Goal: Information Seeking & Learning: Find specific fact

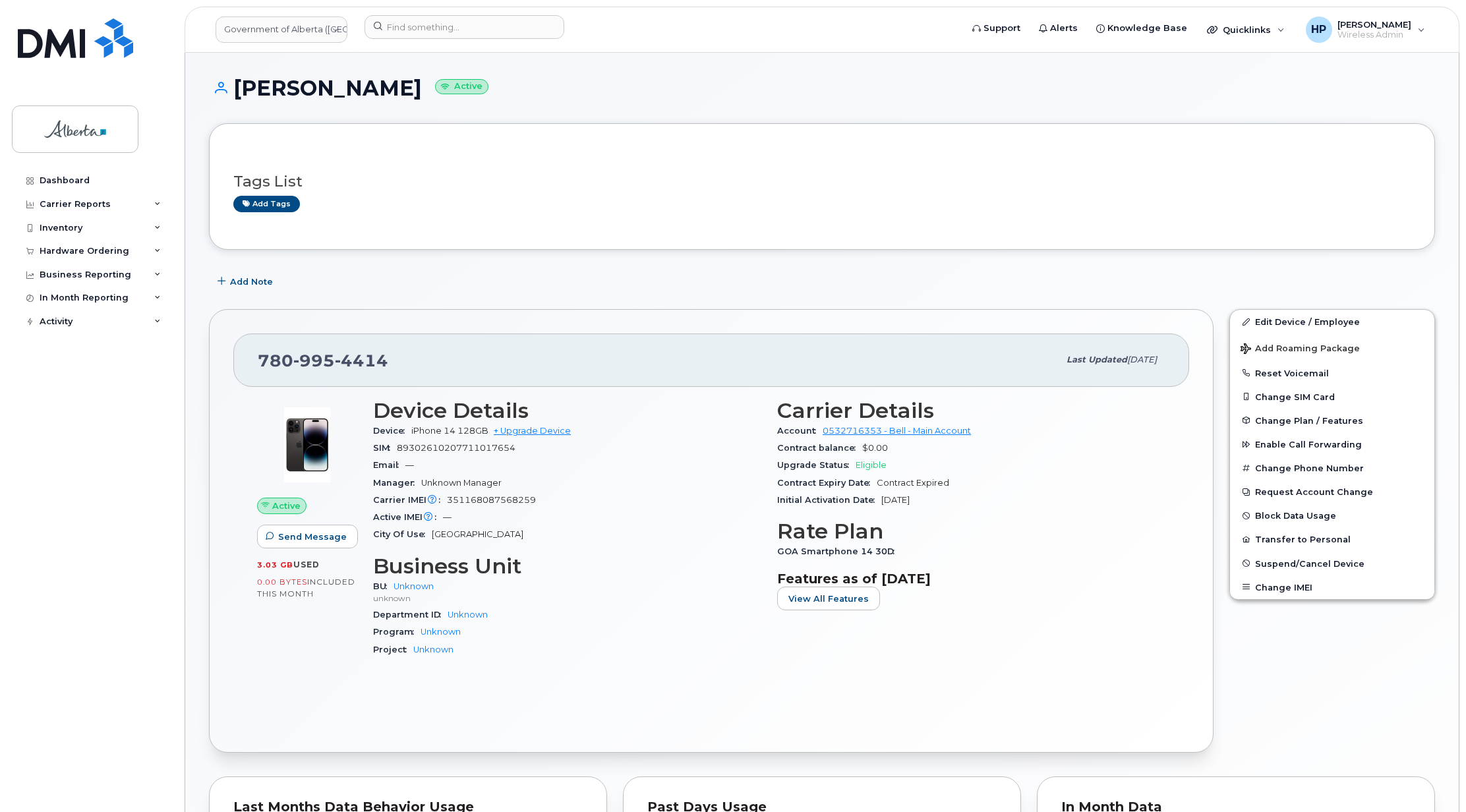
click at [700, 620] on div "Department ID Unknown" at bounding box center [568, 614] width 388 height 17
drag, startPoint x: 399, startPoint y: 365, endPoint x: 191, endPoint y: 360, distance: 208.1
click at [191, 360] on div "Shaylyn Hunter Active Tags List Add tags Add Note 780 995 4414 Last updated Apr…" at bounding box center [822, 707] width 1274 height 1309
copy span "780 995 4414"
click at [385, 22] on input at bounding box center [465, 27] width 200 height 23
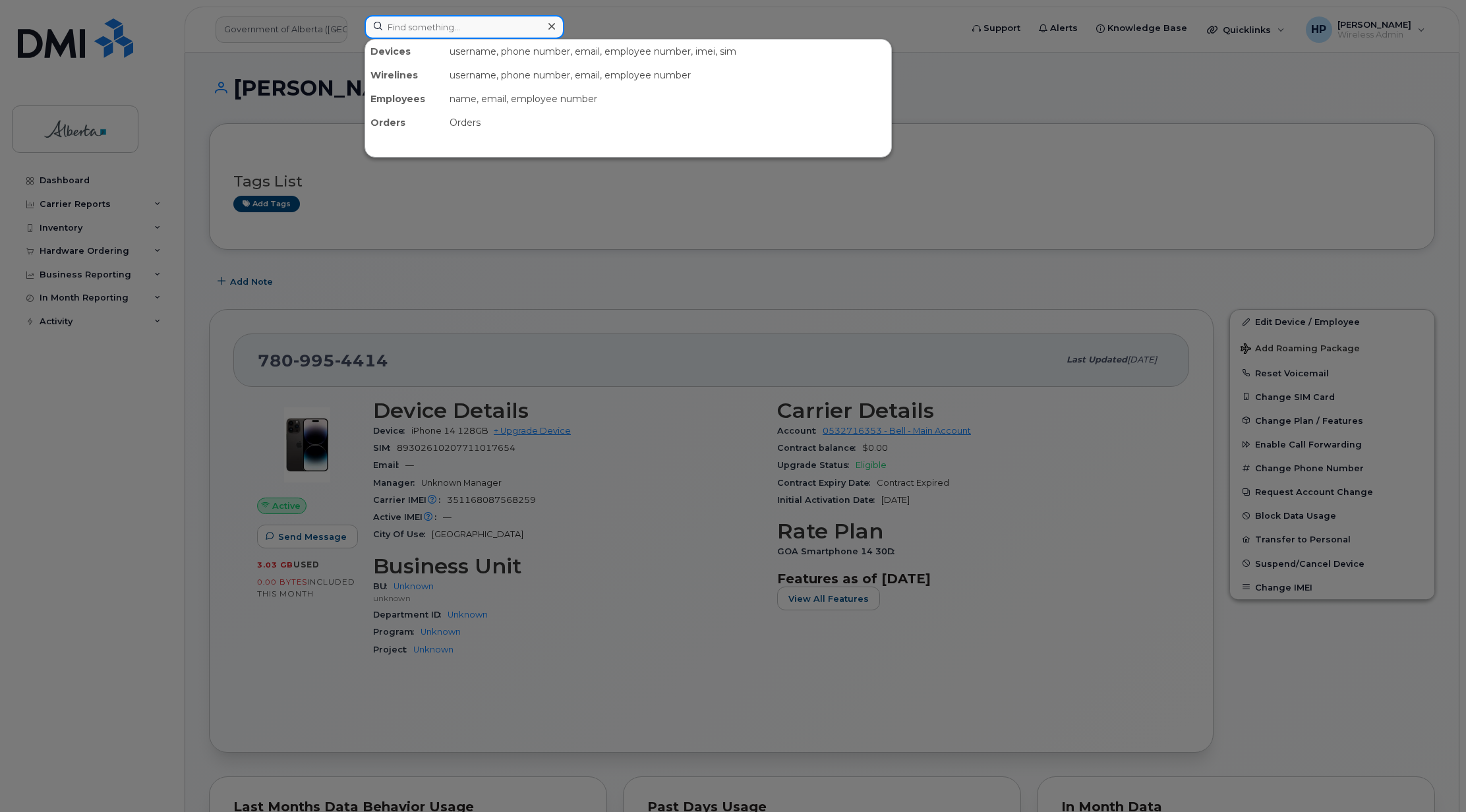
paste input "Milo Steele"
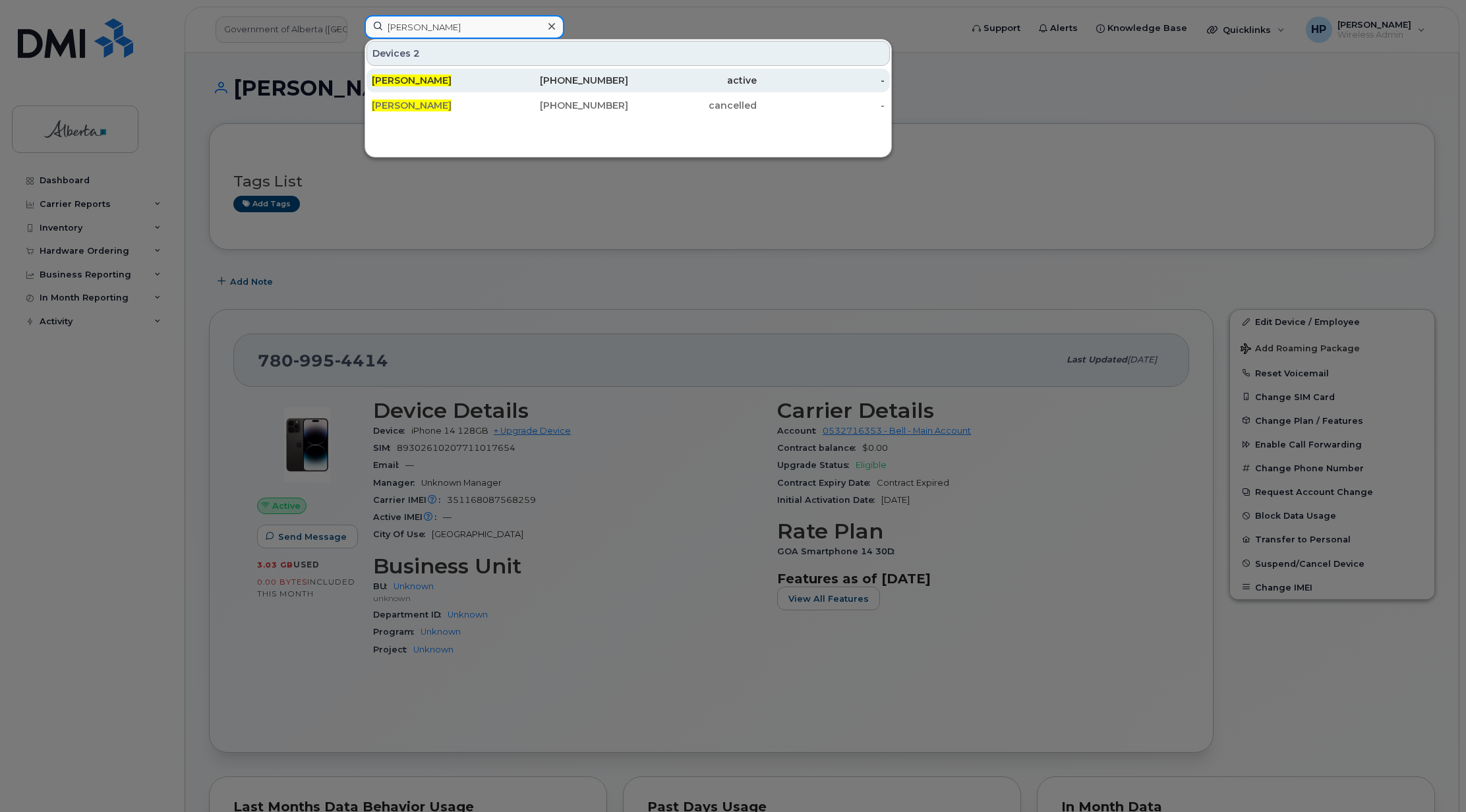
type input "Milo Steele"
click at [407, 76] on span "Milo Steele" at bounding box center [411, 80] width 80 height 12
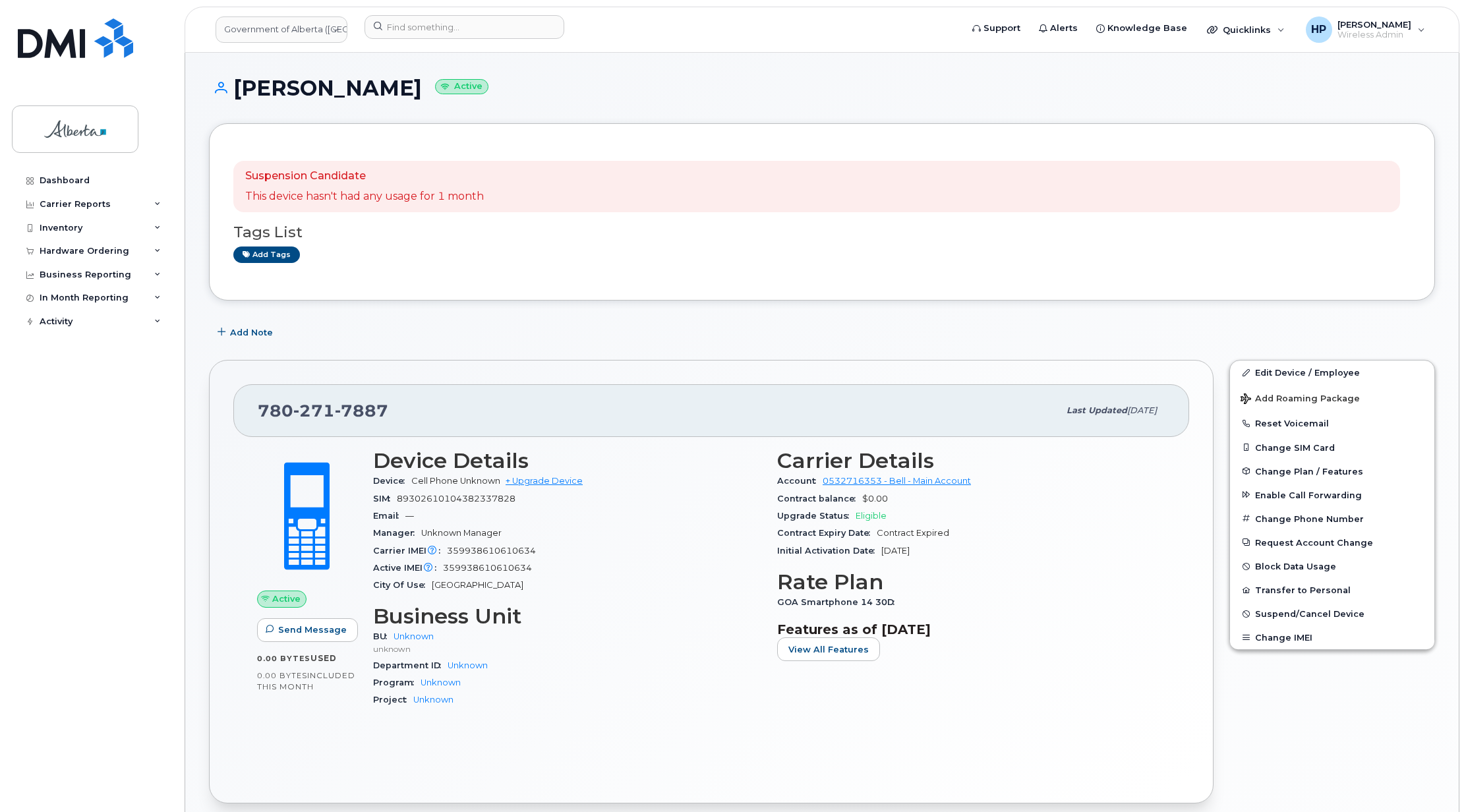
click at [709, 85] on h1 "Milo Steele Active" at bounding box center [822, 88] width 1226 height 23
click at [412, 20] on input at bounding box center [465, 27] width 200 height 23
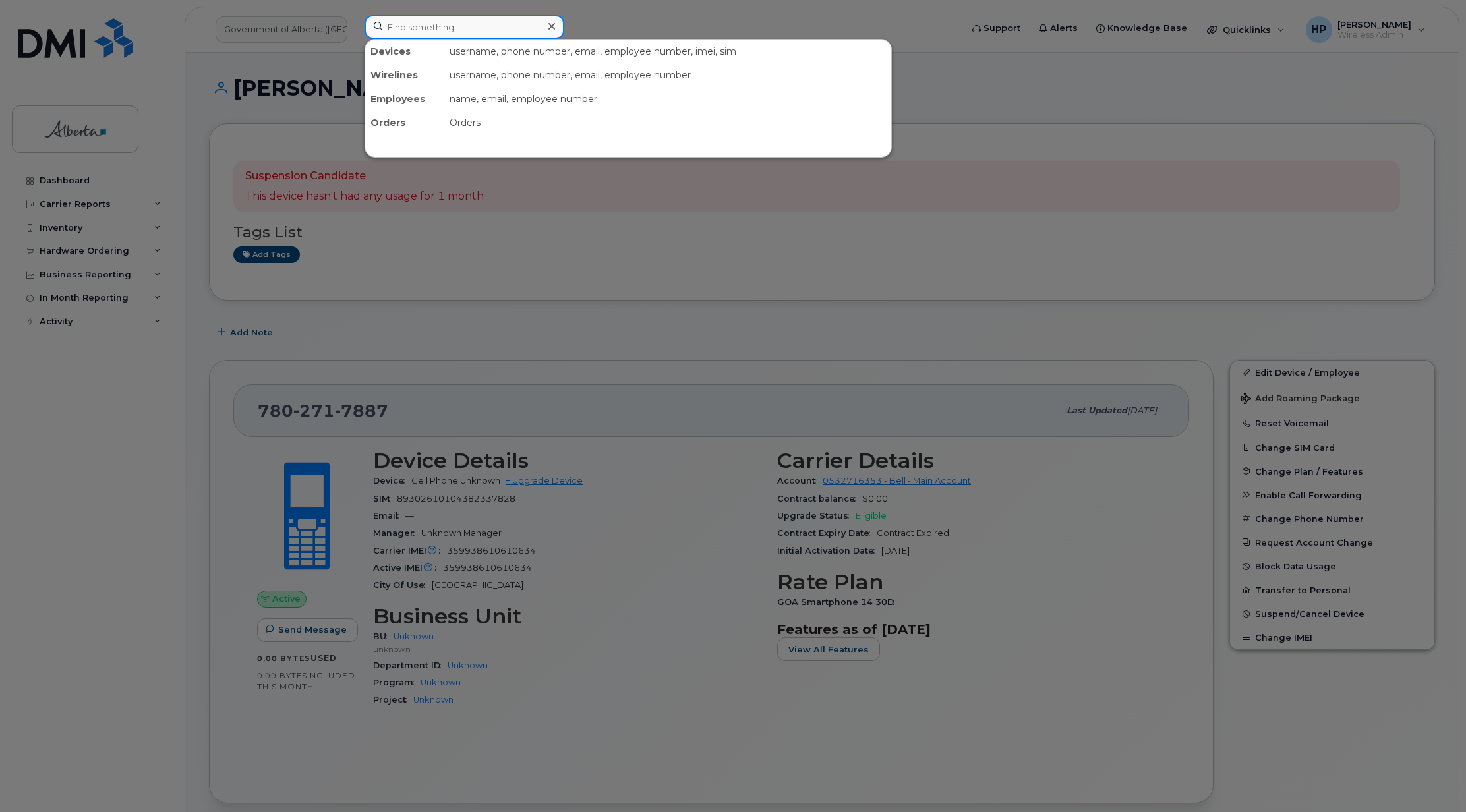
paste input "7802715729"
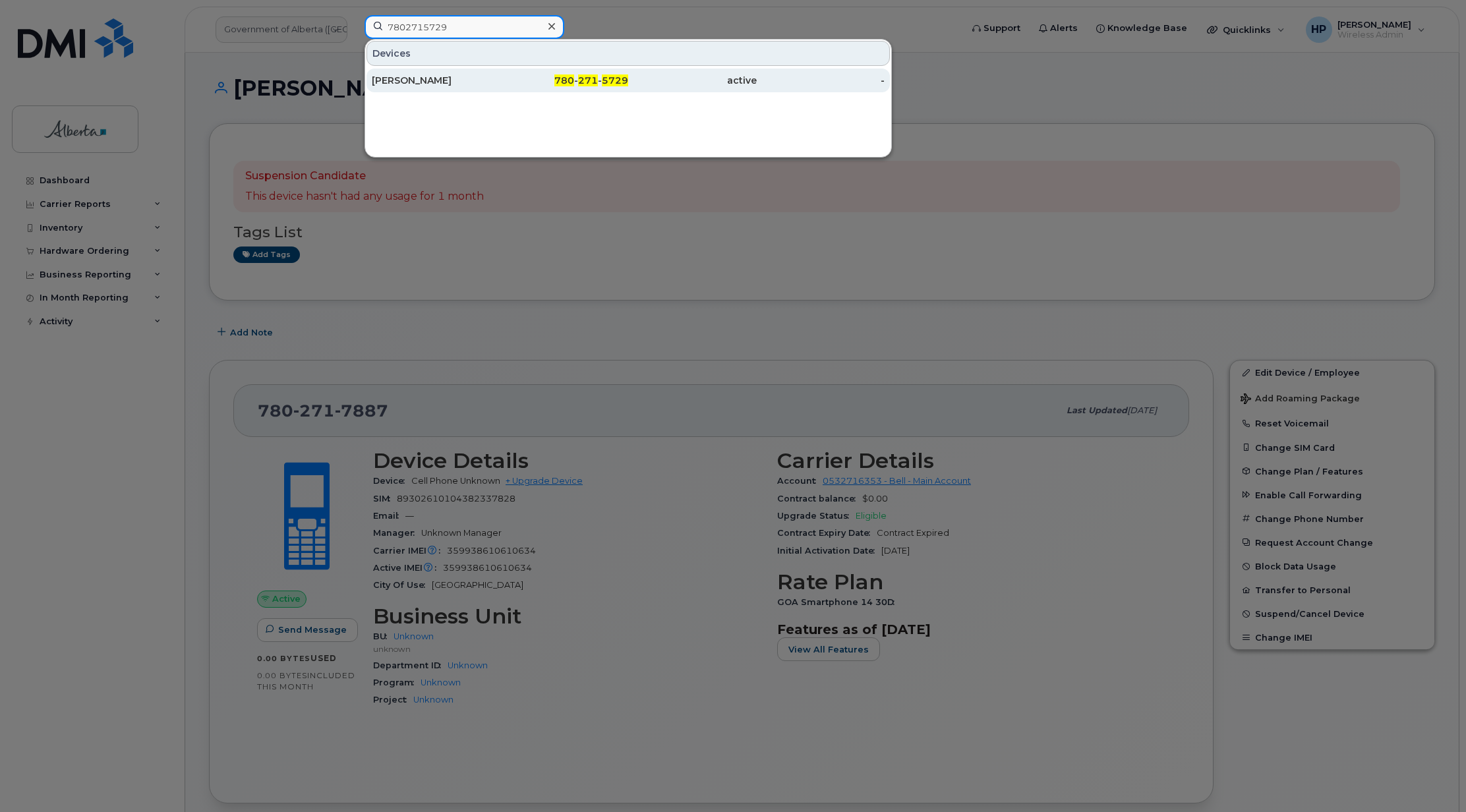
type input "7802715729"
click at [420, 76] on div "[PERSON_NAME]" at bounding box center [436, 80] width 129 height 13
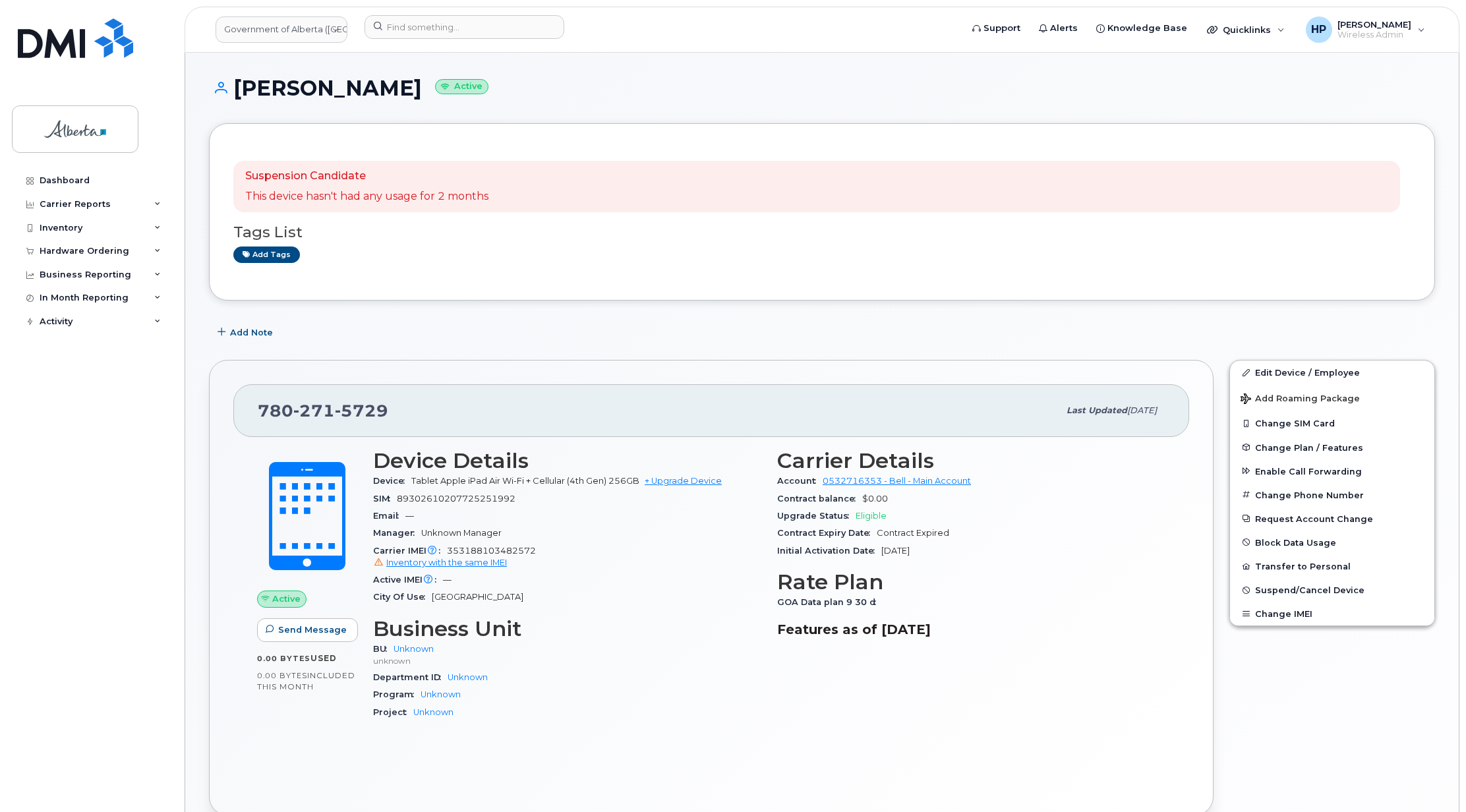
click at [1431, 327] on div "Add Note" at bounding box center [822, 332] width 1226 height 23
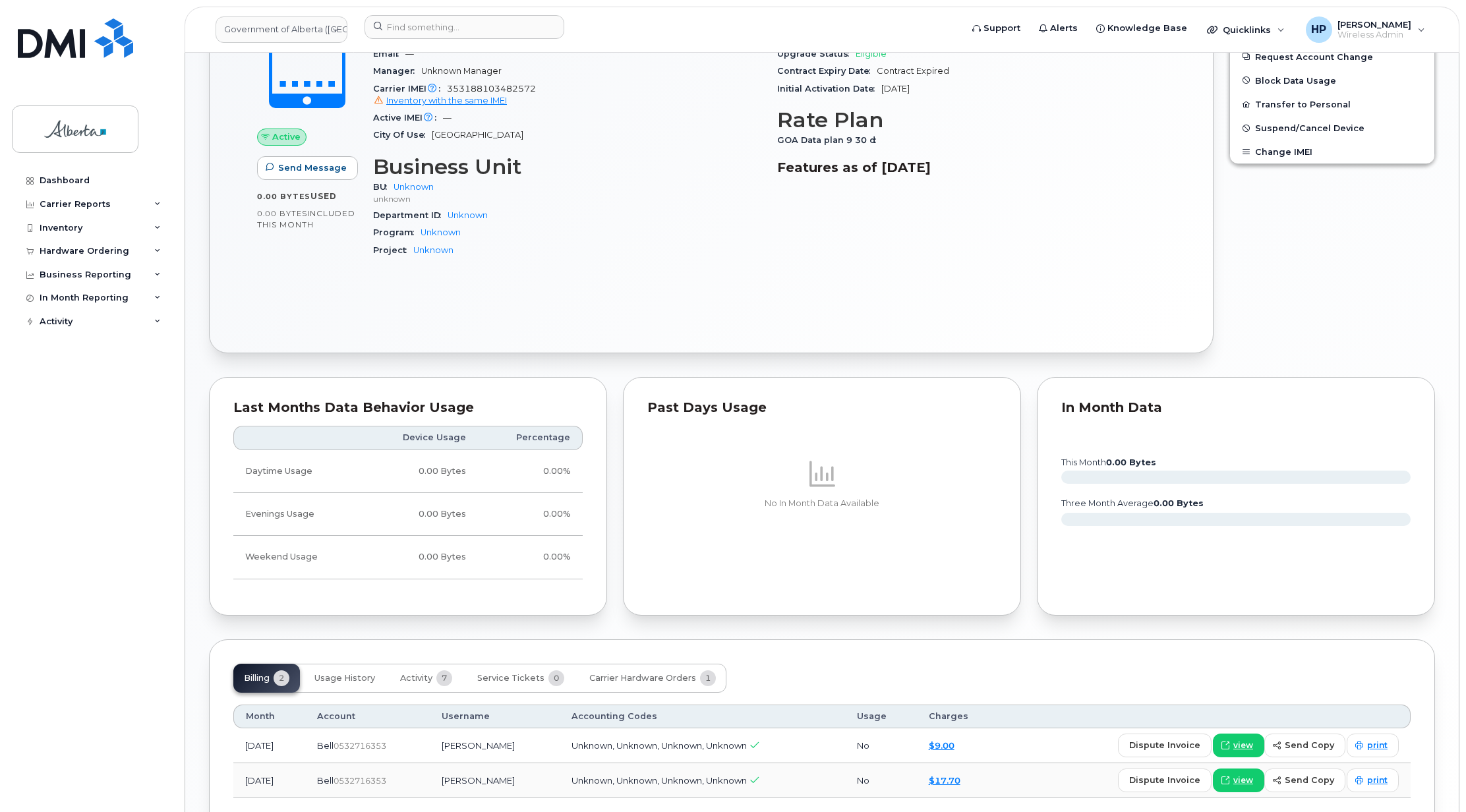
scroll to position [555, 0]
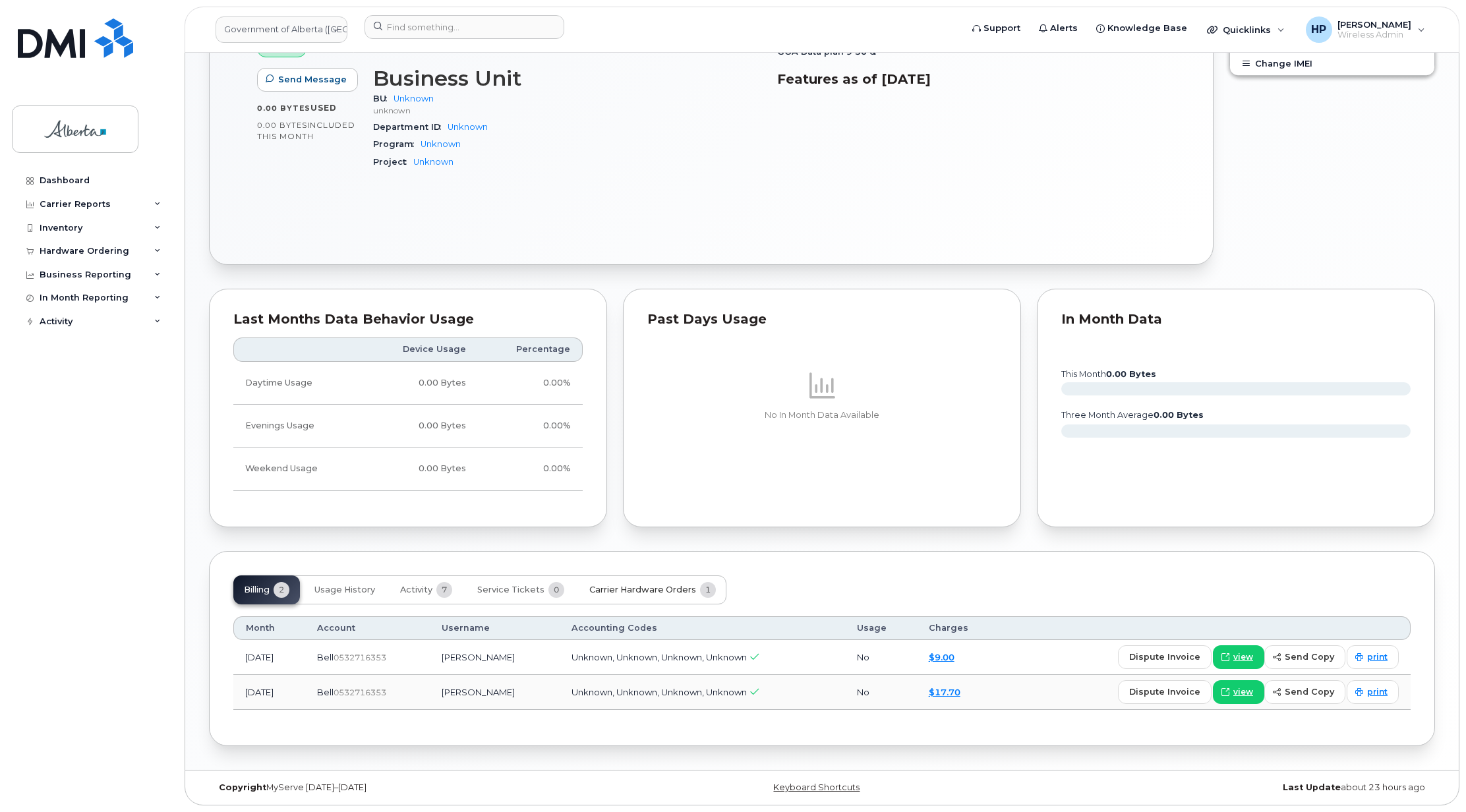
click at [650, 588] on span "Carrier Hardware Orders" at bounding box center [642, 589] width 107 height 10
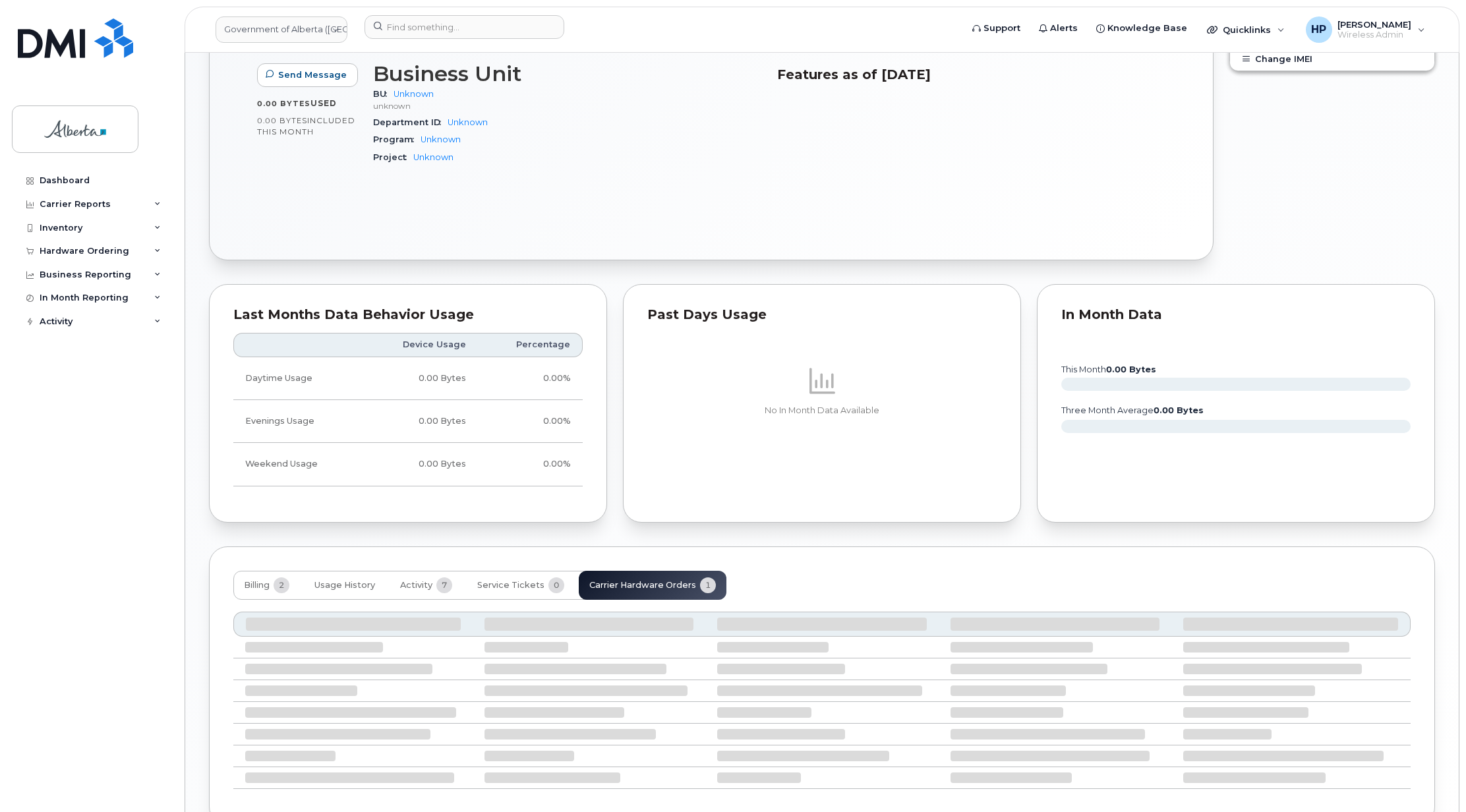
scroll to position [520, 0]
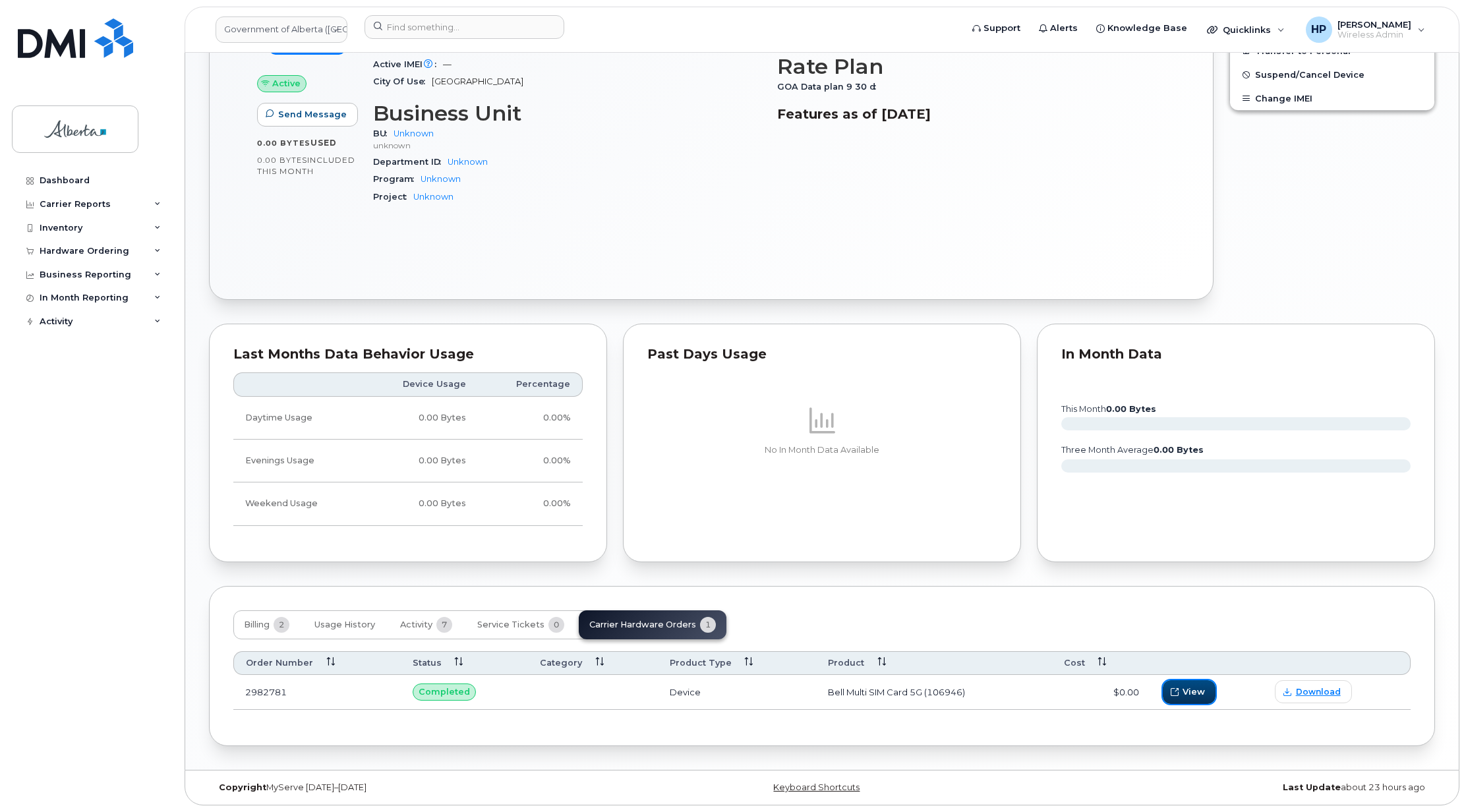
click at [1196, 704] on td "View" at bounding box center [1207, 692] width 112 height 35
click at [1195, 688] on span "View" at bounding box center [1194, 692] width 23 height 13
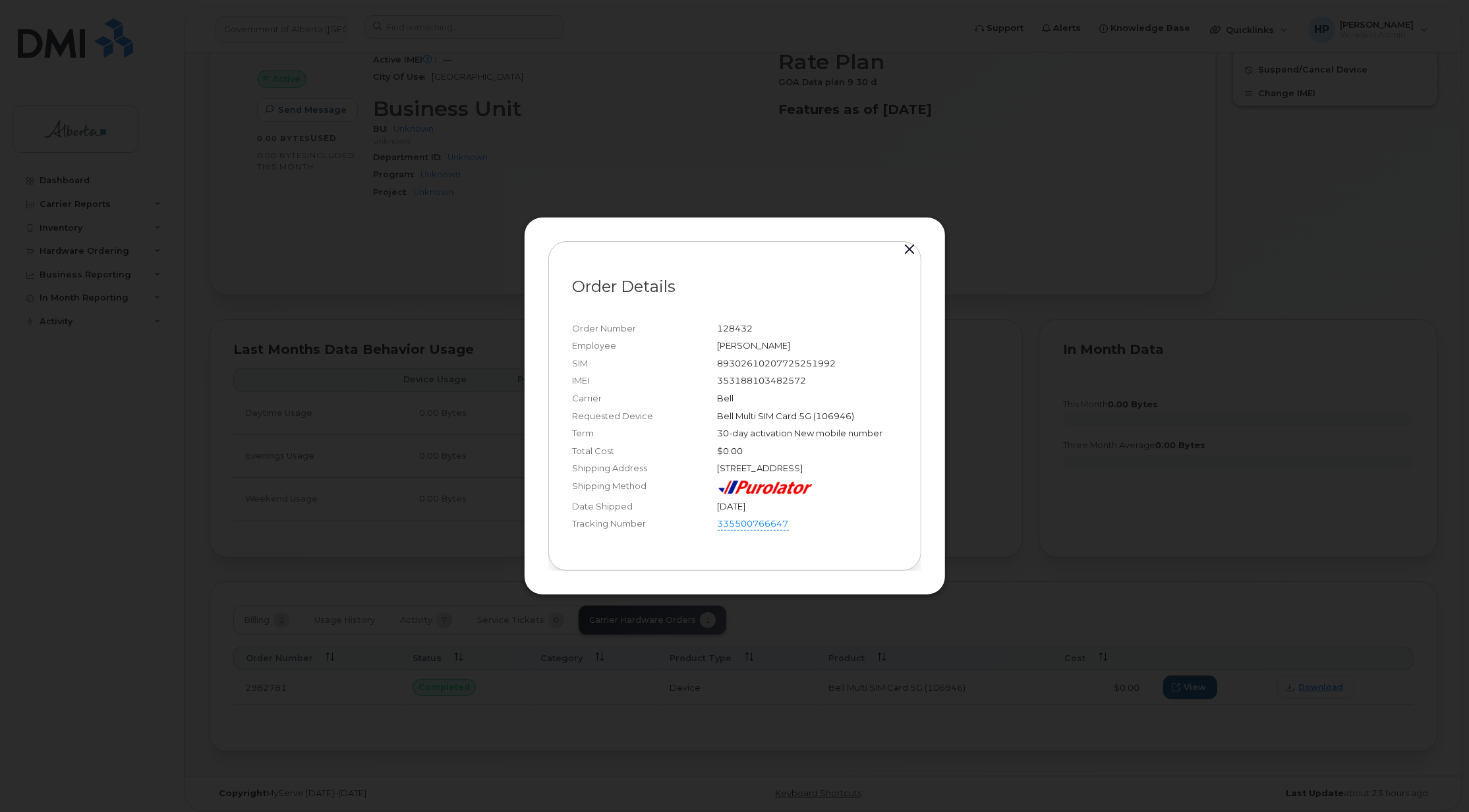
click at [913, 244] on button "button" at bounding box center [910, 249] width 20 height 19
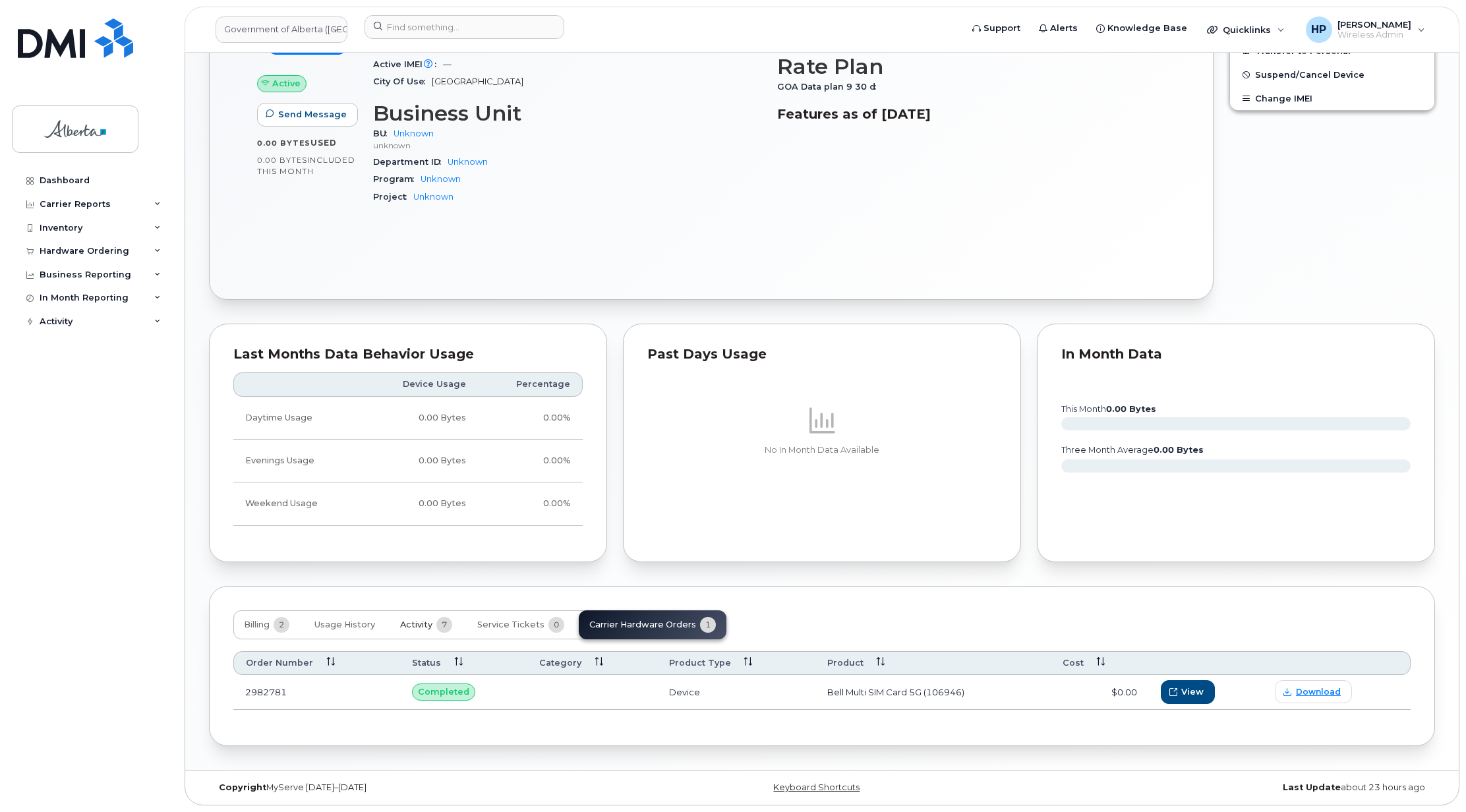
click at [417, 623] on span "Activity" at bounding box center [416, 624] width 32 height 10
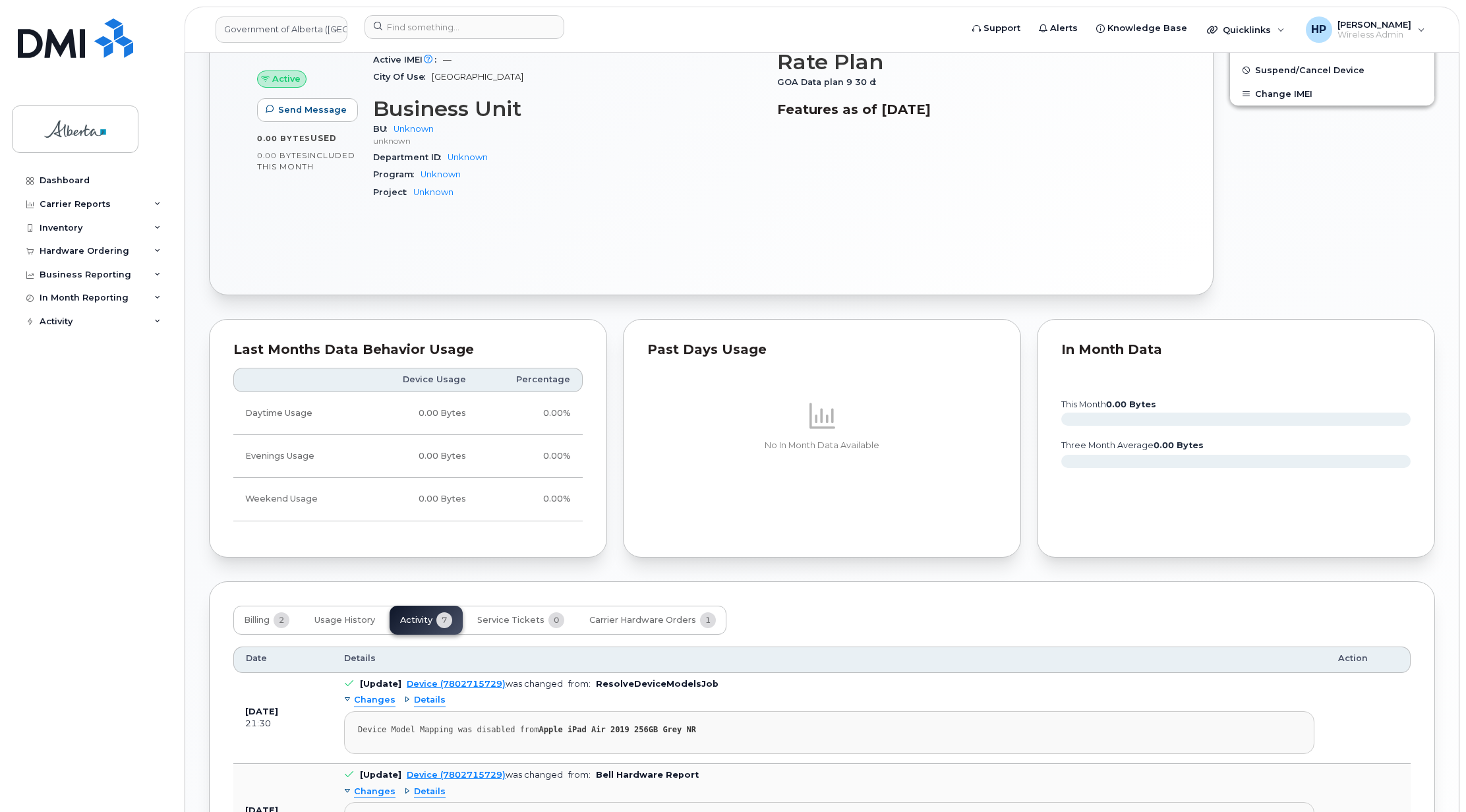
drag, startPoint x: 1465, startPoint y: 426, endPoint x: 1466, endPoint y: 568, distance: 142.0
click at [1466, 568] on html "Government of Alberta (GOA) Support Alerts Knowledge Base Quicklinks Suspend / …" at bounding box center [733, 389] width 1466 height 1818
click at [1064, 652] on th "Details" at bounding box center [829, 659] width 994 height 27
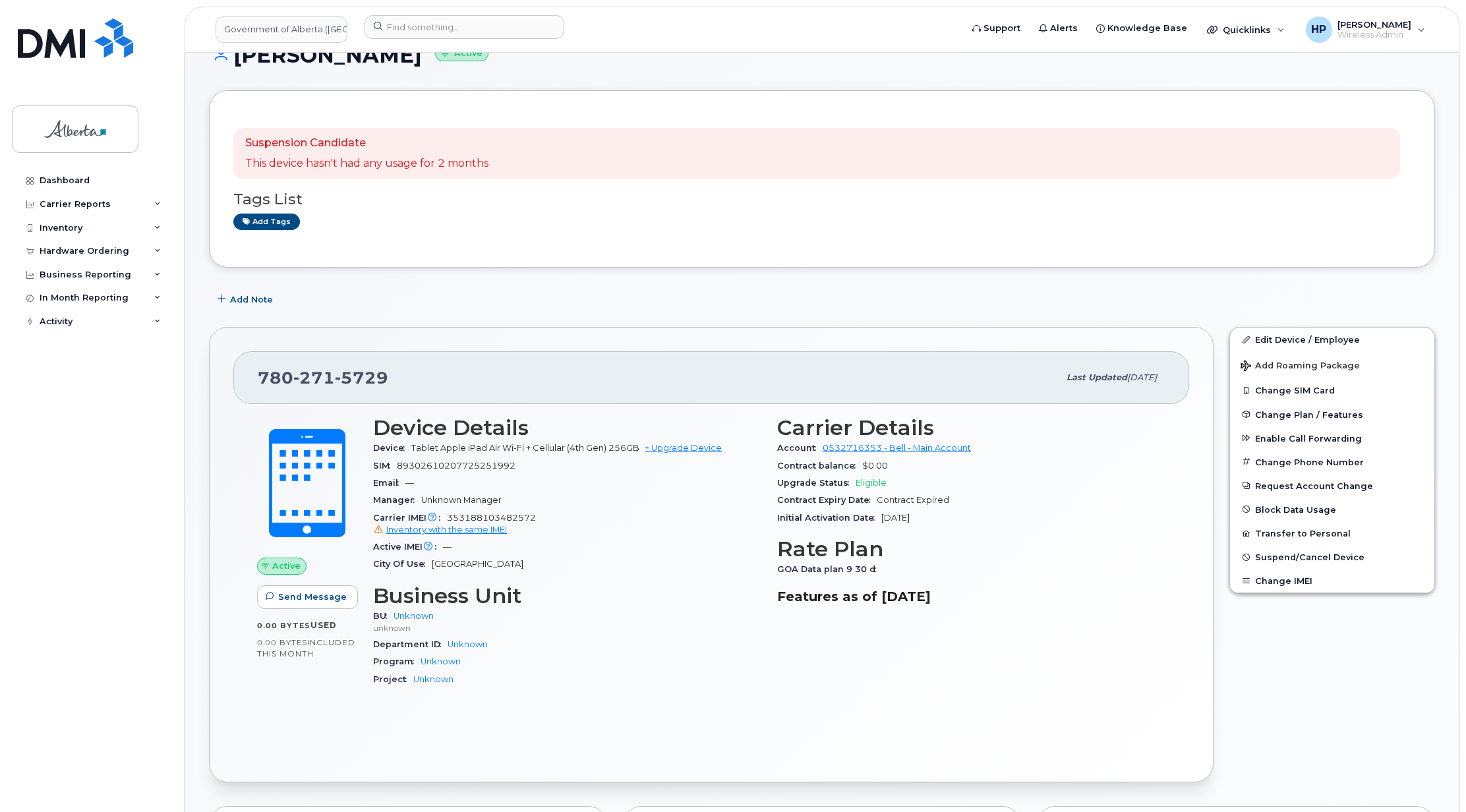
scroll to position [0, 0]
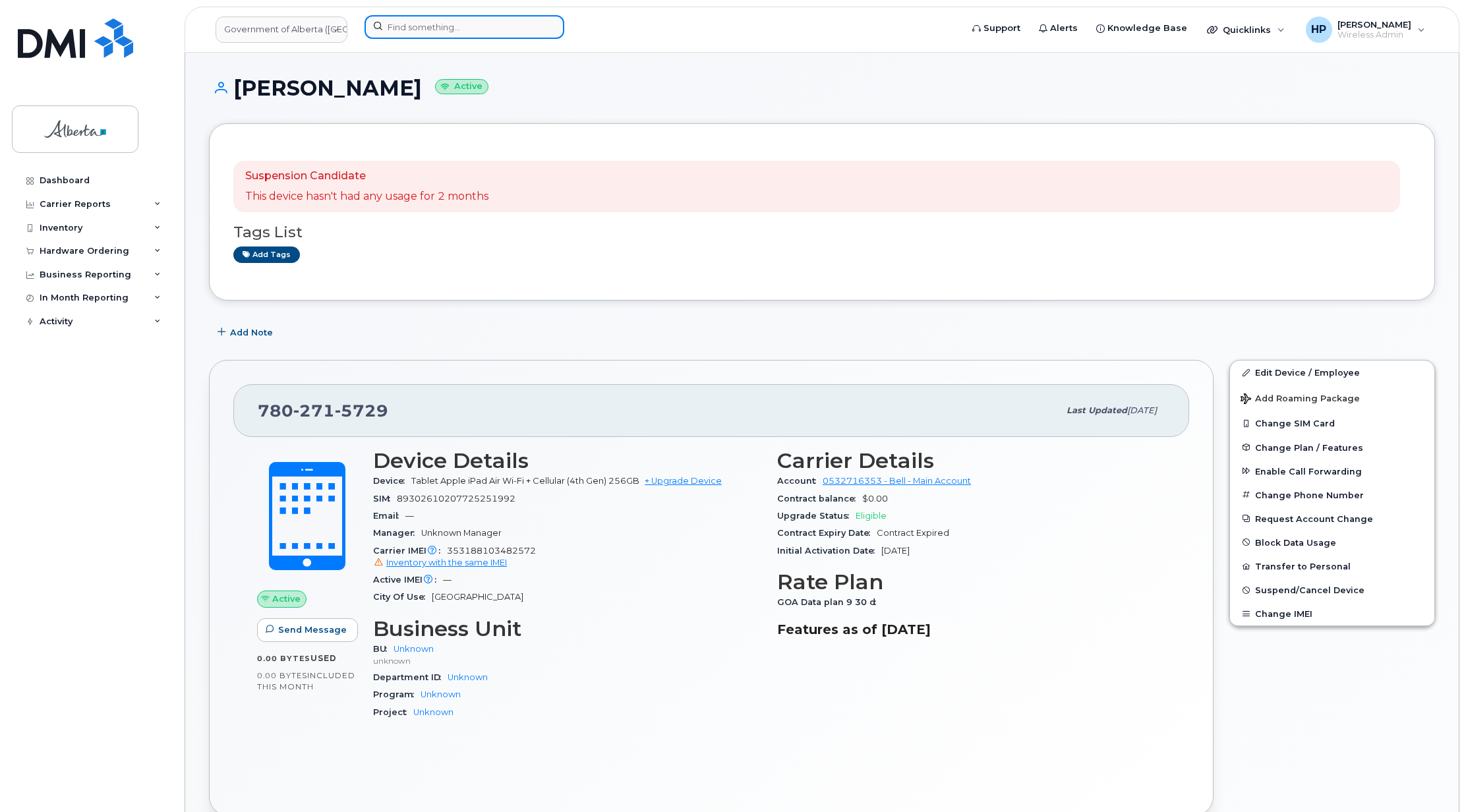
click at [407, 31] on input at bounding box center [465, 27] width 200 height 23
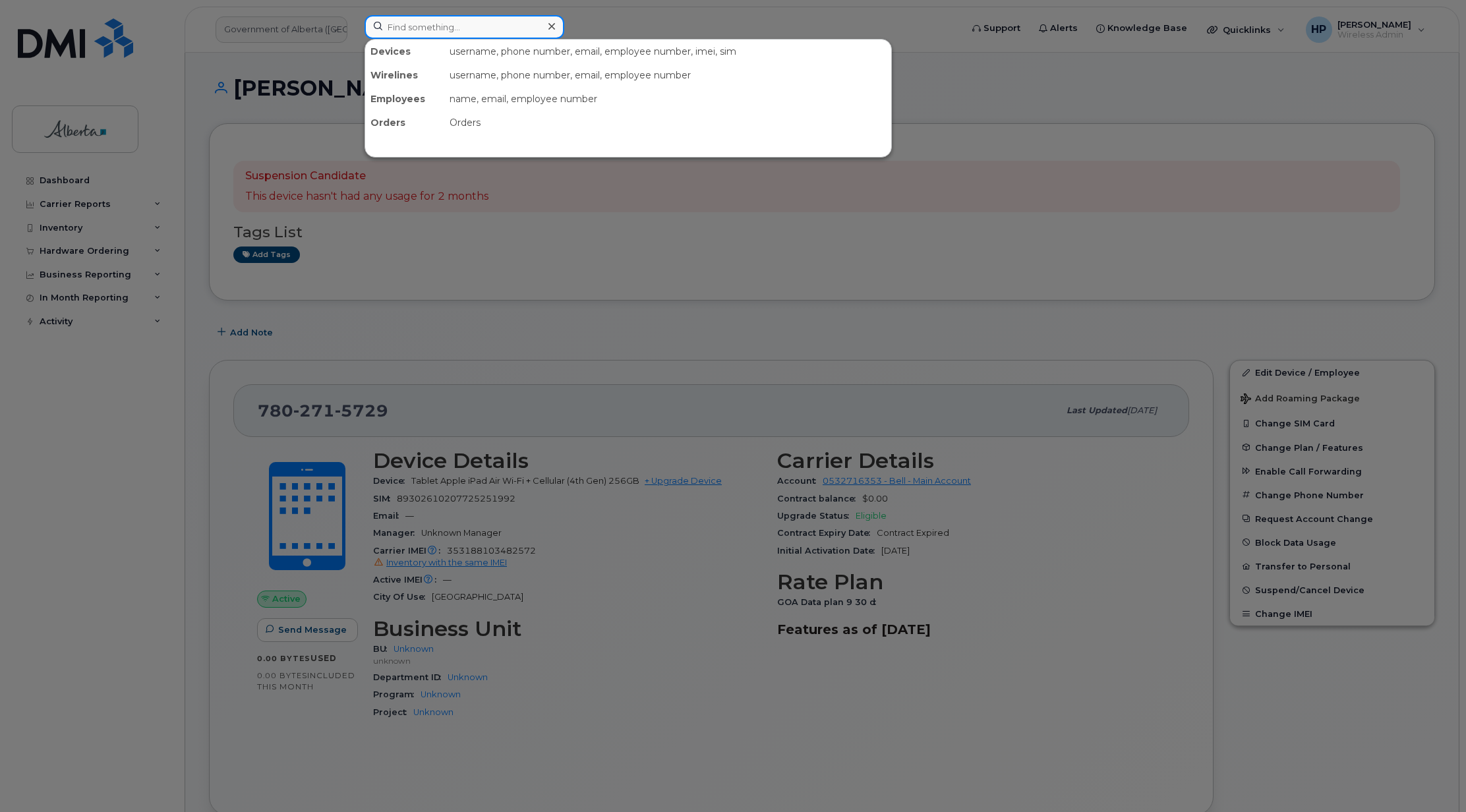
paste input "7802379152"
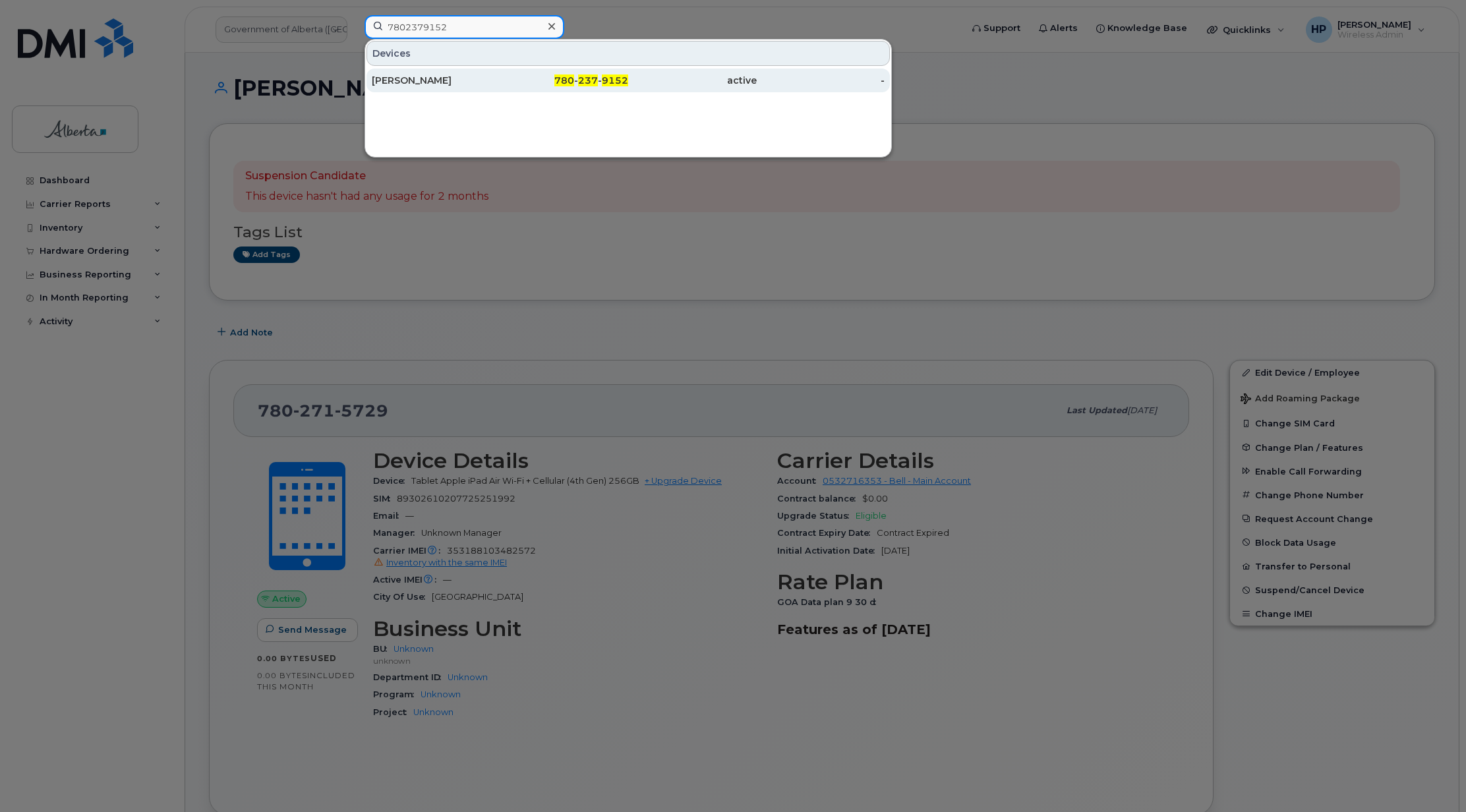
type input "7802379152"
click at [501, 74] on div "[PERSON_NAME]" at bounding box center [565, 80] width 129 height 23
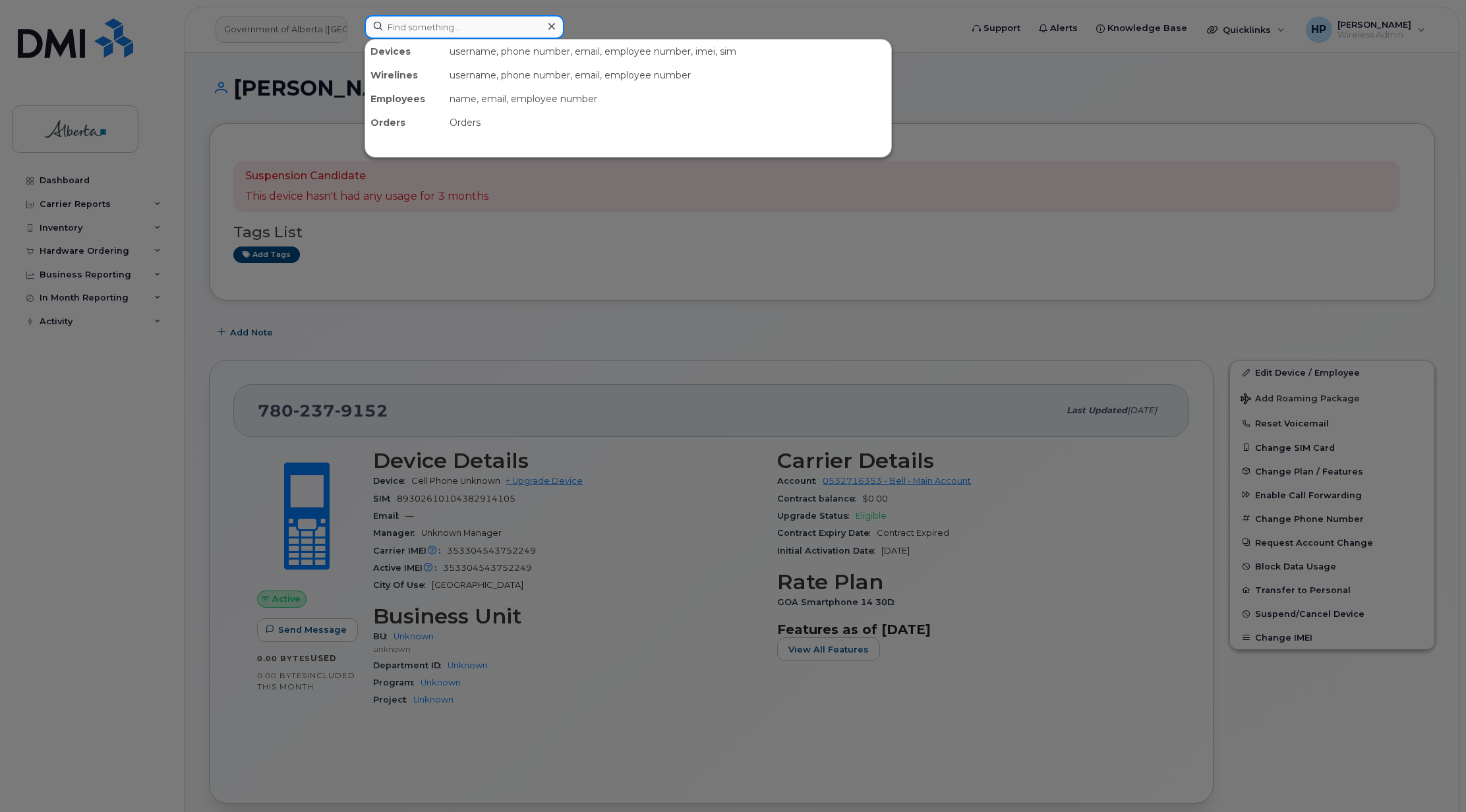
click at [420, 29] on input at bounding box center [465, 27] width 200 height 23
paste input "7802715729"
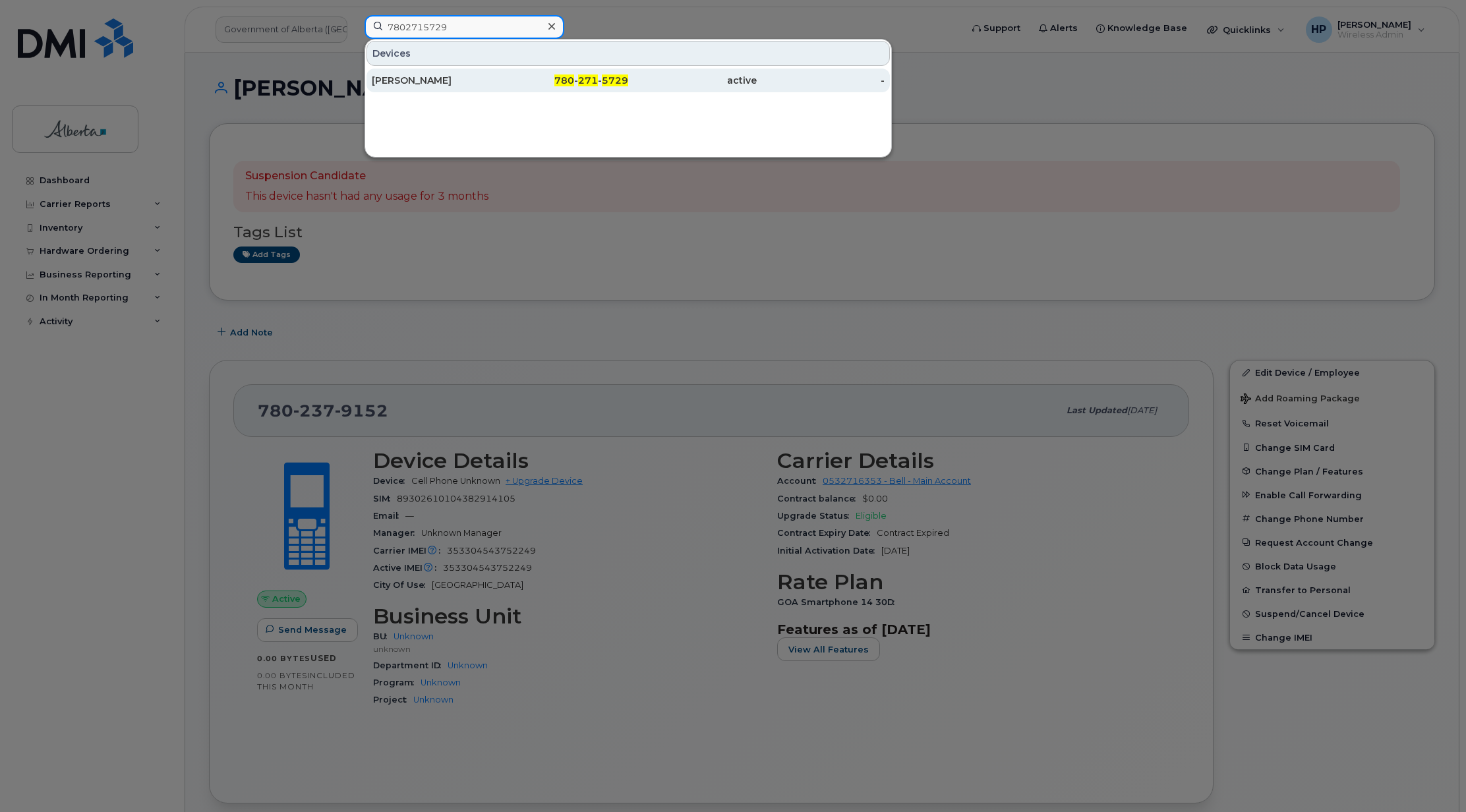
type input "7802715729"
click at [501, 72] on div "[PERSON_NAME]" at bounding box center [565, 80] width 129 height 23
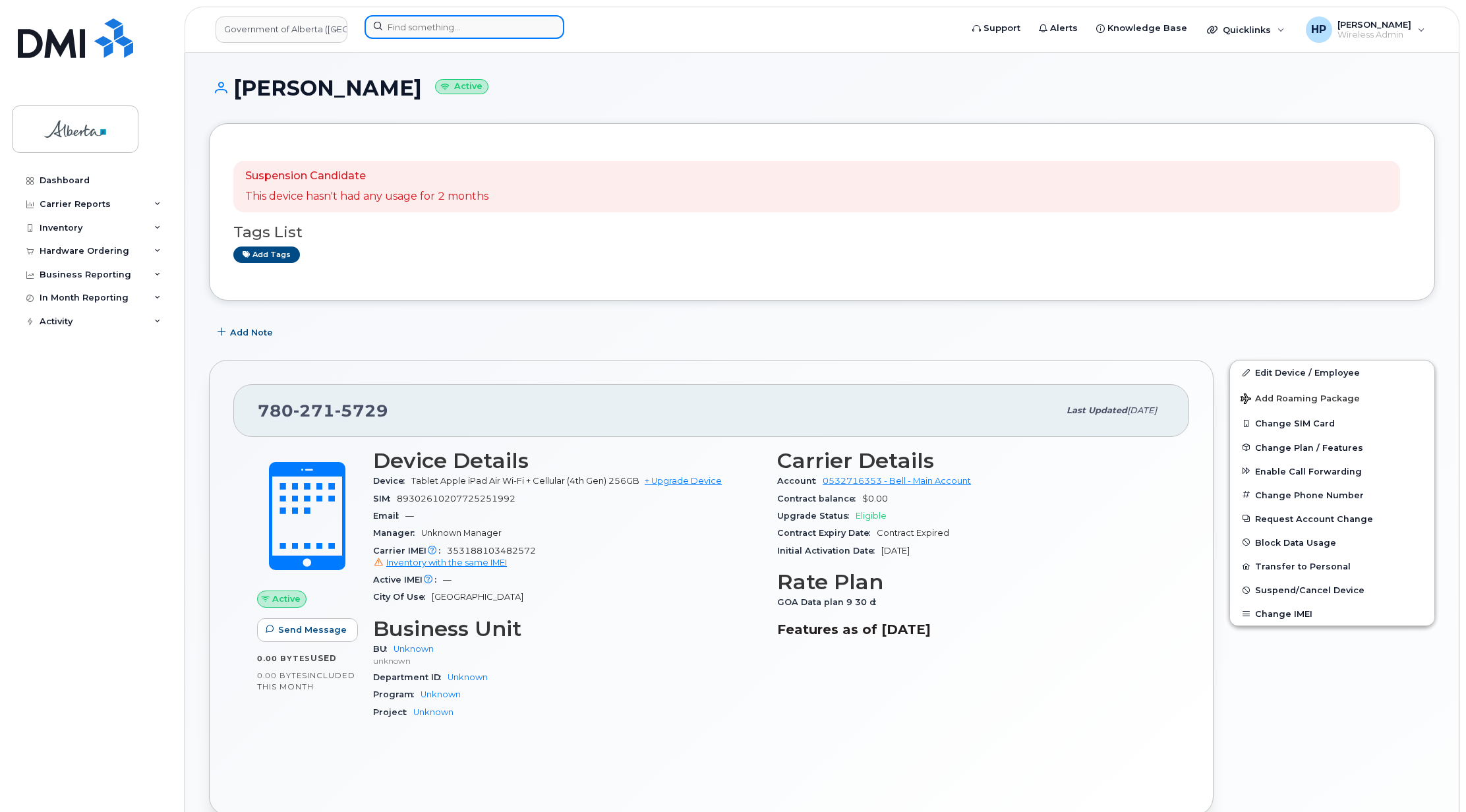
click at [401, 32] on input at bounding box center [465, 27] width 200 height 23
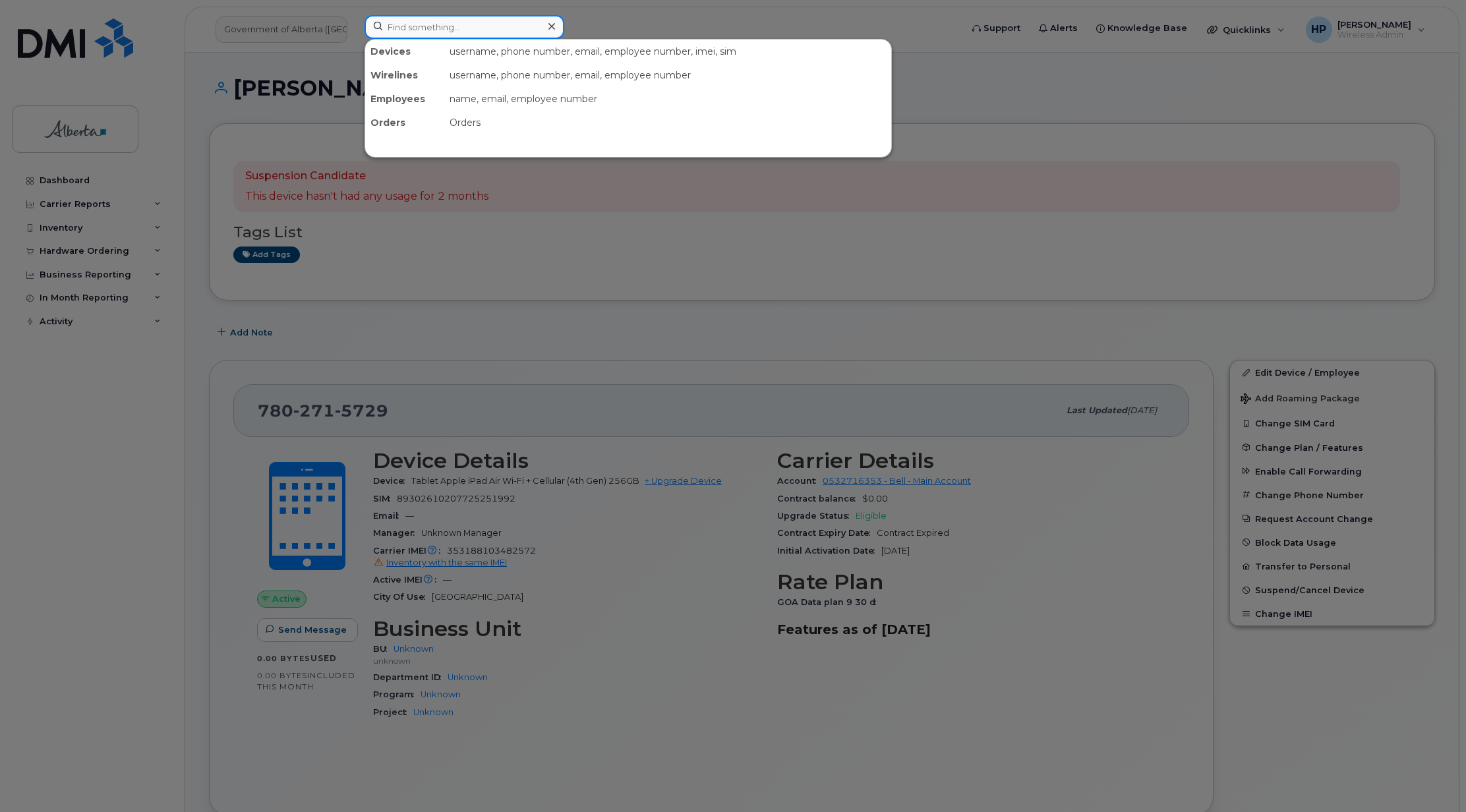
paste input "7809954414"
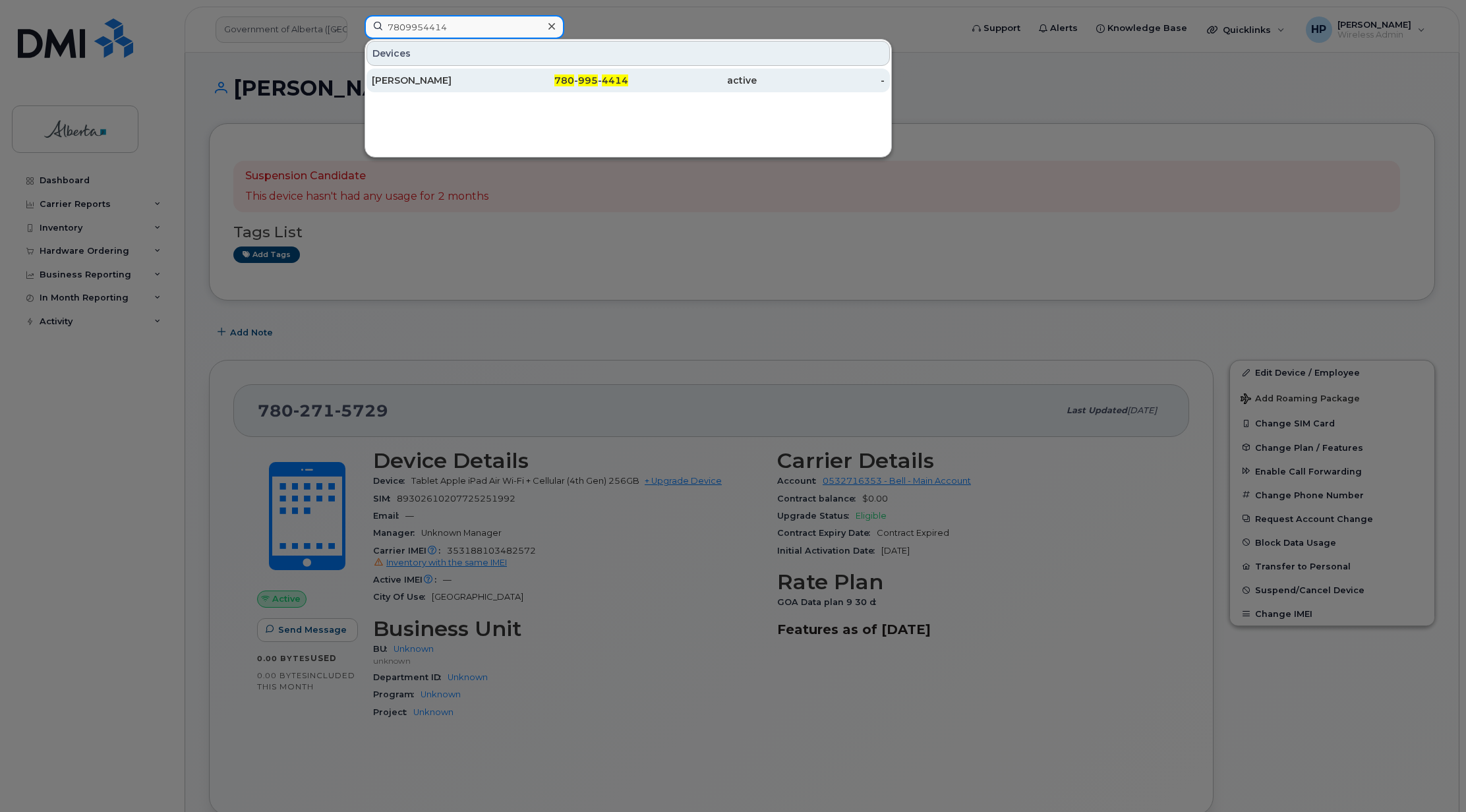
type input "7809954414"
click at [406, 80] on div "[PERSON_NAME]" at bounding box center [436, 80] width 129 height 13
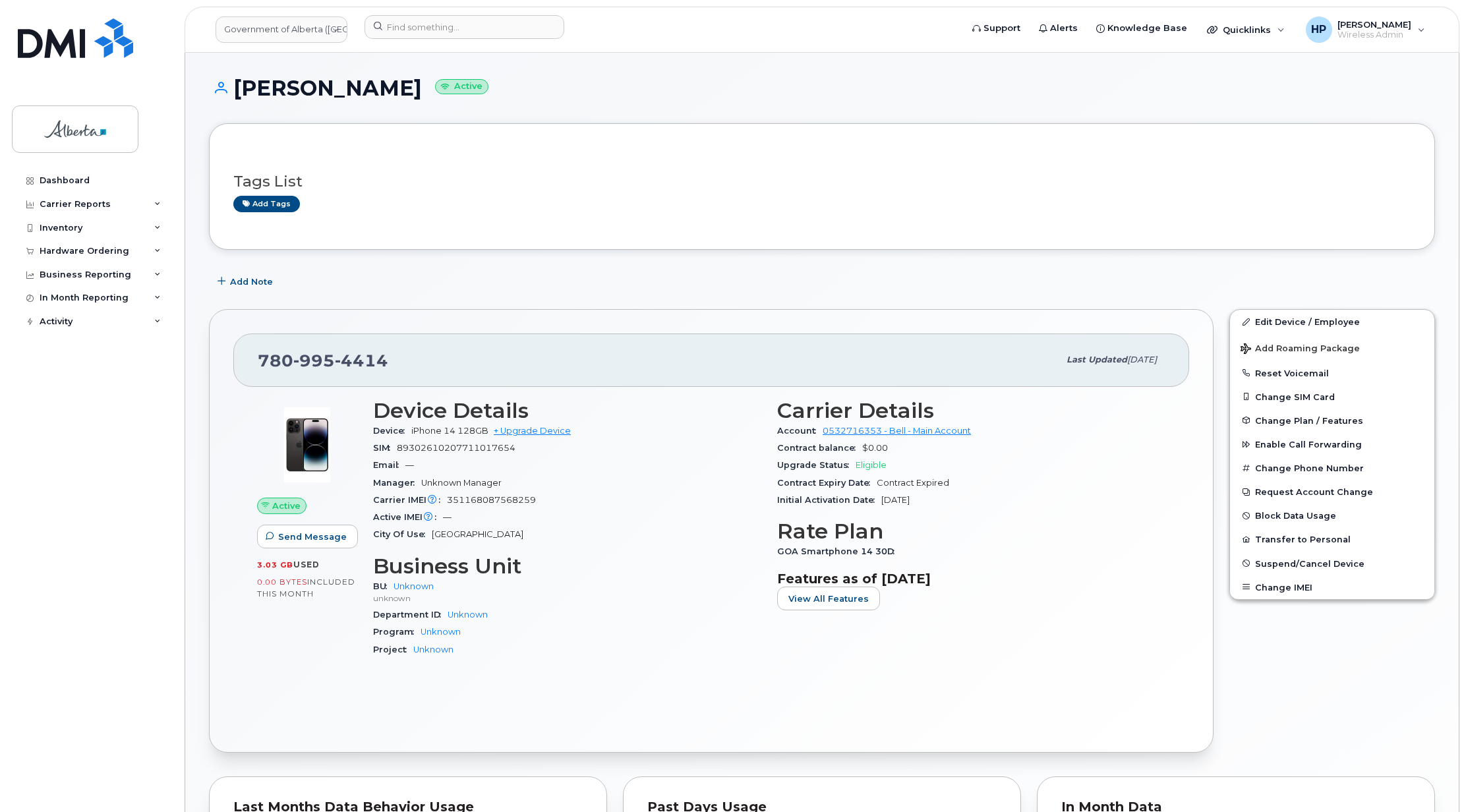
drag, startPoint x: 233, startPoint y: 85, endPoint x: 406, endPoint y: 97, distance: 173.4
click at [406, 97] on h1 "[PERSON_NAME] Active" at bounding box center [822, 88] width 1226 height 23
copy h1 "[PERSON_NAME]"
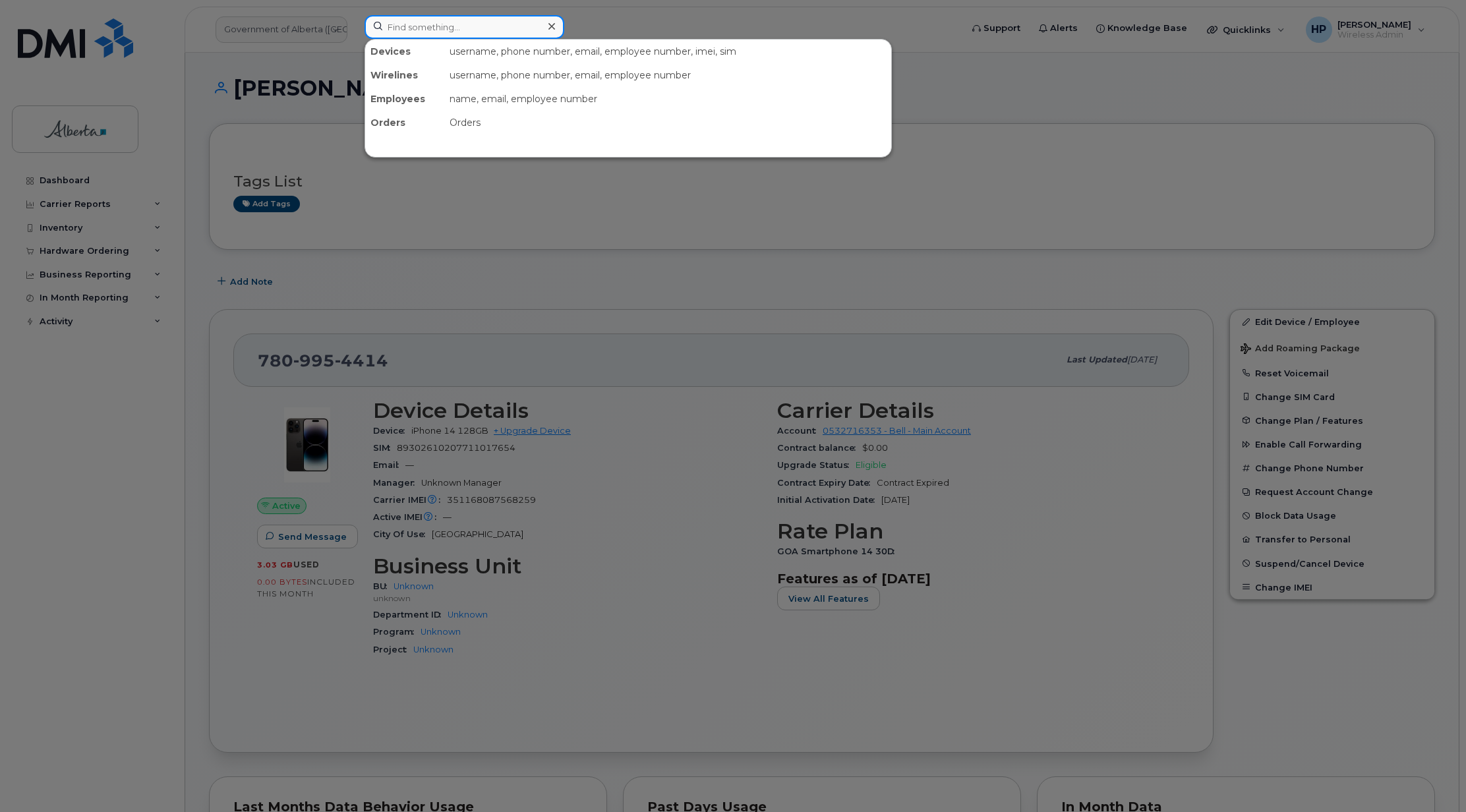
click at [424, 35] on input at bounding box center [465, 27] width 200 height 23
paste input "7802715729"
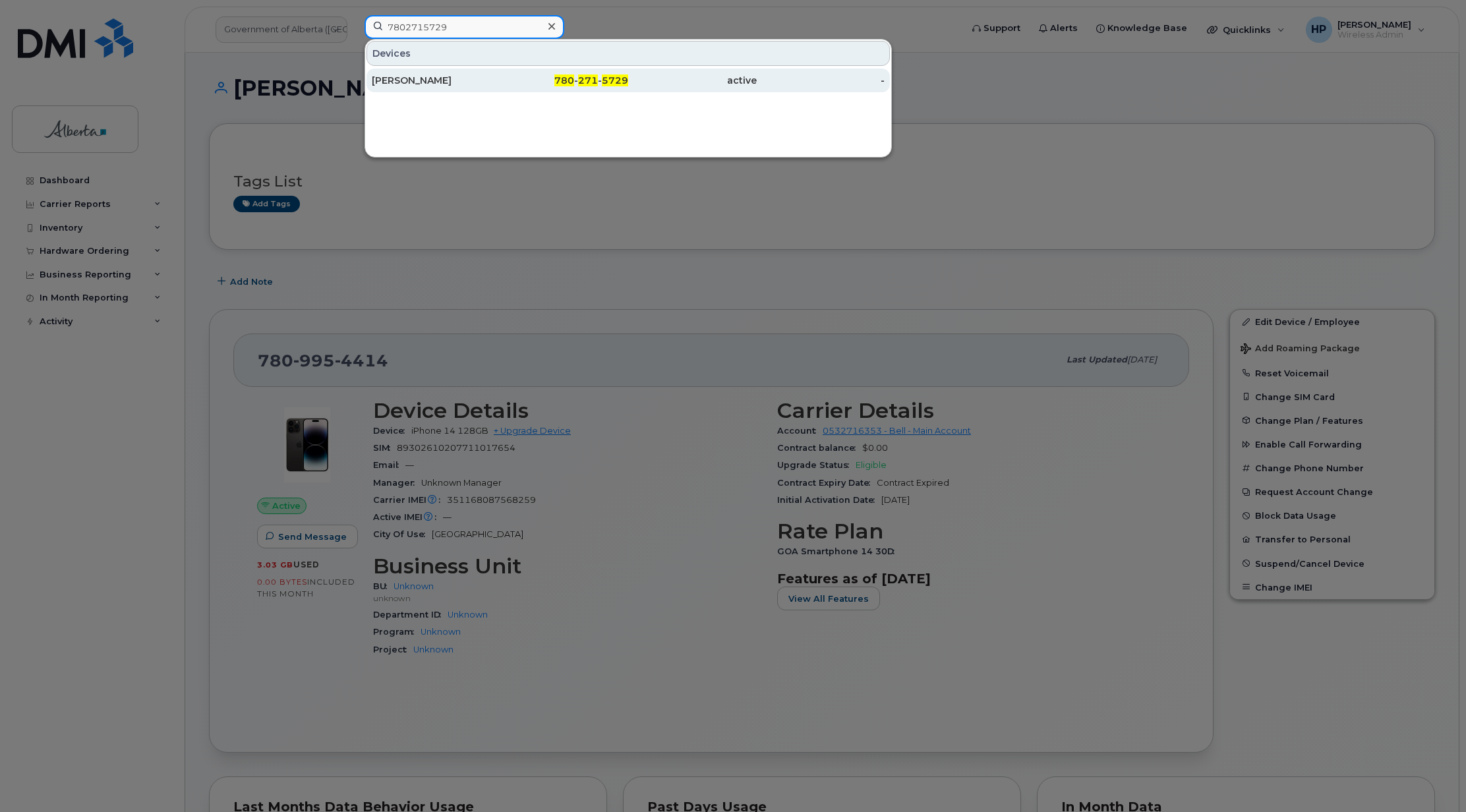
type input "7802715729"
click at [410, 85] on div "[PERSON_NAME]" at bounding box center [436, 80] width 129 height 13
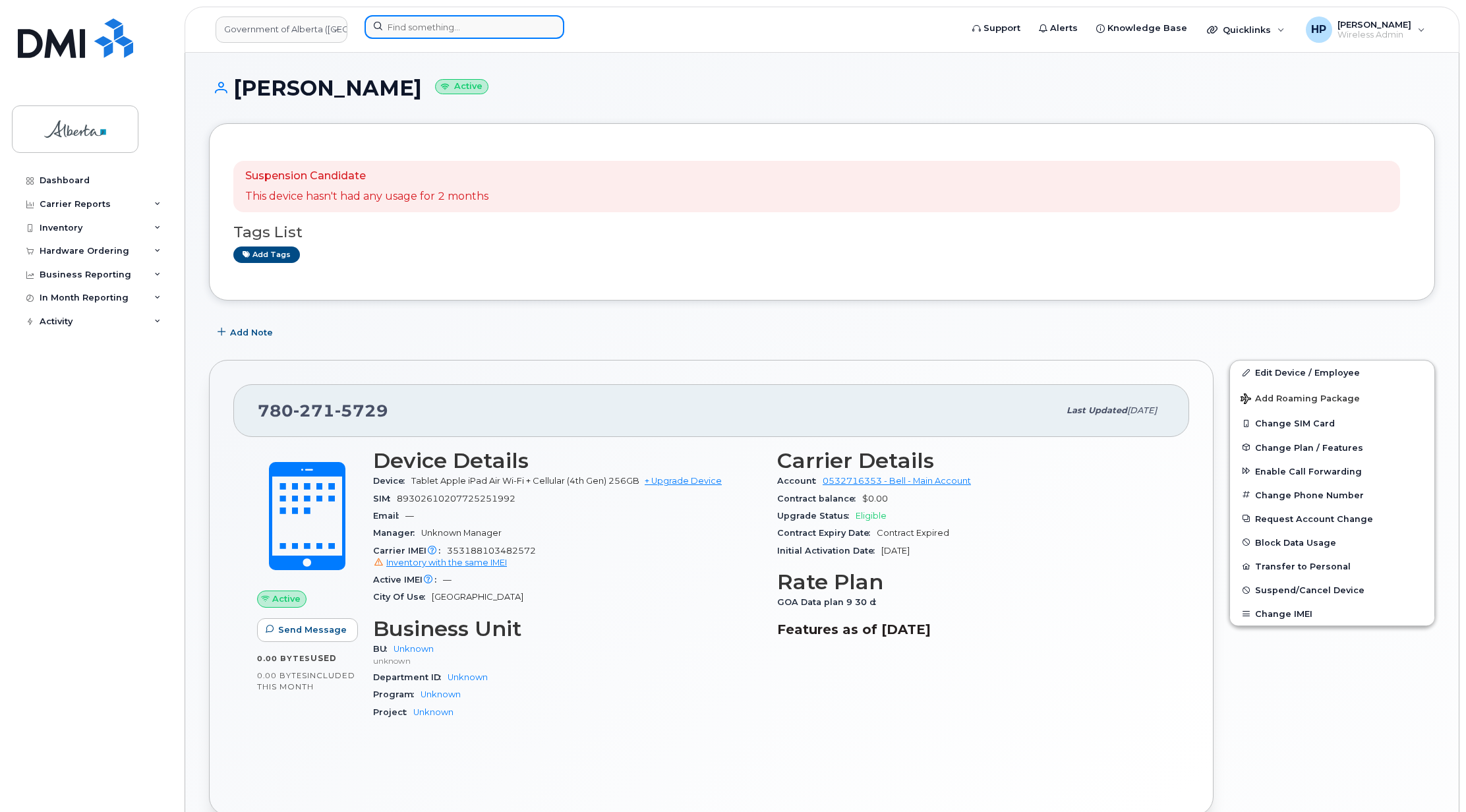
click at [399, 27] on input at bounding box center [465, 27] width 200 height 23
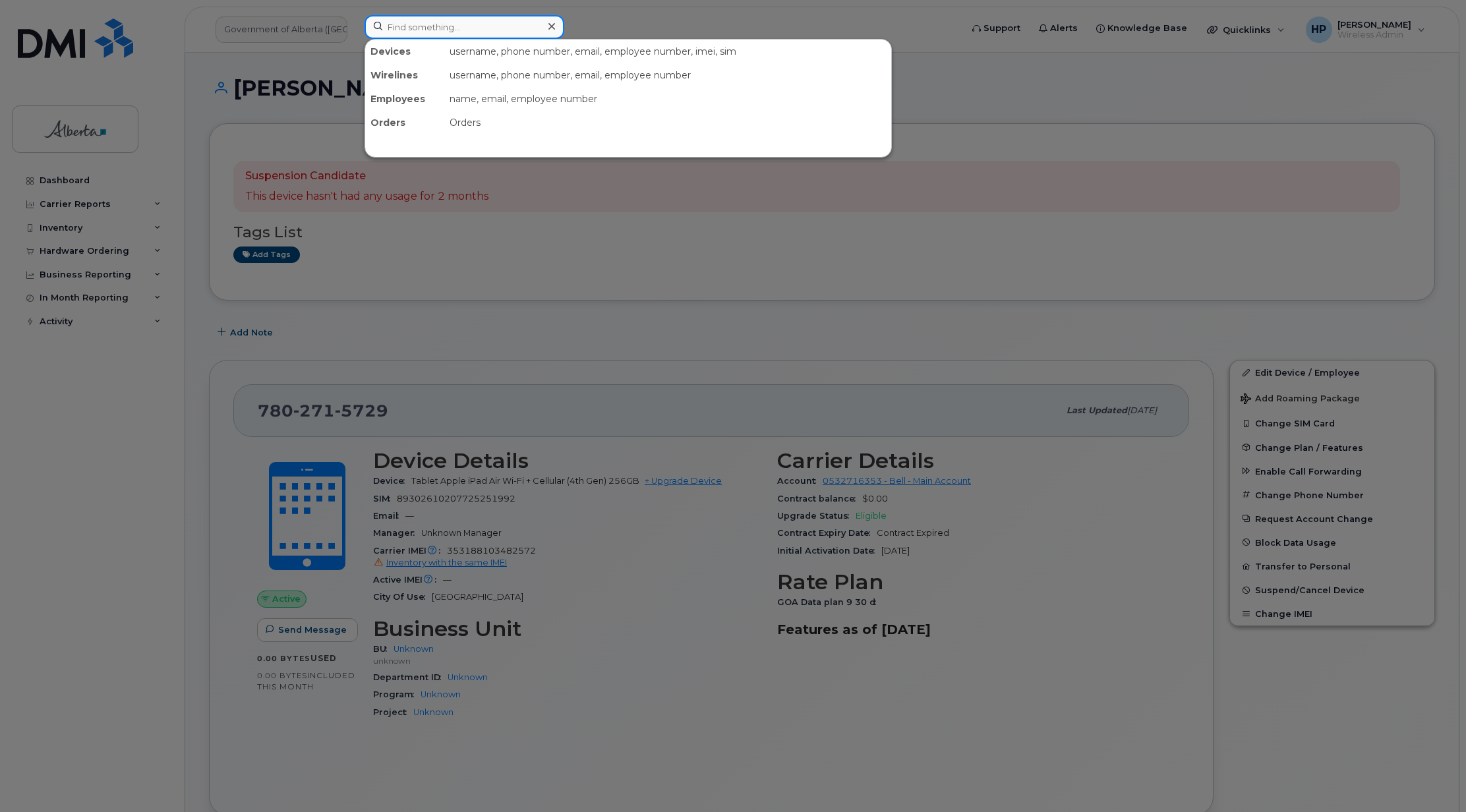
paste input "7802379152"
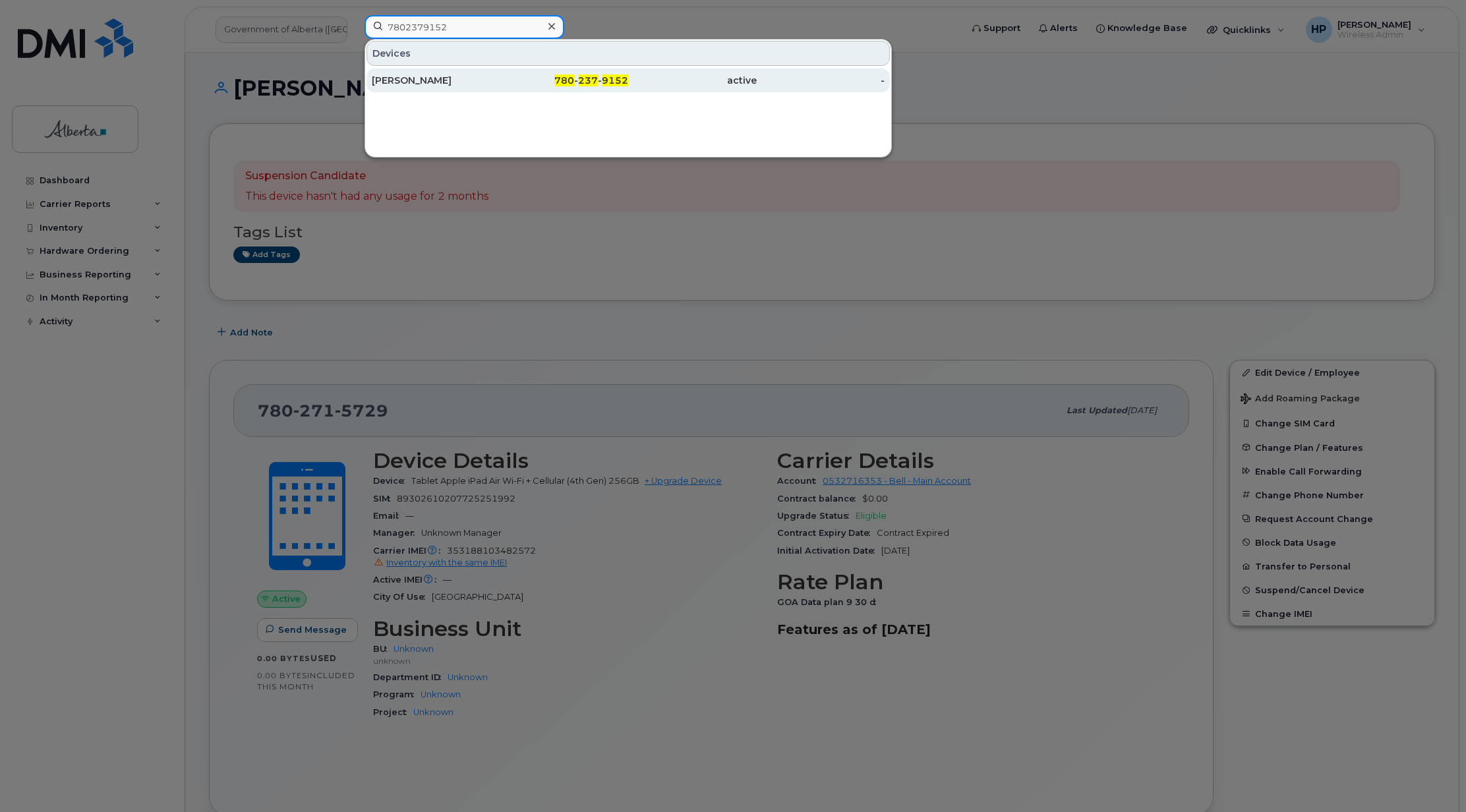
type input "7802379152"
click at [423, 85] on div "Janet Davis" at bounding box center [436, 80] width 129 height 13
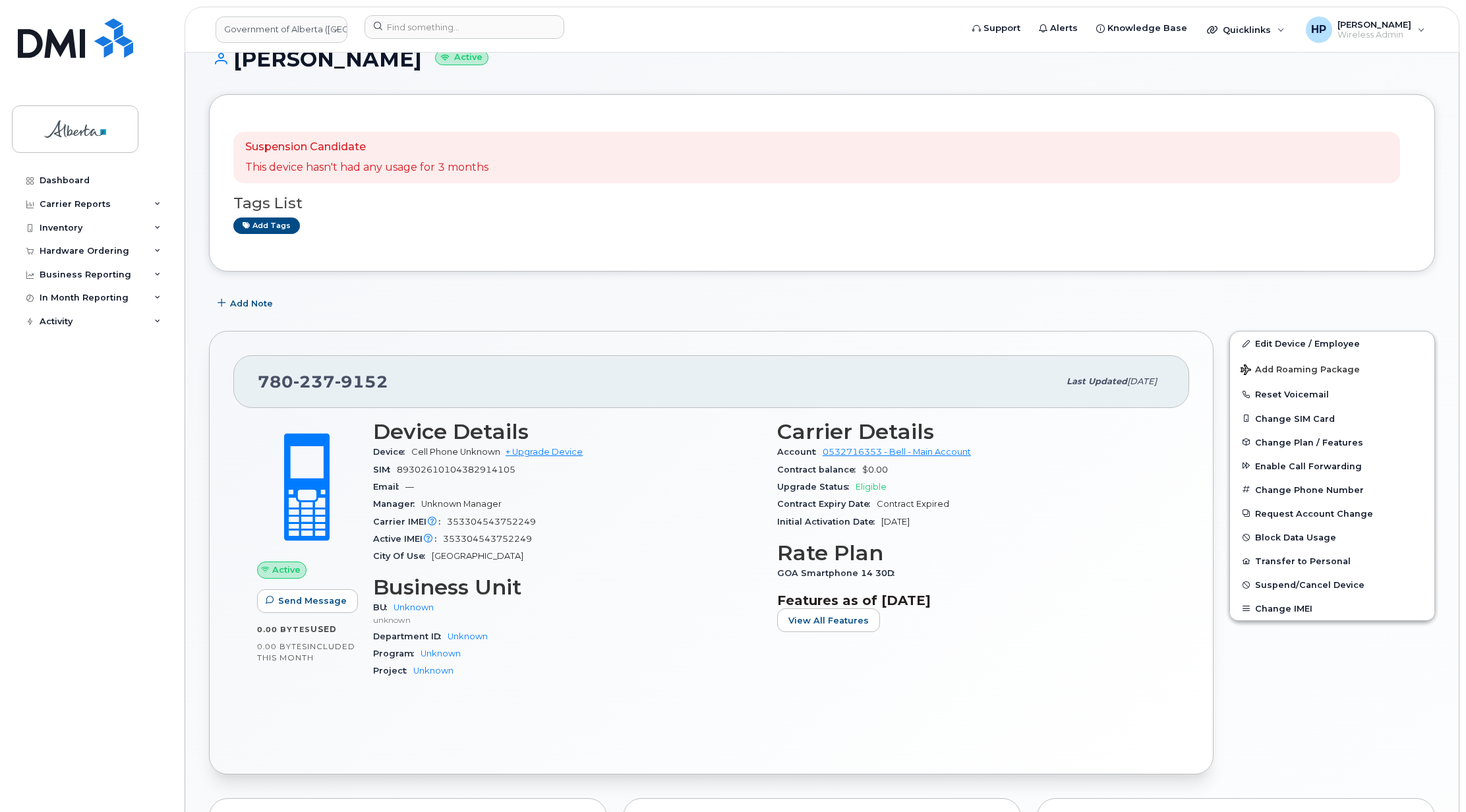
scroll to position [12, 0]
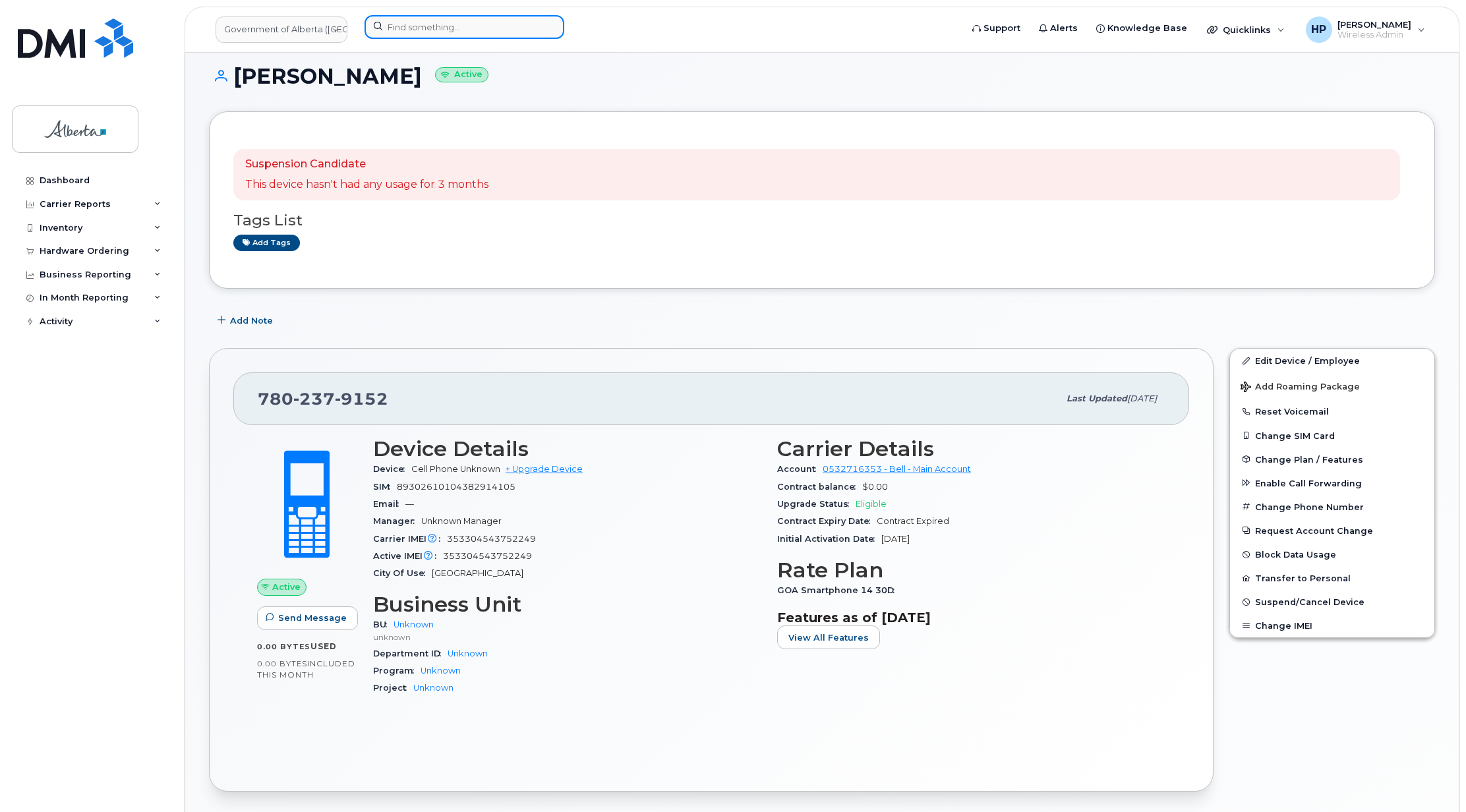
click at [403, 27] on input at bounding box center [465, 27] width 200 height 23
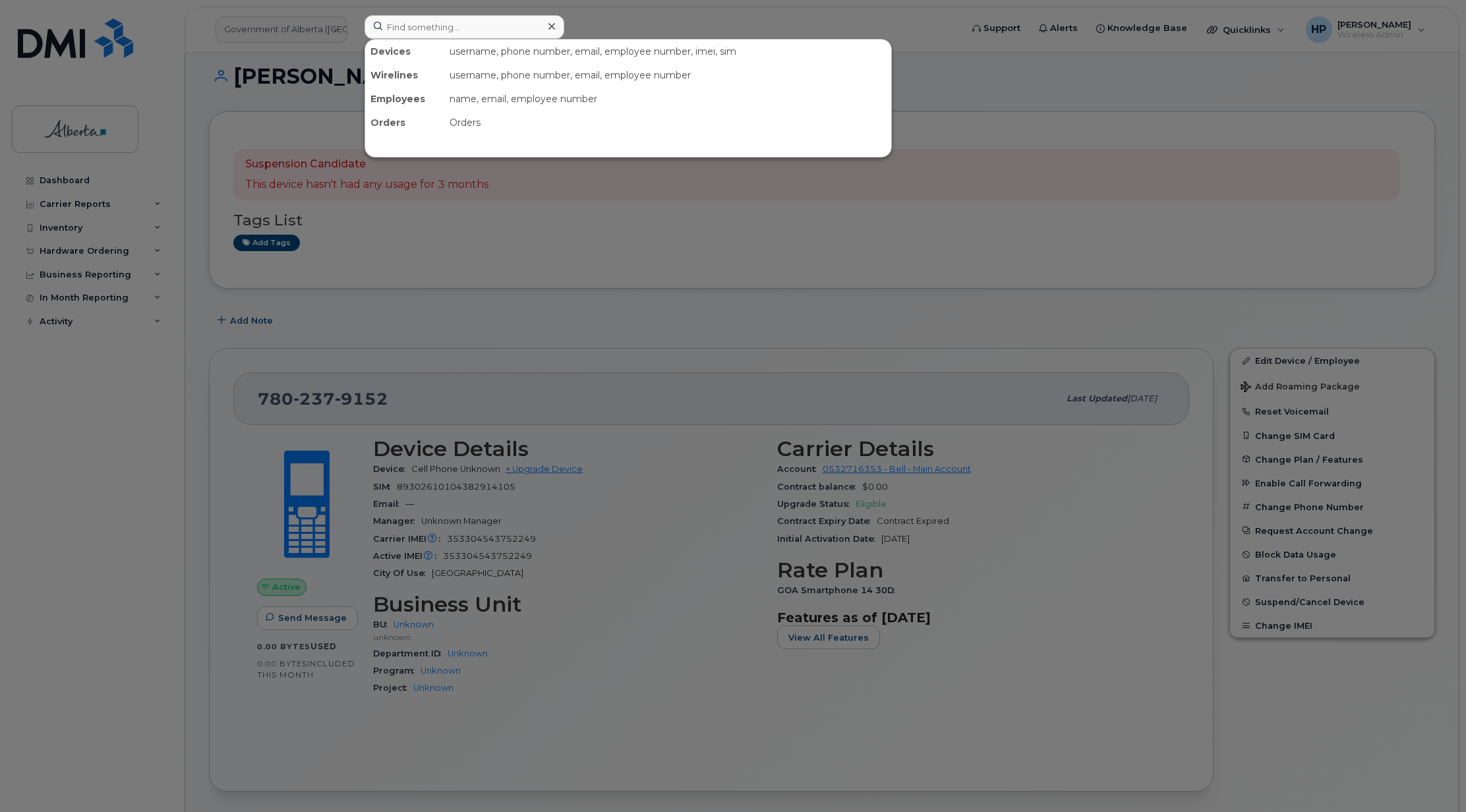
click at [1123, 164] on div at bounding box center [733, 406] width 1466 height 812
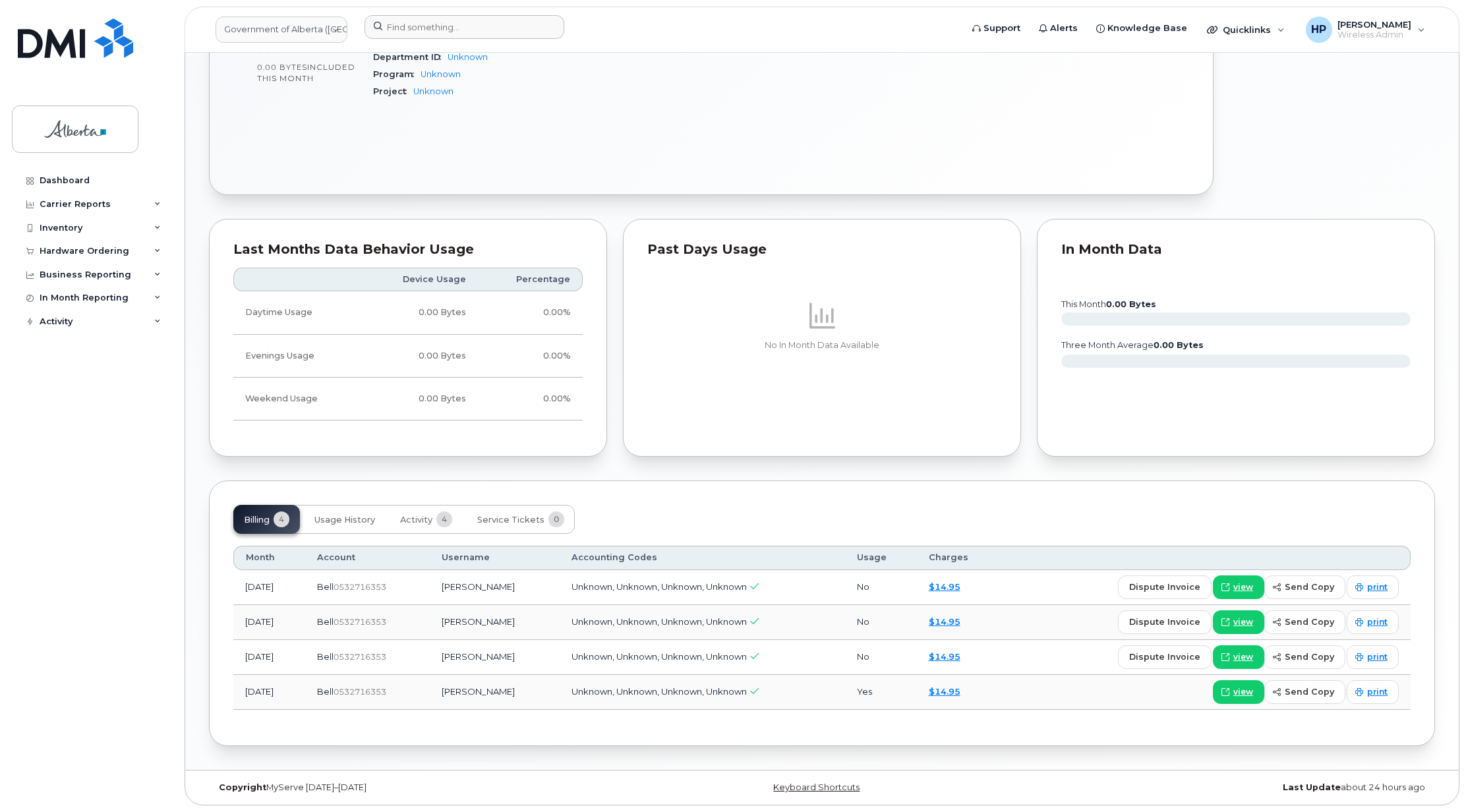
scroll to position [0, 0]
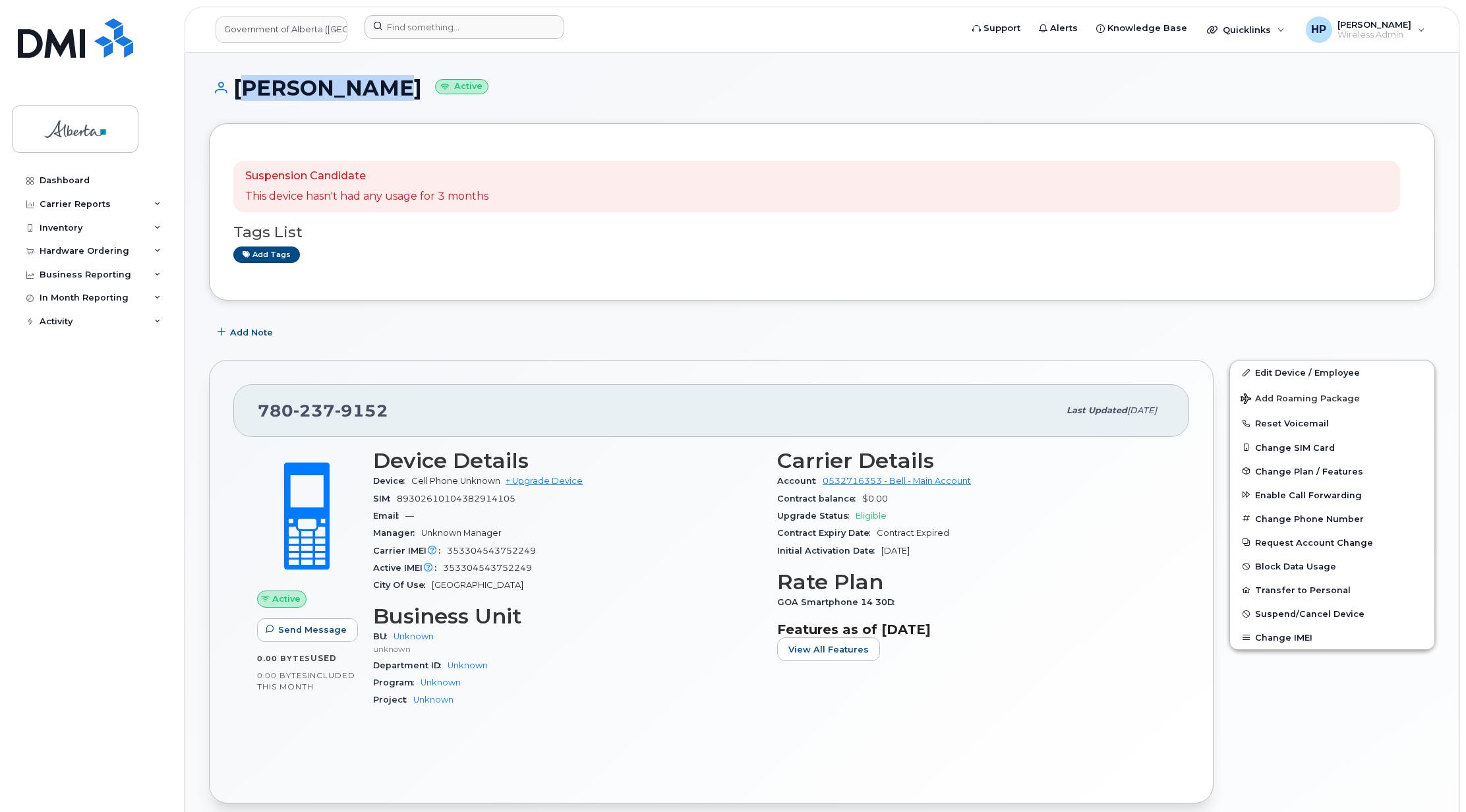
drag, startPoint x: 237, startPoint y: 89, endPoint x: 359, endPoint y: 96, distance: 122.2
click at [359, 96] on h1 "Janet Davis Active" at bounding box center [822, 88] width 1226 height 23
copy h1 "Janet Davis"
click at [413, 30] on input at bounding box center [465, 27] width 200 height 23
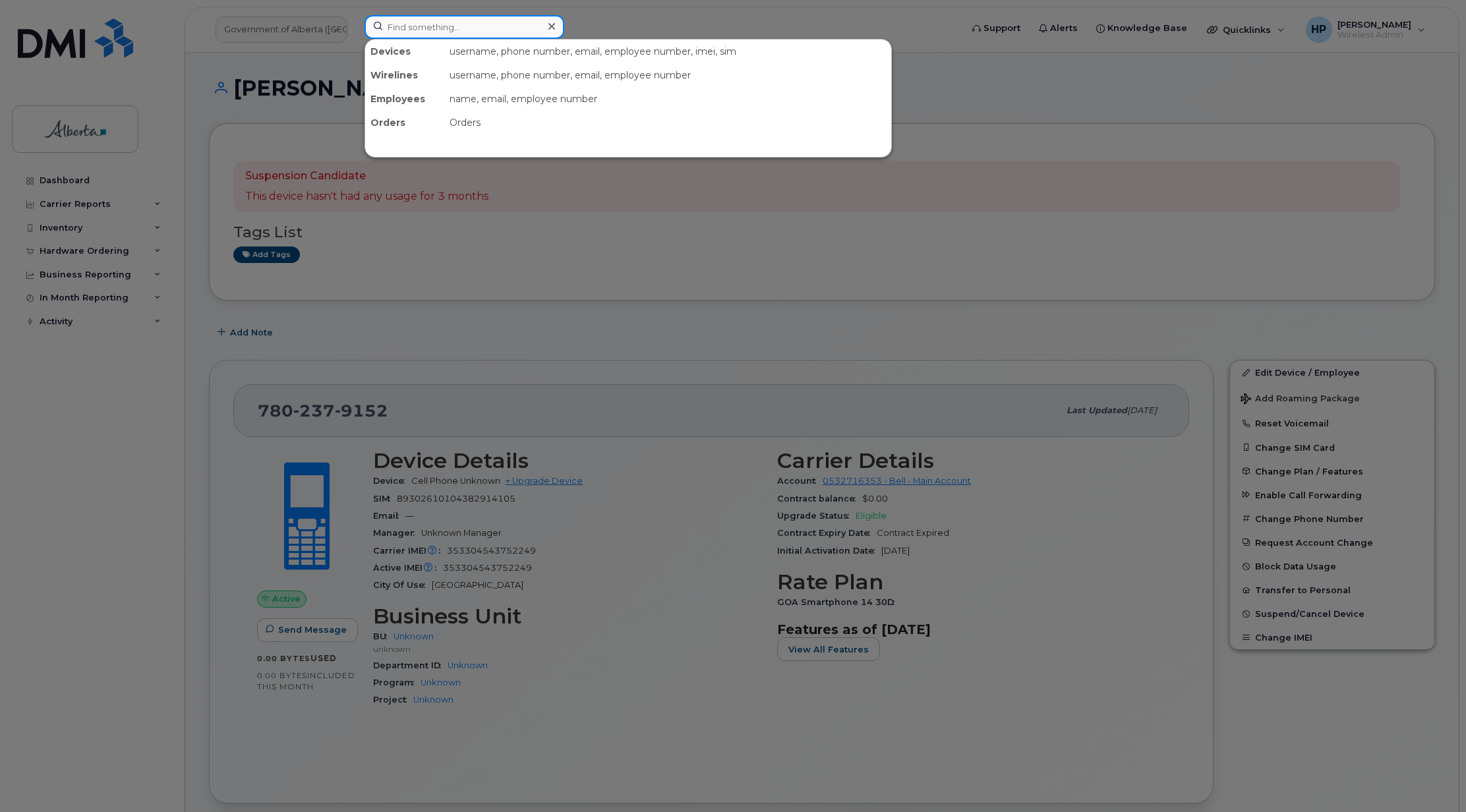
paste input "Janet Davis"
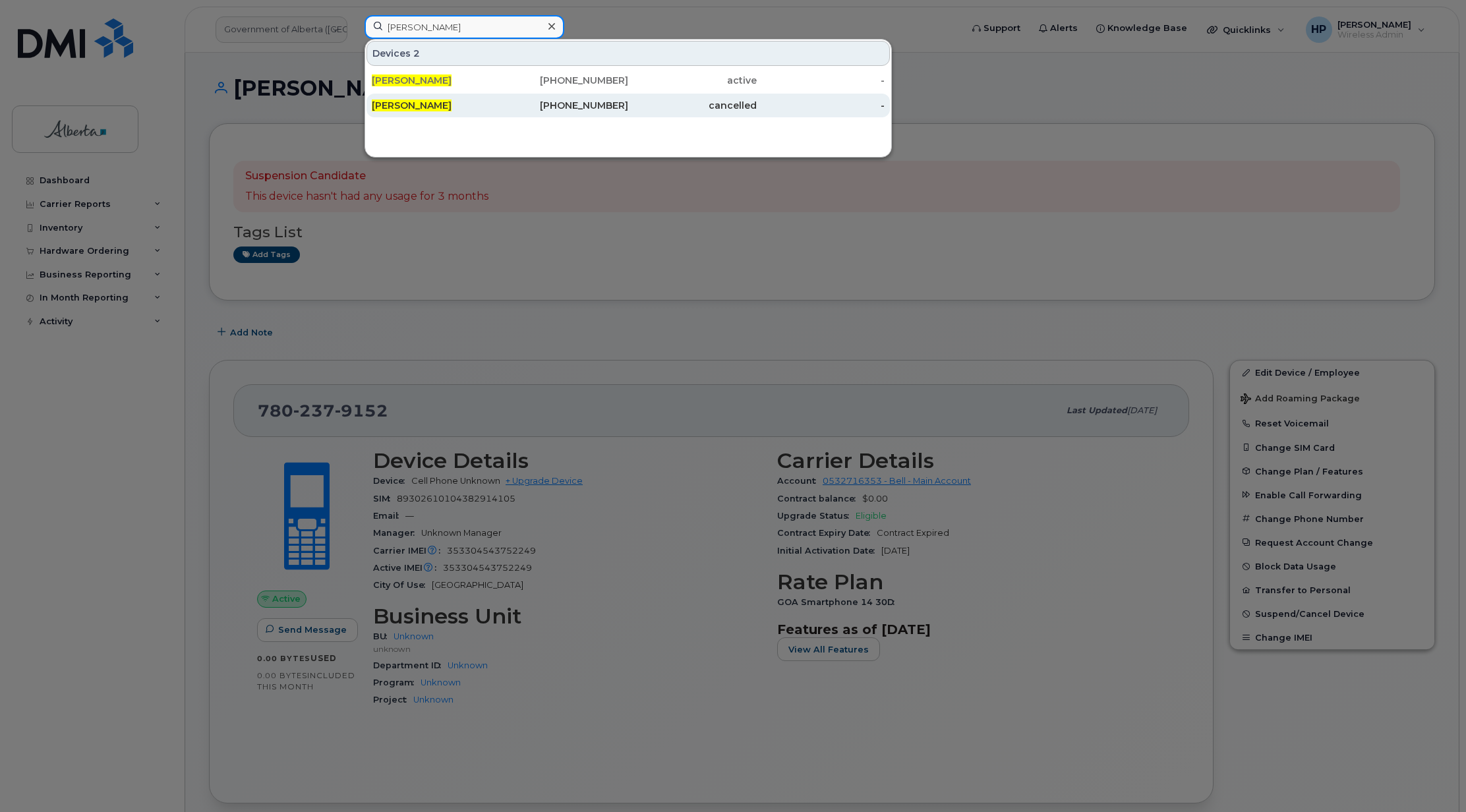
type input "Janet Davis"
click at [426, 111] on span "Janet Davis" at bounding box center [411, 105] width 80 height 12
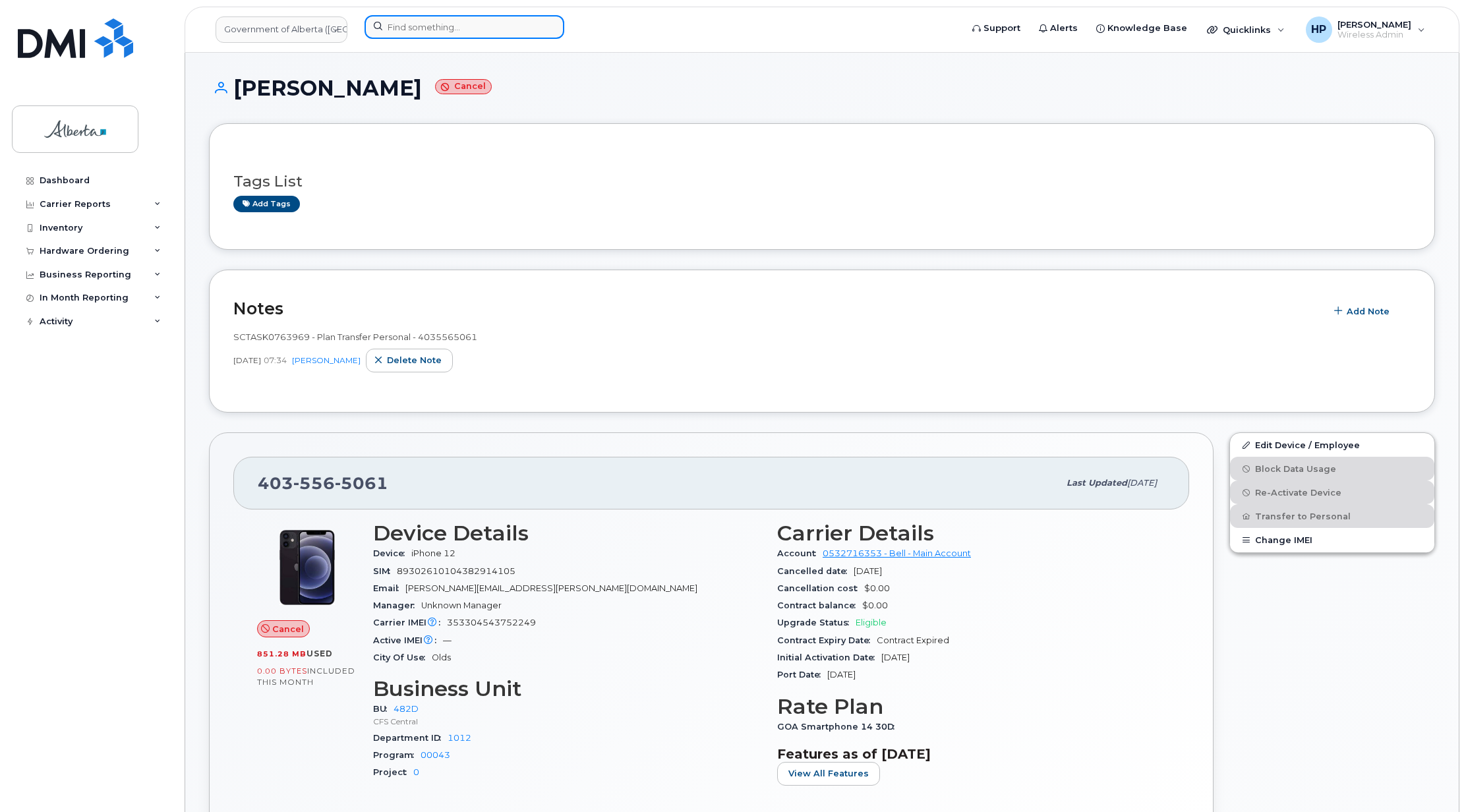
click at [442, 27] on input at bounding box center [465, 27] width 200 height 23
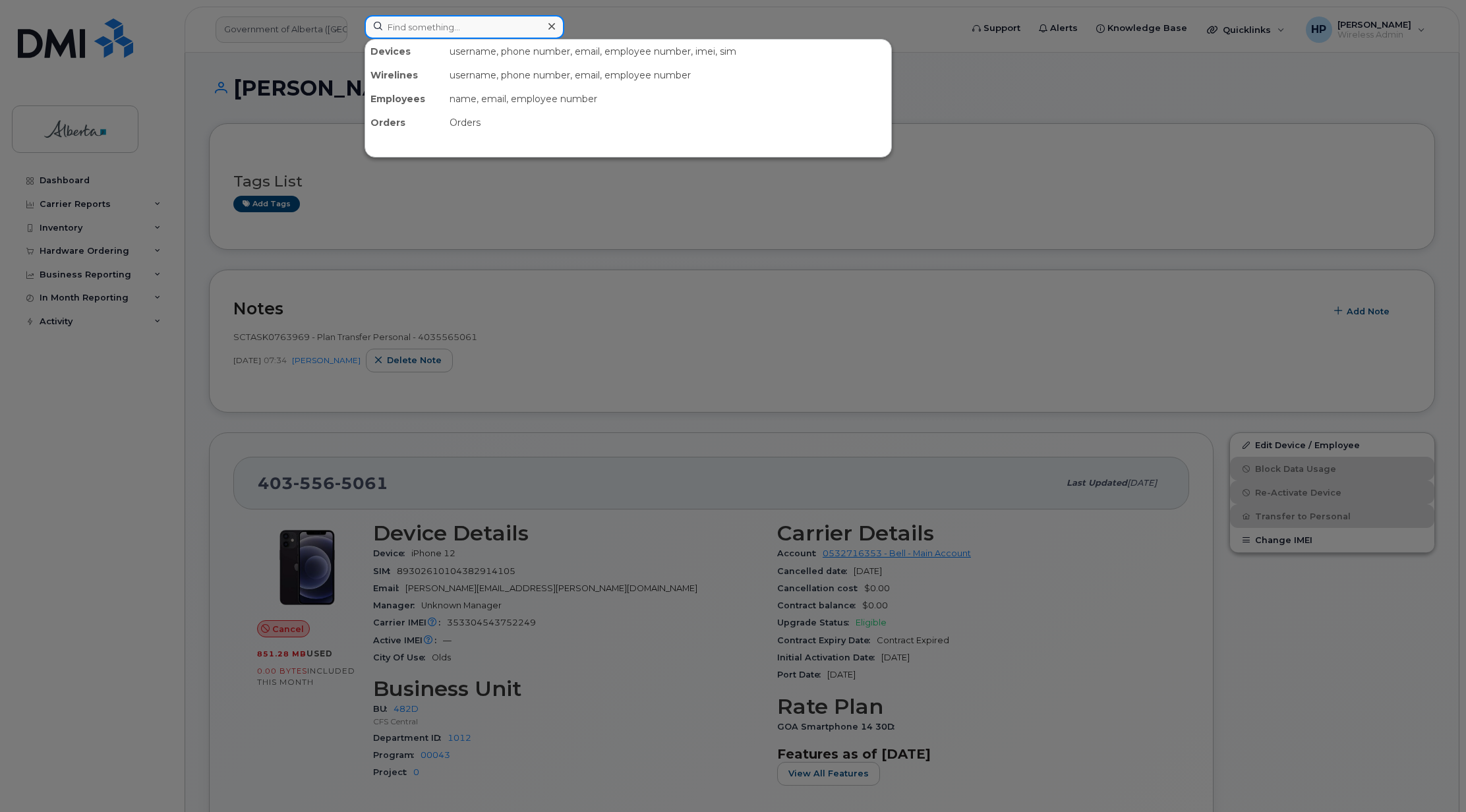
paste input "7802379152"
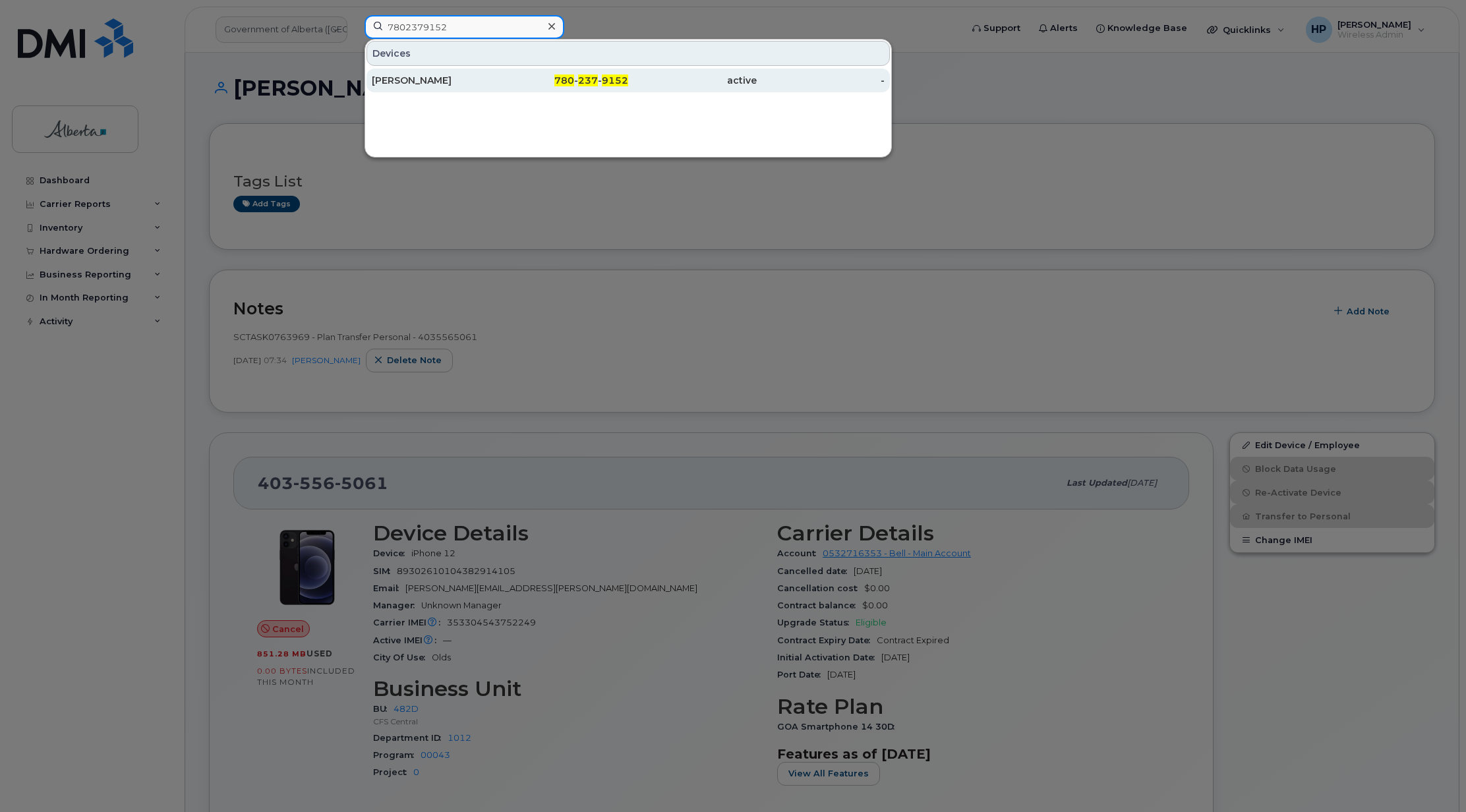
type input "7802379152"
click at [417, 80] on div "[PERSON_NAME]" at bounding box center [436, 80] width 129 height 13
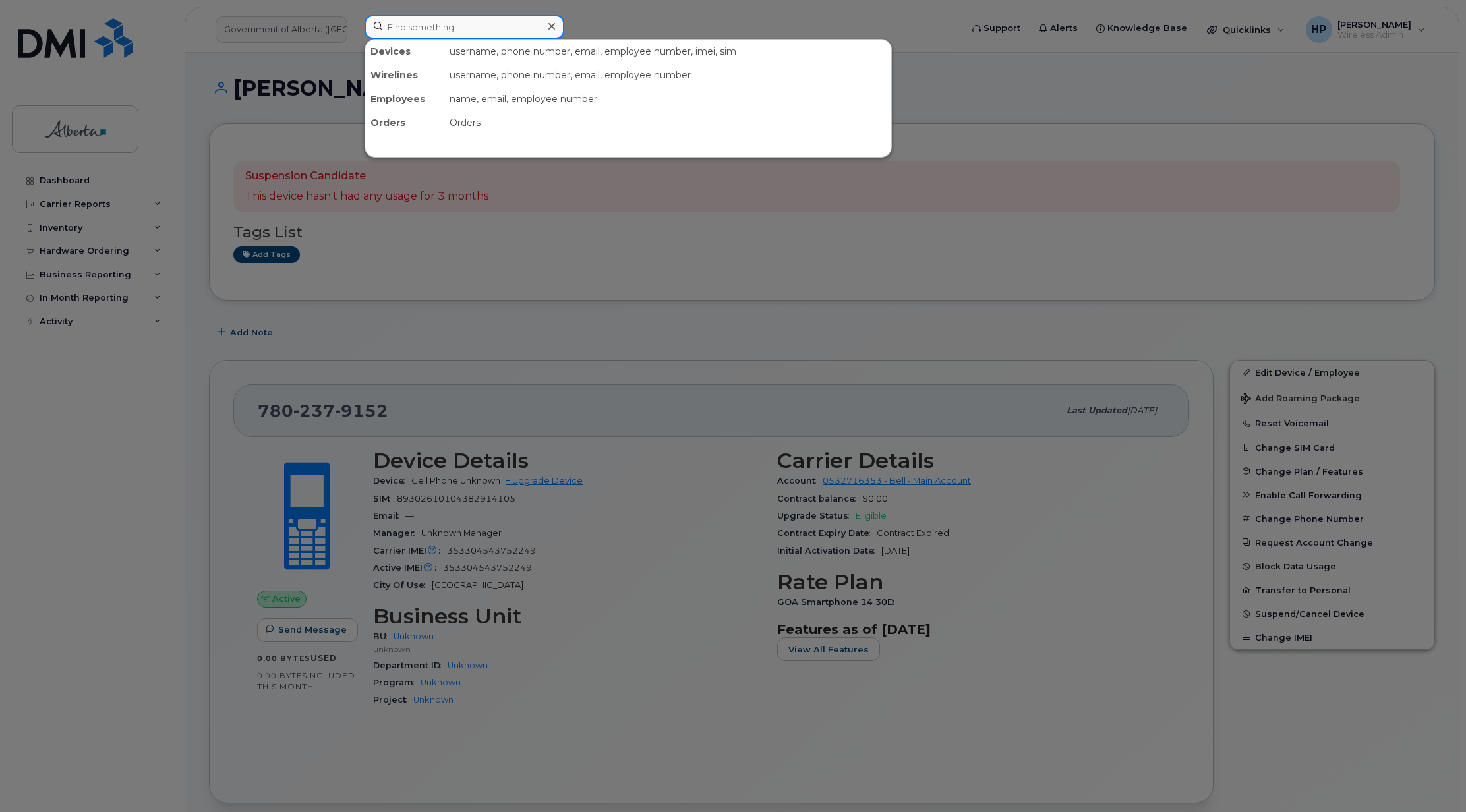
click at [418, 23] on input at bounding box center [465, 27] width 200 height 23
paste input "7802715729"
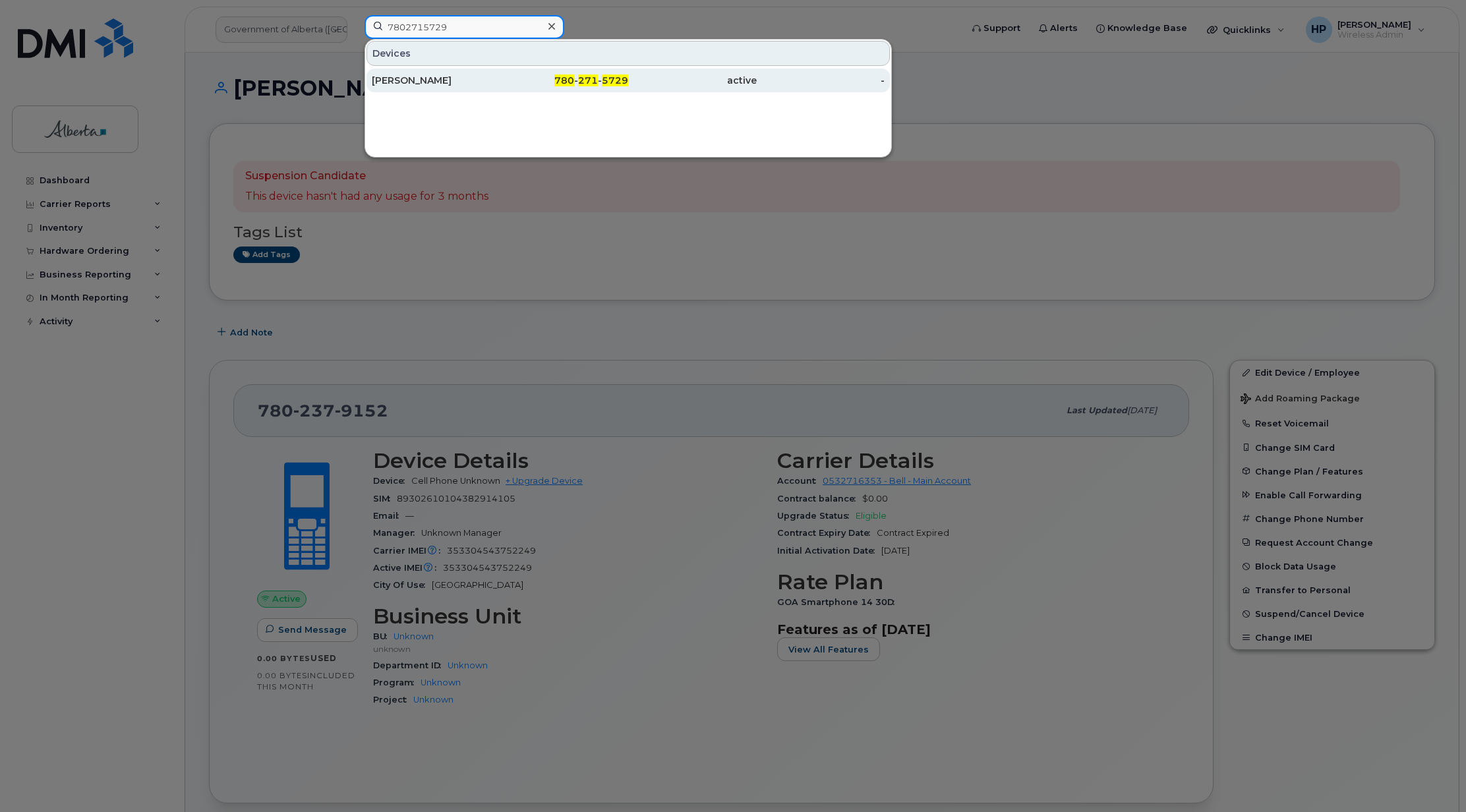
type input "7802715729"
click at [413, 82] on div "[PERSON_NAME]" at bounding box center [436, 80] width 129 height 13
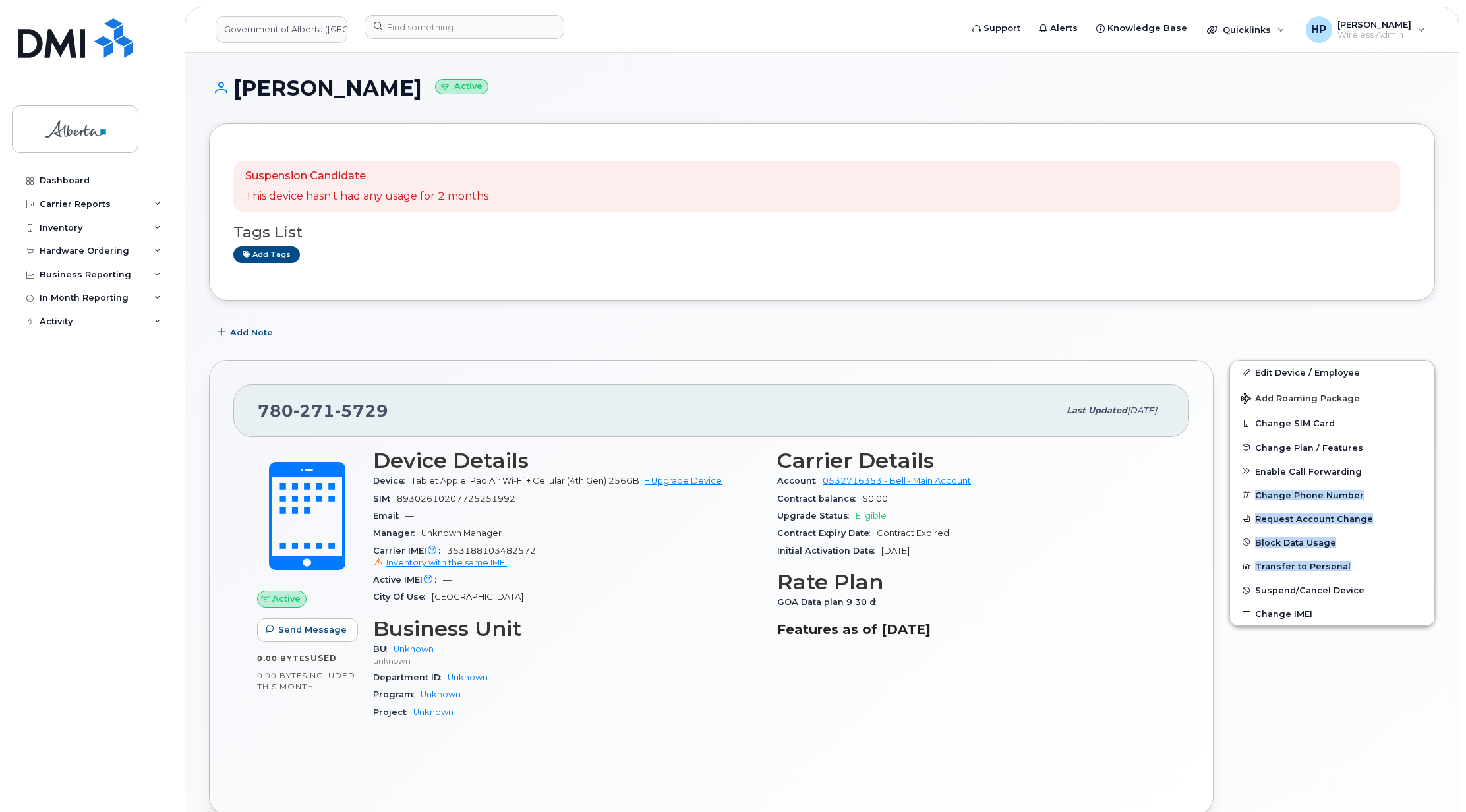
drag, startPoint x: 1464, startPoint y: 472, endPoint x: 1468, endPoint y: 560, distance: 88.1
click at [1466, 564] on html "Government of [GEOGRAPHIC_DATA] (GOA) Support Alerts Knowledge Base Quicklinks …" at bounding box center [733, 681] width 1466 height 1362
drag, startPoint x: 1468, startPoint y: 560, endPoint x: 1400, endPoint y: 628, distance: 96.2
click at [1373, 682] on div "Edit Device / Employee Add Roaming Package Change SIM Card Change Plan / Featur…" at bounding box center [1332, 587] width 221 height 472
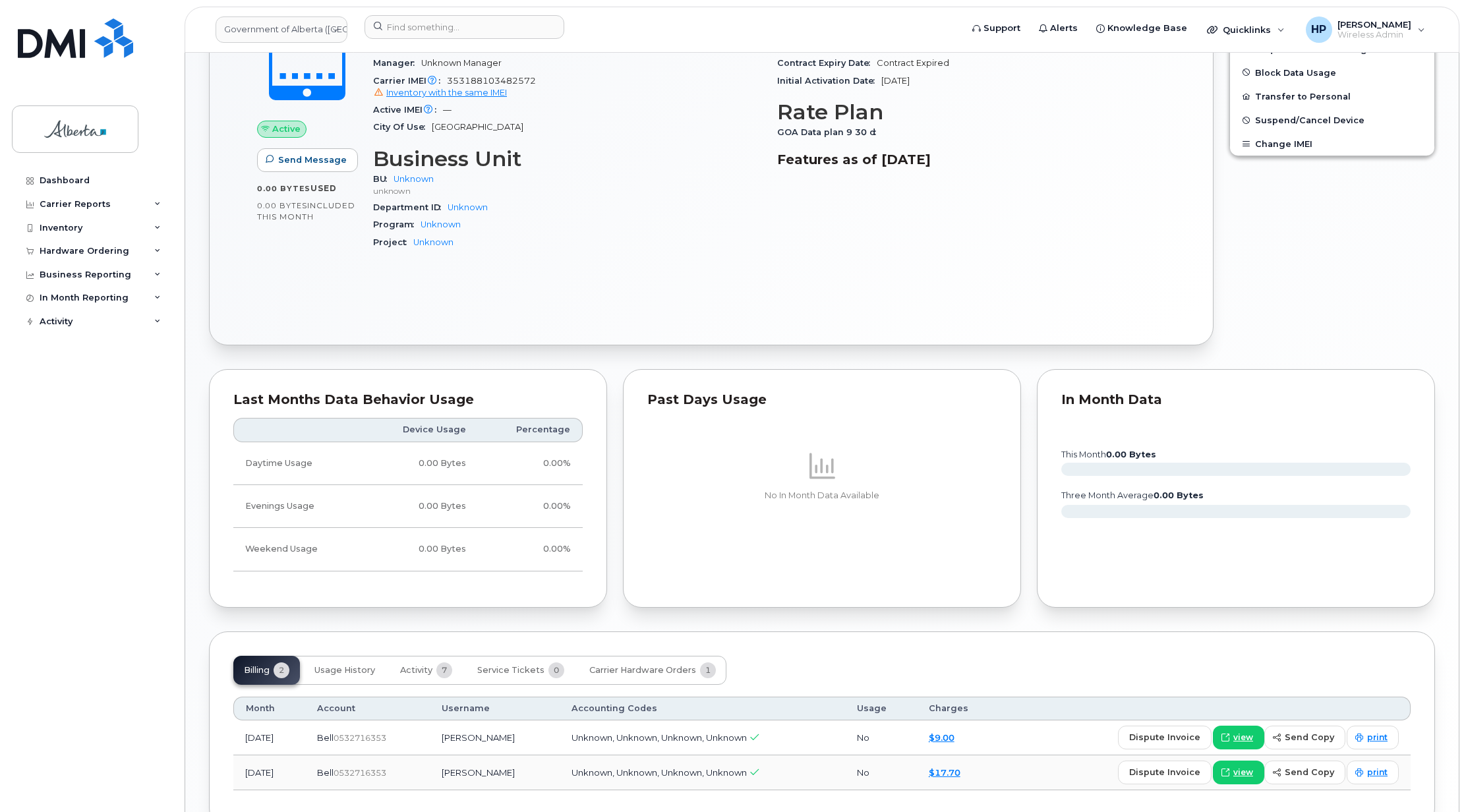
scroll to position [555, 0]
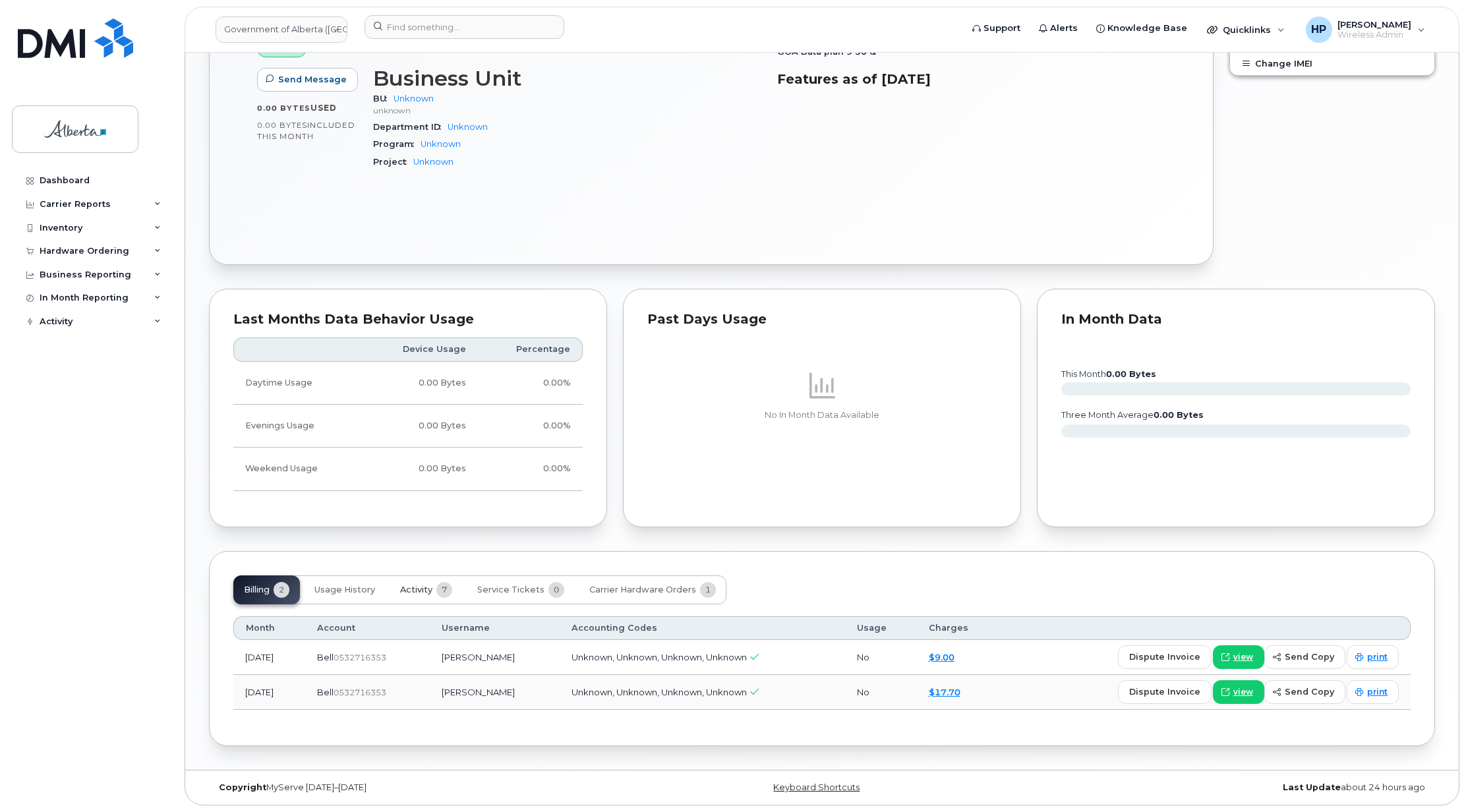
click at [423, 576] on button "Activity 7" at bounding box center [426, 590] width 73 height 29
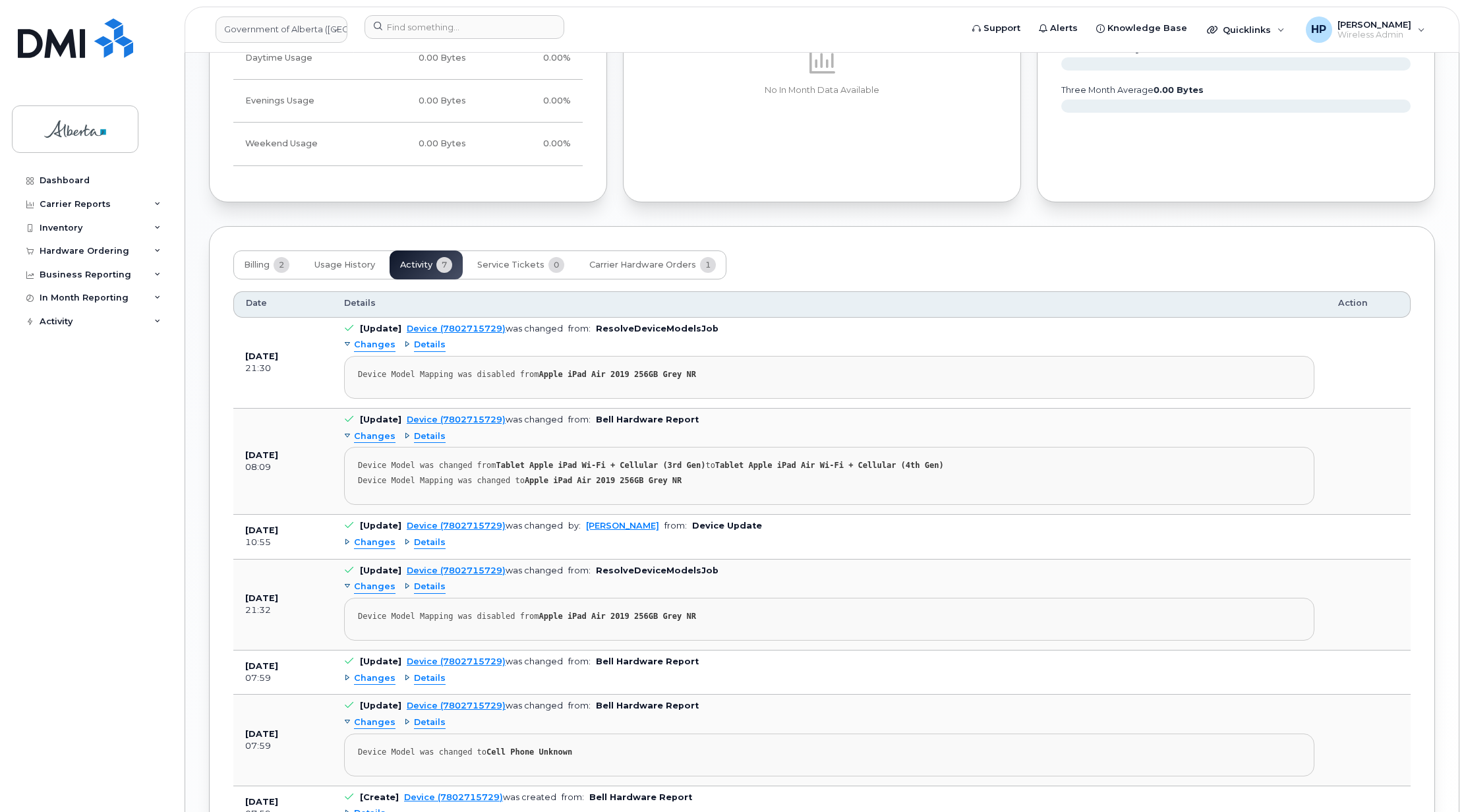
scroll to position [997, 0]
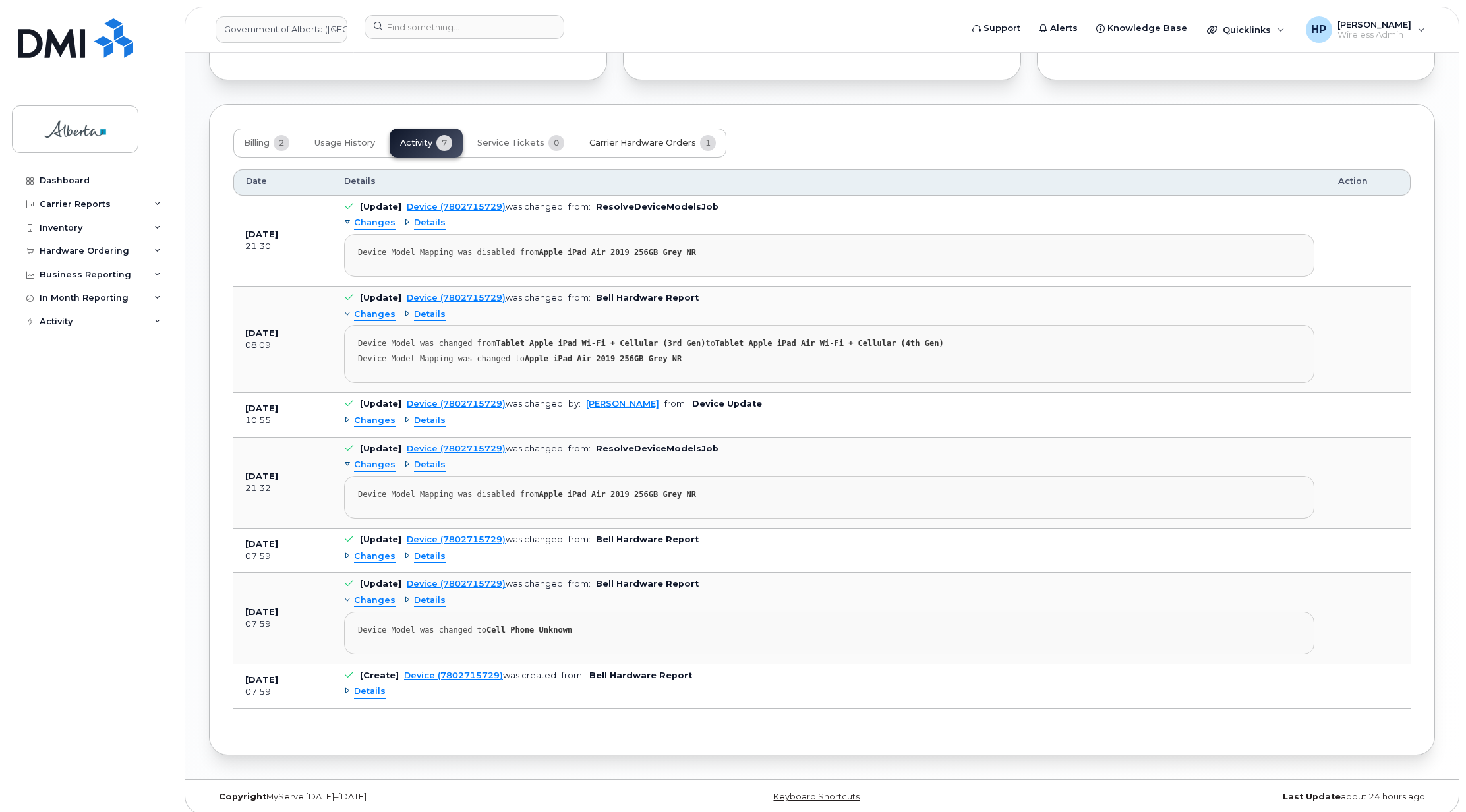
click at [632, 148] on span "Carrier Hardware Orders" at bounding box center [642, 142] width 107 height 10
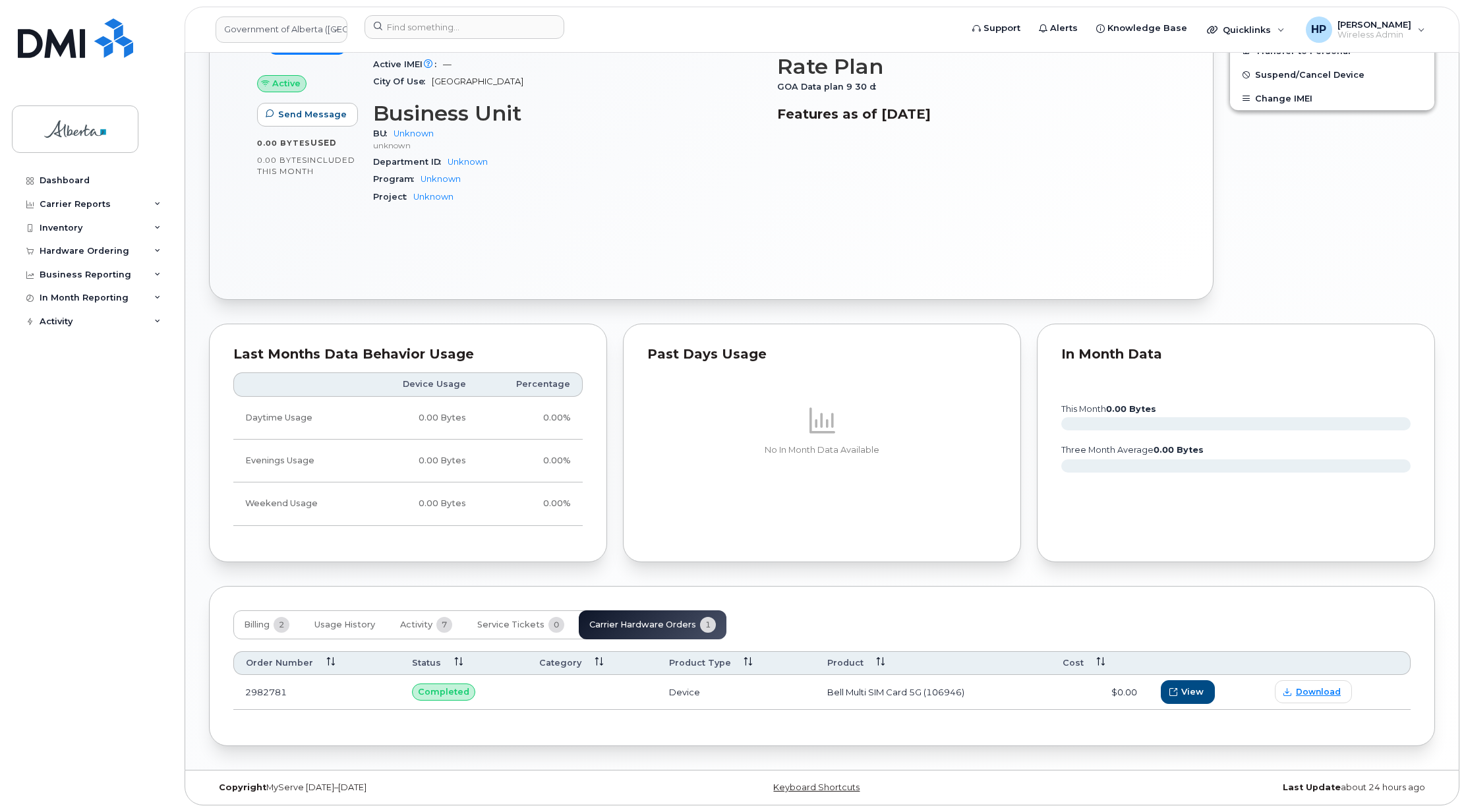
scroll to position [520, 0]
click at [1180, 694] on button "View" at bounding box center [1190, 691] width 53 height 23
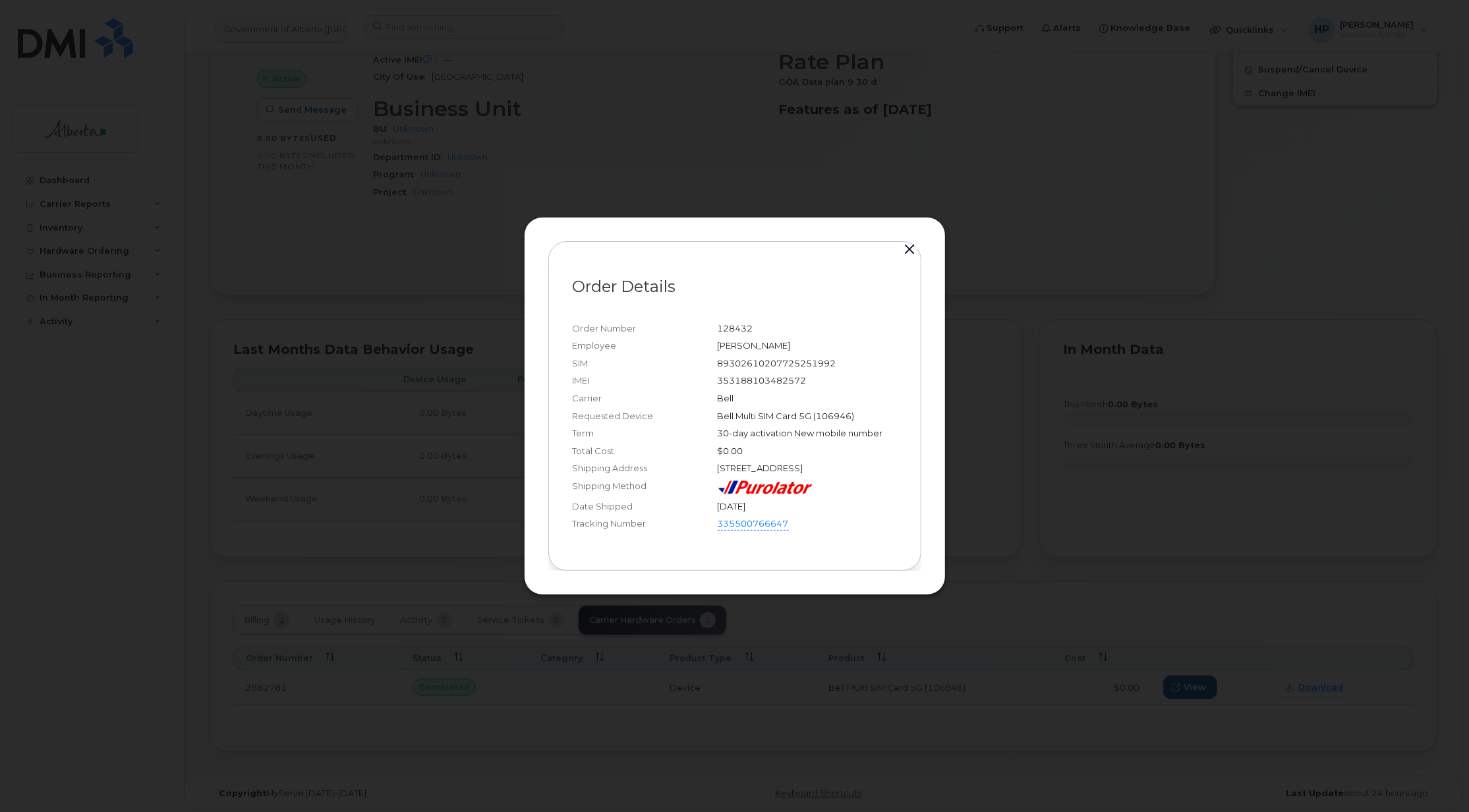
click at [905, 245] on button "button" at bounding box center [910, 249] width 20 height 19
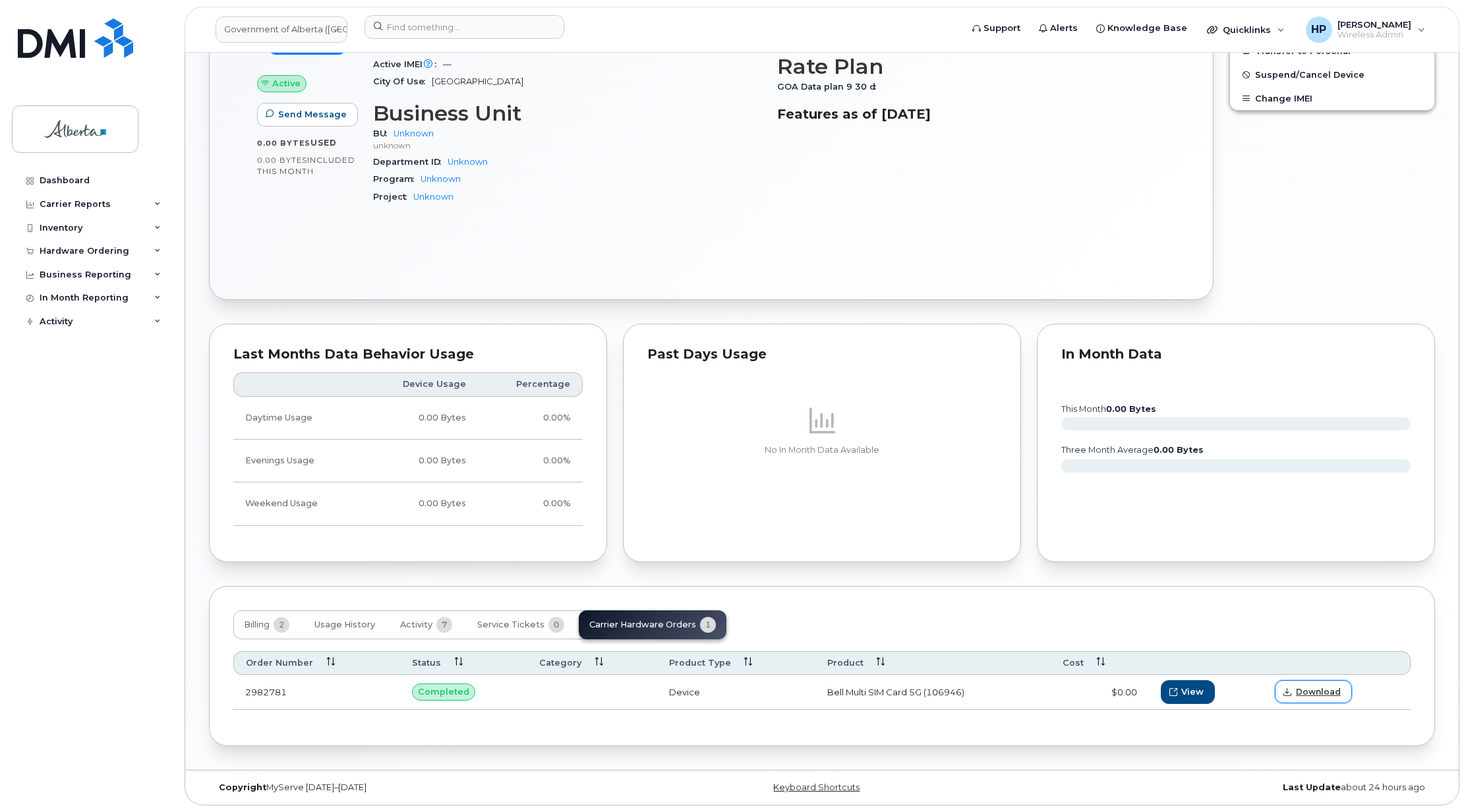
click at [1311, 697] on link "Download" at bounding box center [1314, 691] width 77 height 23
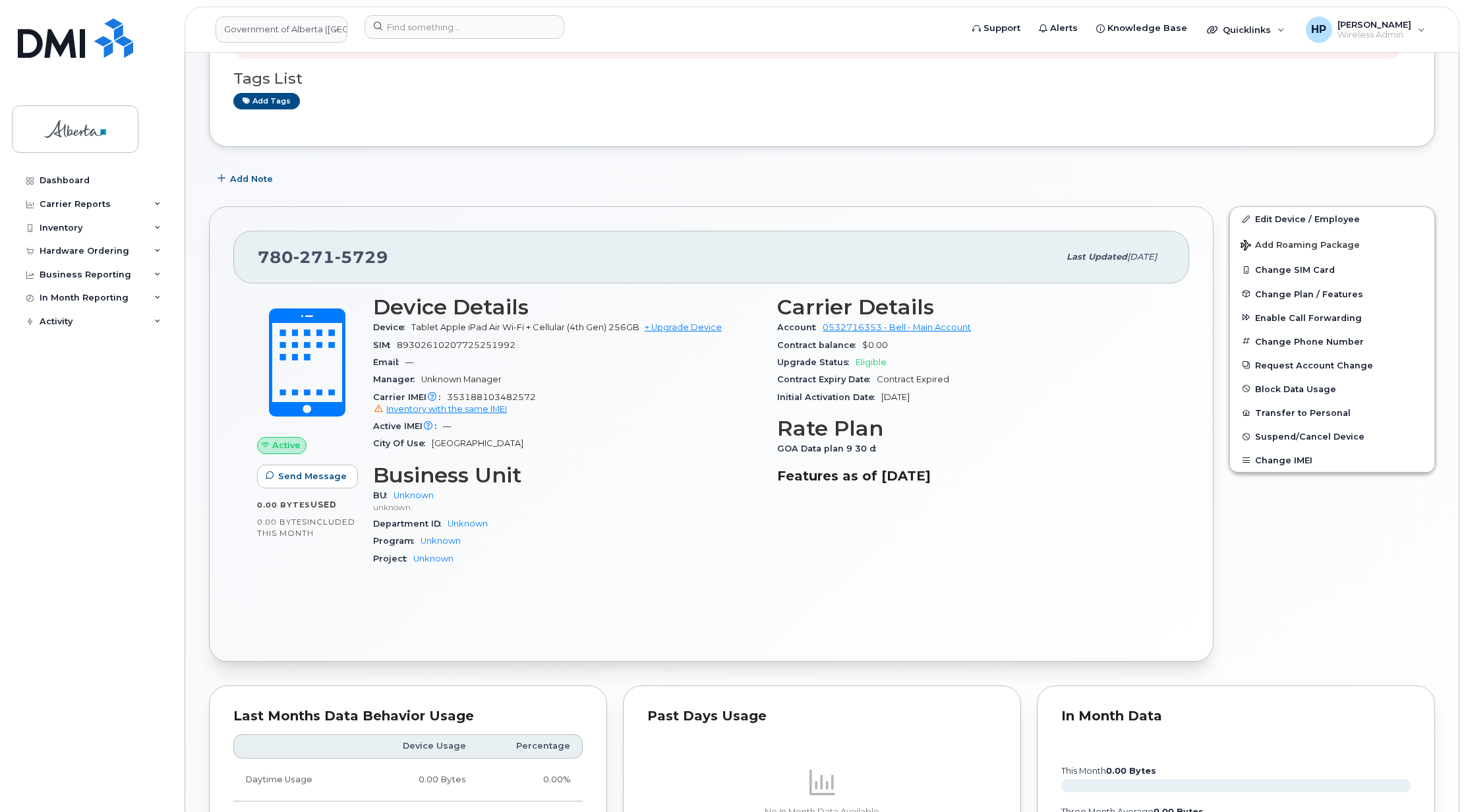
scroll to position [22, 0]
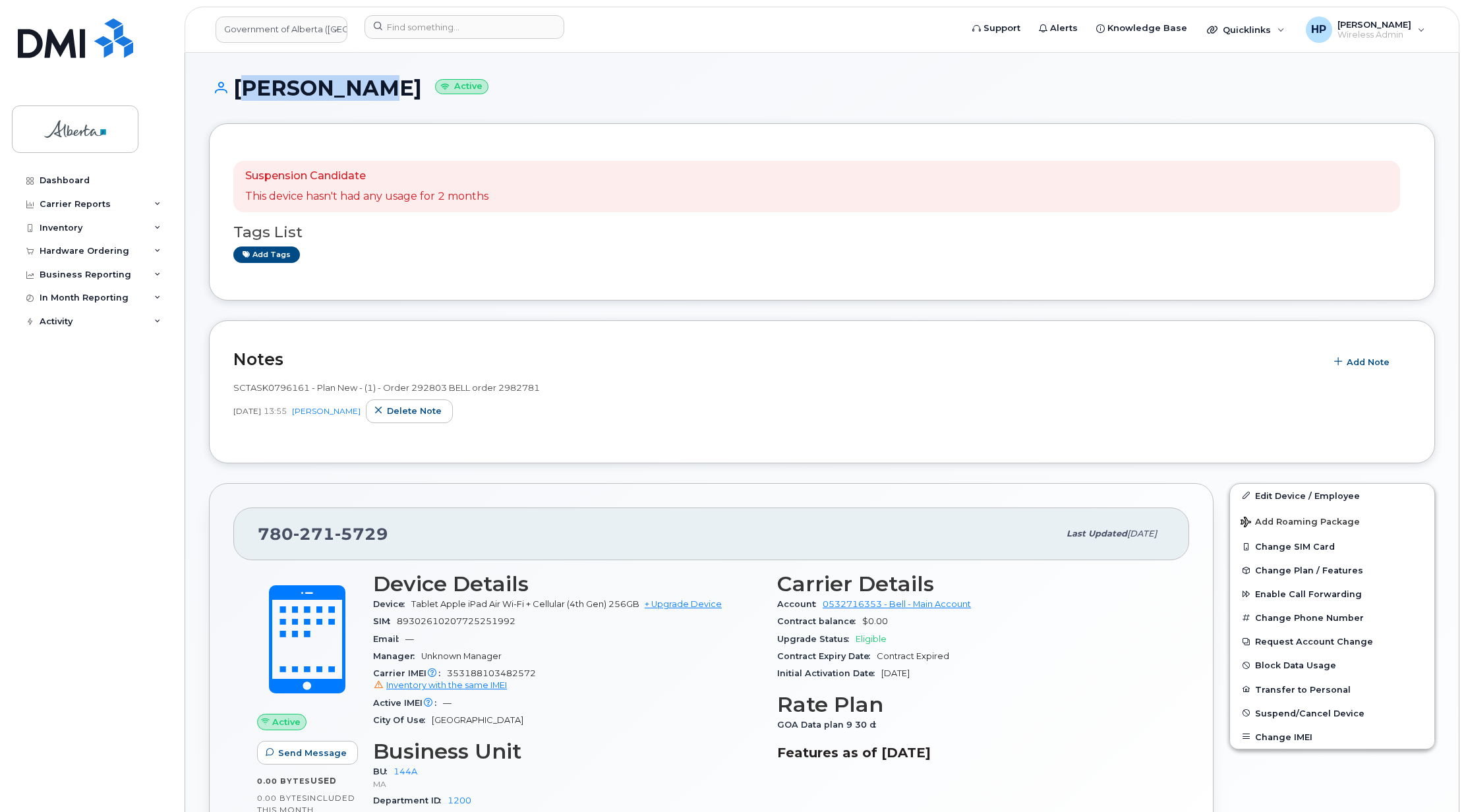
drag, startPoint x: 238, startPoint y: 87, endPoint x: 354, endPoint y: 96, distance: 116.3
click at [354, 96] on h1 "[PERSON_NAME] Active" at bounding box center [822, 88] width 1226 height 23
copy h1 "[PERSON_NAME]"
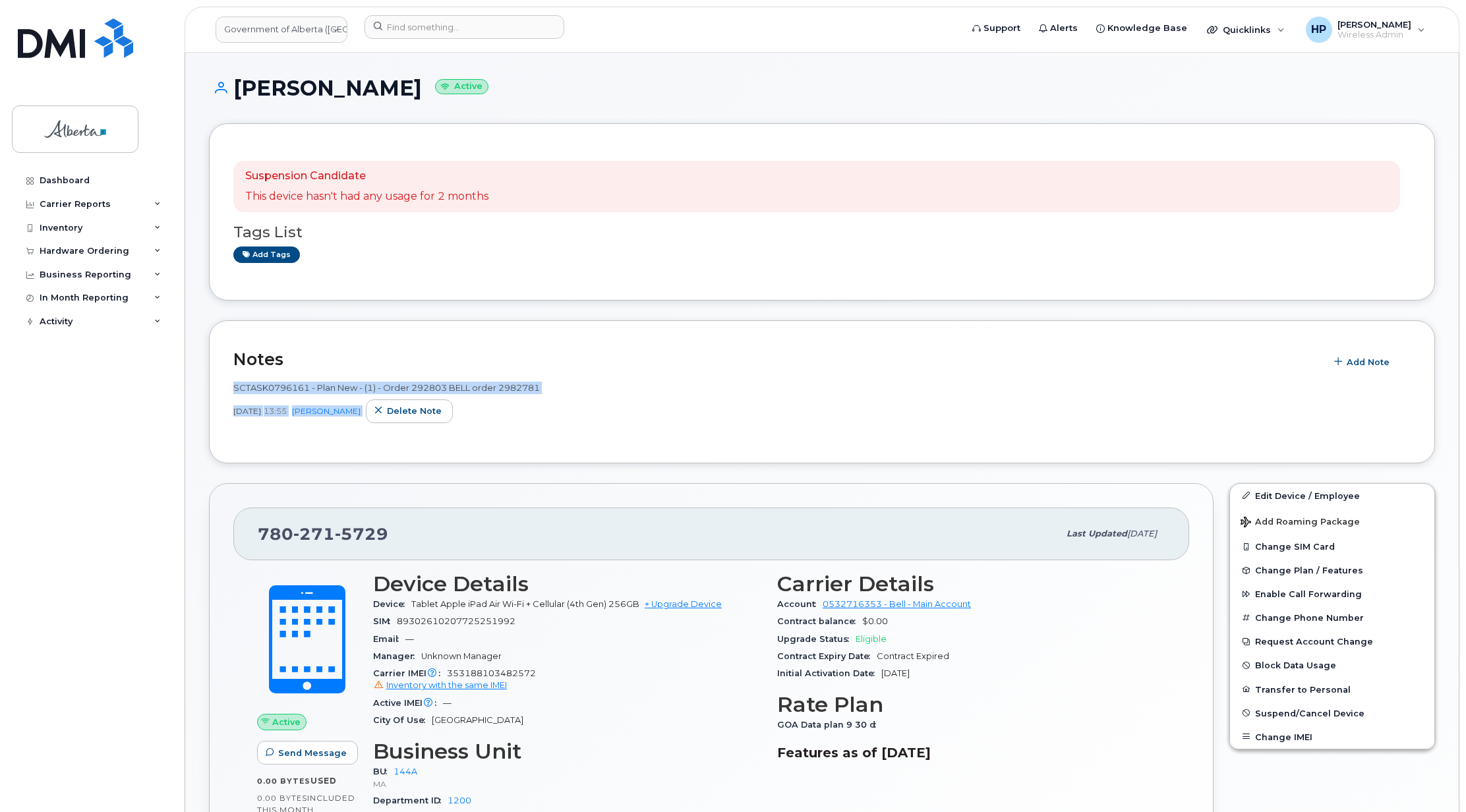
drag, startPoint x: 1464, startPoint y: 367, endPoint x: 1470, endPoint y: 418, distance: 51.4
click at [1466, 418] on html "Government of Alberta (GOA) Support Alerts Knowledge Base Quicklinks Suspend / …" at bounding box center [733, 757] width 1466 height 1515
drag, startPoint x: 1470, startPoint y: 418, endPoint x: 1220, endPoint y: 378, distance: 253.2
click at [1220, 378] on div "SCTASK0796161 - Plan New - (1) - Order 292803 BELL order 2982781 Aug 27, 2025 1…" at bounding box center [822, 406] width 1178 height 65
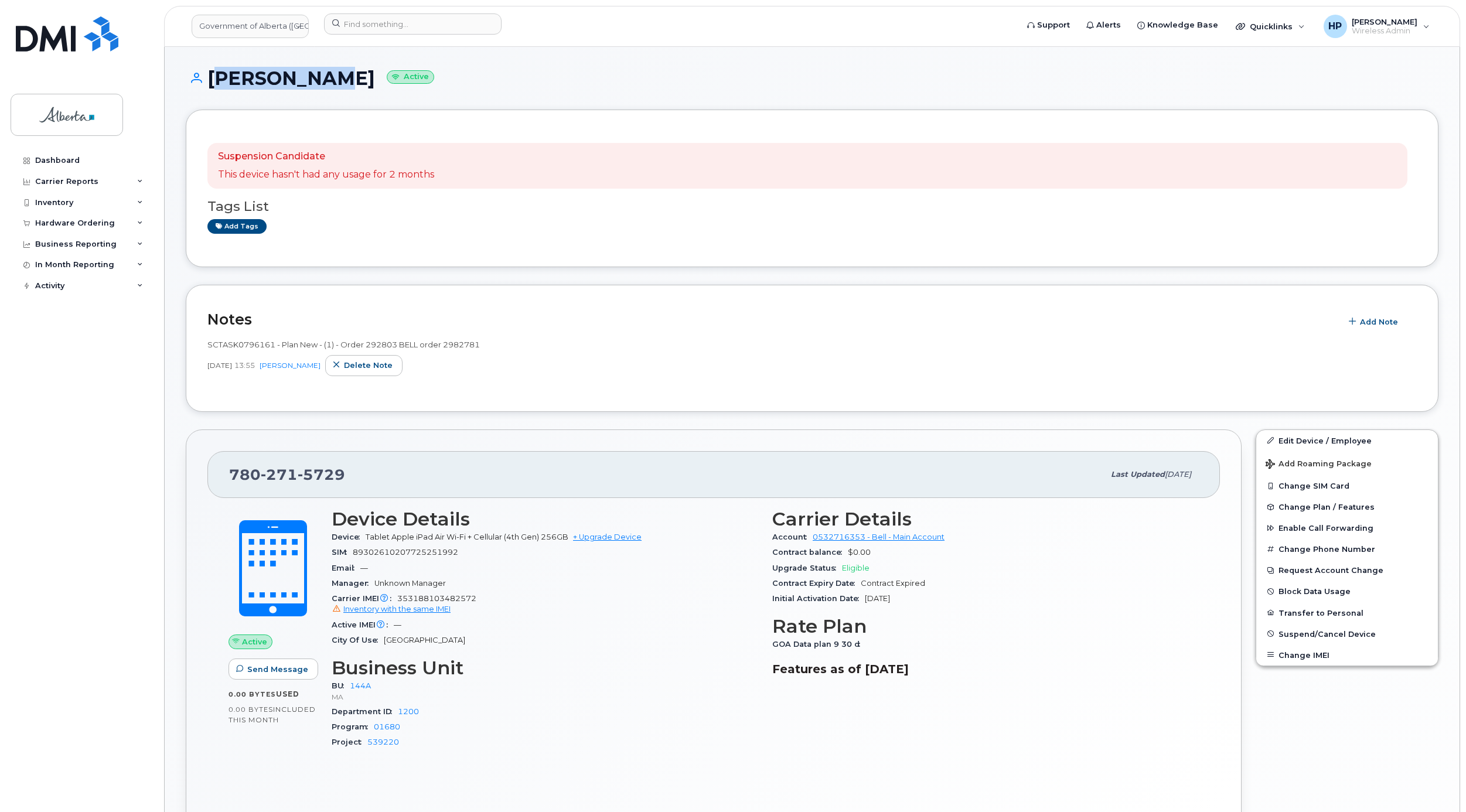
drag, startPoint x: 320, startPoint y: 76, endPoint x: 210, endPoint y: 84, distance: 110.3
click at [210, 84] on h1 "Greg Smith Active" at bounding box center [812, 78] width 1253 height 21
copy h1 "[PERSON_NAME]"
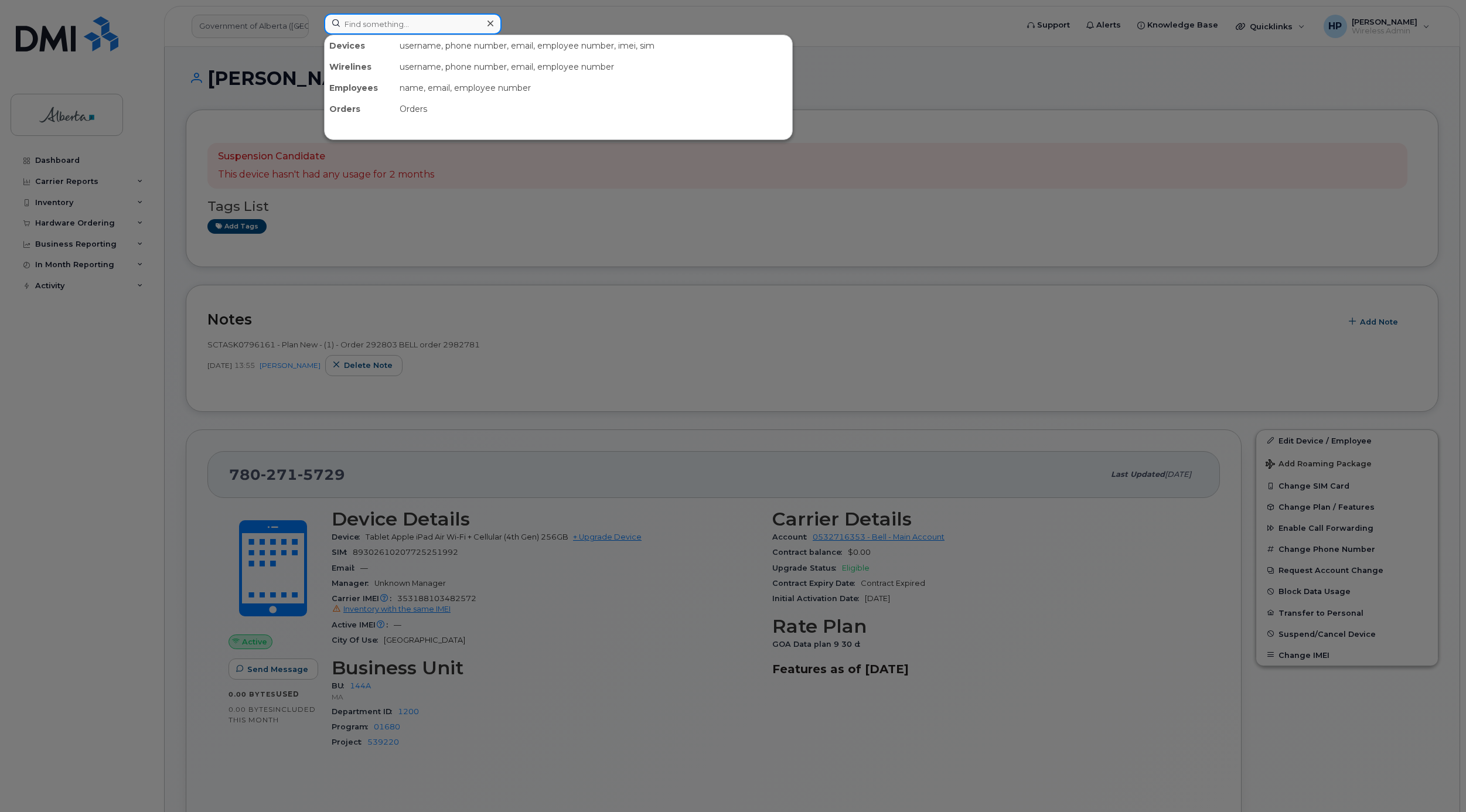
click at [353, 24] on input at bounding box center [413, 24] width 177 height 21
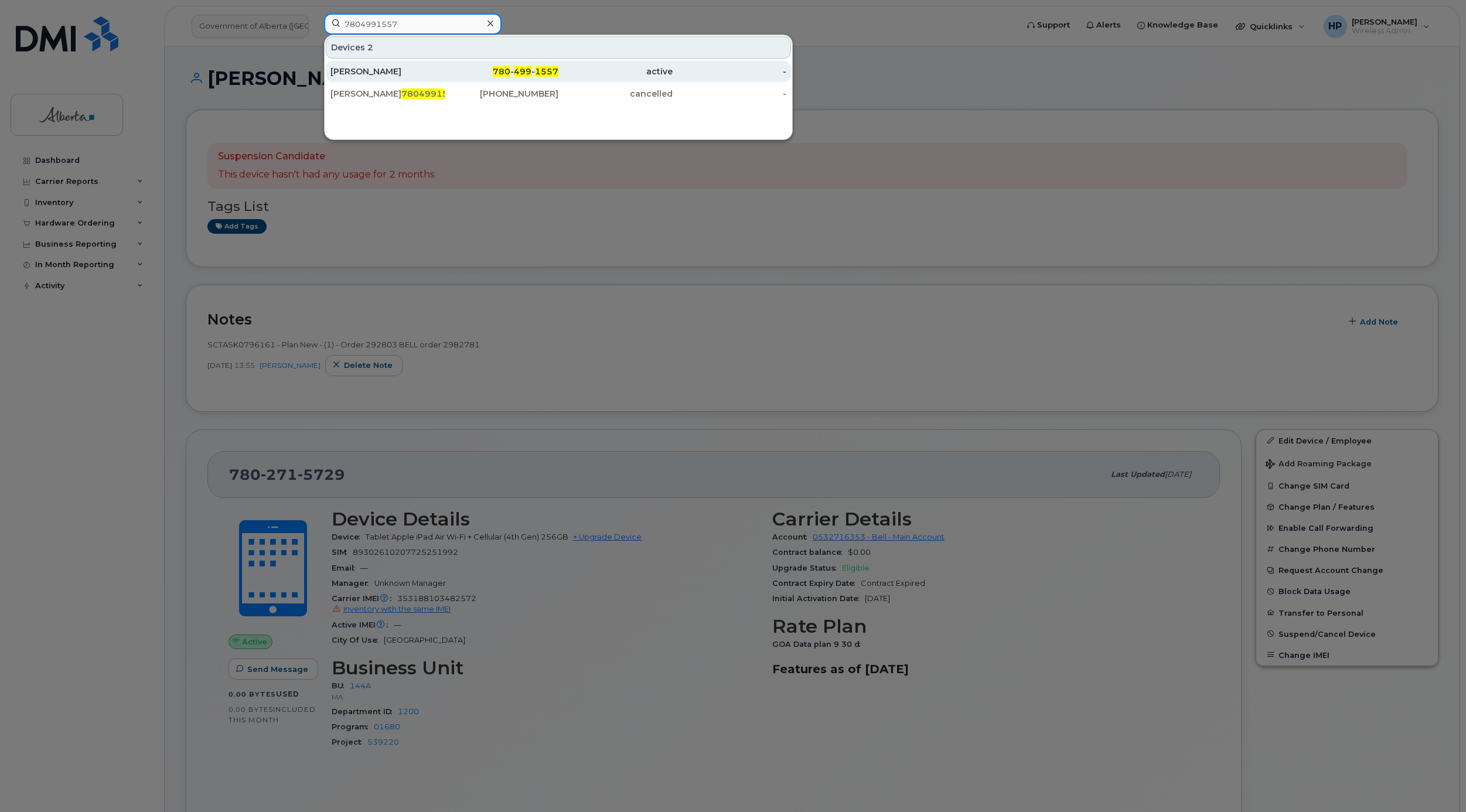
type input "7804991557"
click at [373, 67] on div "[PERSON_NAME]" at bounding box center [388, 72] width 114 height 11
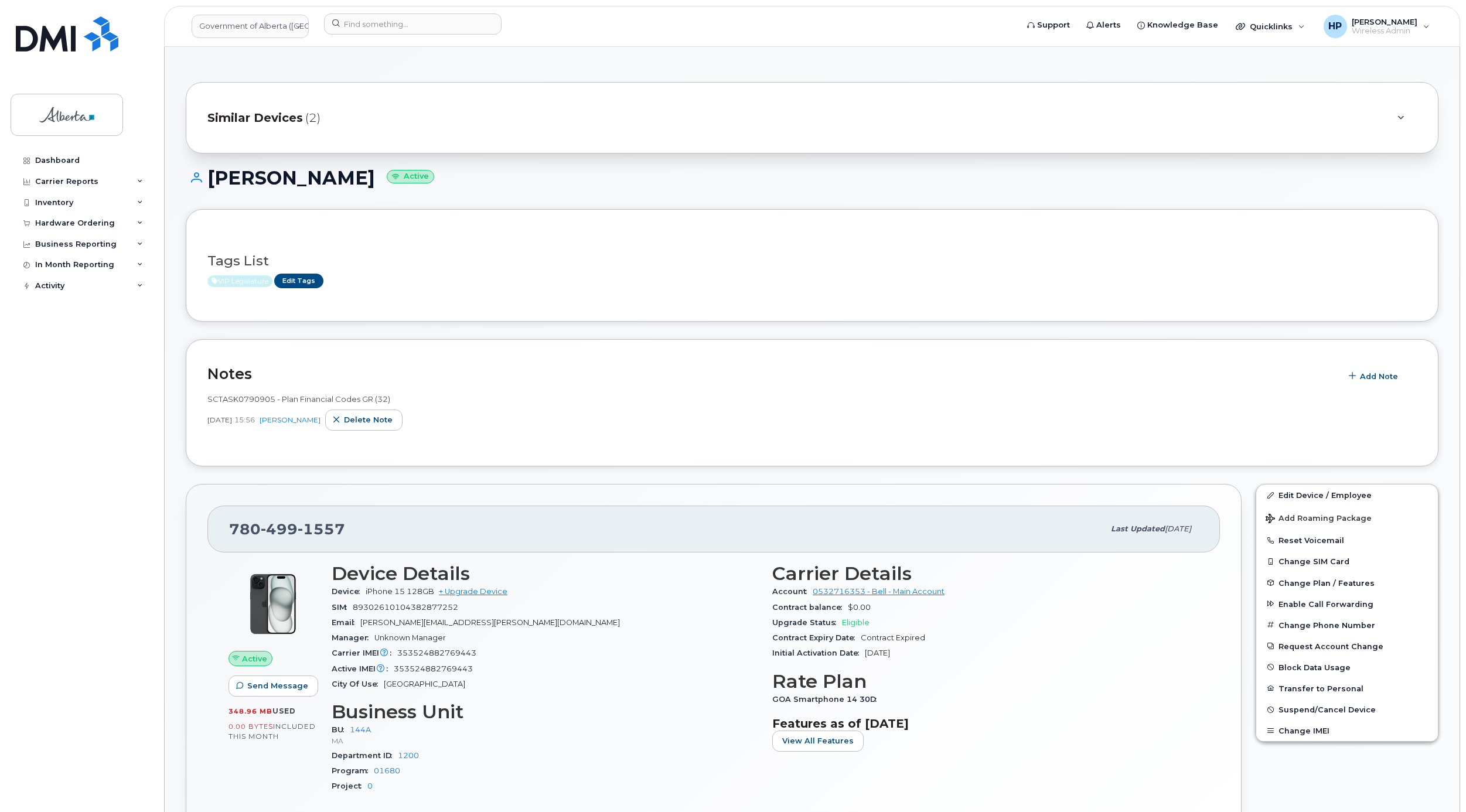
click at [270, 113] on span "Similar Devices" at bounding box center [255, 118] width 95 height 17
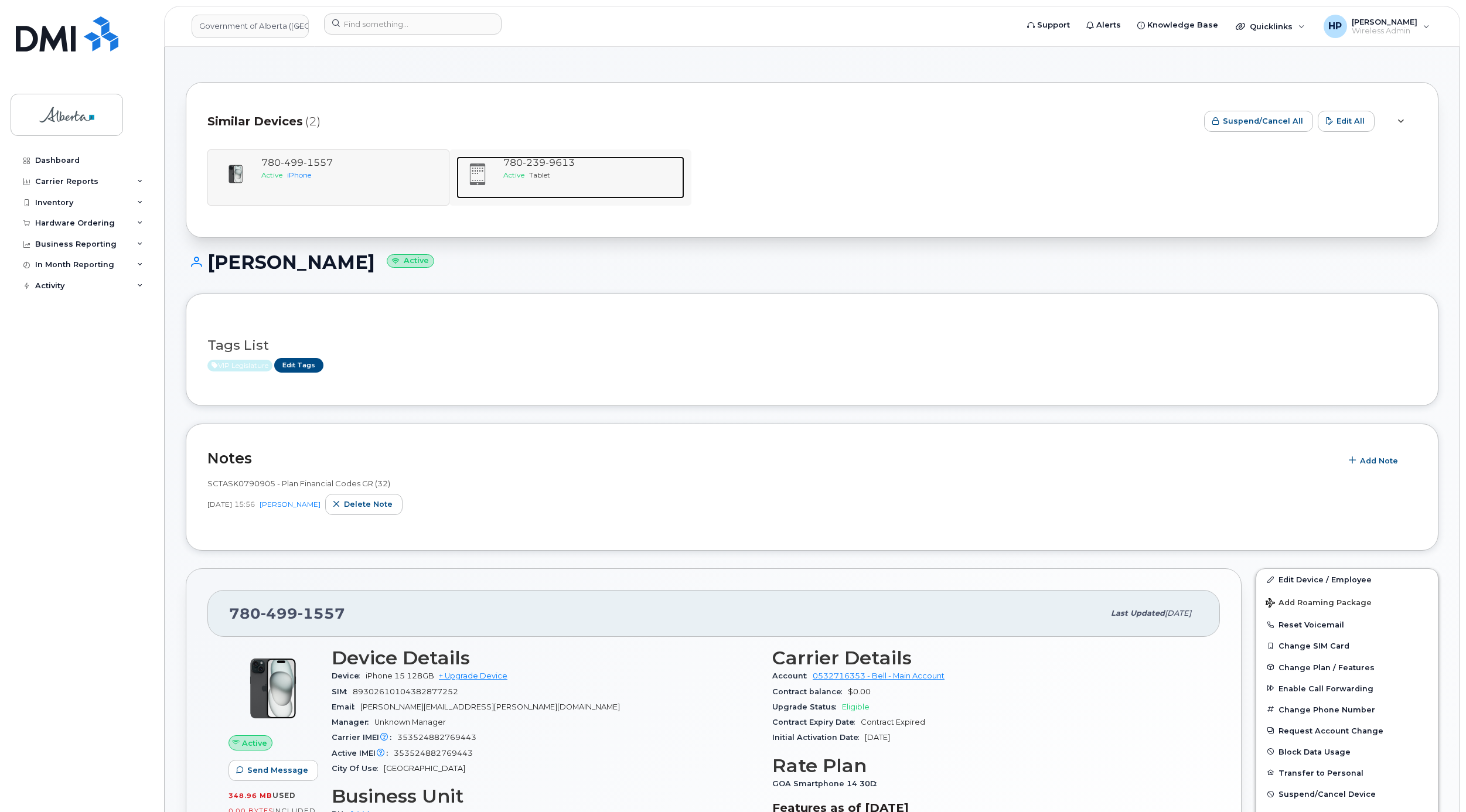
click at [555, 159] on span "9613" at bounding box center [559, 162] width 29 height 11
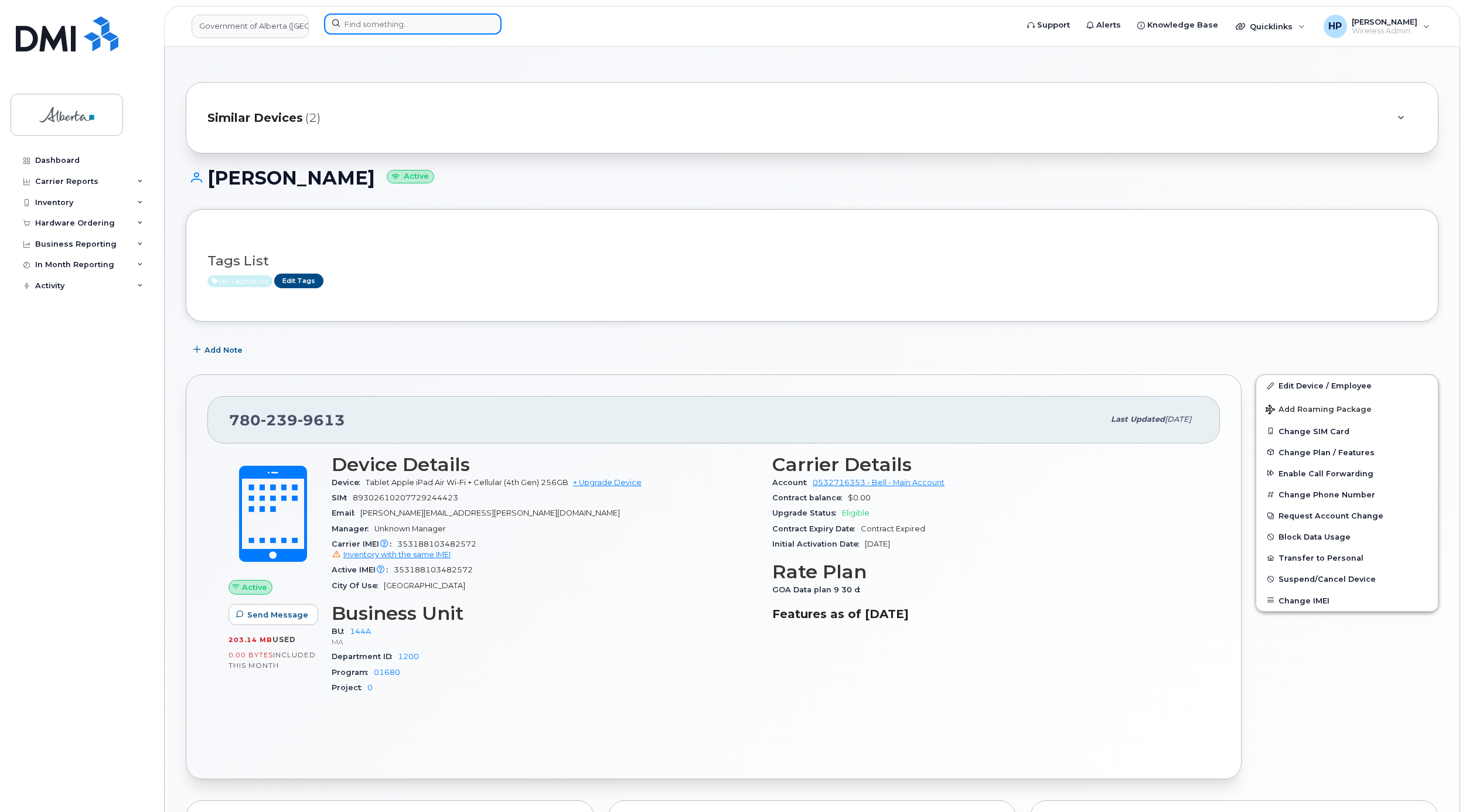
click at [420, 18] on input at bounding box center [413, 24] width 177 height 21
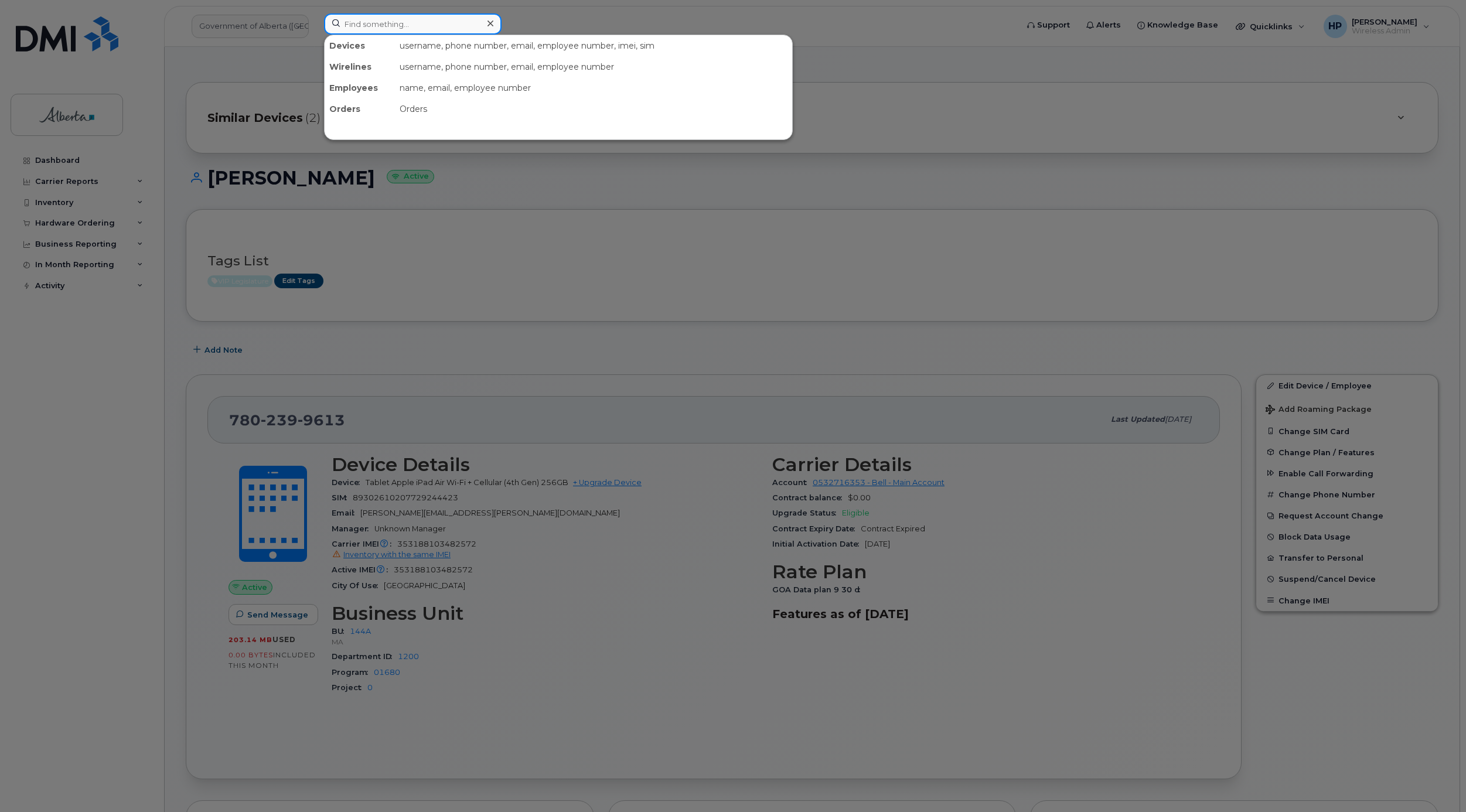
paste input "7802715729"
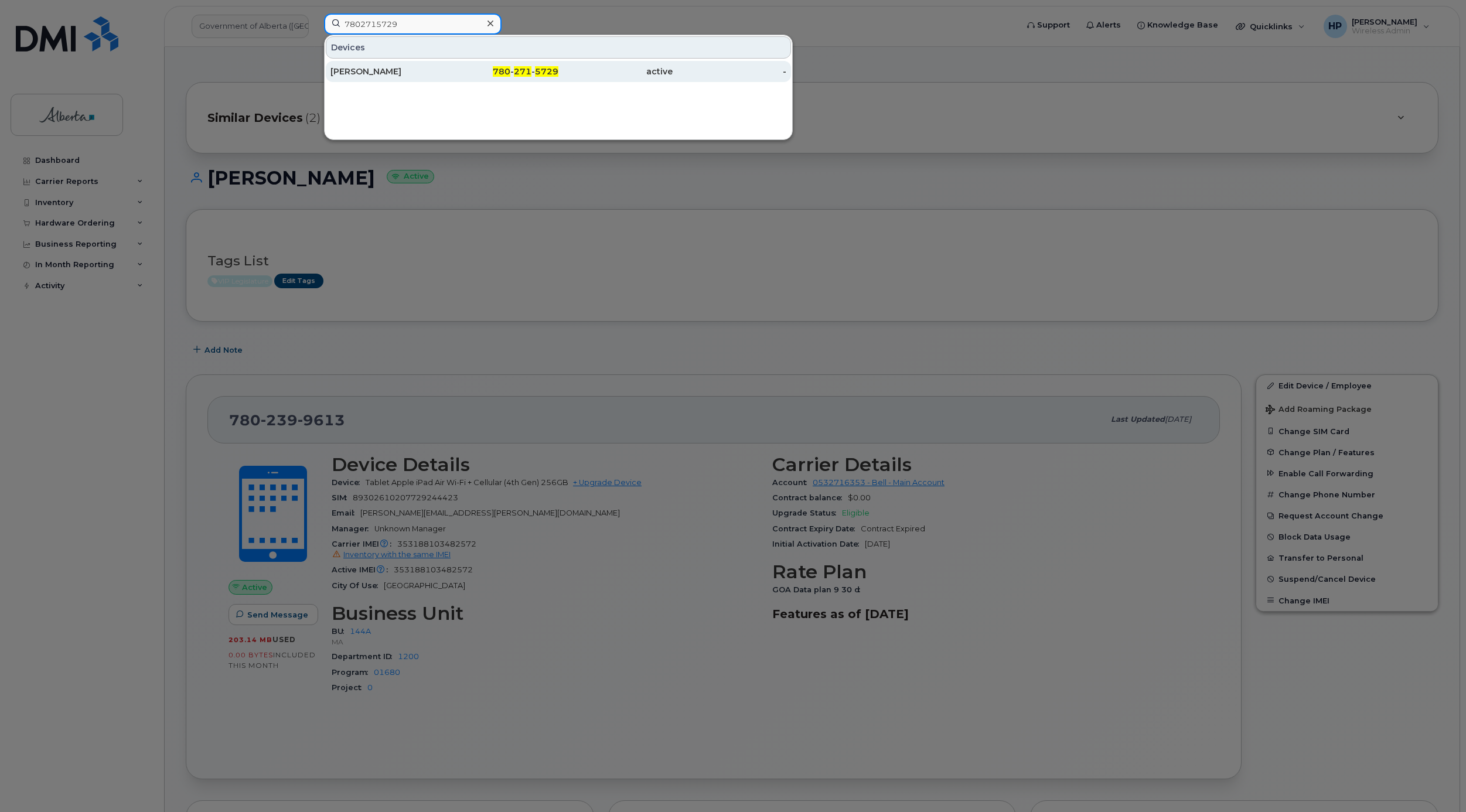
type input "7802715729"
click at [445, 79] on div "[PERSON_NAME]" at bounding box center [502, 71] width 114 height 21
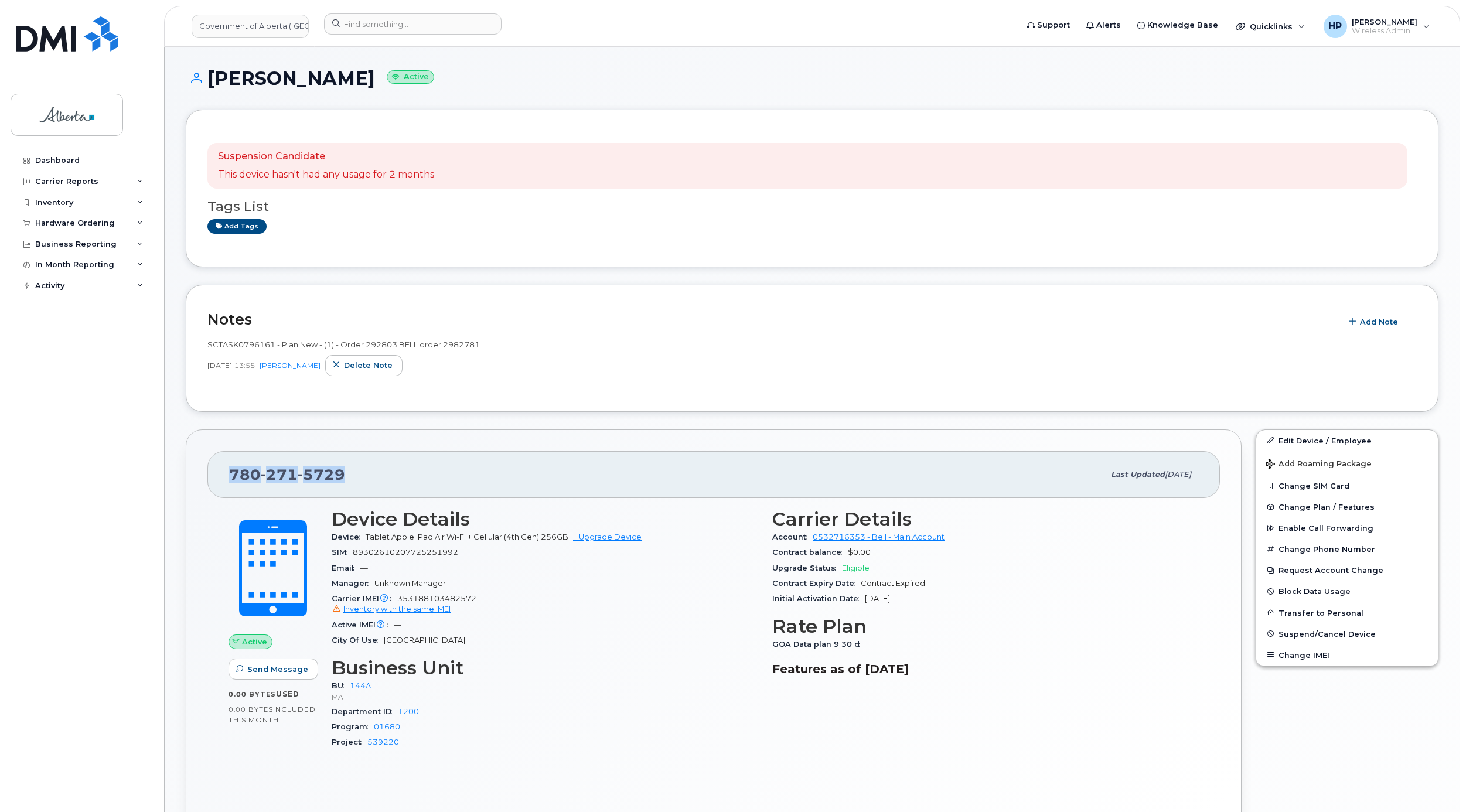
drag, startPoint x: 366, startPoint y: 474, endPoint x: 215, endPoint y: 462, distance: 151.5
click at [215, 462] on div "[PHONE_NUMBER] Last updated [DATE]" at bounding box center [713, 475] width 1012 height 47
drag, startPoint x: 318, startPoint y: 83, endPoint x: 209, endPoint y: 82, distance: 109.0
click at [209, 82] on h1 "Greg Smith Active" at bounding box center [812, 78] width 1253 height 21
copy h1 "[PERSON_NAME]"
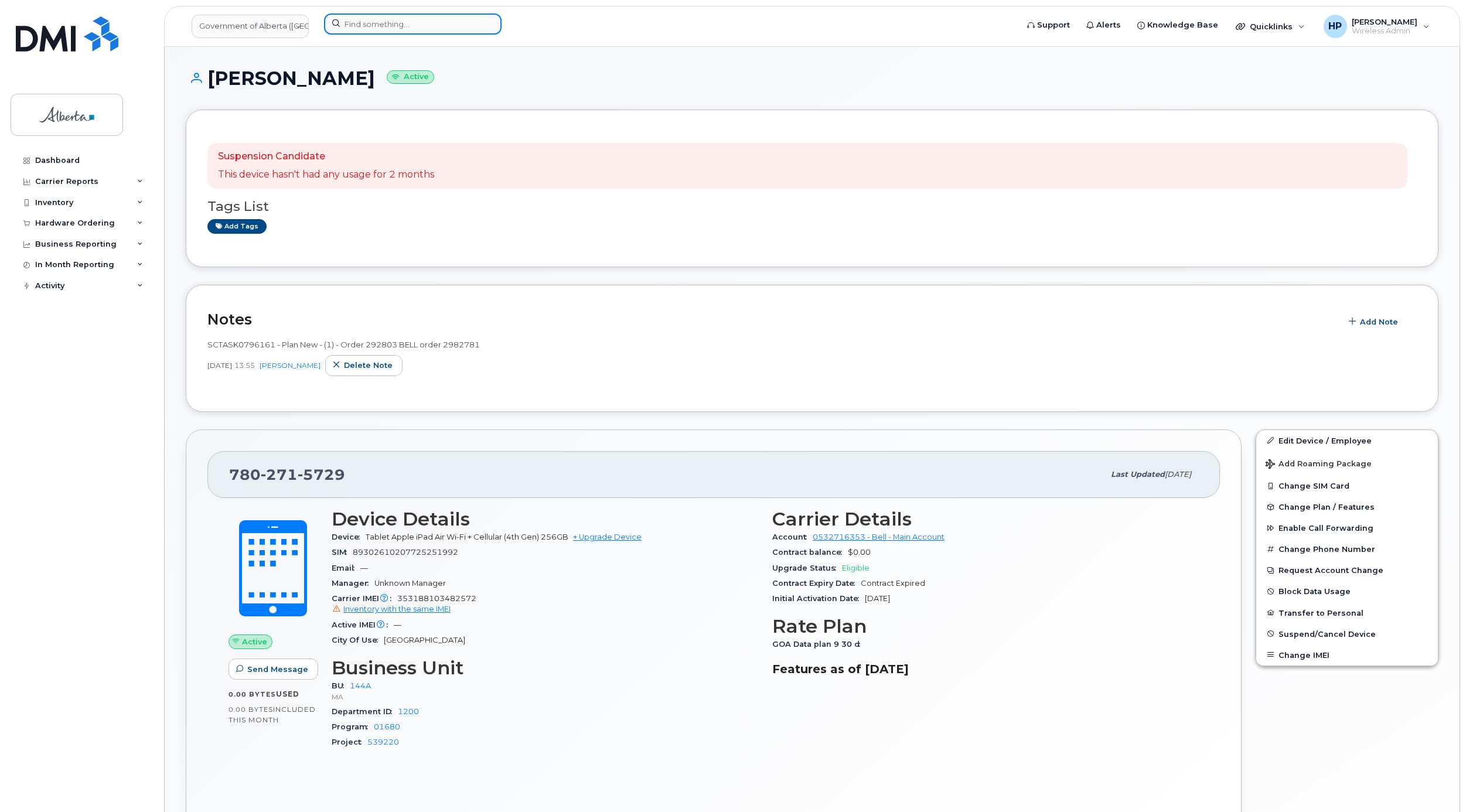
click at [358, 20] on input at bounding box center [413, 24] width 177 height 21
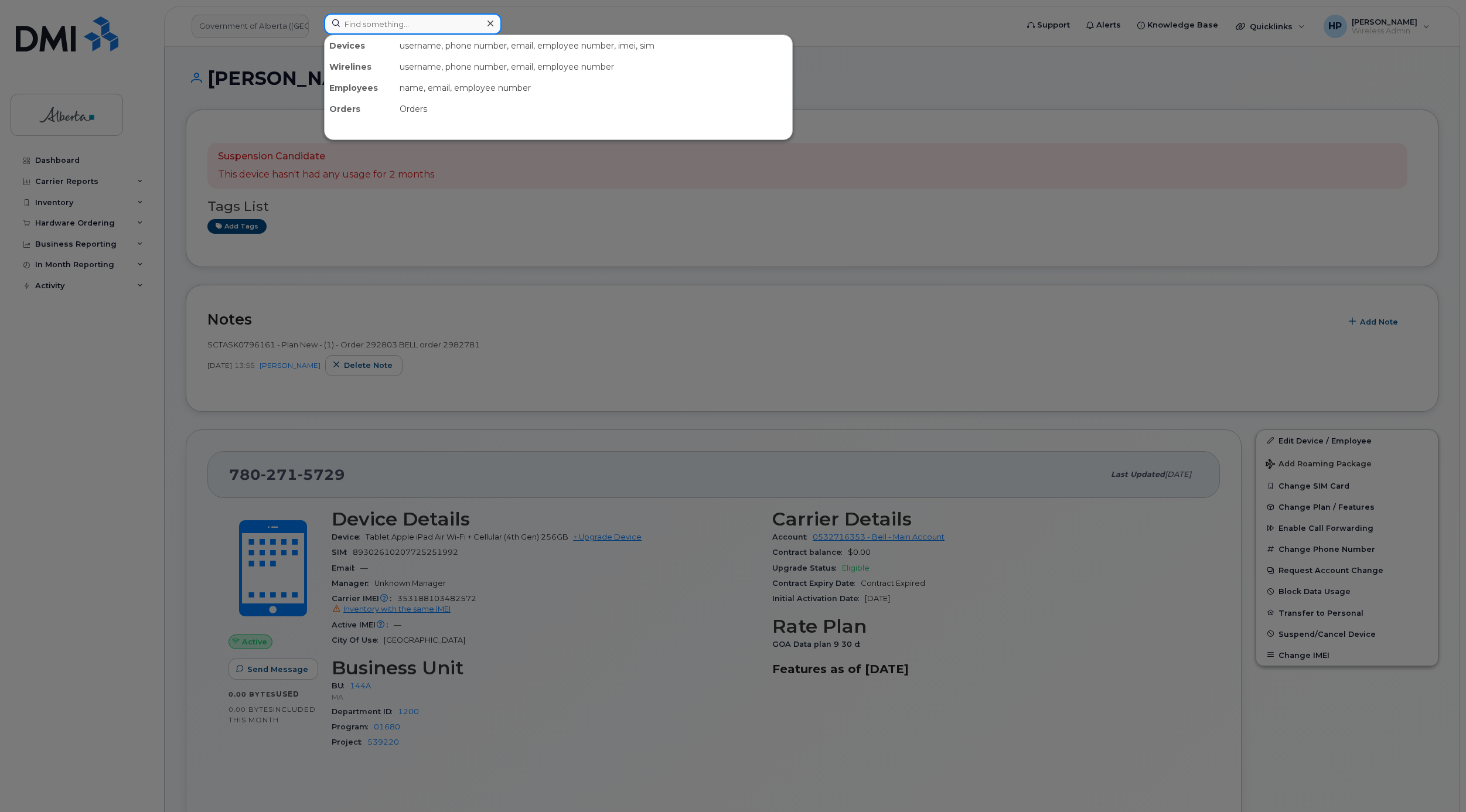
paste input "[PERSON_NAME]"
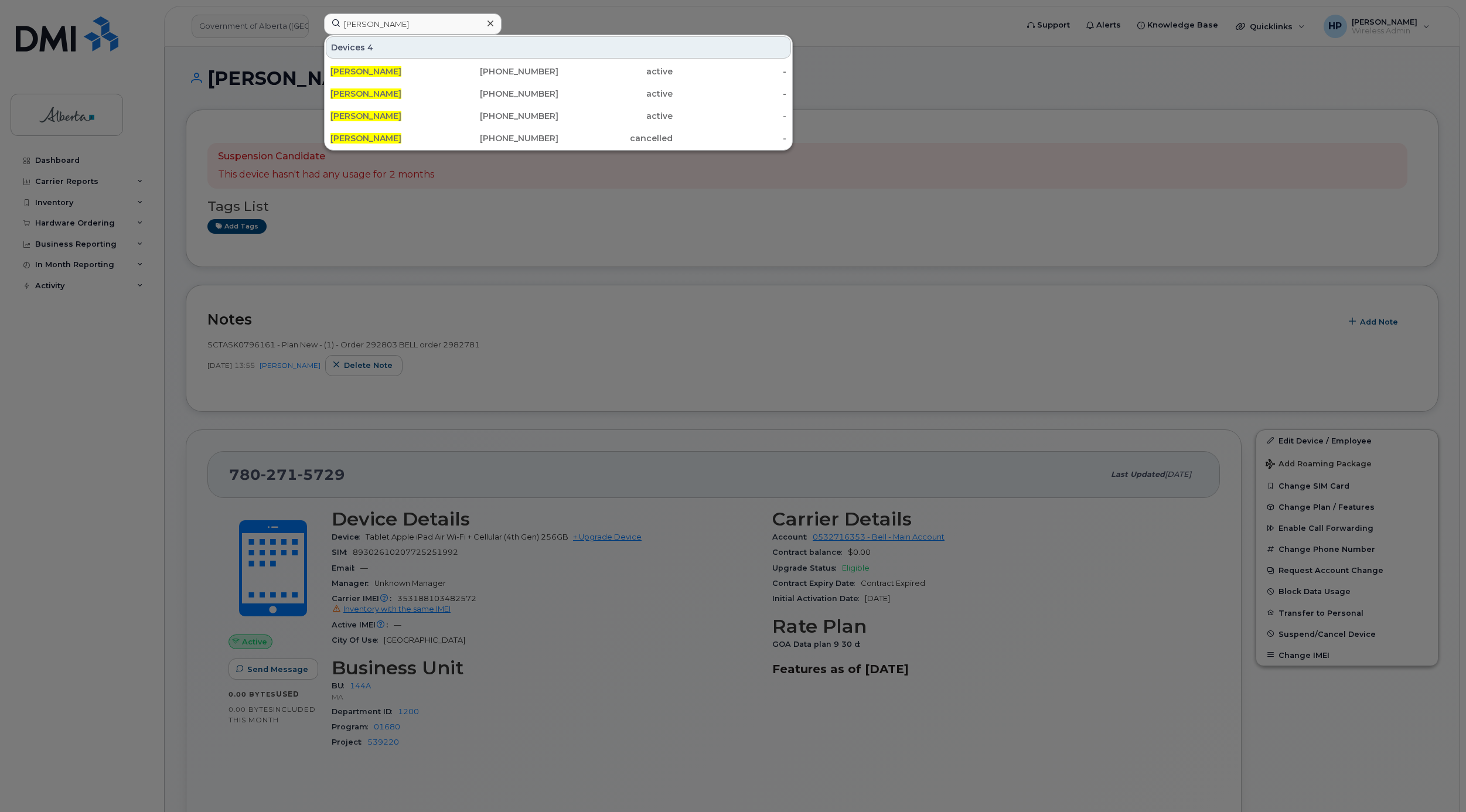
click at [790, 308] on div at bounding box center [733, 406] width 1466 height 812
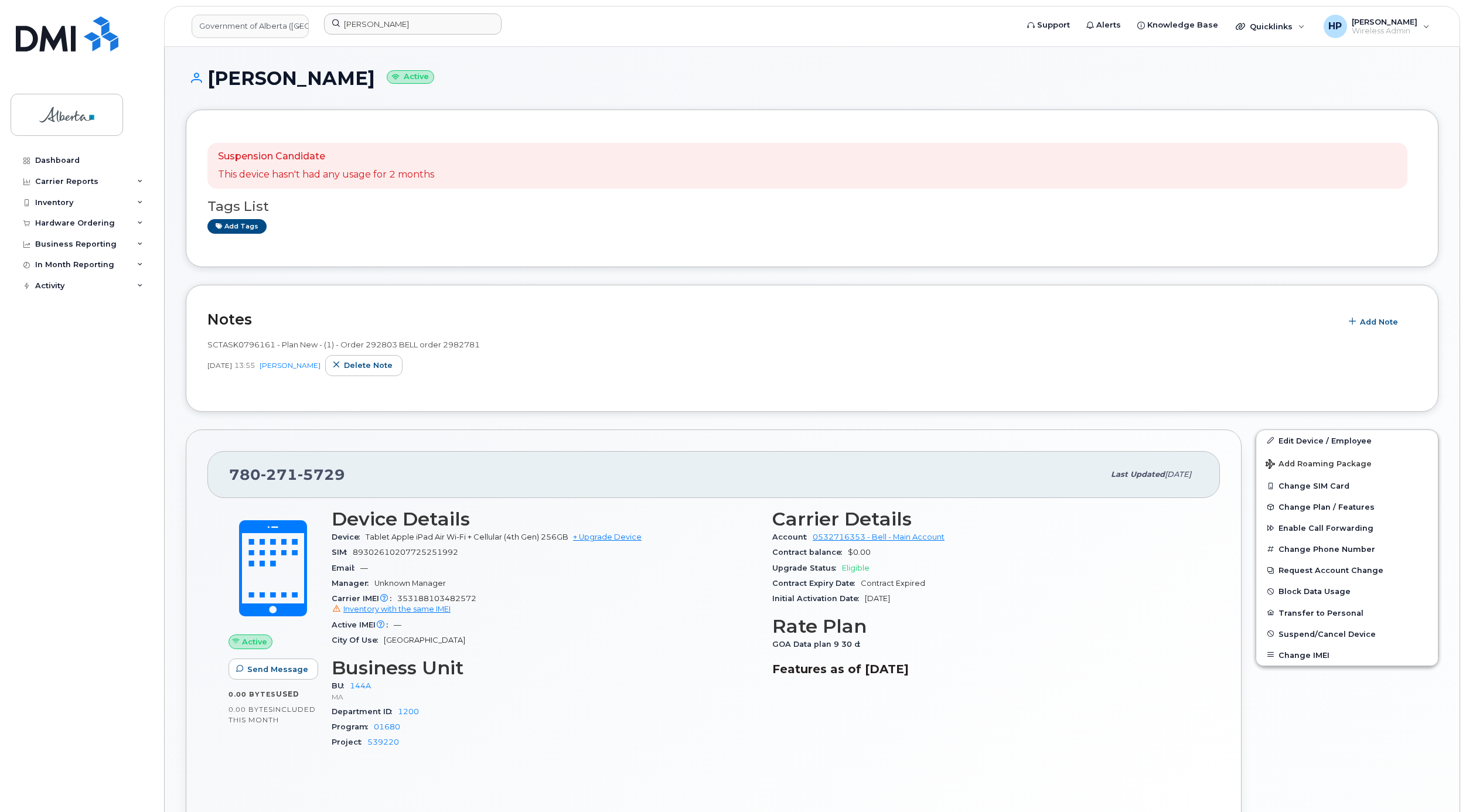
click at [568, 678] on h3 "Business Unit" at bounding box center [545, 667] width 426 height 21
click at [459, 24] on input "[PERSON_NAME]" at bounding box center [413, 24] width 177 height 21
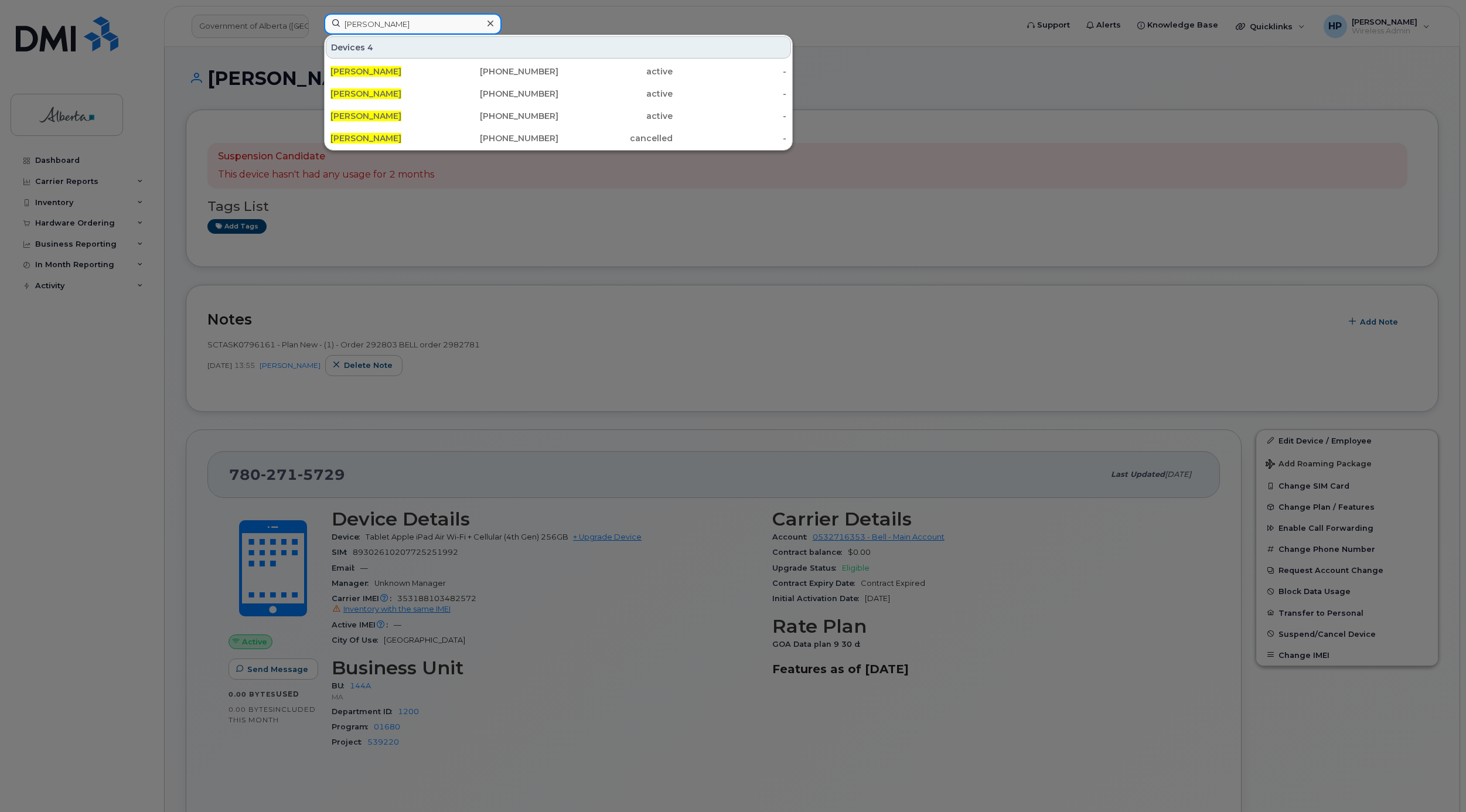
drag, startPoint x: 419, startPoint y: 29, endPoint x: 250, endPoint y: 25, distance: 169.0
click at [315, 25] on div "Greg Smith Devices 4 Greg Smith 780-499-1557 active - Greg Smith 780-271-5729 a…" at bounding box center [667, 26] width 704 height 26
paste input "7802399613"
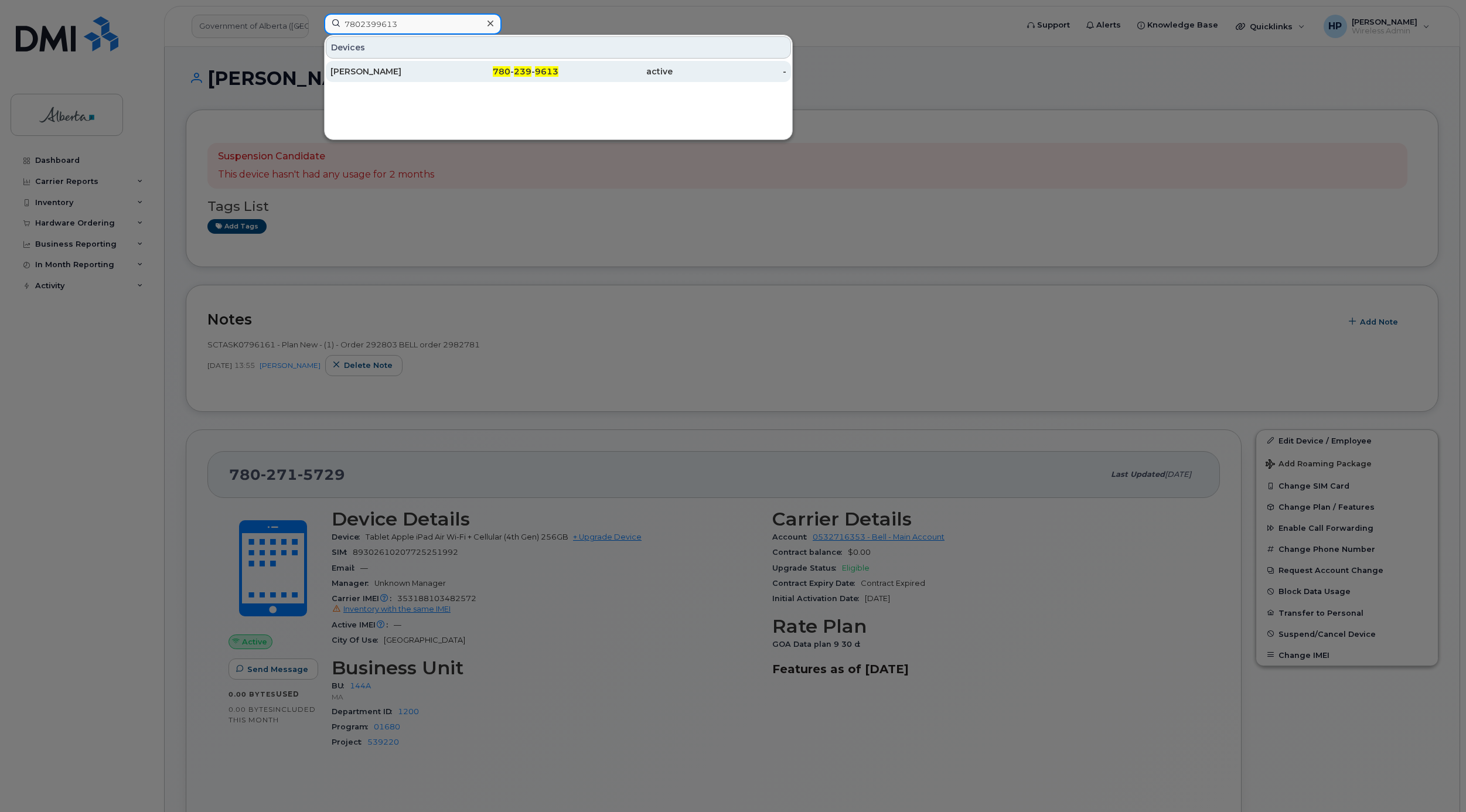
type input "7802399613"
click at [338, 76] on div "Greg Smith" at bounding box center [388, 72] width 114 height 11
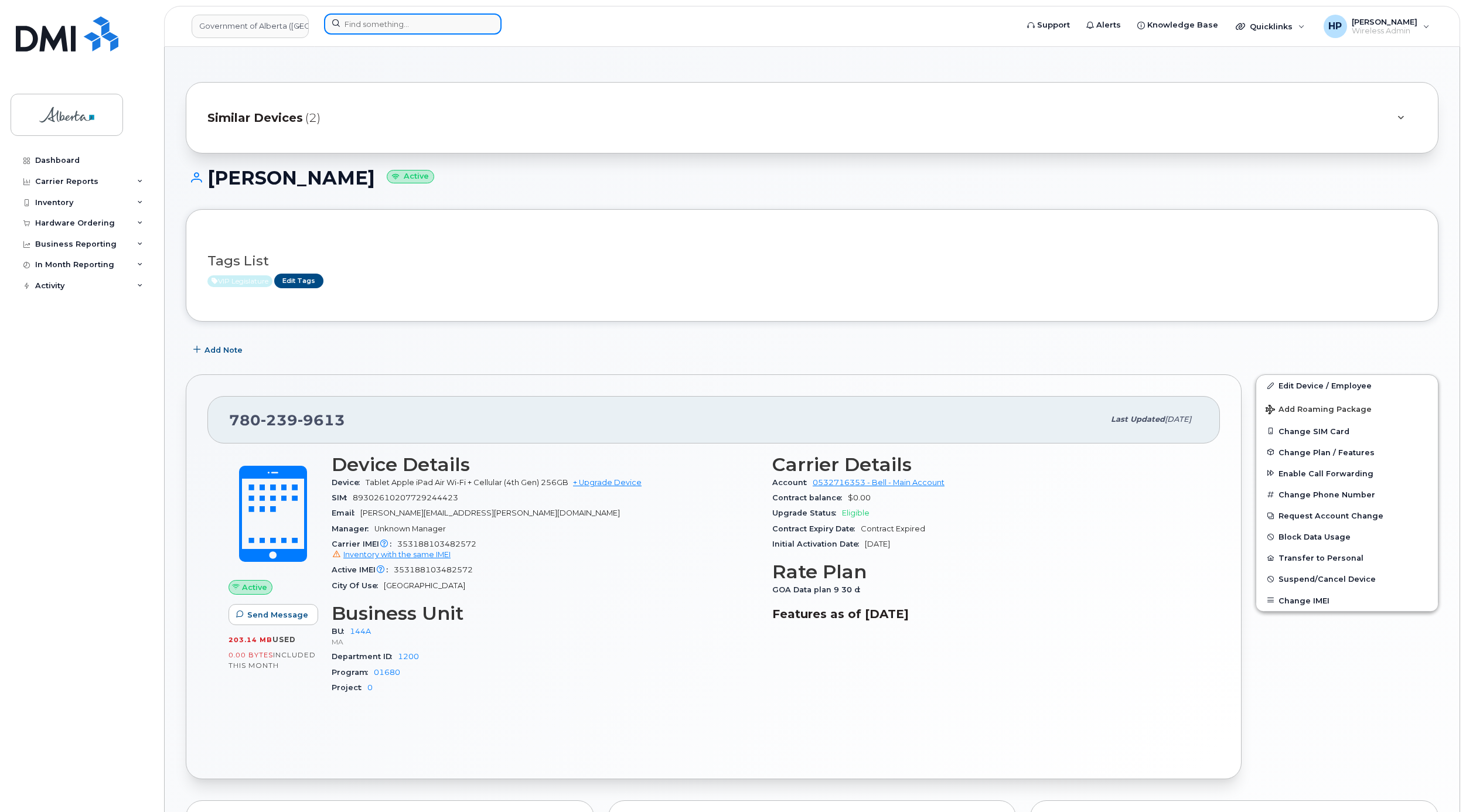
click at [368, 24] on input at bounding box center [413, 24] width 177 height 21
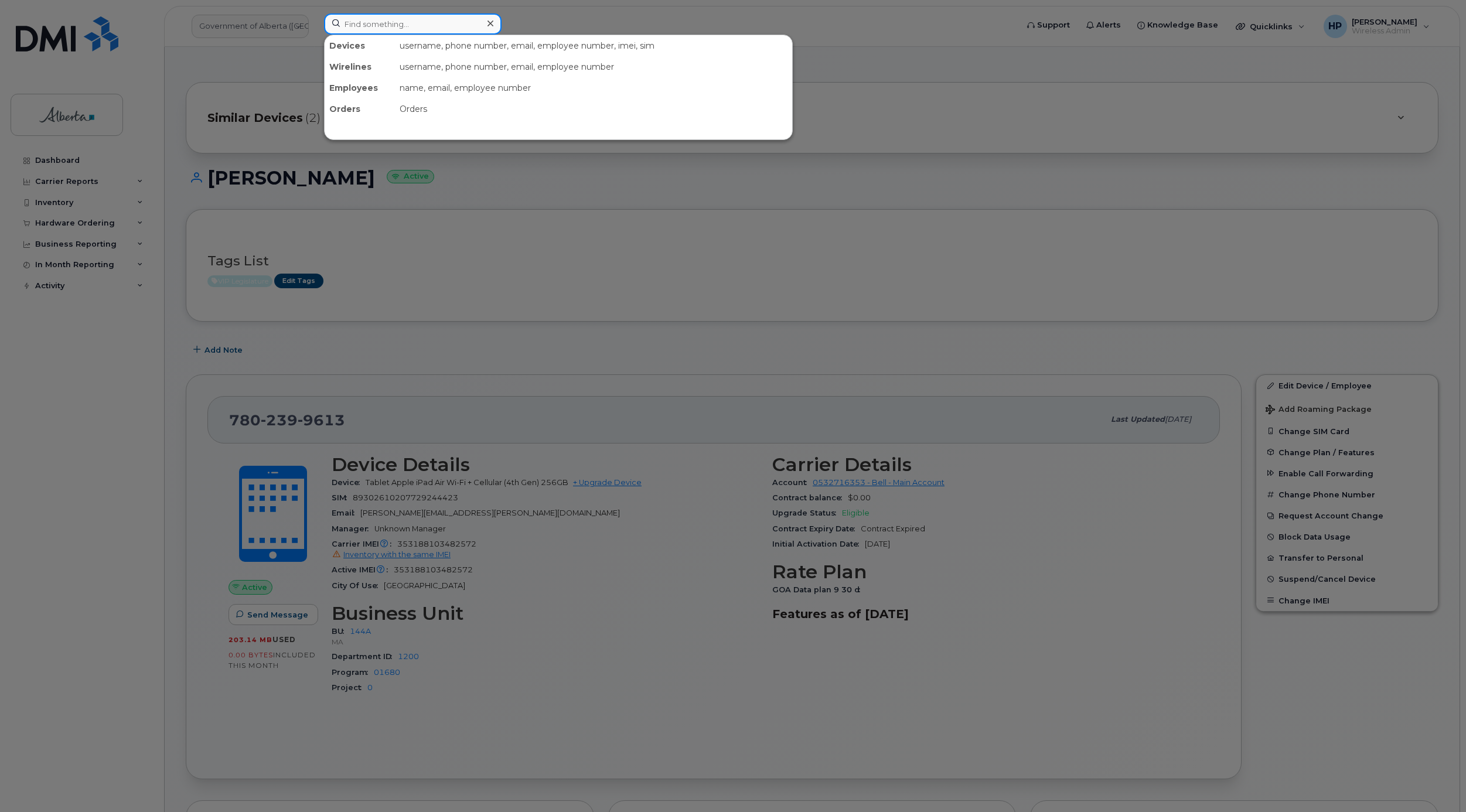
paste input "7804991557"
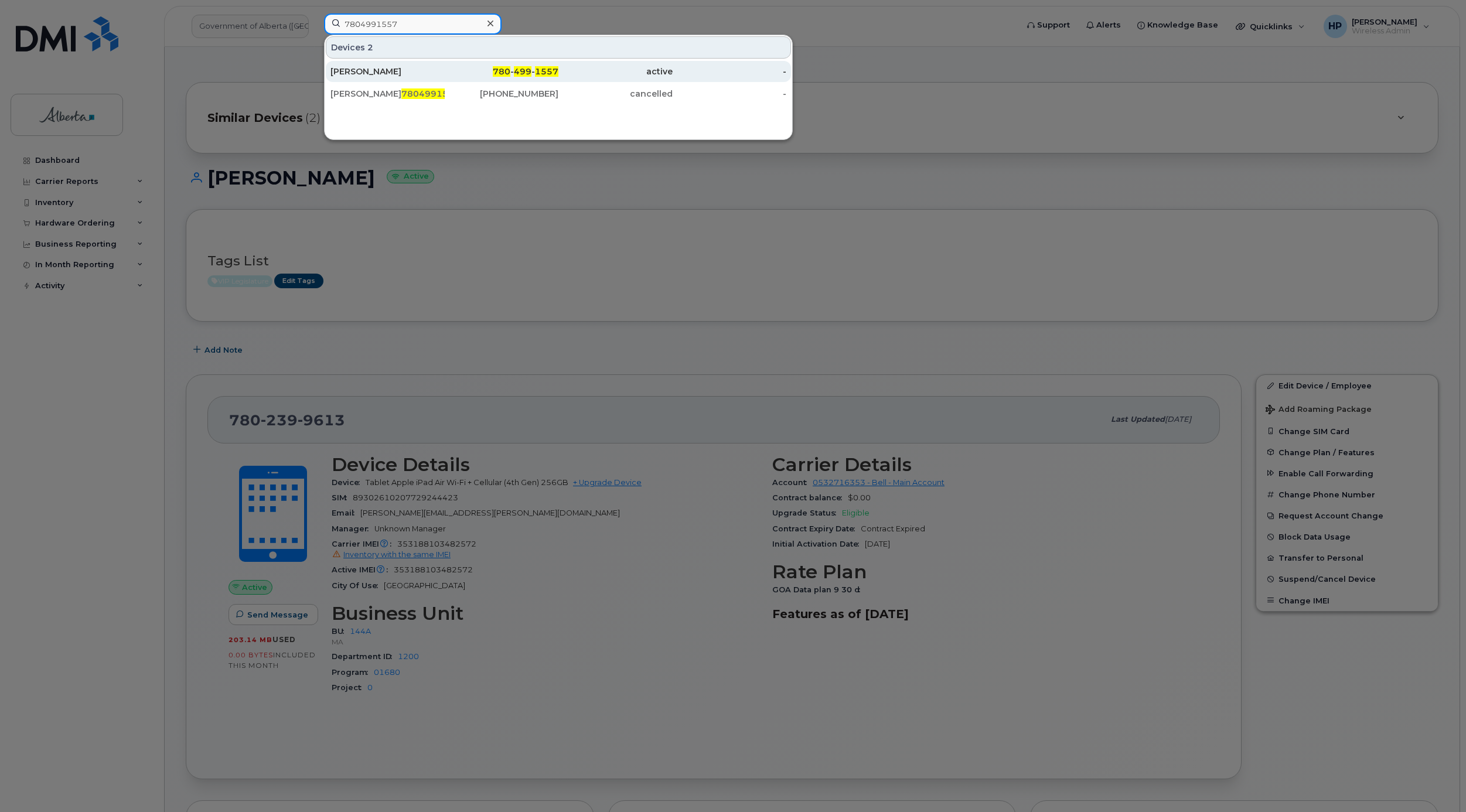
type input "7804991557"
click at [390, 74] on div "[PERSON_NAME]" at bounding box center [388, 72] width 114 height 11
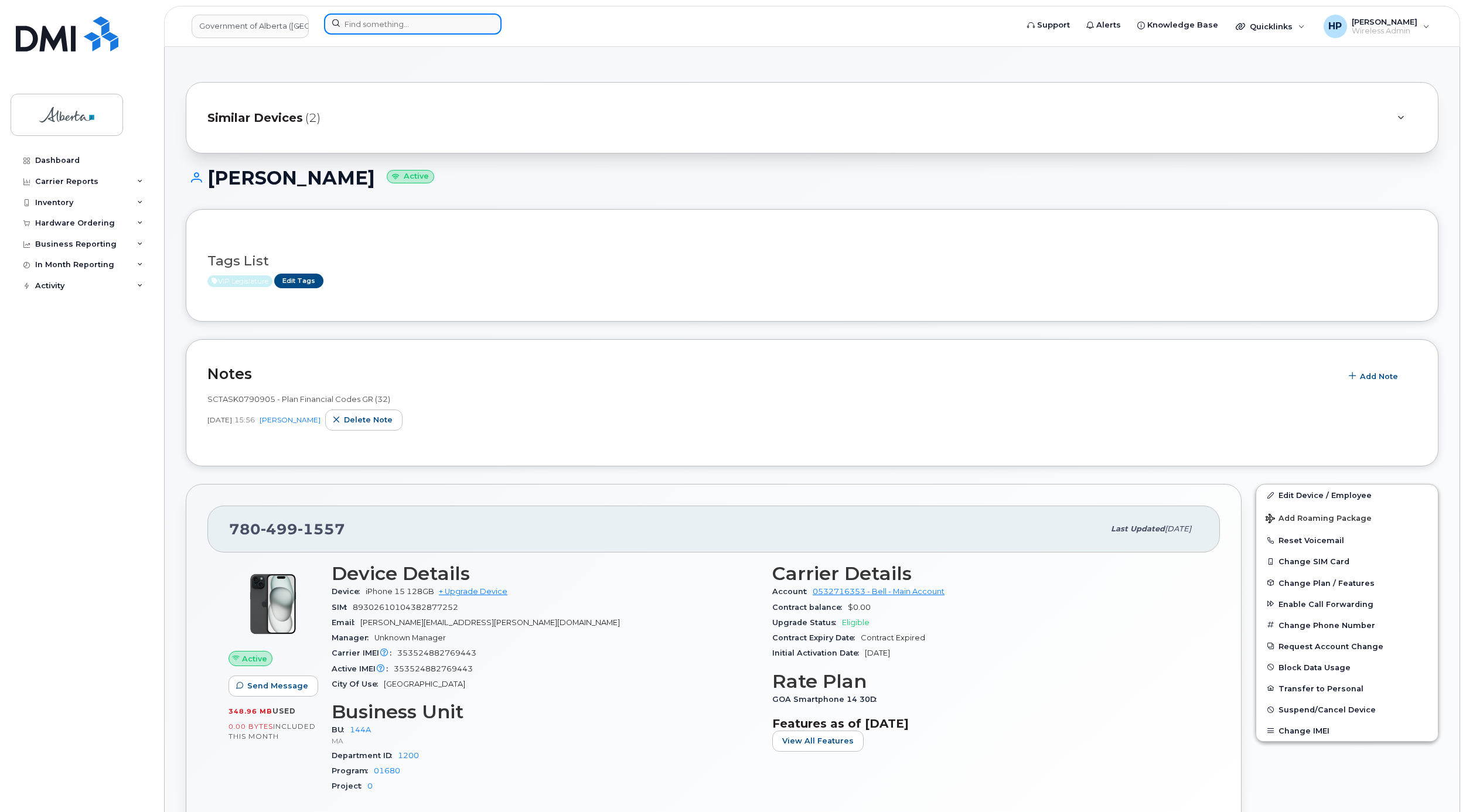
click at [404, 23] on input at bounding box center [413, 24] width 177 height 21
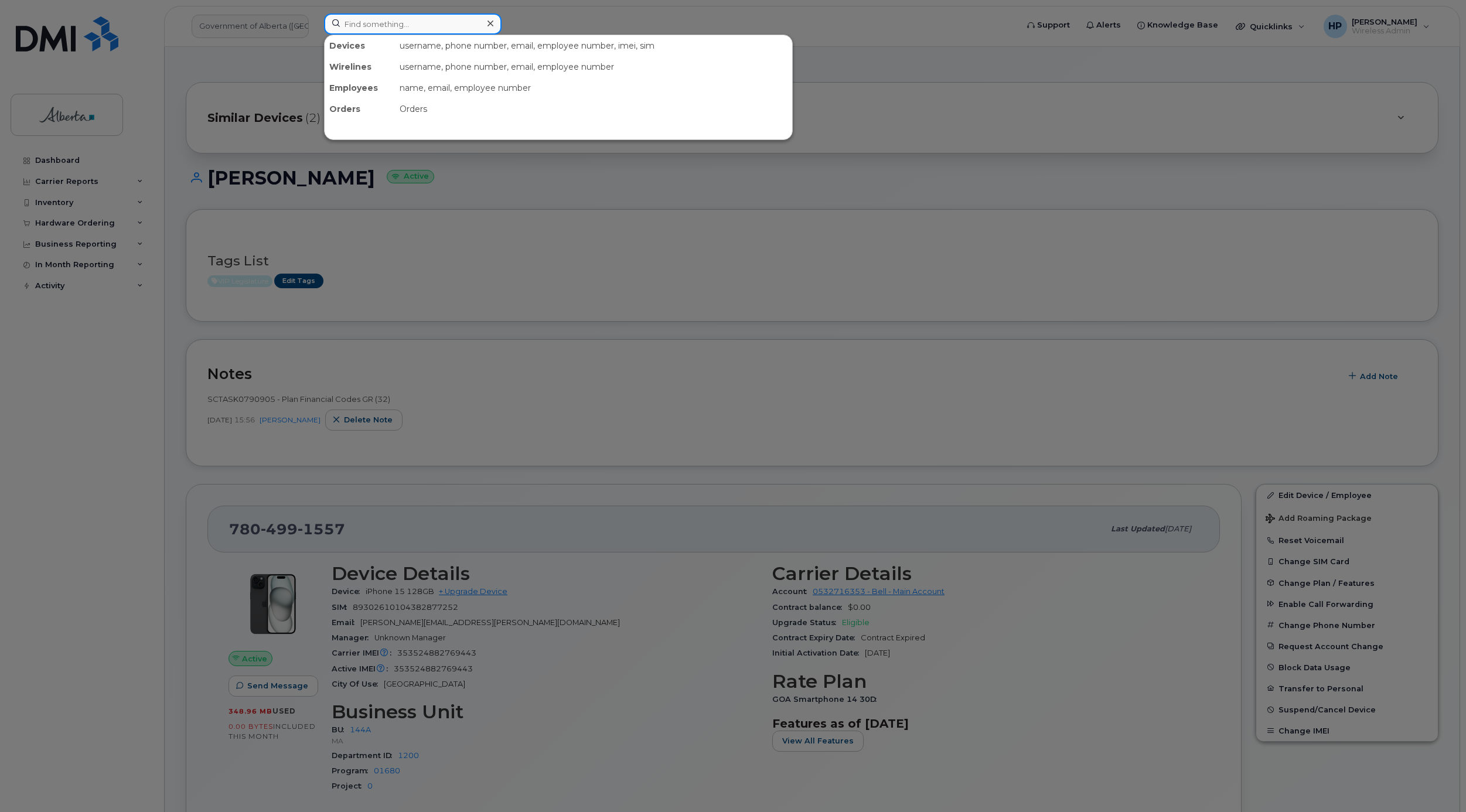
paste input "VAC 7802715729"
click at [359, 21] on input "VAC 7802715729" at bounding box center [413, 24] width 177 height 21
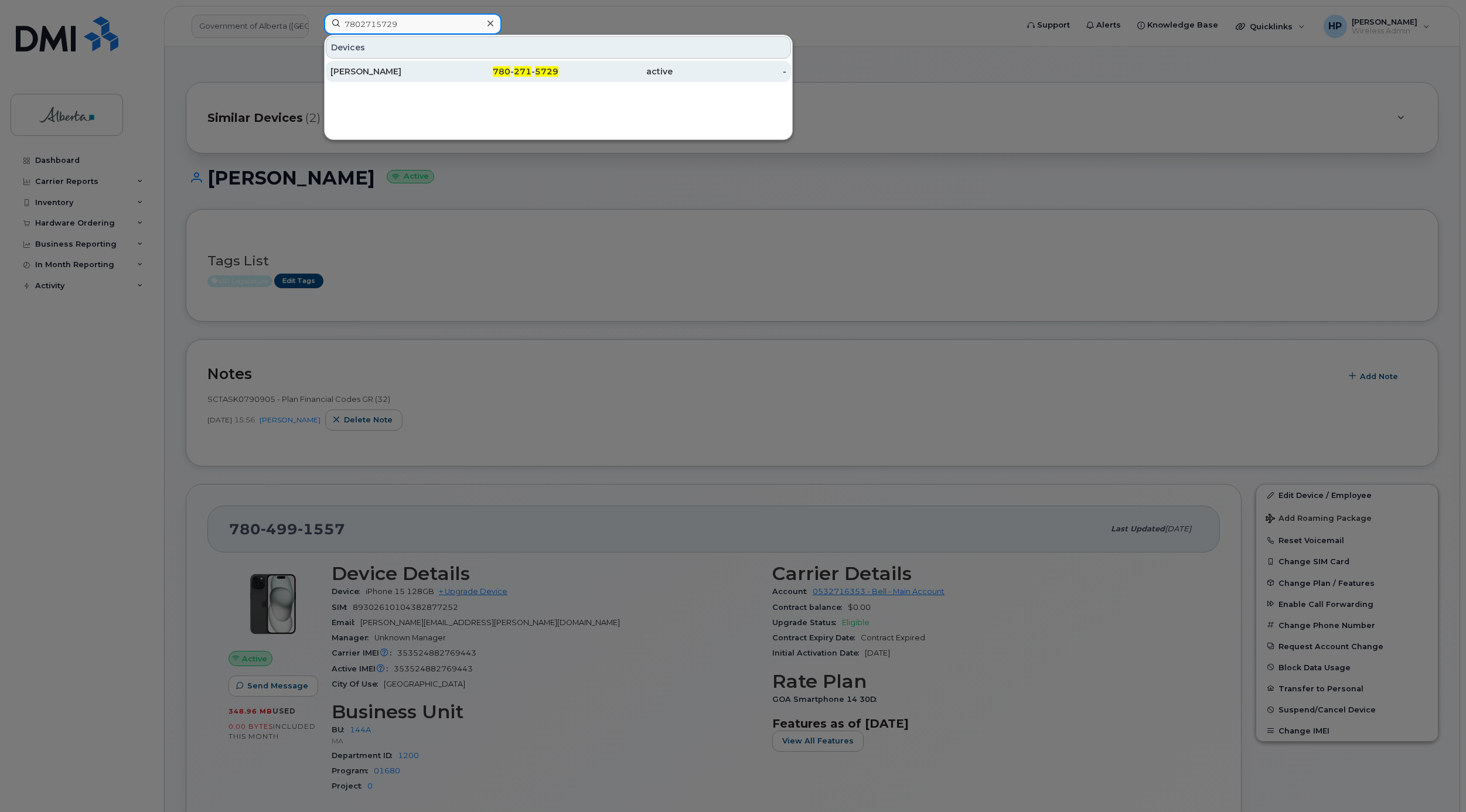
type input "7802715729"
click at [369, 67] on div "[PERSON_NAME]" at bounding box center [388, 72] width 114 height 11
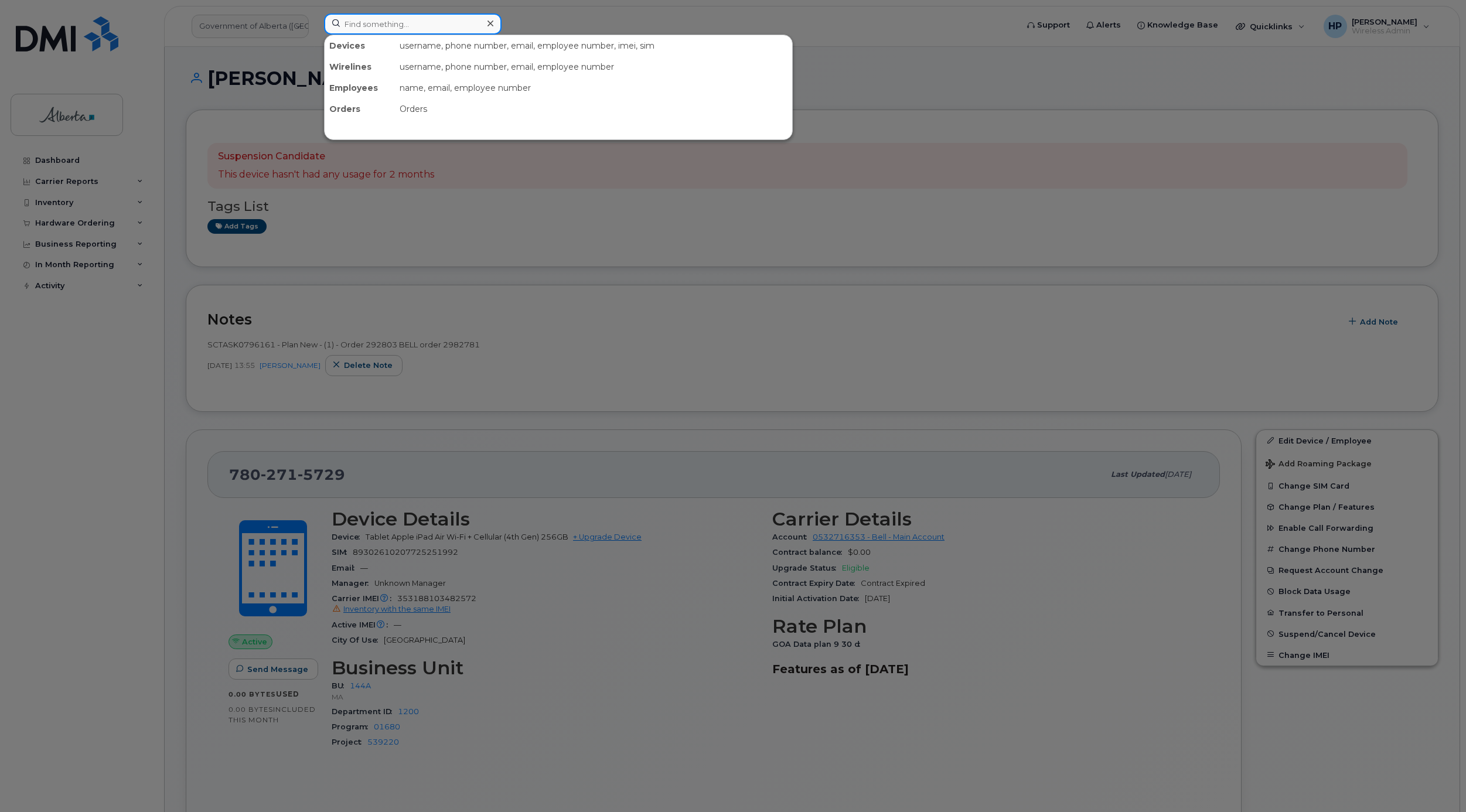
click at [385, 32] on input at bounding box center [413, 24] width 177 height 21
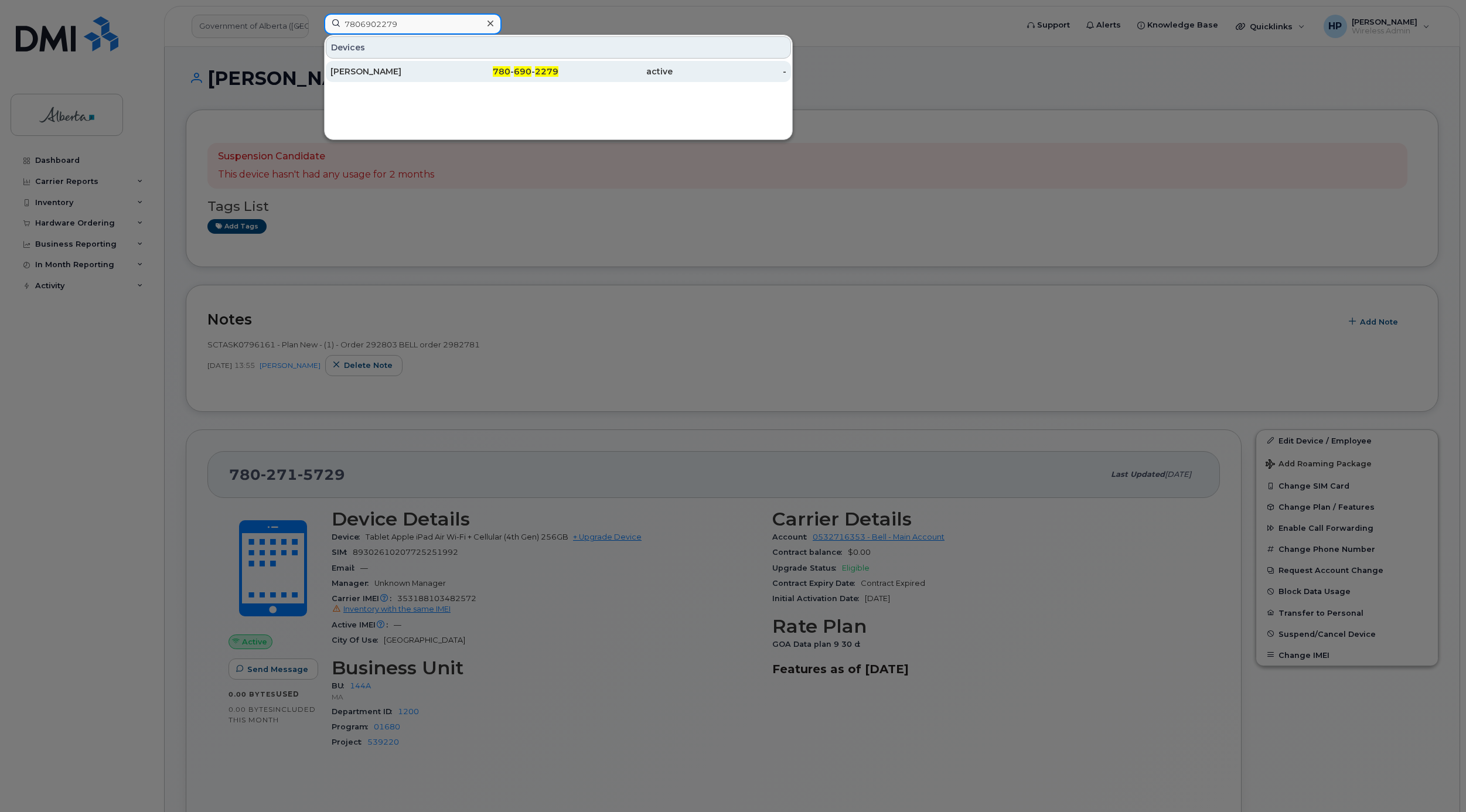
type input "7806902279"
click at [366, 76] on div "[PERSON_NAME]" at bounding box center [388, 72] width 114 height 11
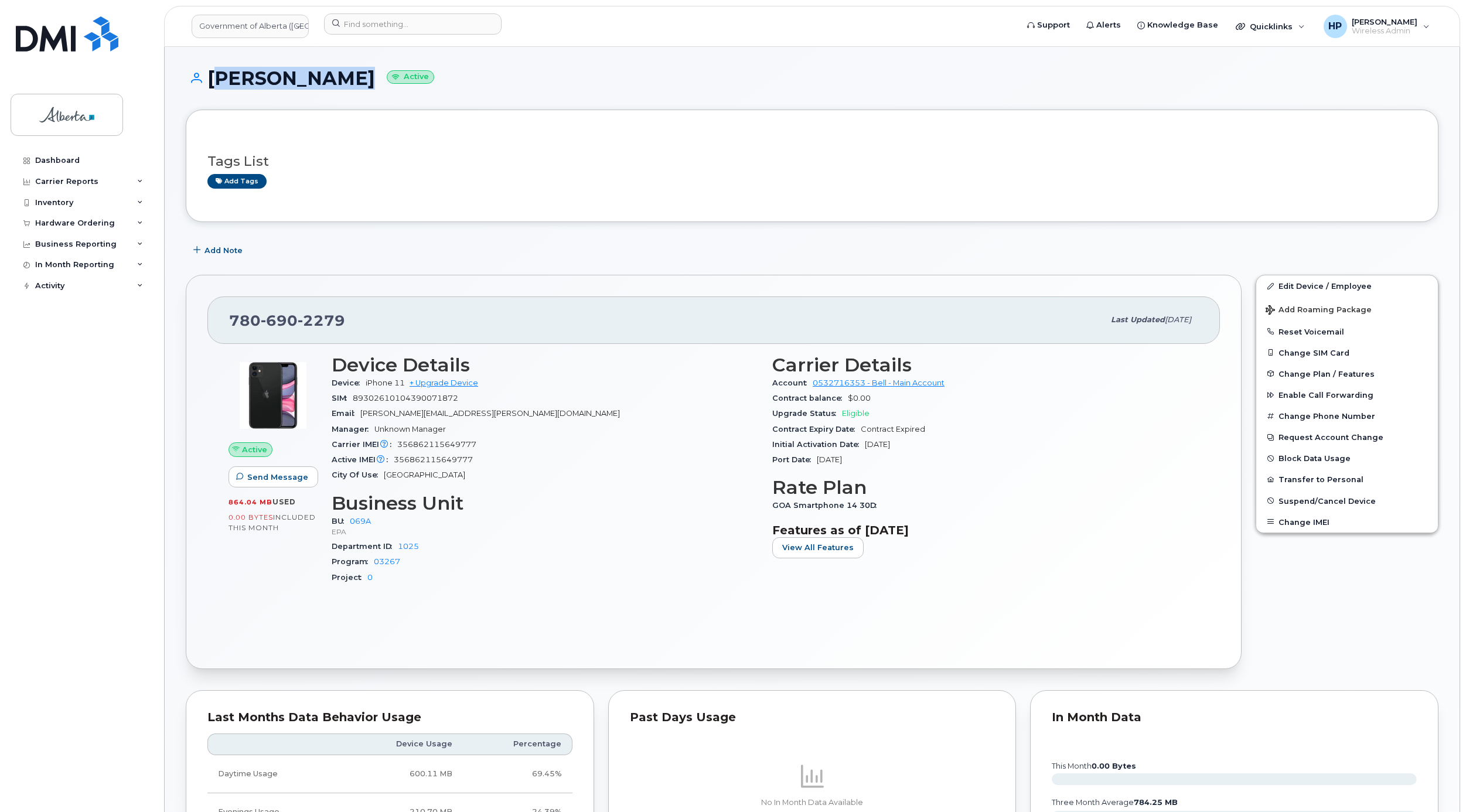
drag, startPoint x: 211, startPoint y: 78, endPoint x: 338, endPoint y: 93, distance: 127.9
click at [338, 93] on div "Greg J Smith Active" at bounding box center [812, 89] width 1253 height 41
drag, startPoint x: 338, startPoint y: 93, endPoint x: 328, endPoint y: 79, distance: 17.2
copy h1 "Greg J Smith"
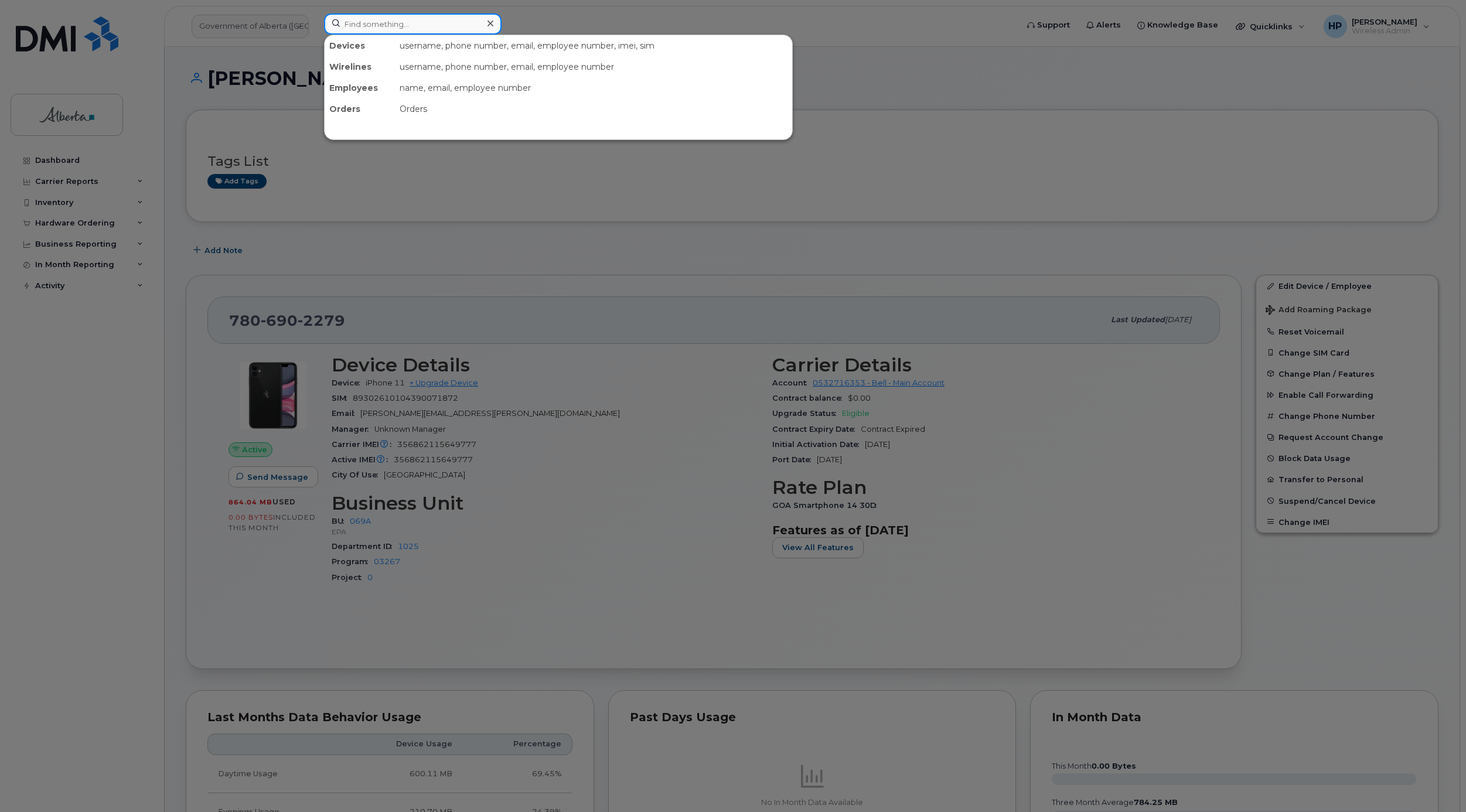
click at [364, 20] on input at bounding box center [413, 24] width 177 height 21
paste input "Greg J Smith"
type input "Greg J Smith"
click at [808, 141] on div at bounding box center [733, 406] width 1466 height 812
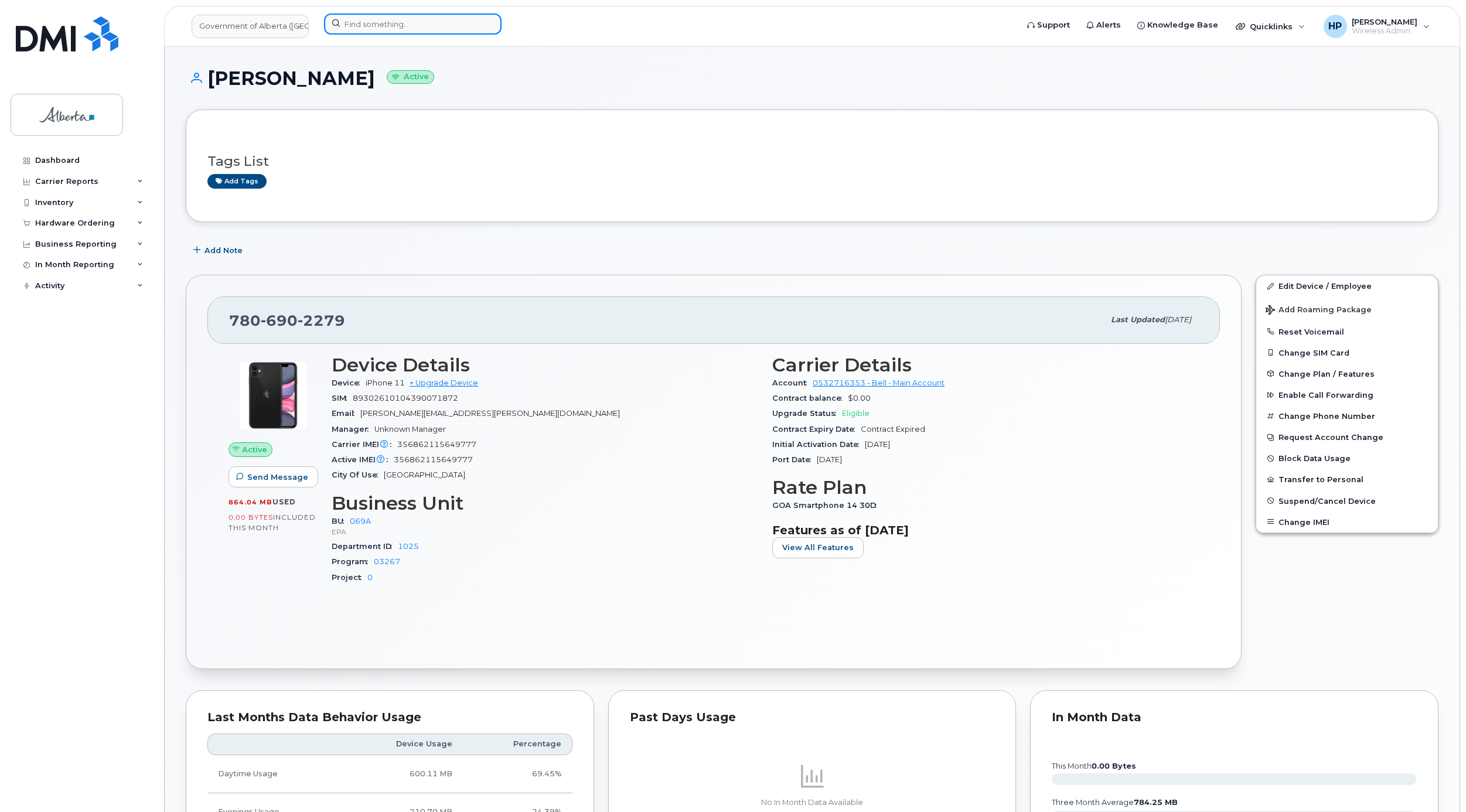
click at [410, 31] on input at bounding box center [413, 24] width 177 height 21
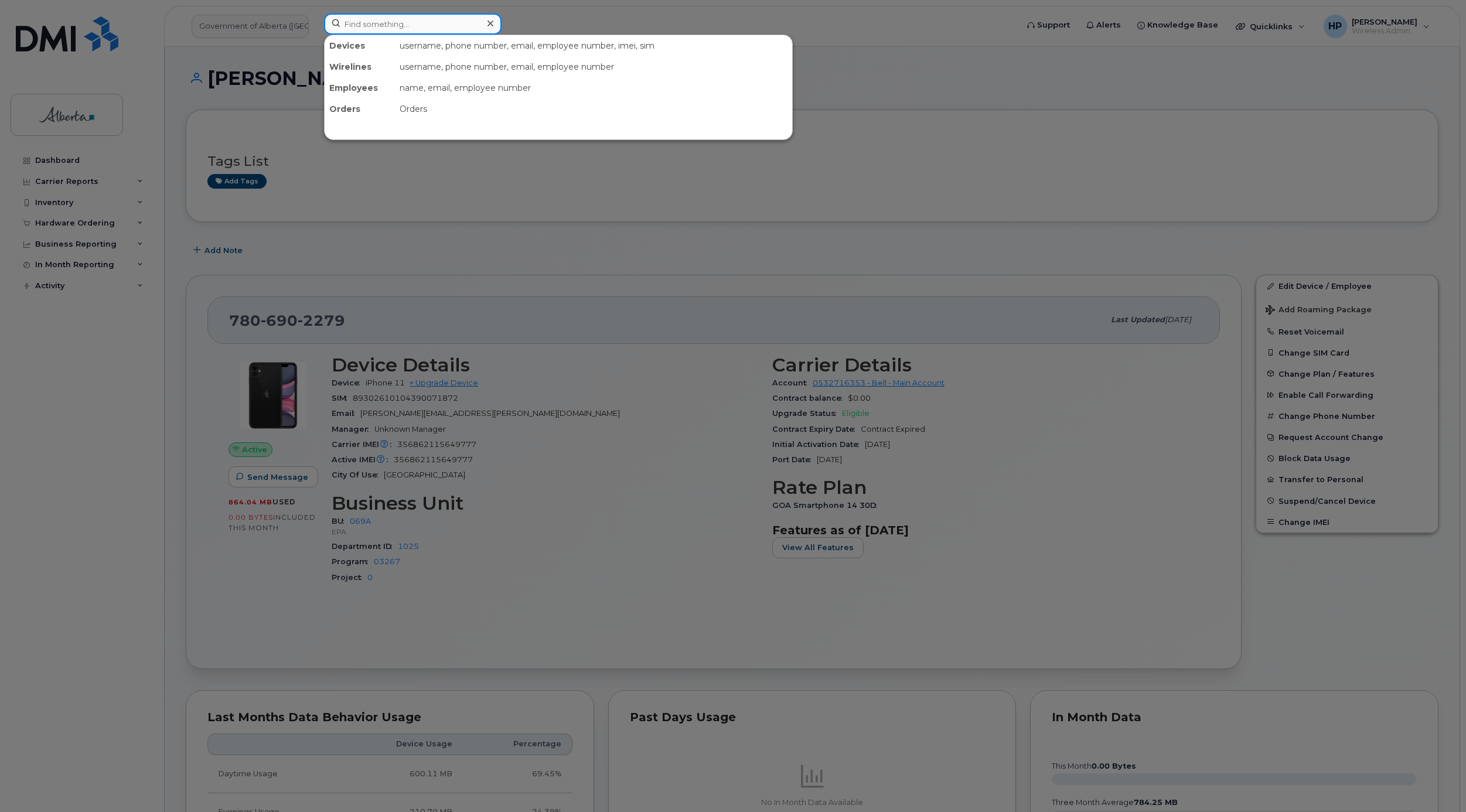
paste input "7802715729"
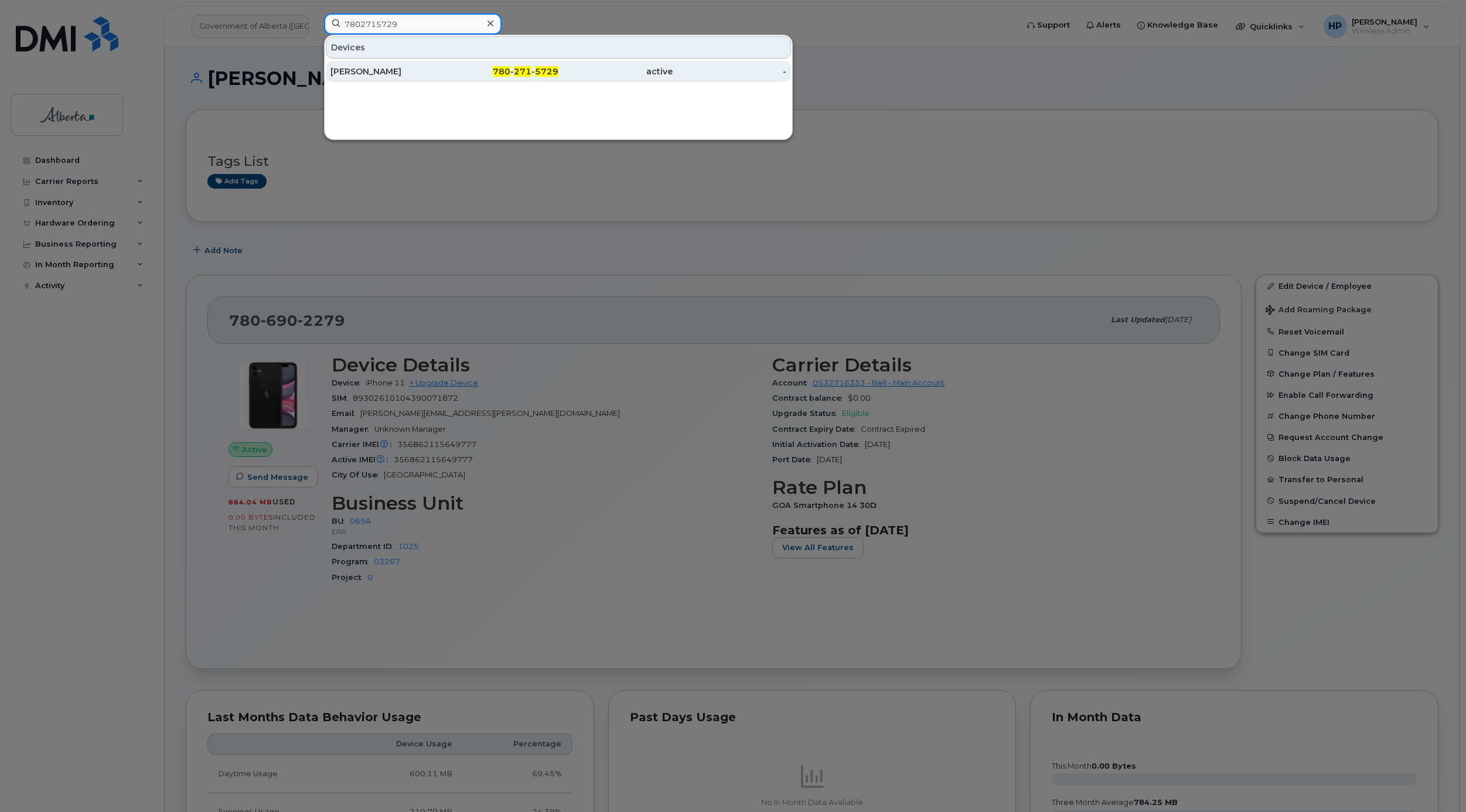
type input "7802715729"
click at [364, 77] on div "[PERSON_NAME]" at bounding box center [388, 72] width 114 height 11
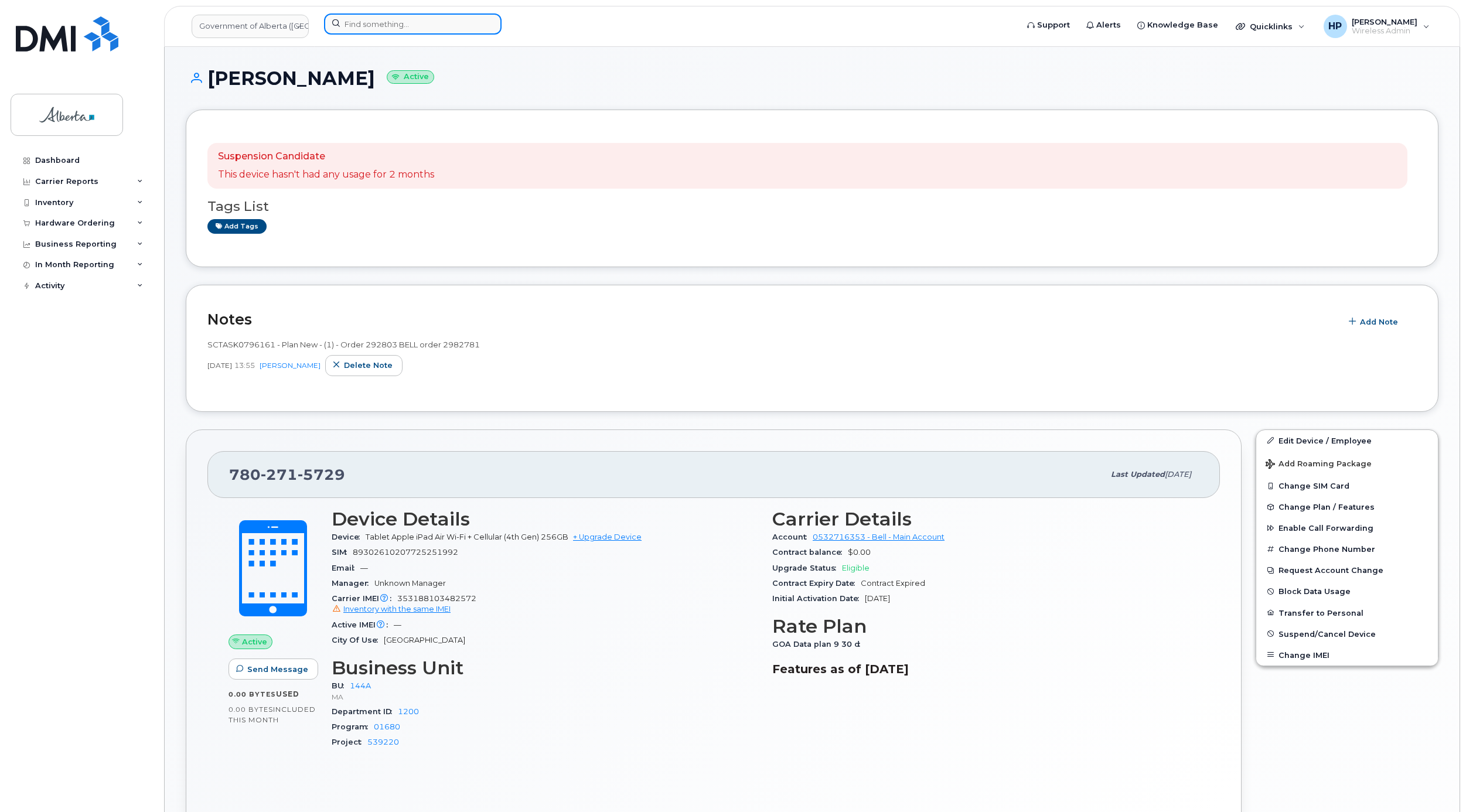
click at [399, 25] on input at bounding box center [413, 24] width 177 height 21
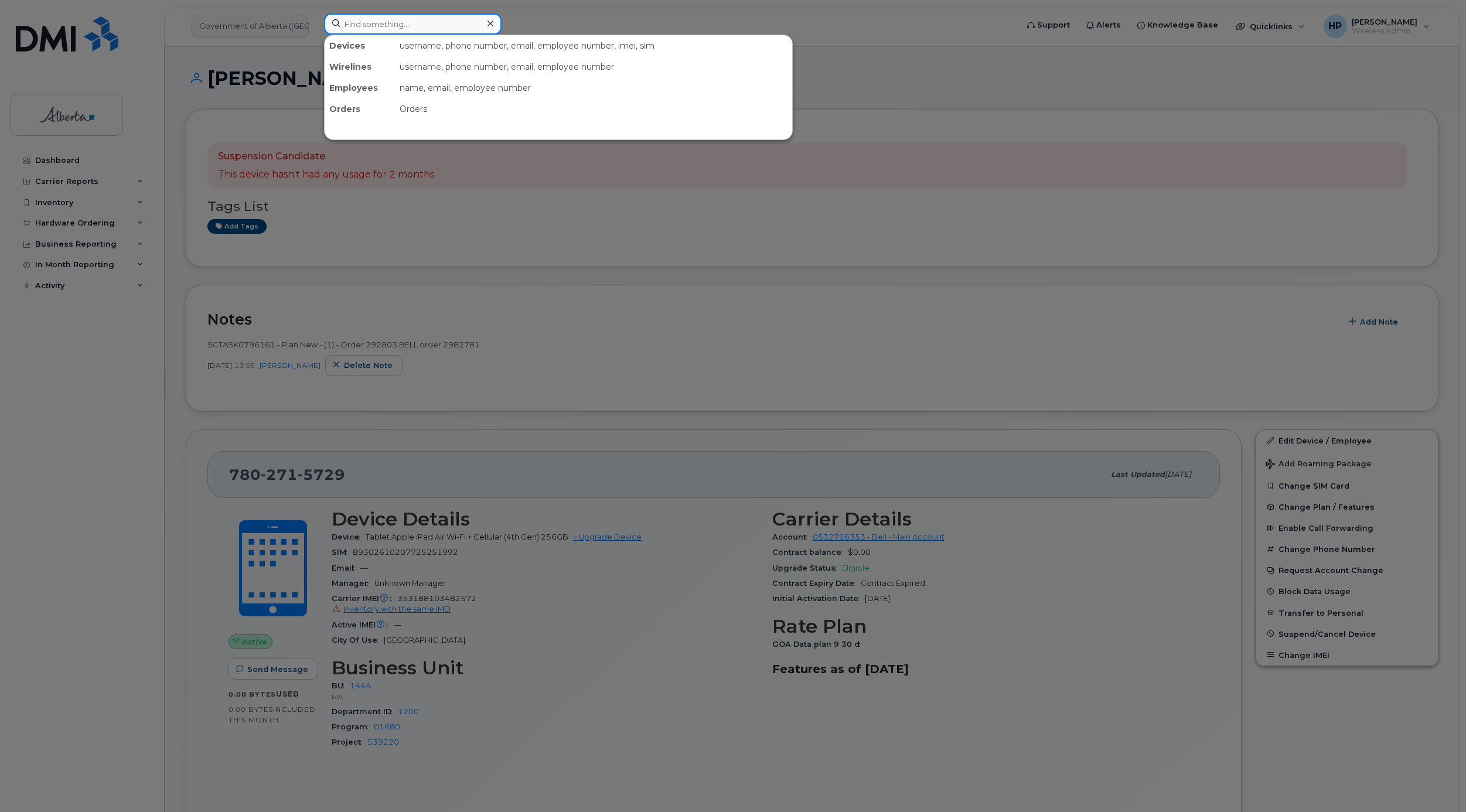
paste input "5873373585"
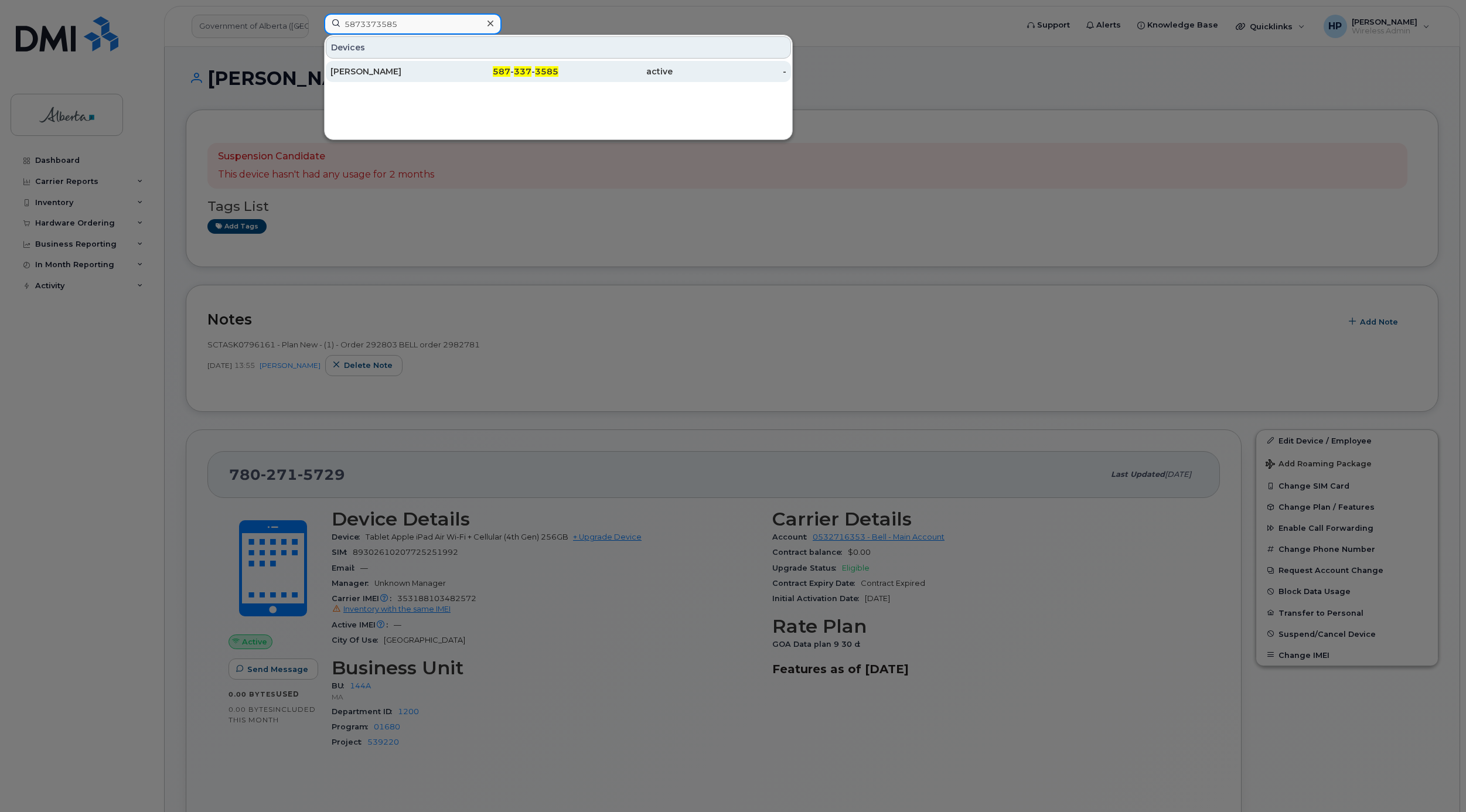
type input "5873373585"
click at [368, 62] on link "Paul Wynnyk 587 - 337 - 3585 active -" at bounding box center [558, 71] width 465 height 21
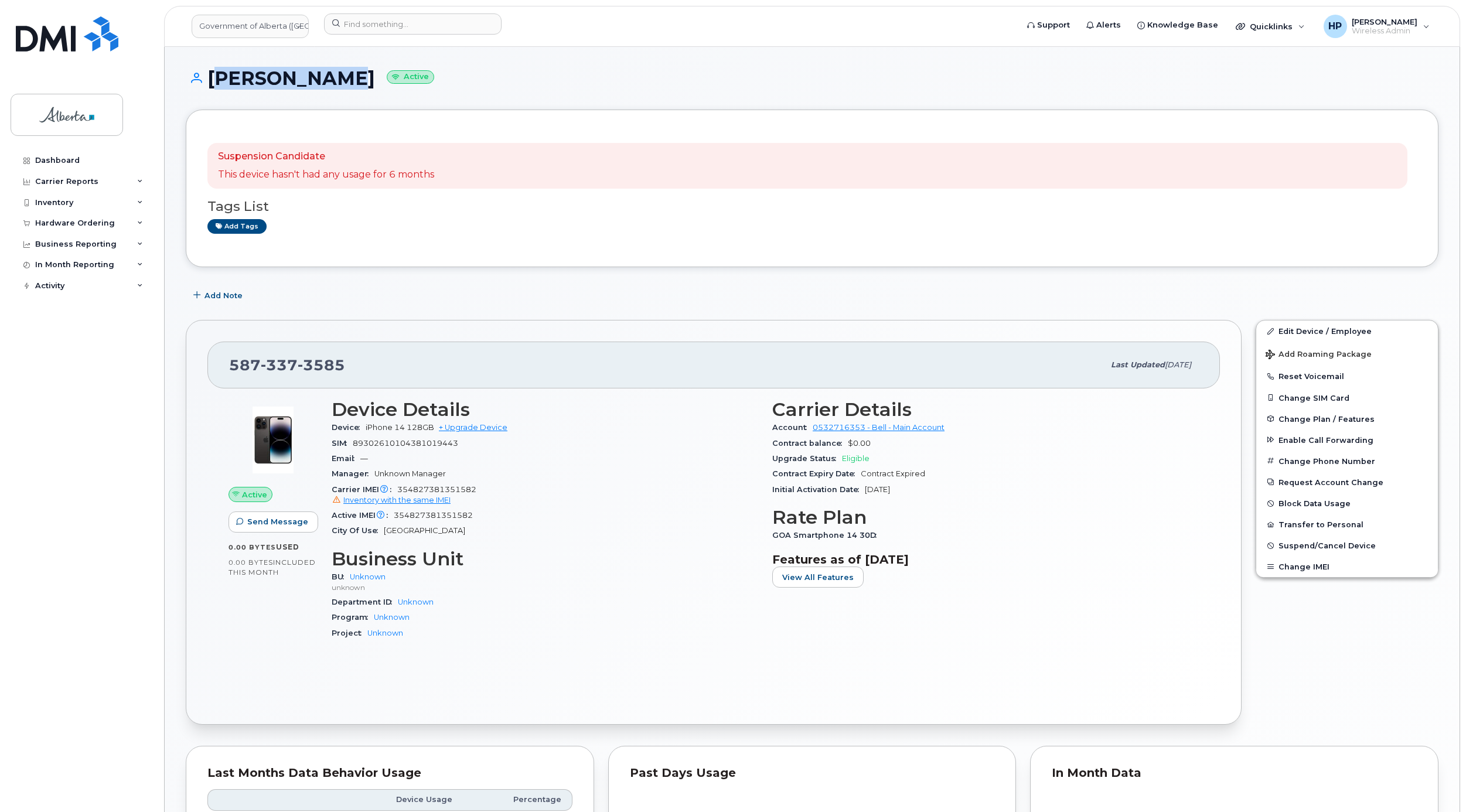
drag, startPoint x: 207, startPoint y: 72, endPoint x: 338, endPoint y: 79, distance: 131.2
click at [338, 79] on h1 "[PERSON_NAME] Active" at bounding box center [812, 78] width 1253 height 21
copy h1 "[PERSON_NAME]"
click at [382, 27] on input at bounding box center [413, 24] width 177 height 21
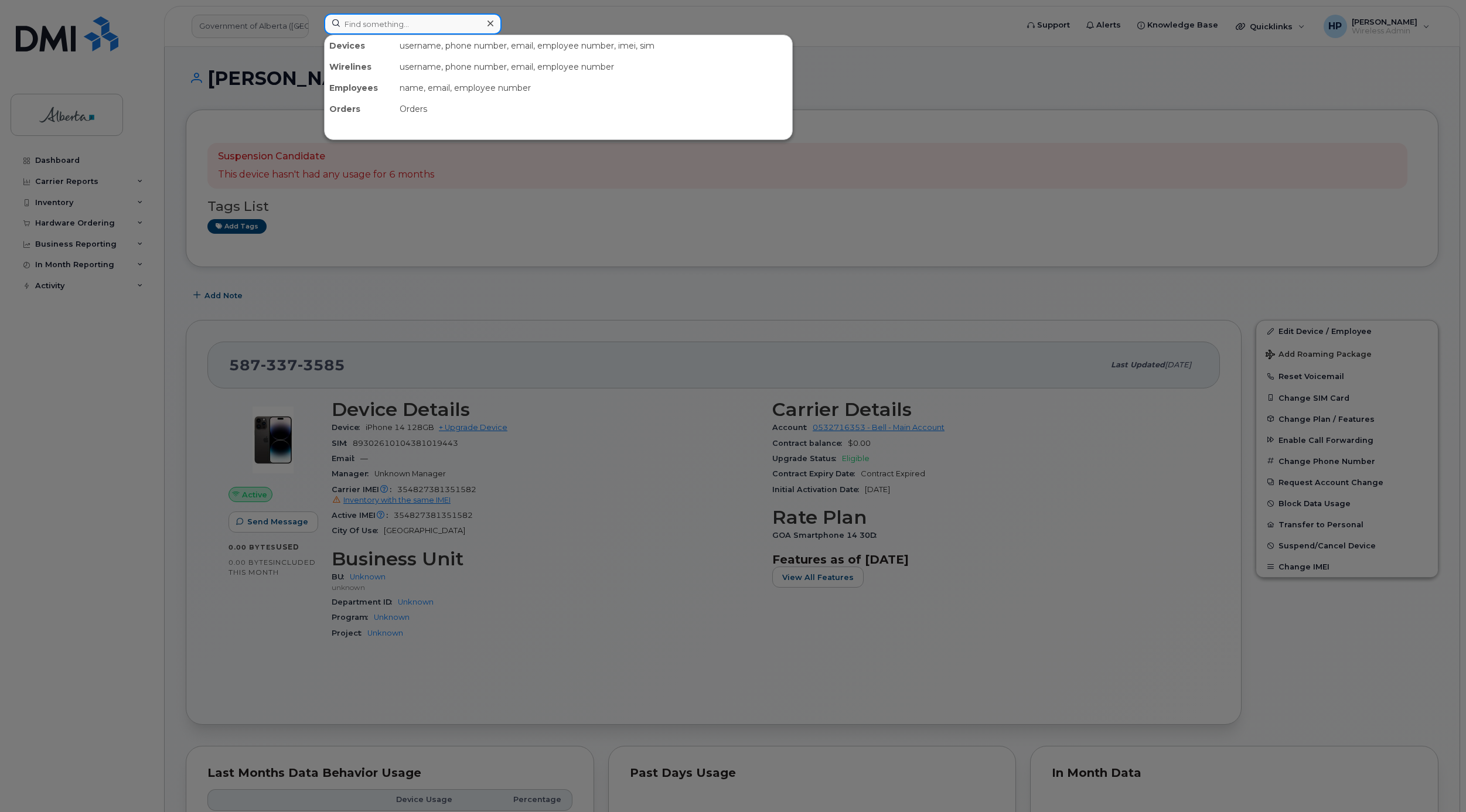
paste input "[PERSON_NAME]"
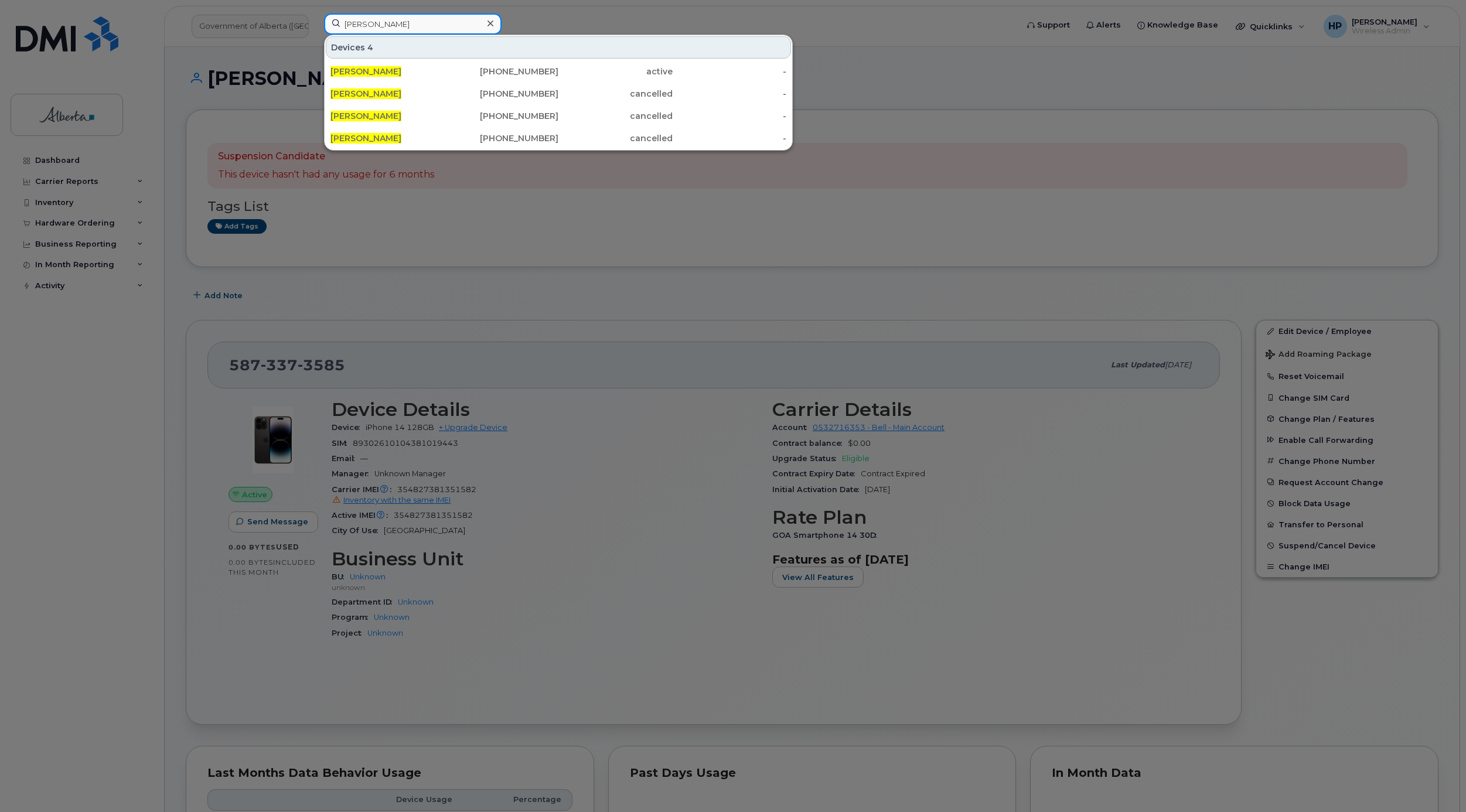
type input "[PERSON_NAME]"
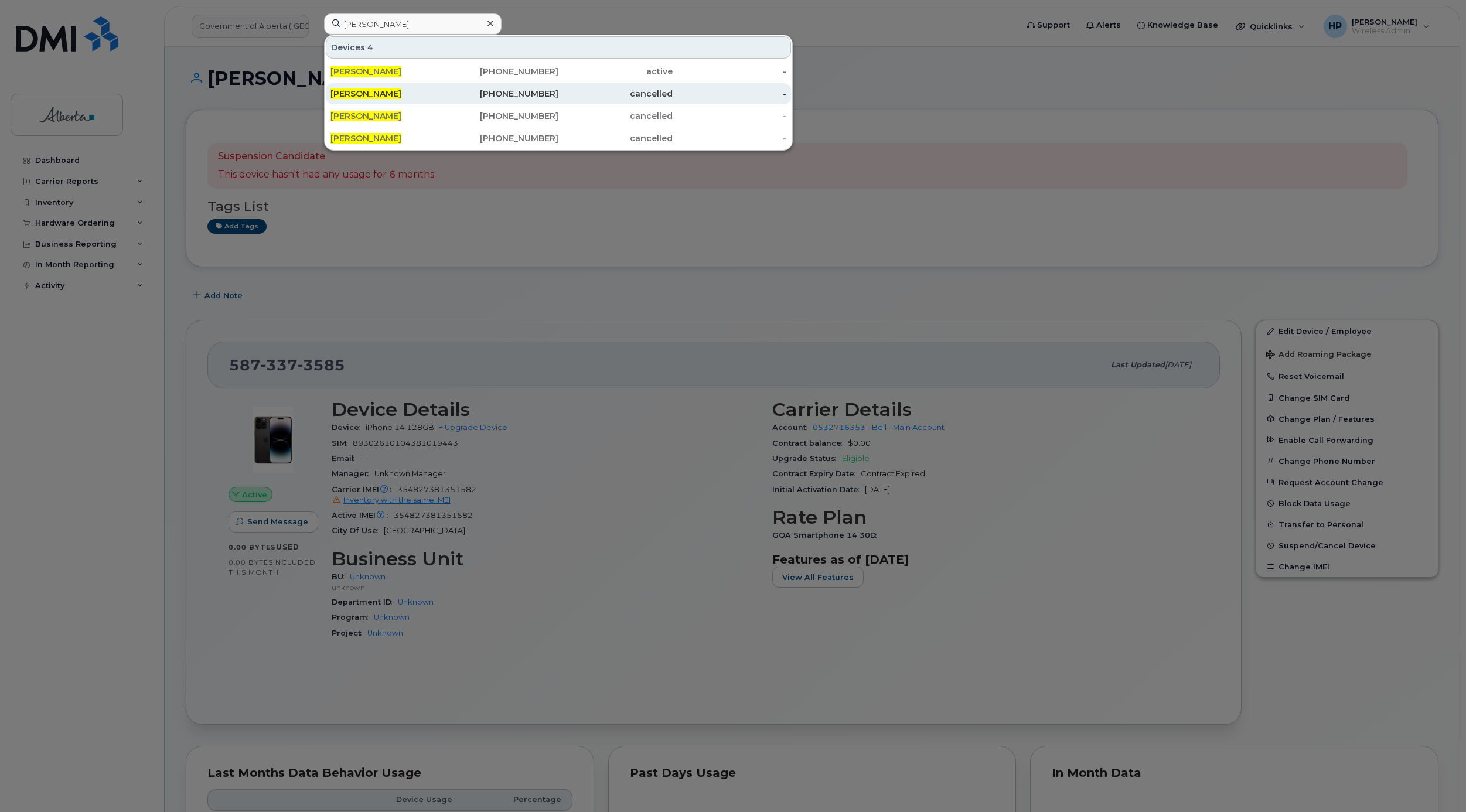
click at [404, 89] on div "[PERSON_NAME]" at bounding box center [388, 94] width 114 height 11
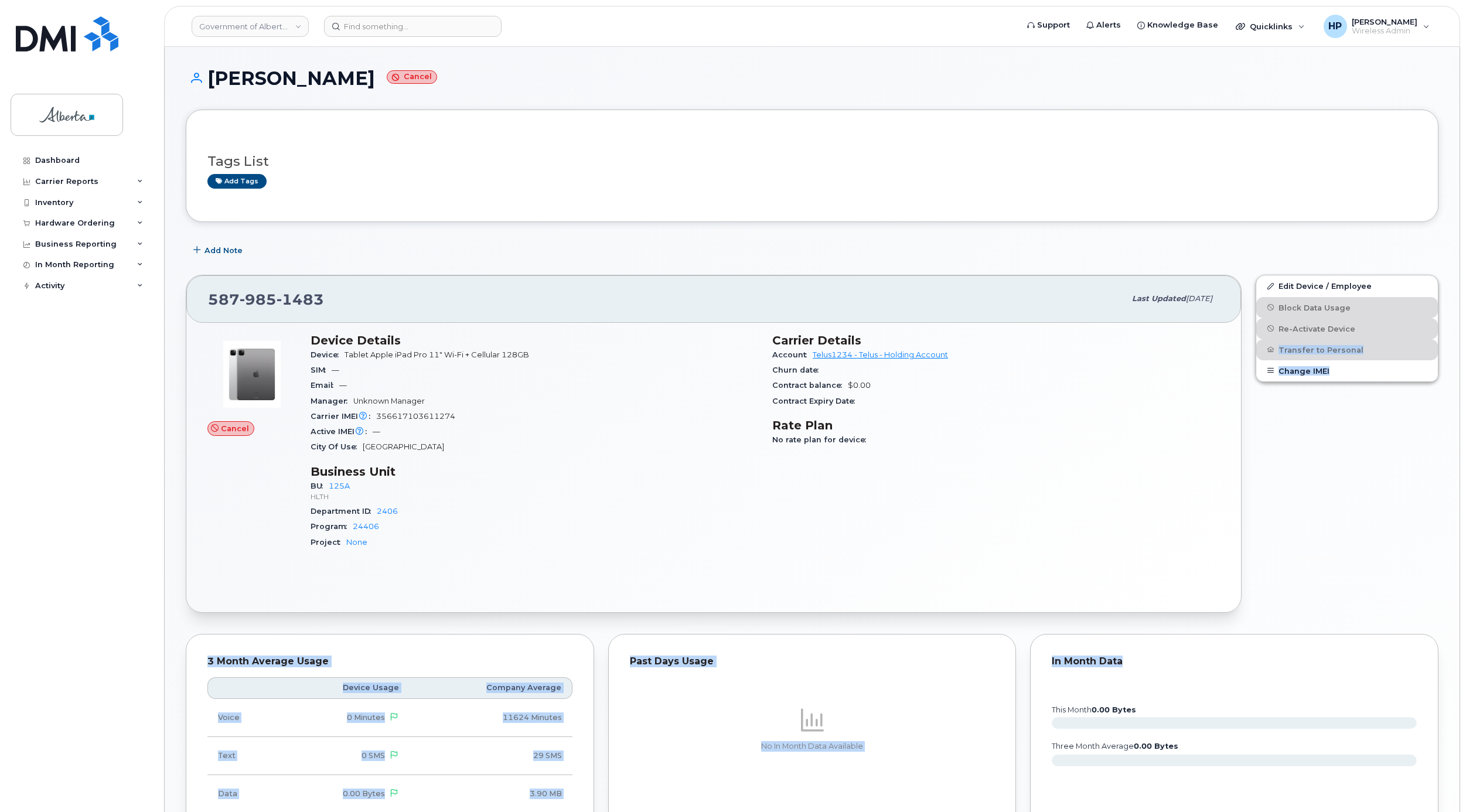
drag, startPoint x: 1465, startPoint y: 324, endPoint x: 1468, endPoint y: 624, distance: 300.0
click at [1465, 630] on html "Government of [GEOGRAPHIC_DATA] (GOA) Support Alerts Knowledge Base Quicklinks …" at bounding box center [733, 572] width 1466 height 1144
drag, startPoint x: 1468, startPoint y: 624, endPoint x: 1403, endPoint y: 451, distance: 184.8
click at [1403, 451] on div "Edit Device / Employee Block Data Usage Re-Activate Device Transfer to Personal…" at bounding box center [1347, 444] width 197 height 352
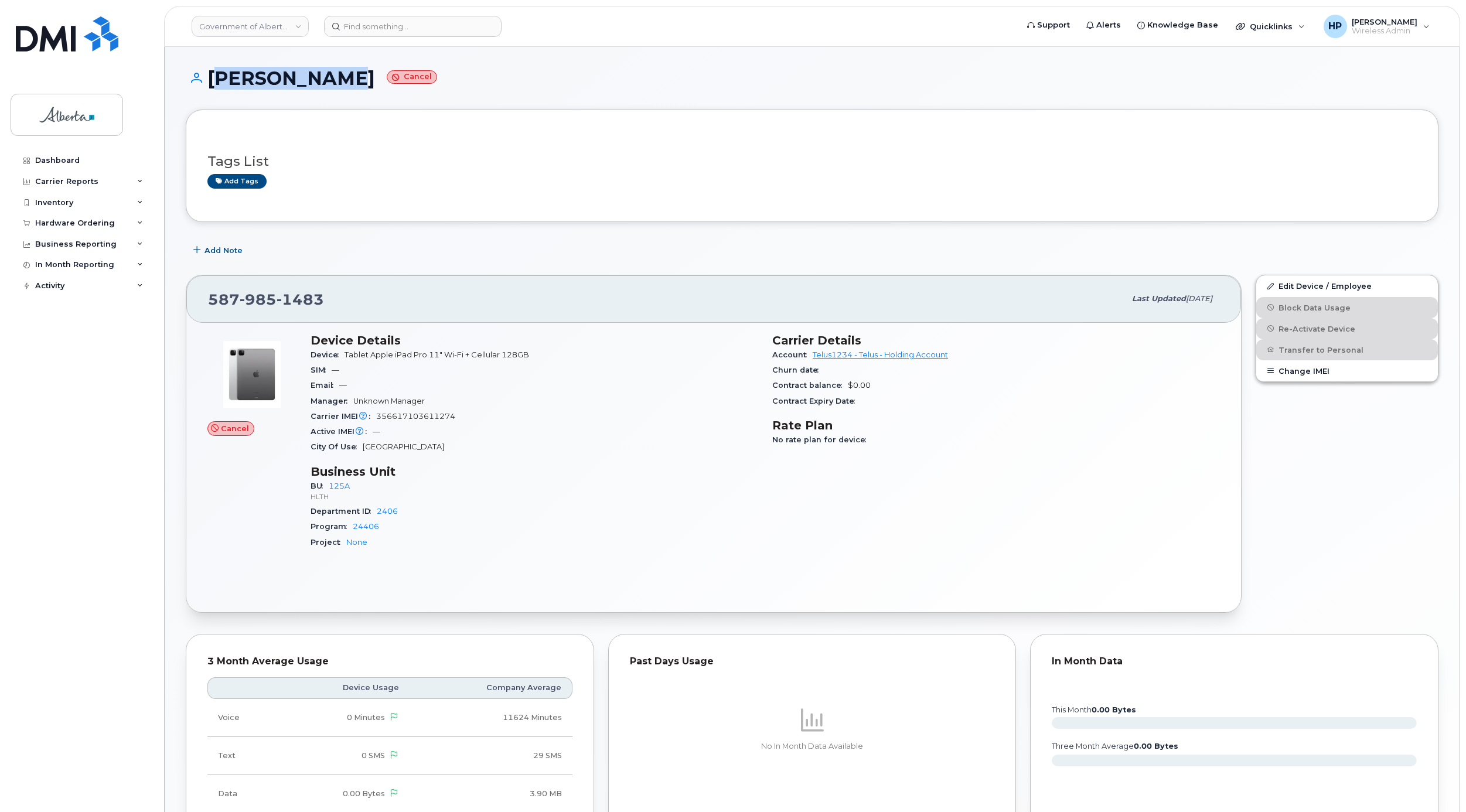
drag, startPoint x: 207, startPoint y: 76, endPoint x: 338, endPoint y: 87, distance: 131.5
click at [338, 87] on h1 "Paul Wynnyk Cancel" at bounding box center [812, 78] width 1253 height 21
copy h1 "[PERSON_NAME]"
click at [358, 27] on input at bounding box center [413, 26] width 177 height 21
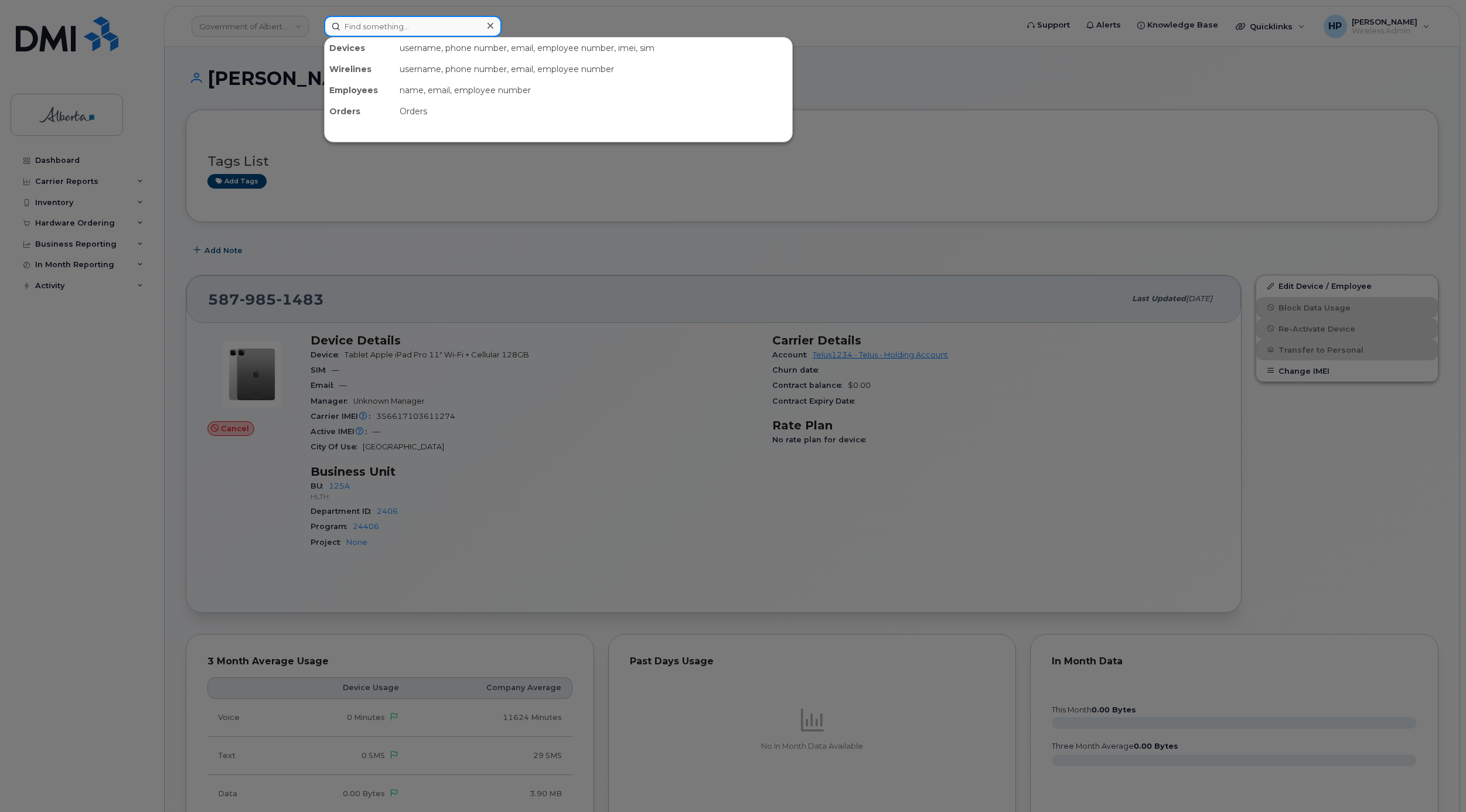
paste input "[PERSON_NAME]"
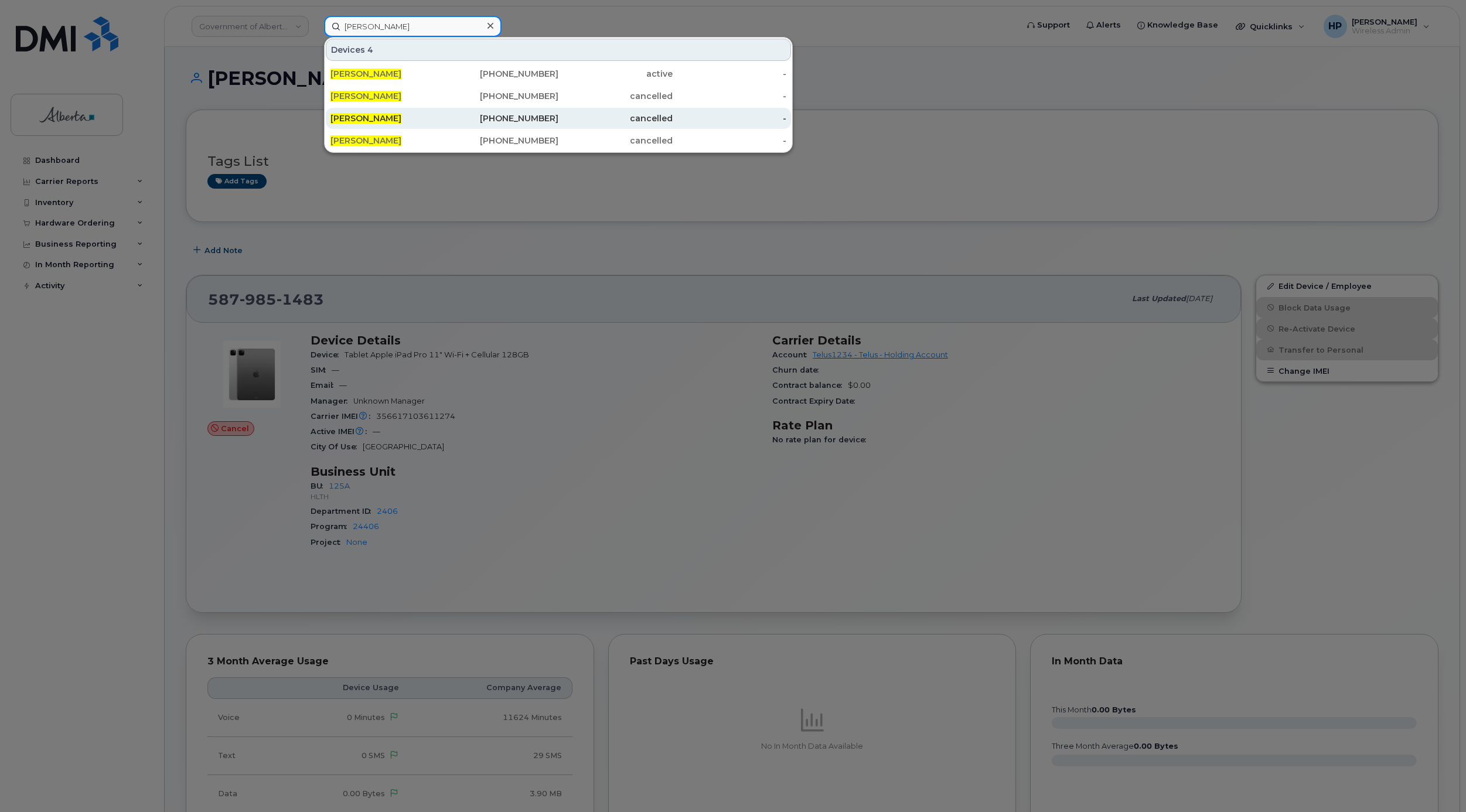
type input "[PERSON_NAME]"
click at [351, 123] on span "[PERSON_NAME]" at bounding box center [366, 118] width 71 height 11
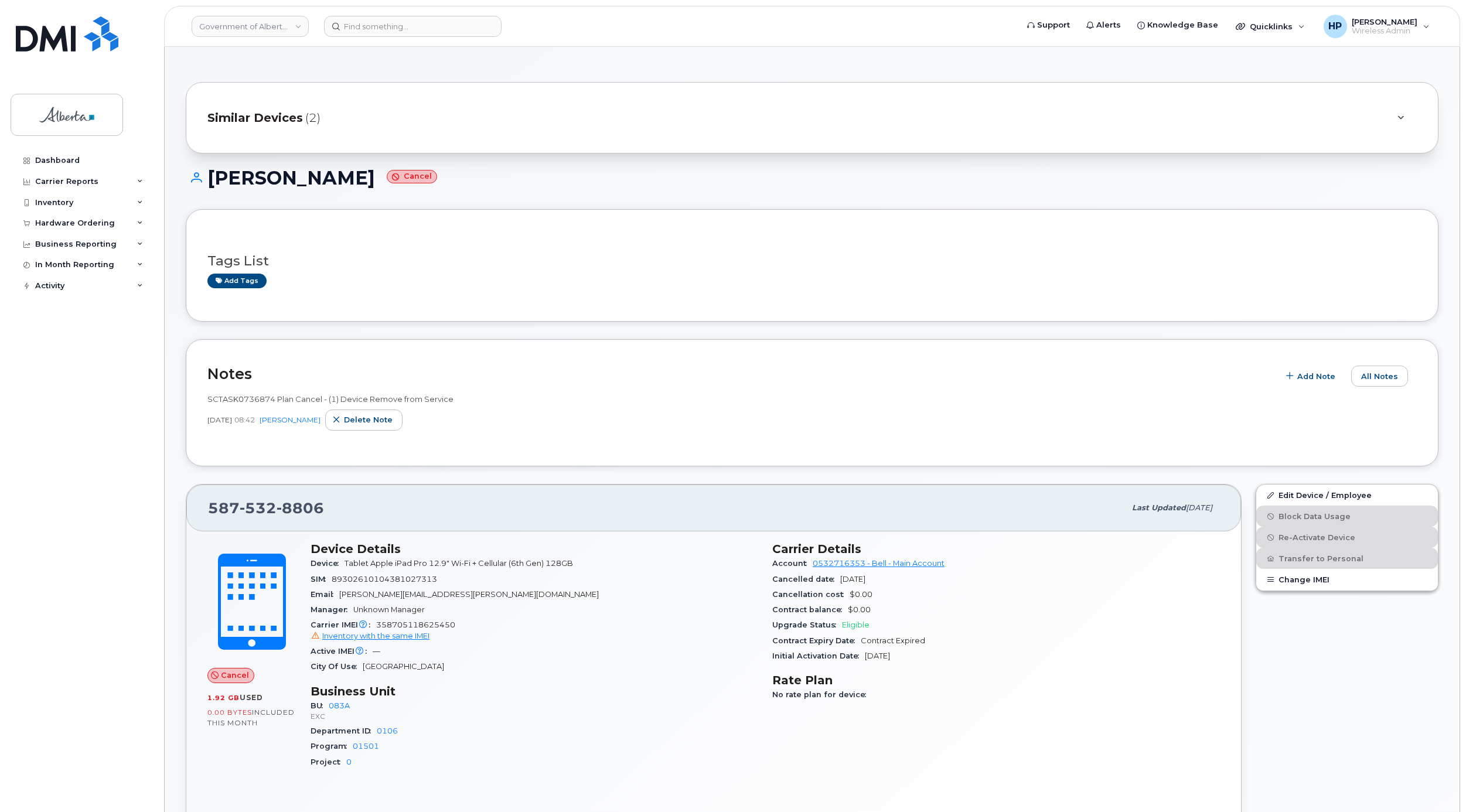
click at [358, 18] on input at bounding box center [413, 26] width 177 height 21
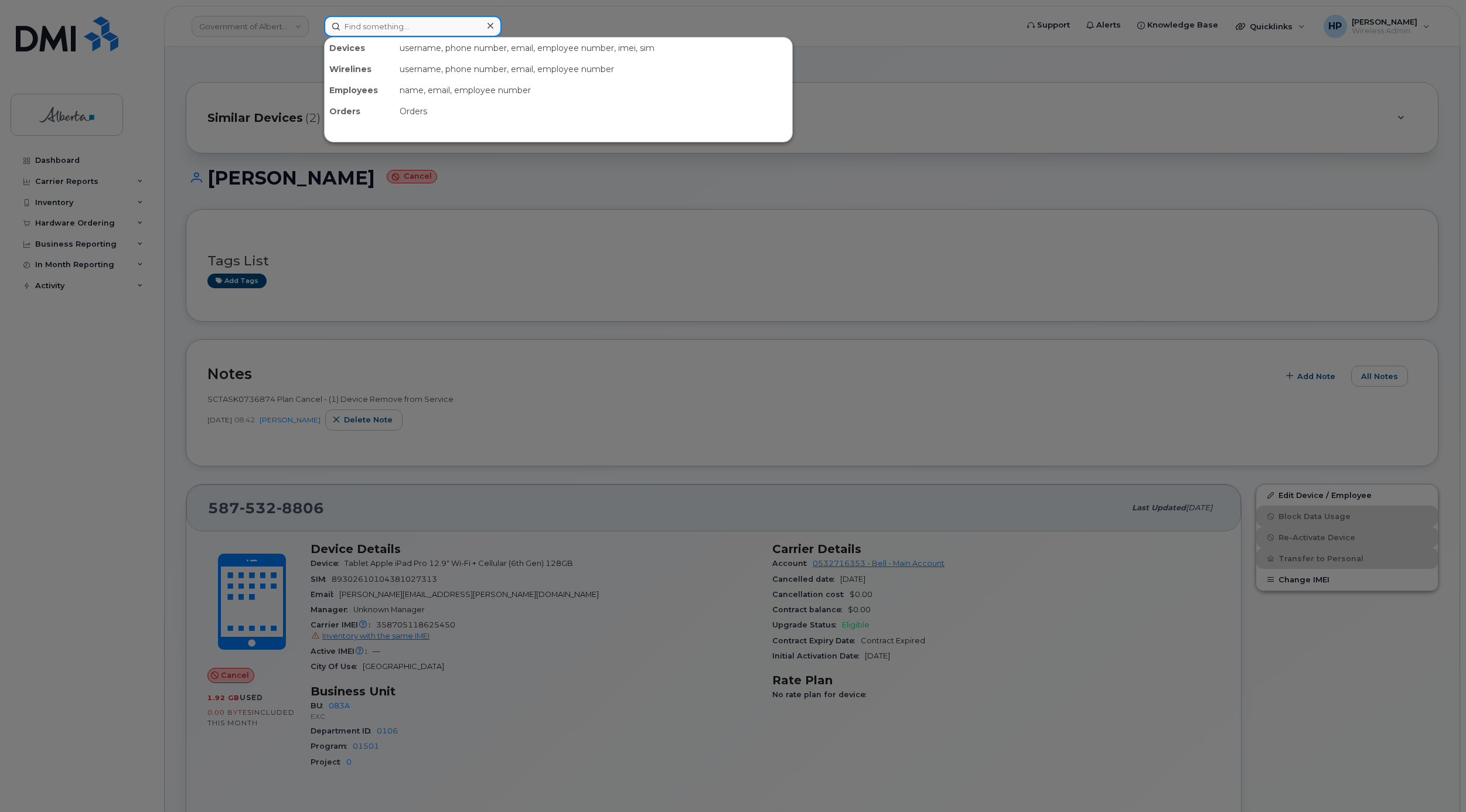
paste input "[PERSON_NAME]"
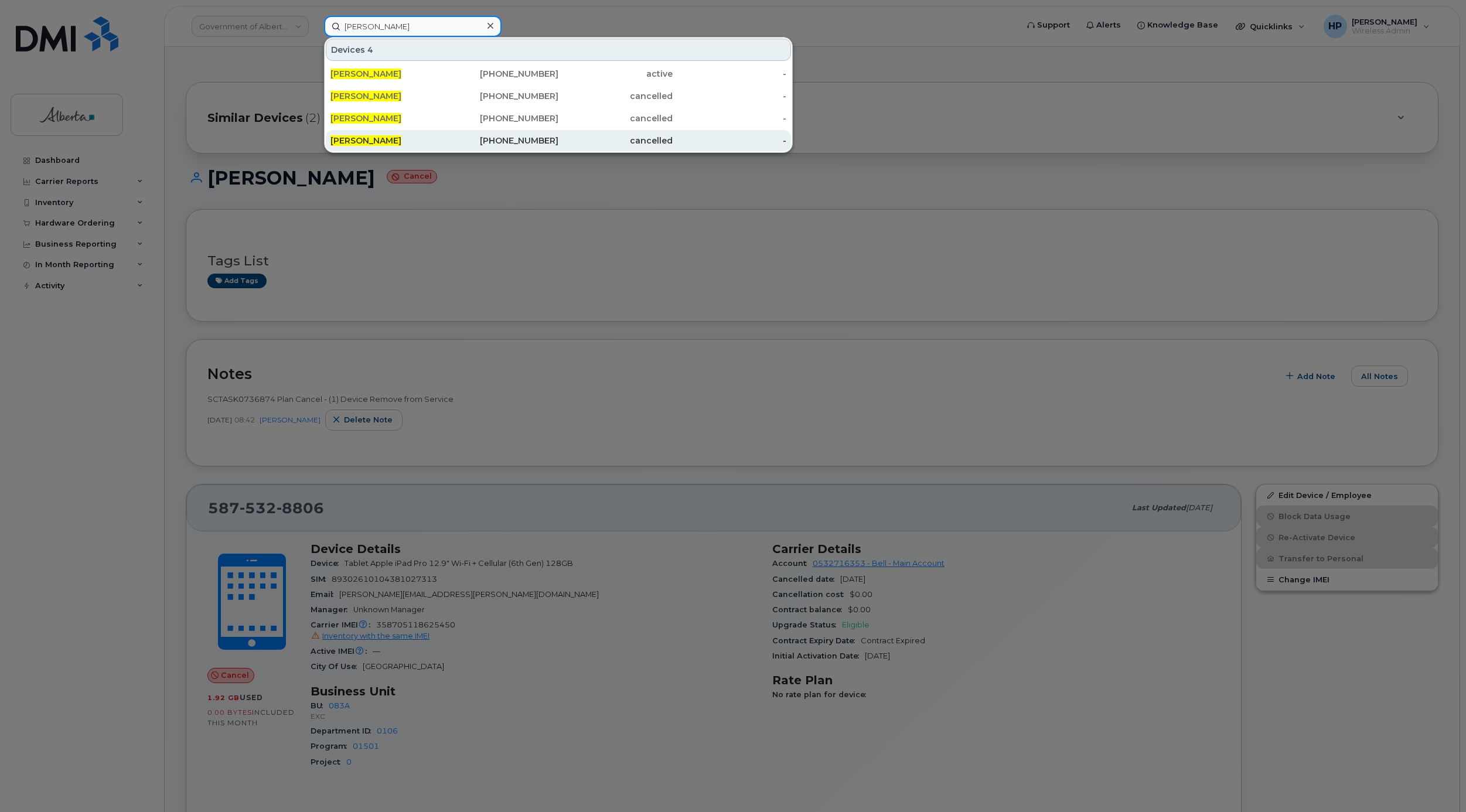
type input "[PERSON_NAME]"
click at [352, 147] on div "[PERSON_NAME]" at bounding box center [388, 140] width 114 height 11
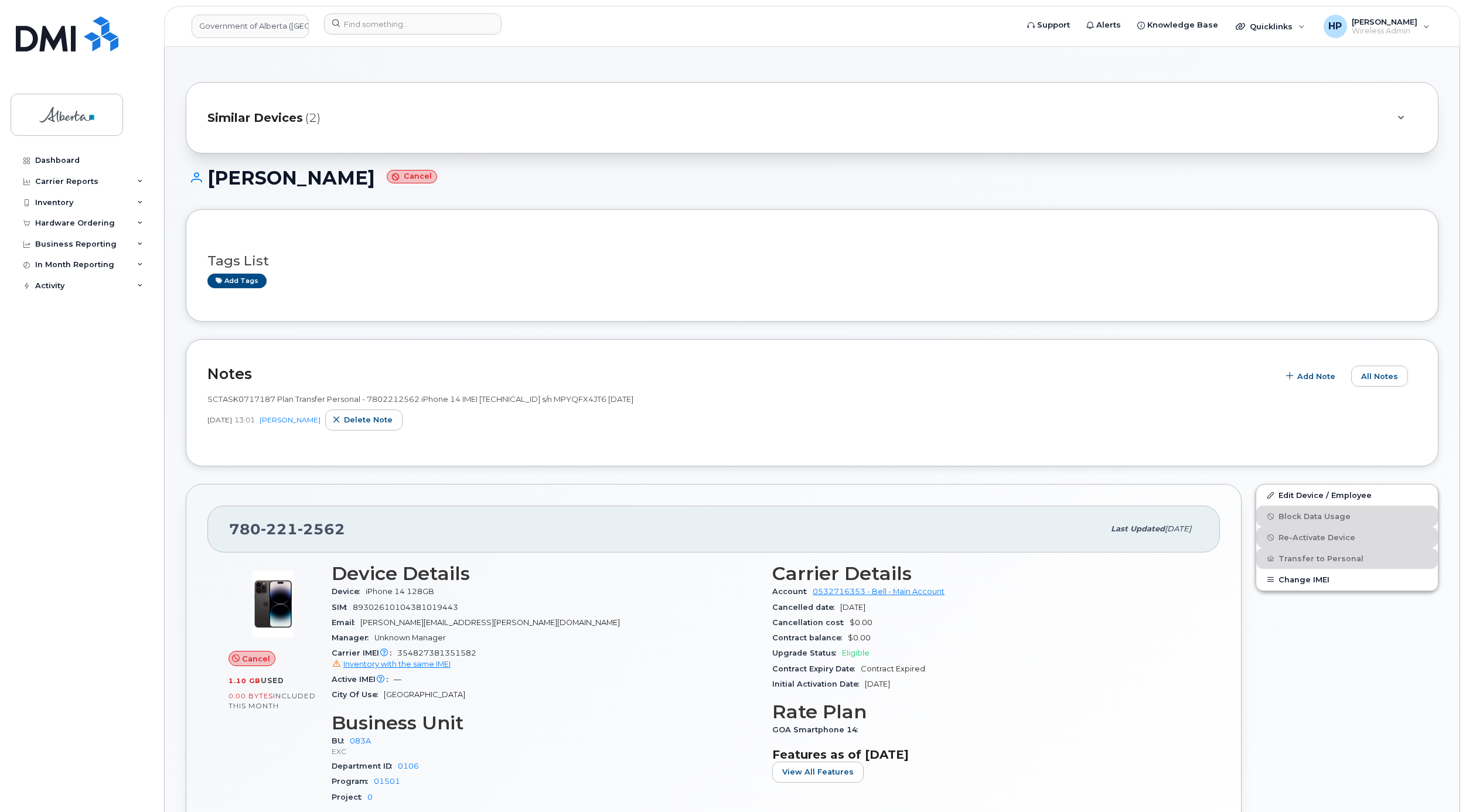
click at [247, 118] on span "Similar Devices" at bounding box center [255, 118] width 95 height 17
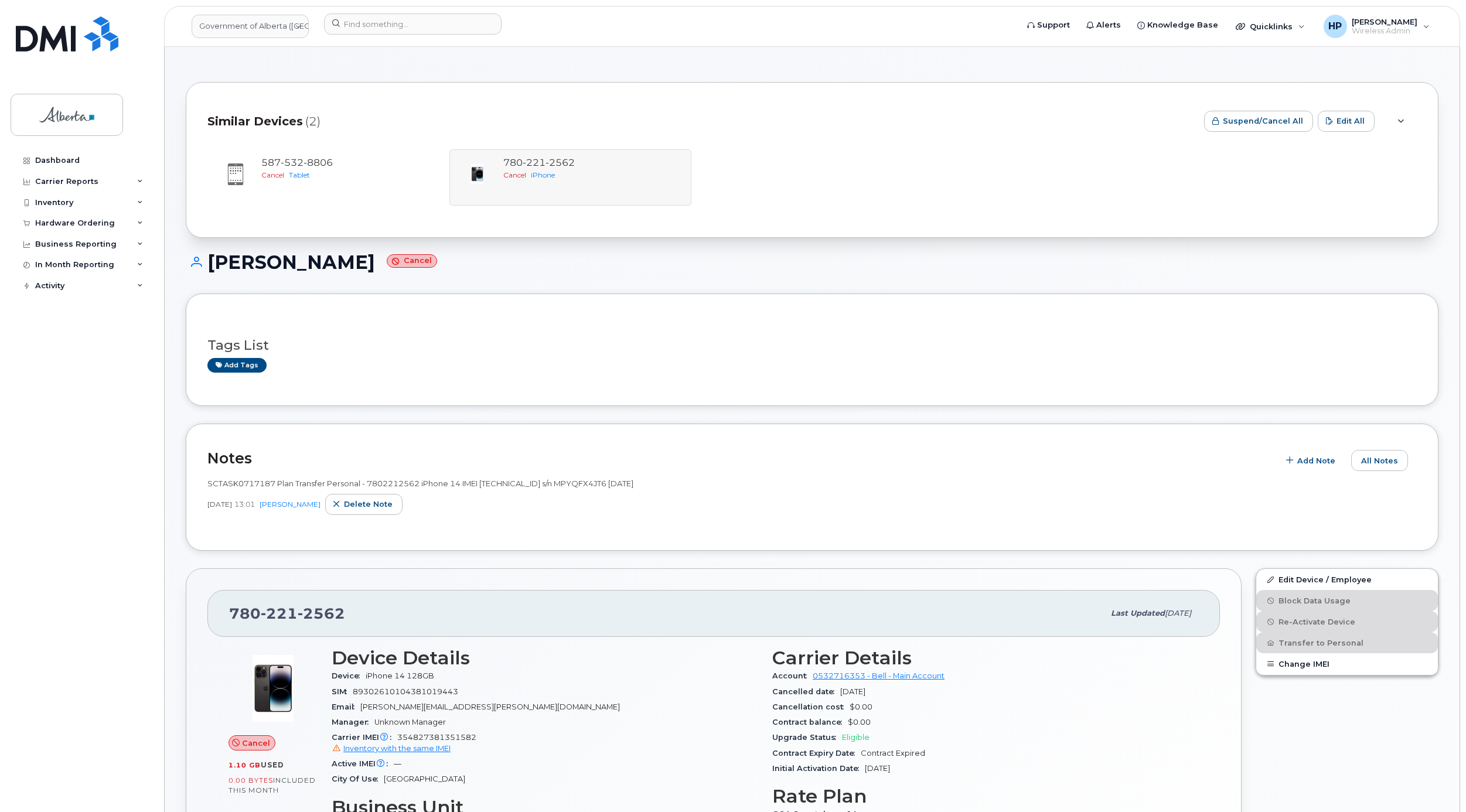
click at [345, 6] on header "Government of Alberta (GOA) Support Alerts Knowledge Base Quicklinks Suspend / …" at bounding box center [811, 26] width 1296 height 41
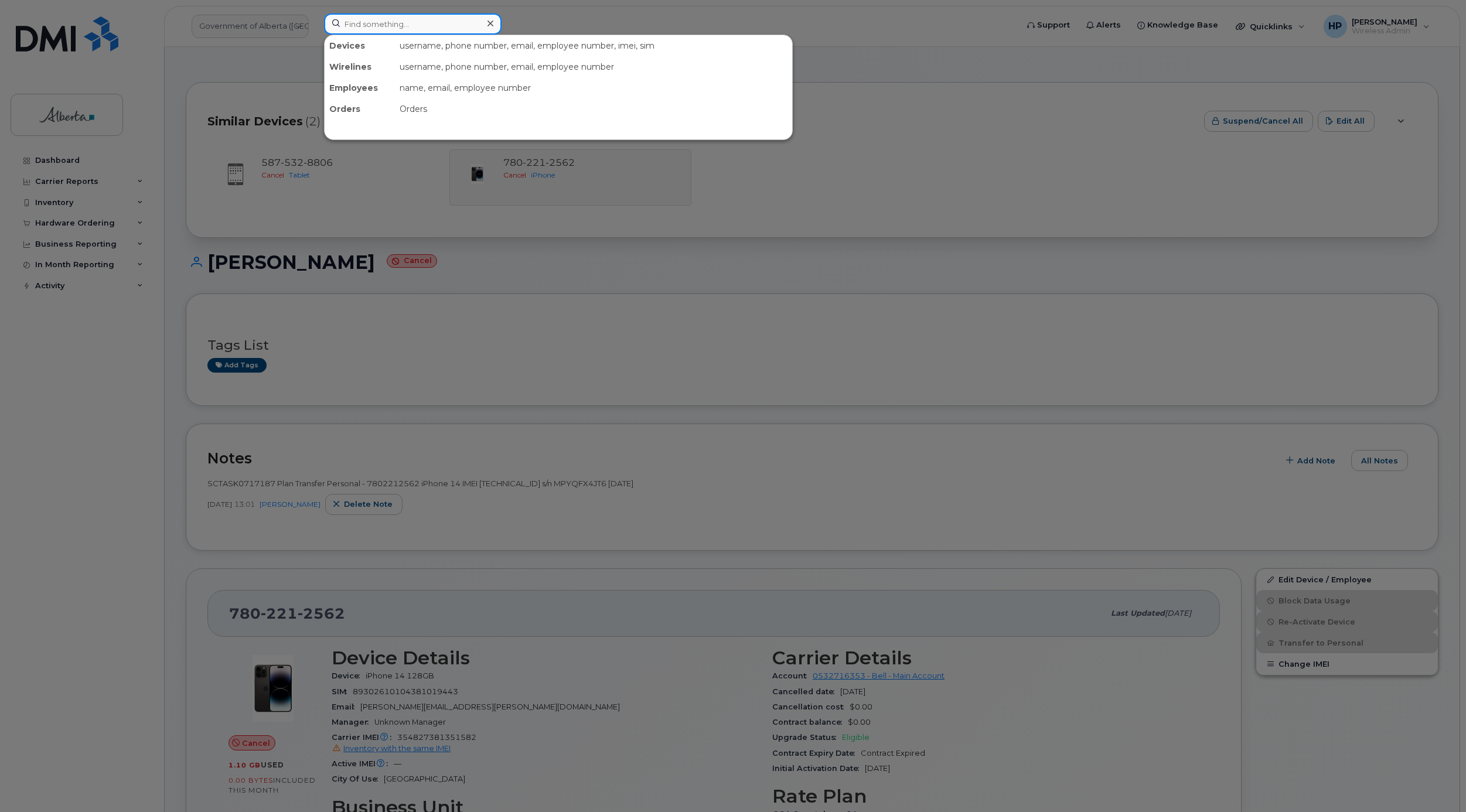
click at [355, 21] on input at bounding box center [413, 24] width 177 height 21
paste input "5873373585"
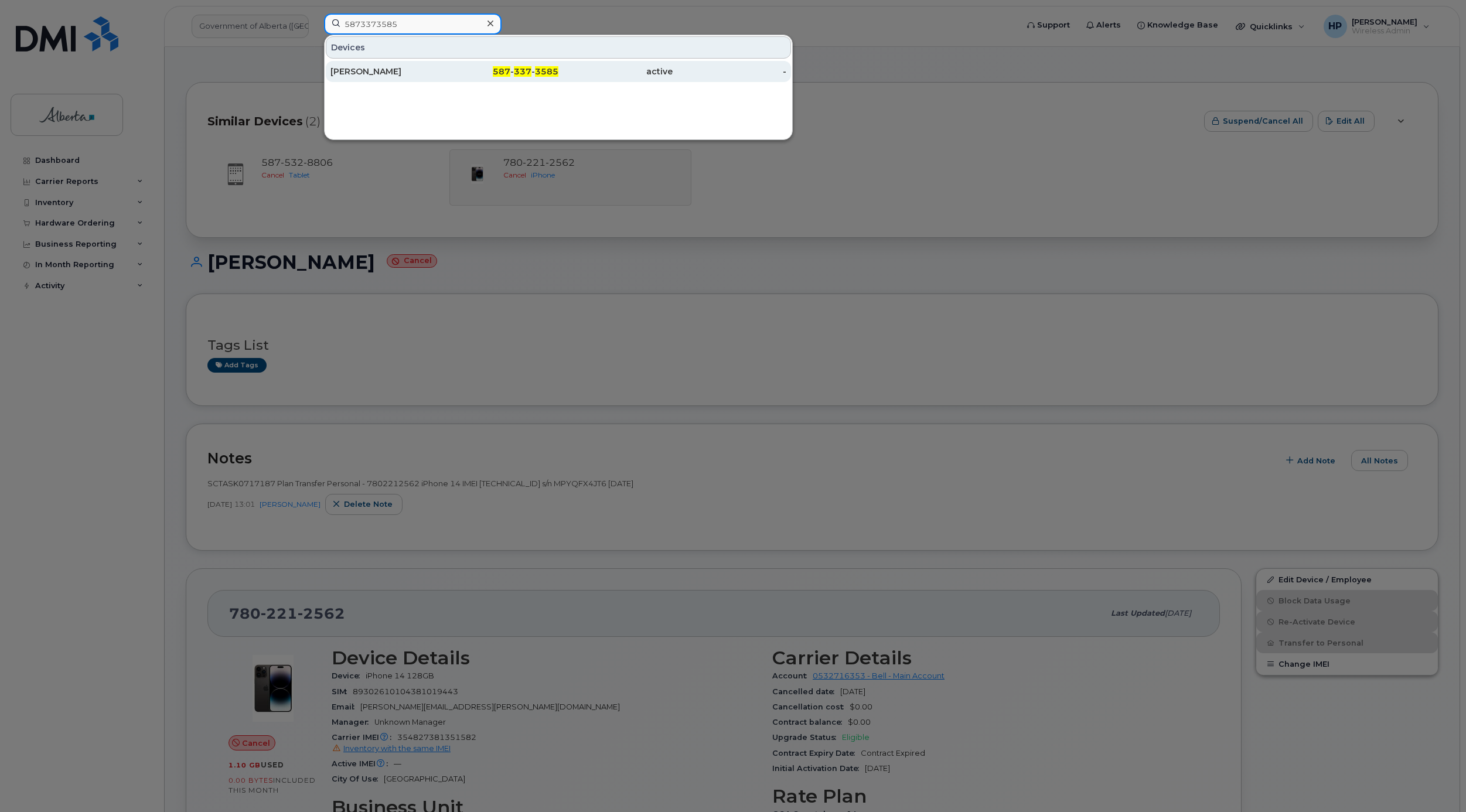
type input "5873373585"
click at [368, 77] on div "[PERSON_NAME]" at bounding box center [388, 72] width 114 height 11
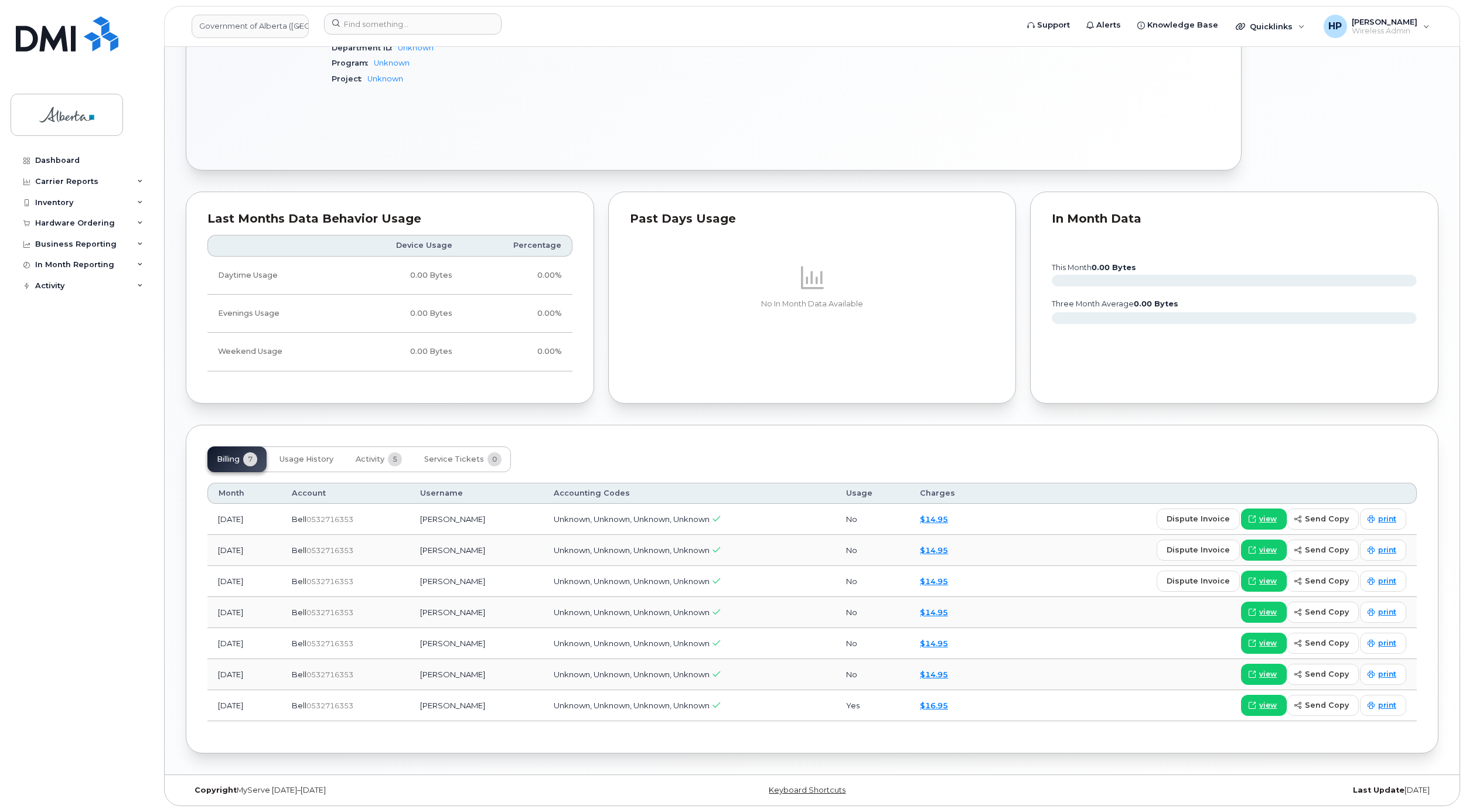
scroll to position [563, 0]
click at [361, 459] on span "Activity" at bounding box center [370, 459] width 29 height 9
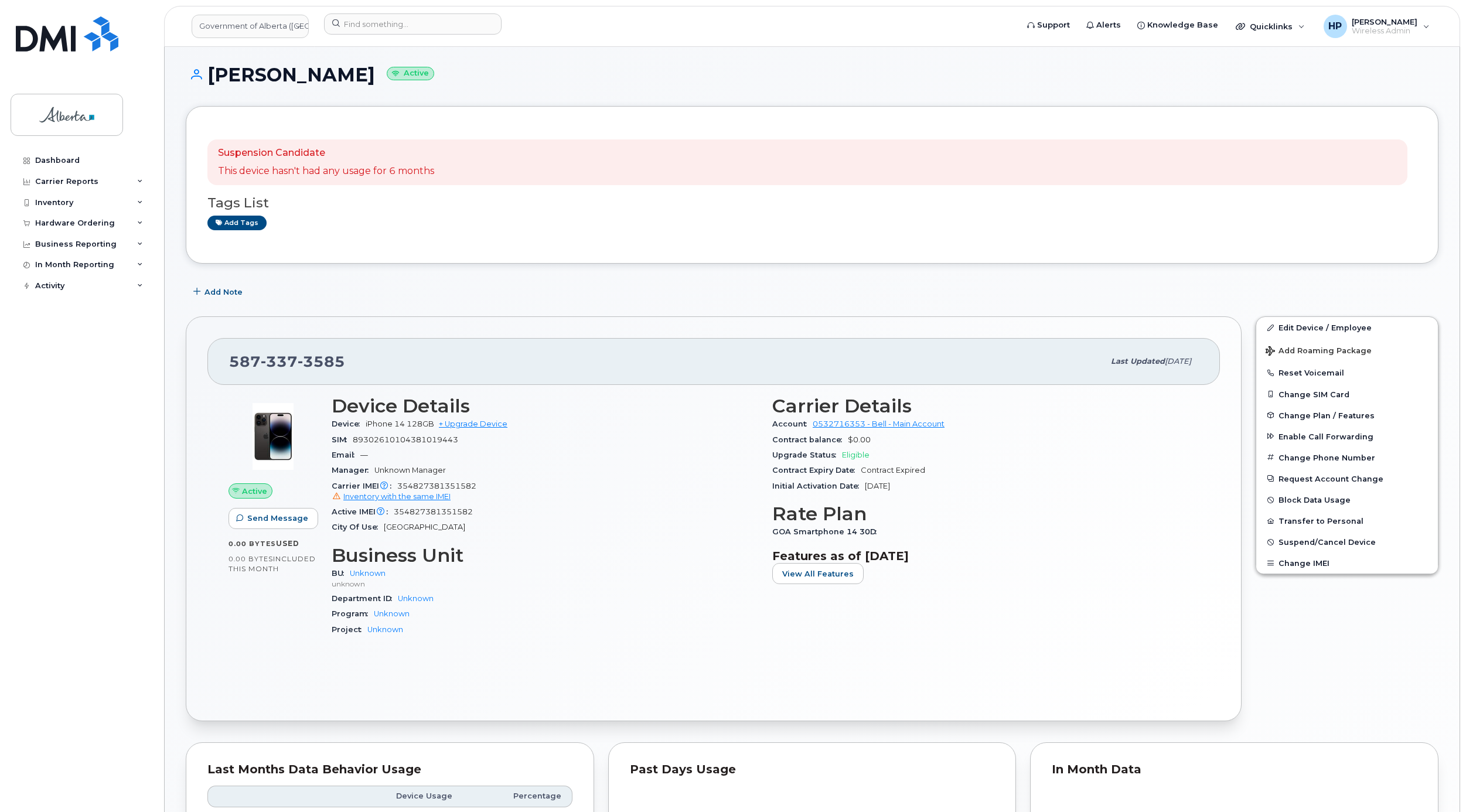
scroll to position [0, 0]
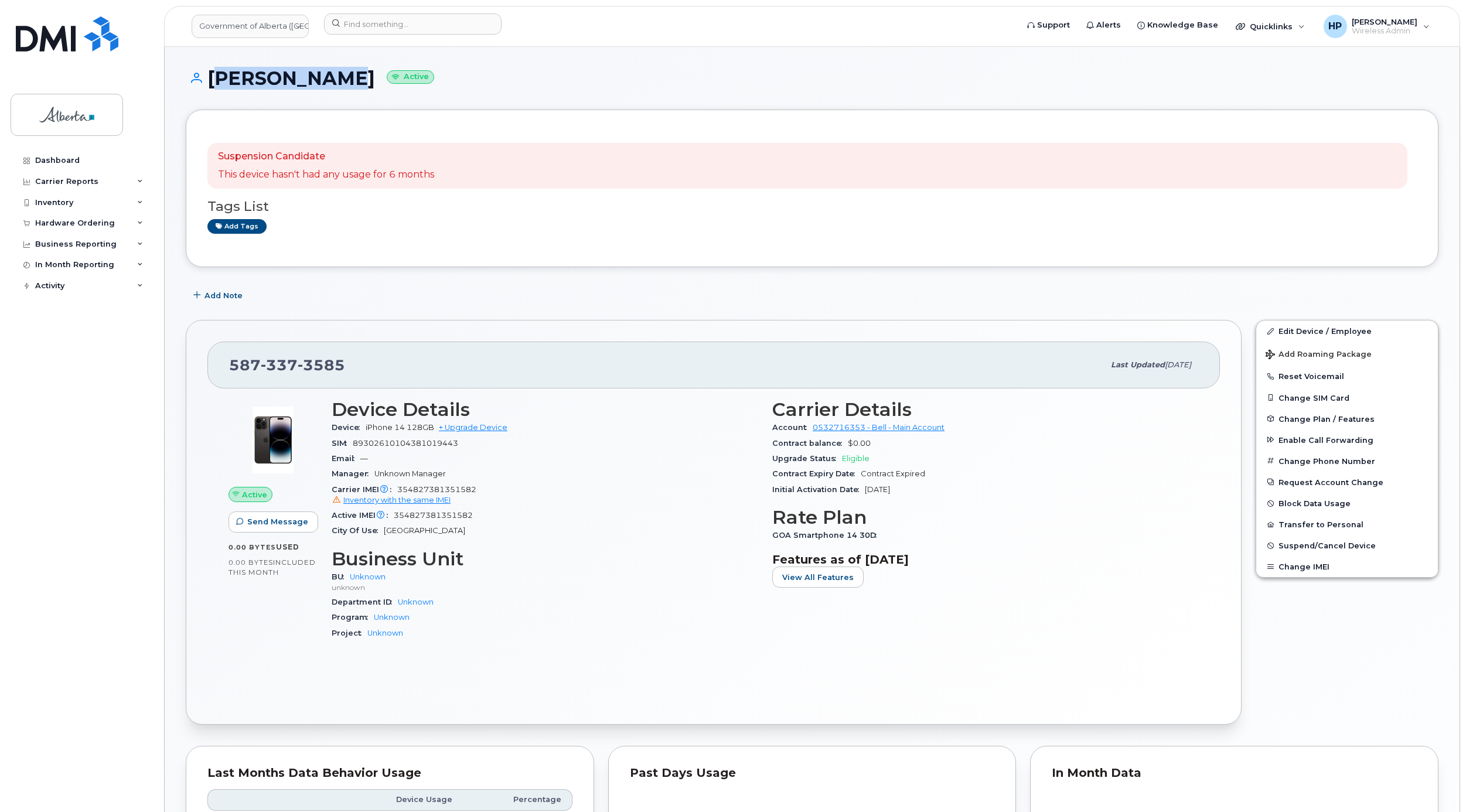
drag, startPoint x: 208, startPoint y: 81, endPoint x: 334, endPoint y: 70, distance: 126.5
click at [334, 70] on h1 "Paul Wynnyk Active" at bounding box center [812, 78] width 1253 height 21
copy h1 "[PERSON_NAME]"
click at [288, 260] on div "Suspension Candidate This device hasn't had any usage for 6 months Tags List Ad…" at bounding box center [812, 188] width 1253 height 157
drag, startPoint x: 228, startPoint y: 367, endPoint x: 367, endPoint y: 371, distance: 139.1
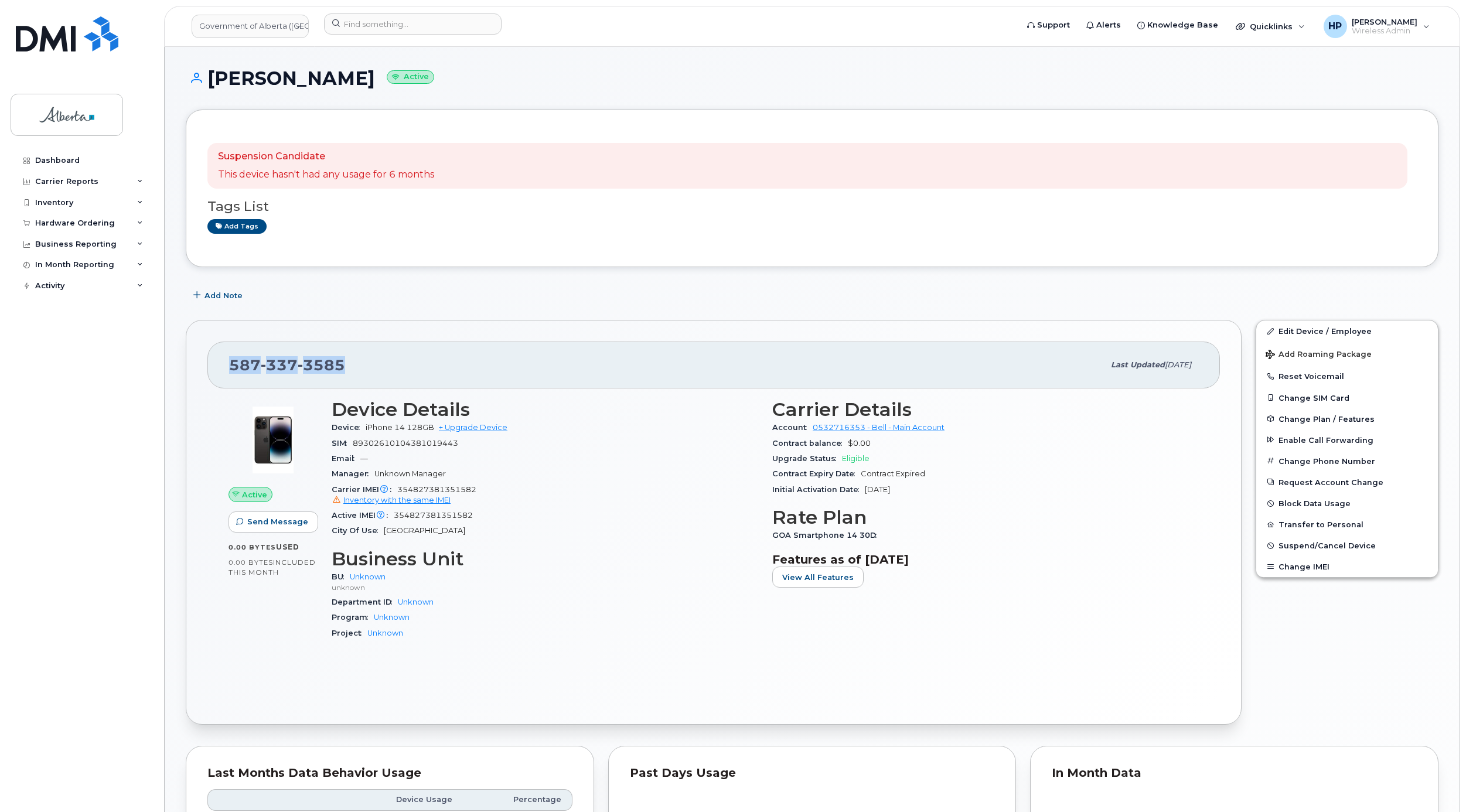
click at [367, 371] on div "587 337 3585 Last updated Jul 25, 2025" at bounding box center [713, 365] width 1012 height 47
copy span "587 337 3585"
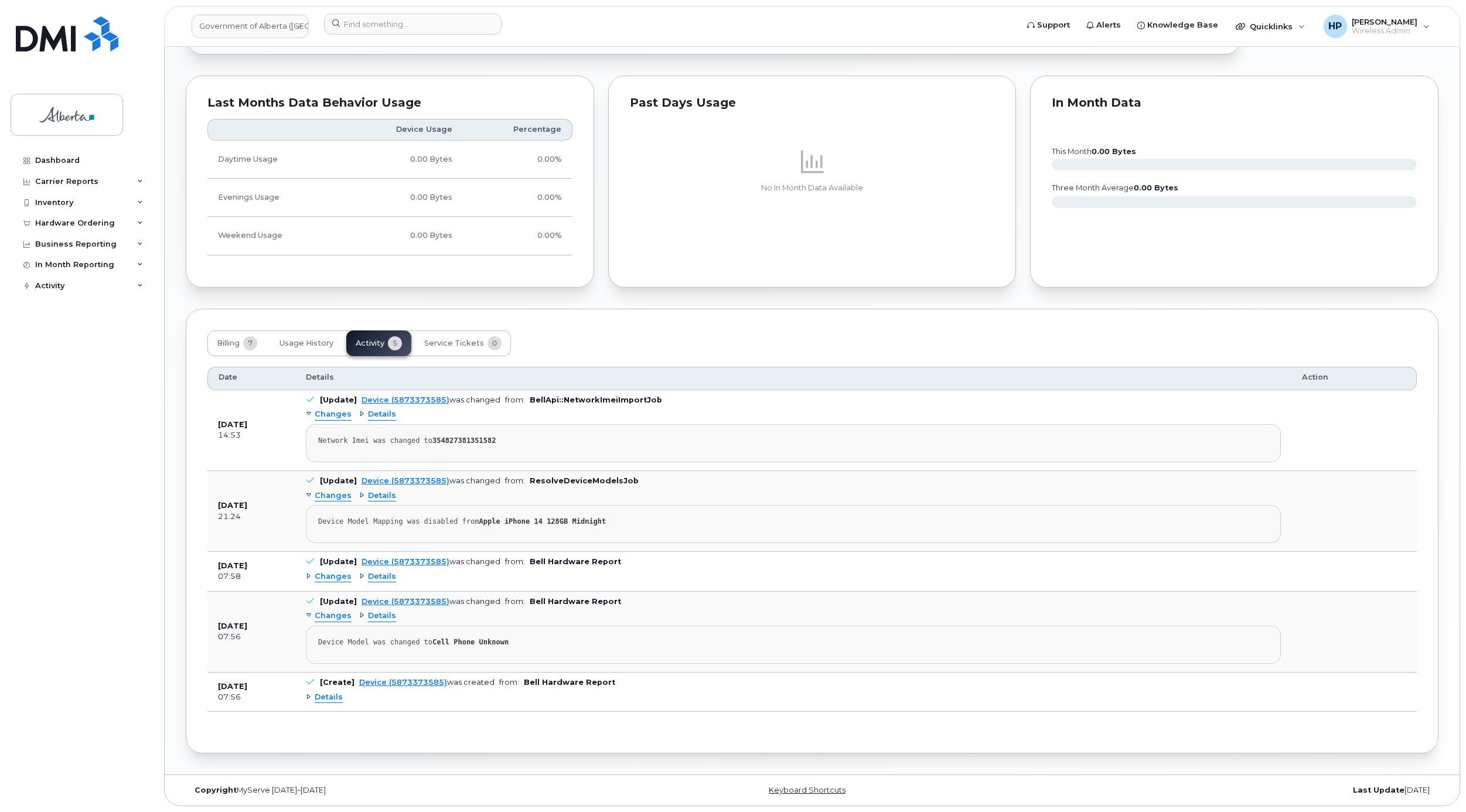
scroll to position [650, 0]
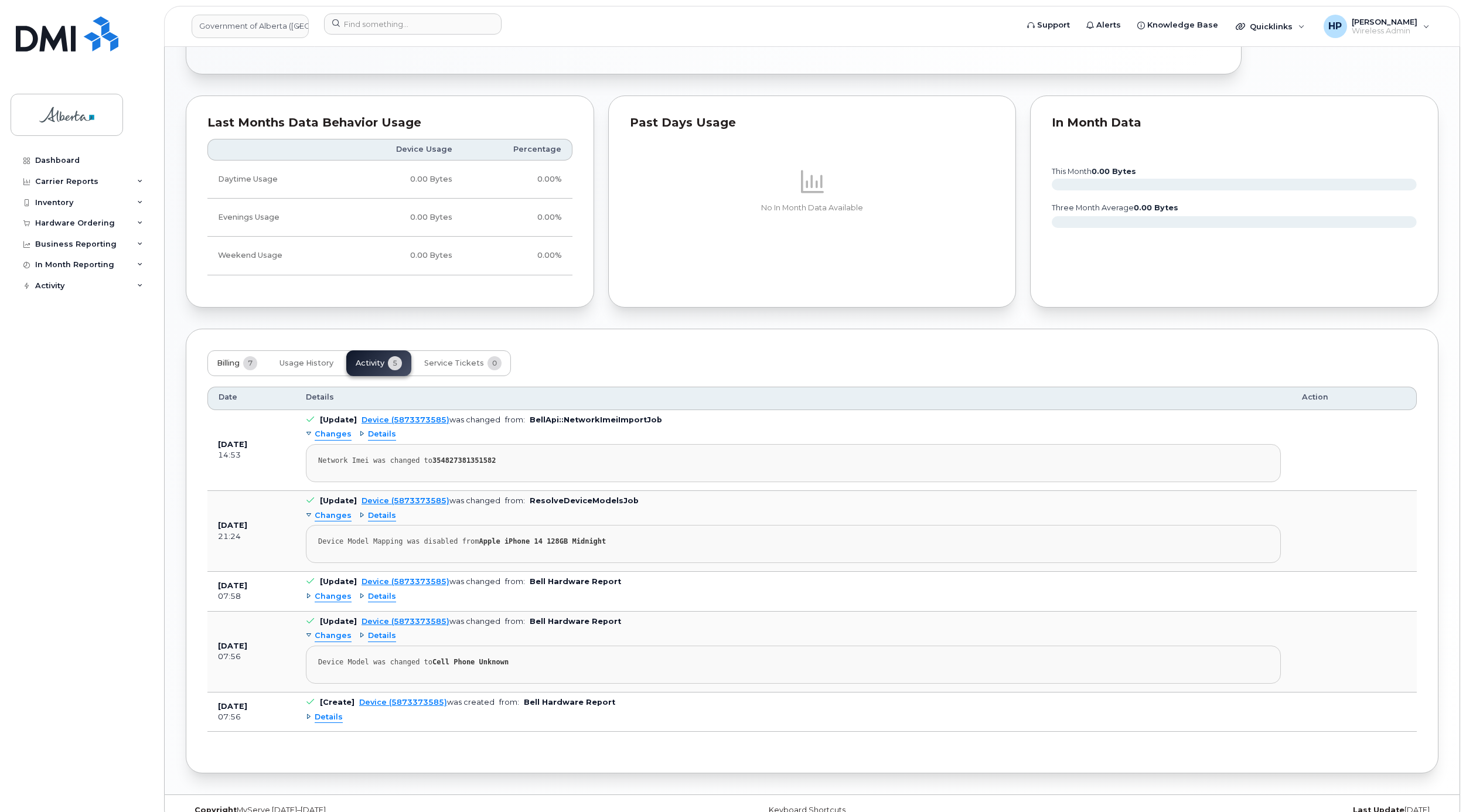
click at [225, 366] on span "Billing" at bounding box center [228, 363] width 23 height 9
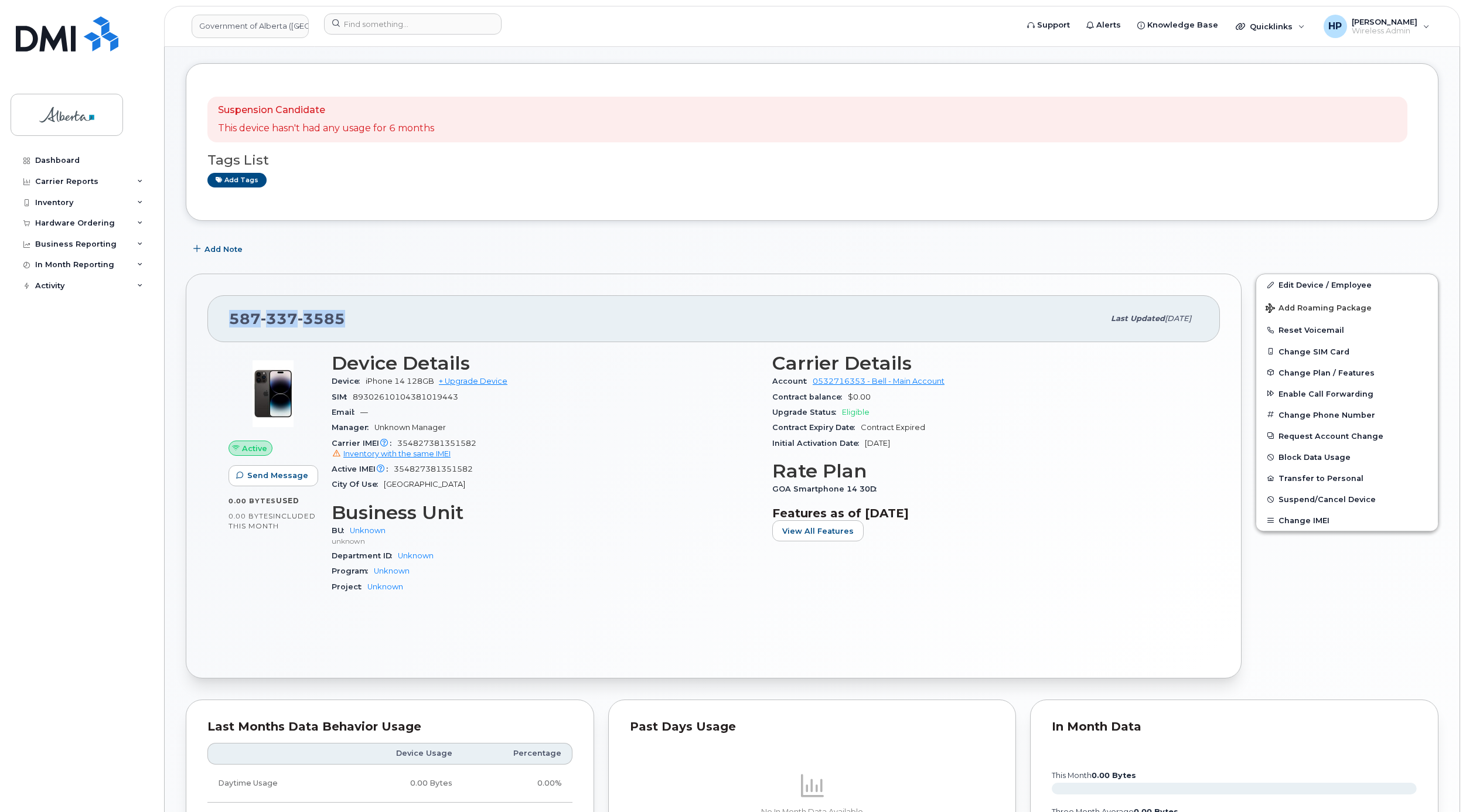
scroll to position [0, 0]
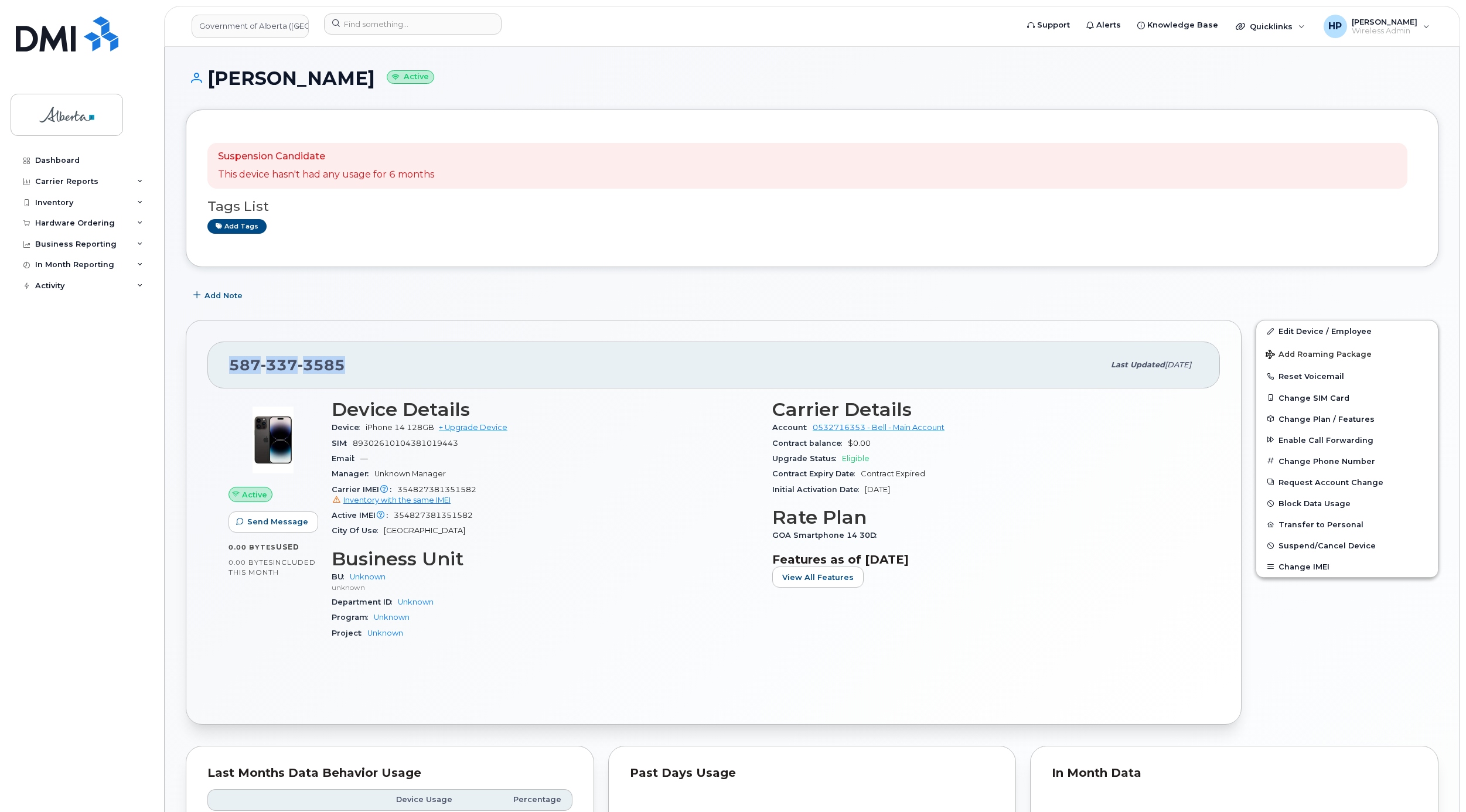
click at [333, 373] on span "3585" at bounding box center [321, 365] width 47 height 18
drag, startPoint x: 358, startPoint y: 362, endPoint x: 213, endPoint y: 362, distance: 145.0
click at [213, 362] on div "587 337 3585 Last updated Jul 25, 2025" at bounding box center [713, 365] width 1012 height 47
copy span "587 337 3585"
click at [597, 422] on div "Device iPhone 14 128GB + Upgrade Device" at bounding box center [545, 427] width 426 height 15
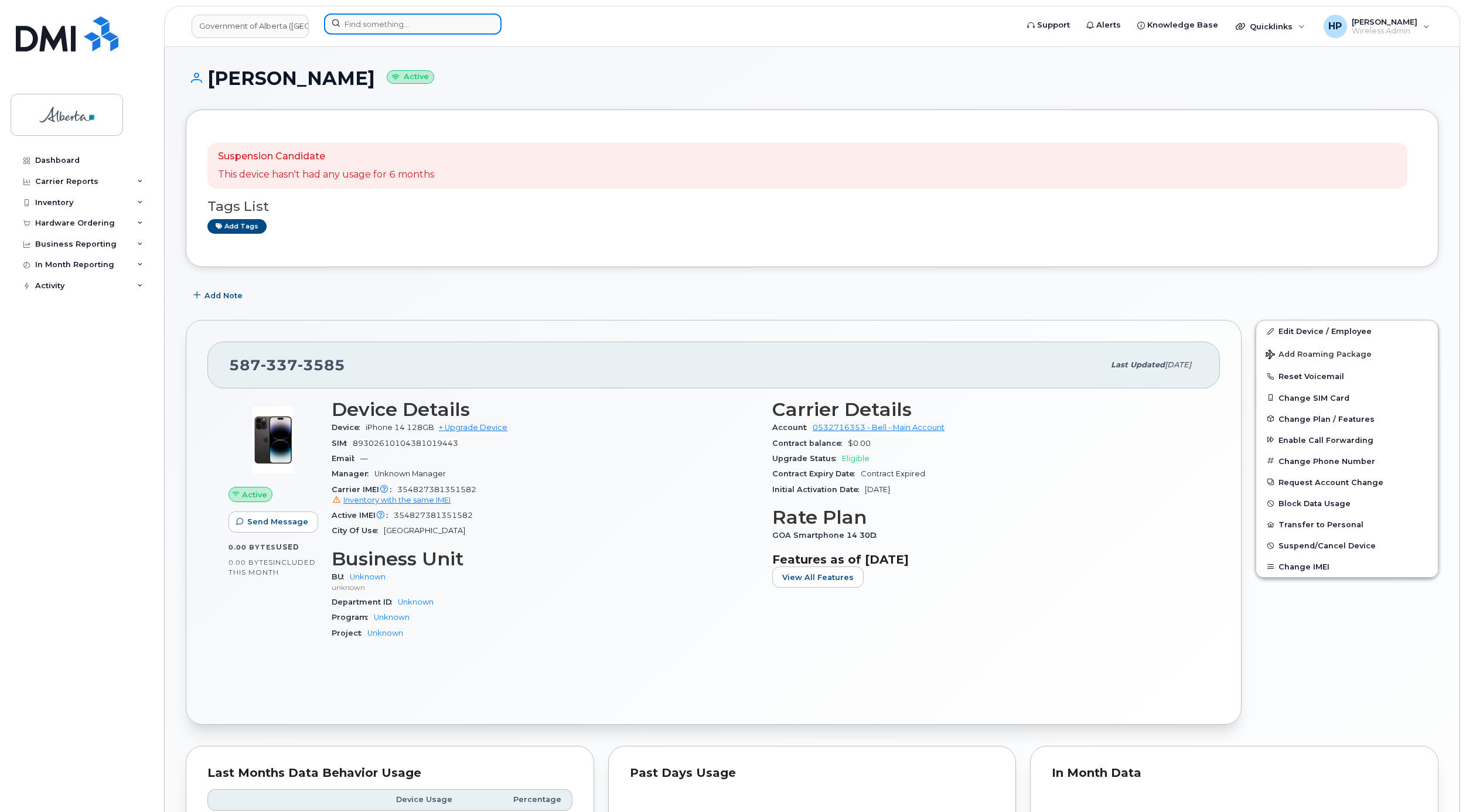
click at [415, 23] on input at bounding box center [413, 24] width 177 height 21
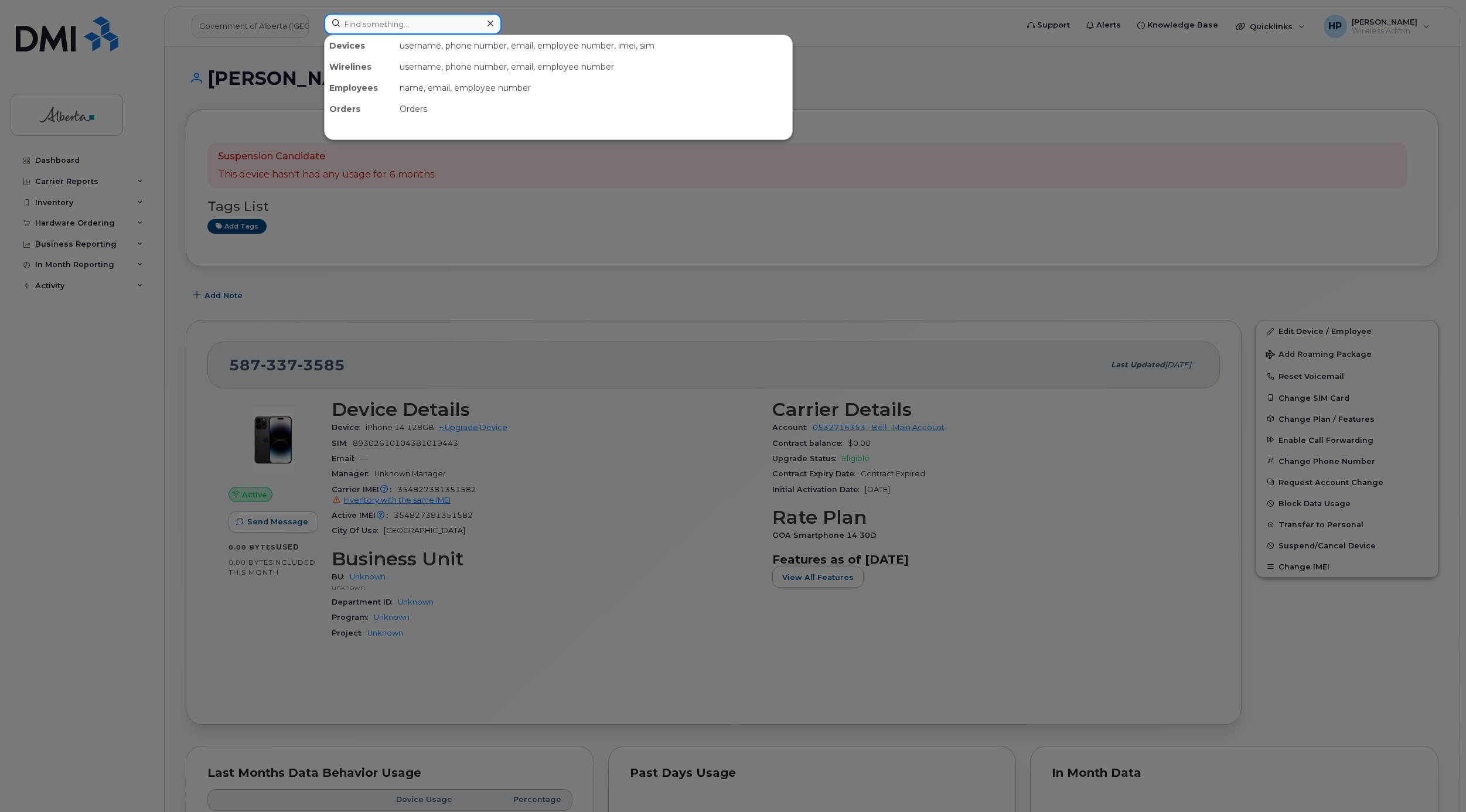
paste input "Paul Wynnyk"
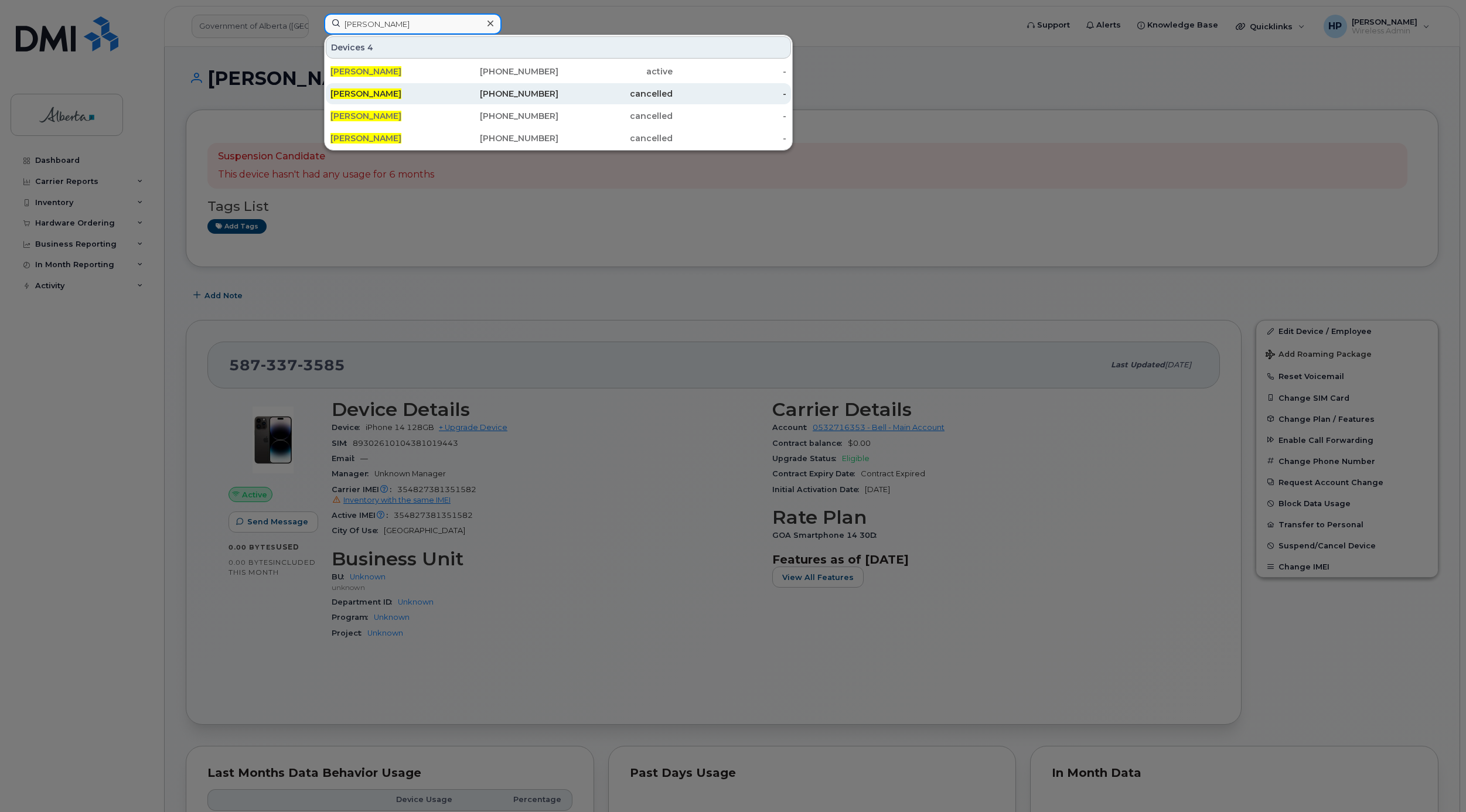
type input "Paul Wynnyk"
click at [382, 89] on div "Paul Wynnyk" at bounding box center [388, 94] width 114 height 11
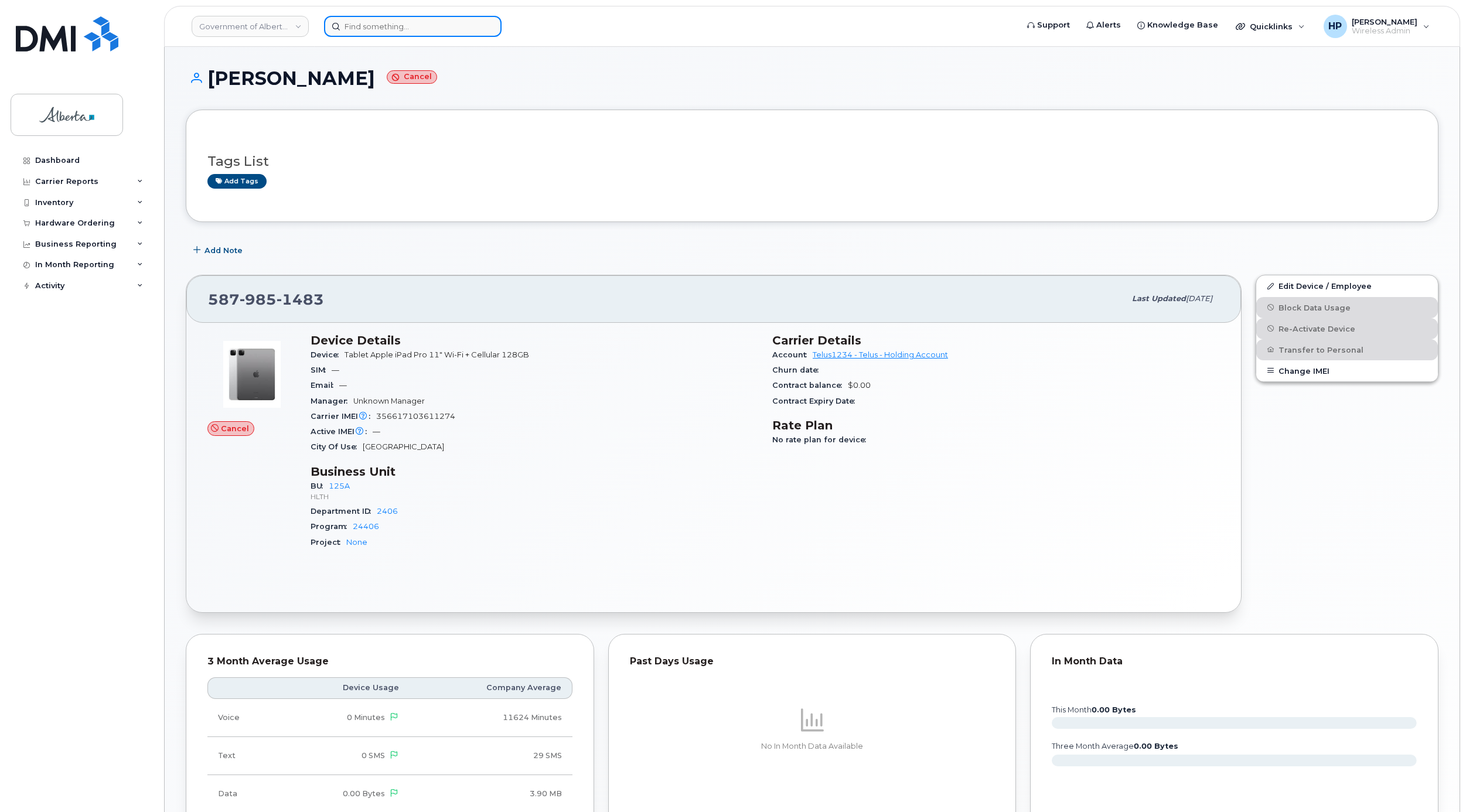
click at [358, 21] on input at bounding box center [413, 26] width 177 height 21
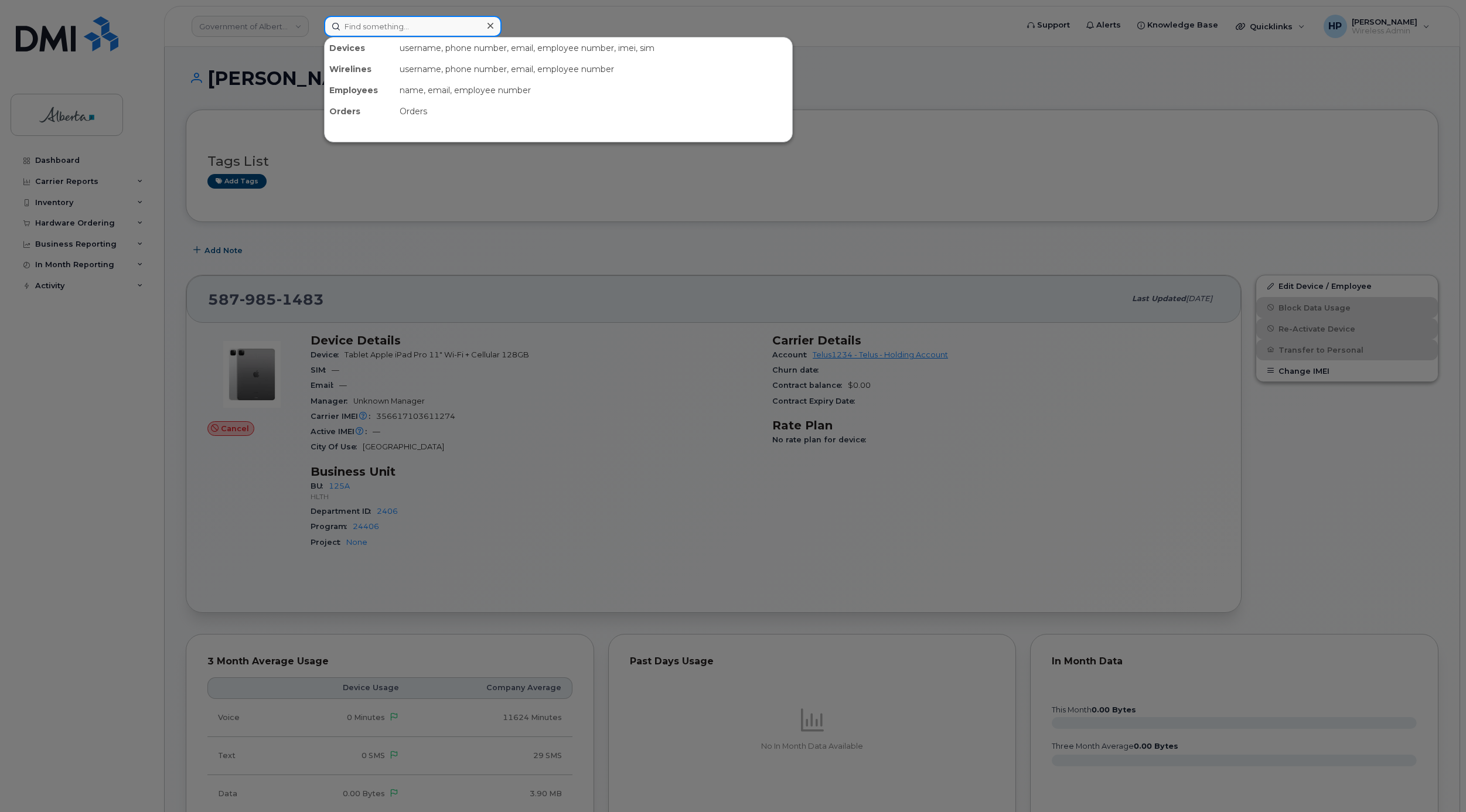
paste input "[PERSON_NAME]"
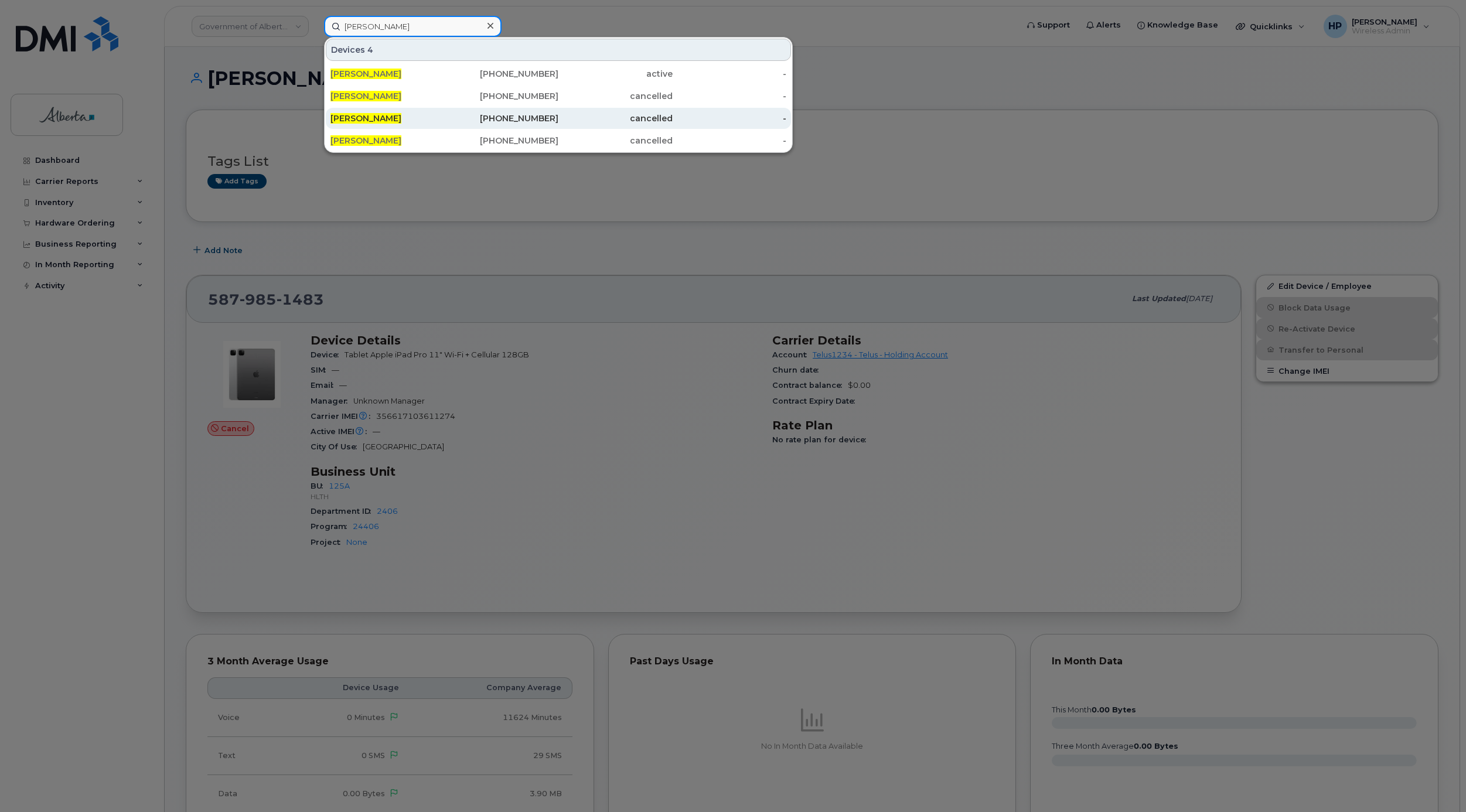
type input "[PERSON_NAME]"
click at [363, 115] on span "[PERSON_NAME]" at bounding box center [366, 118] width 71 height 11
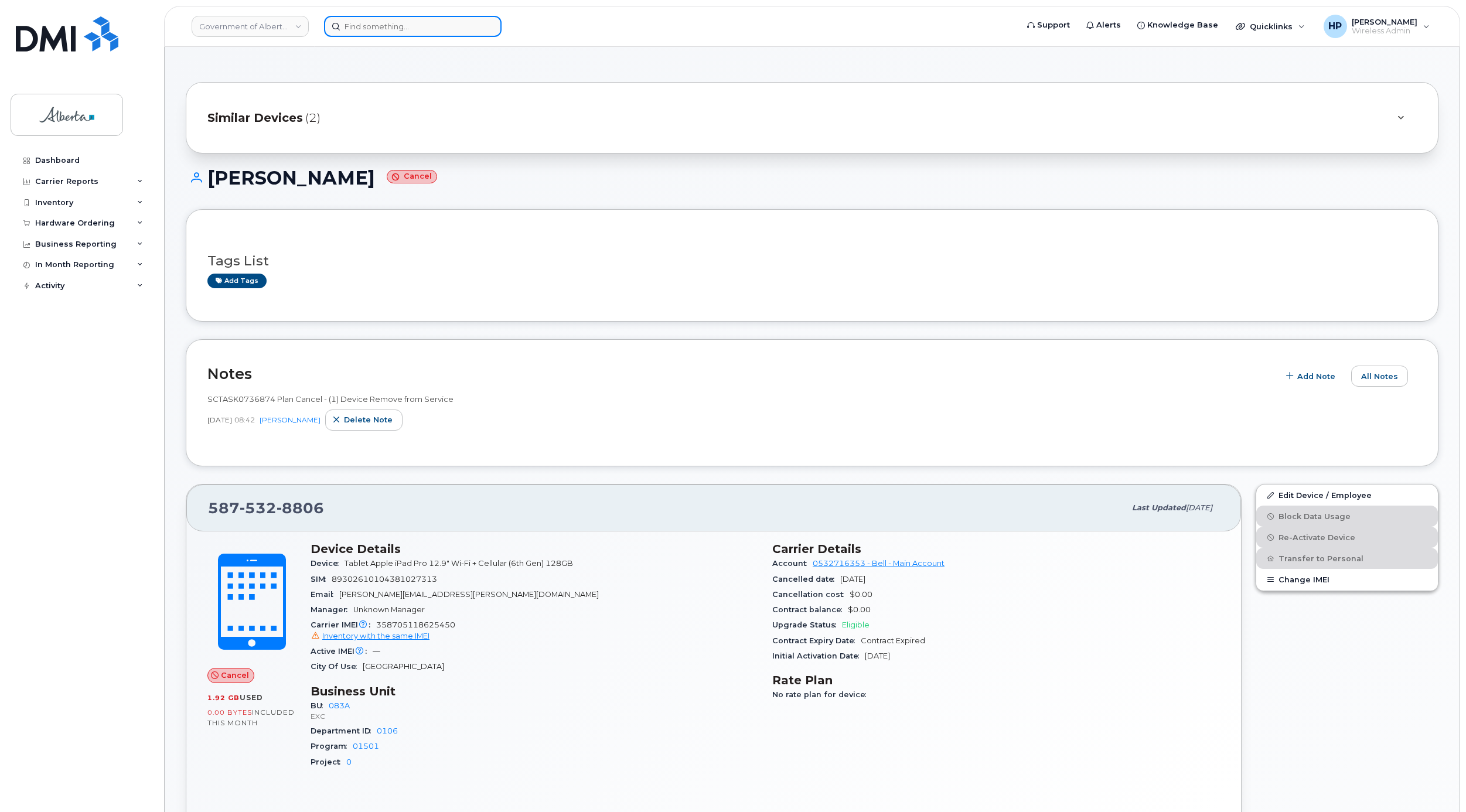
click at [396, 26] on input at bounding box center [413, 26] width 177 height 21
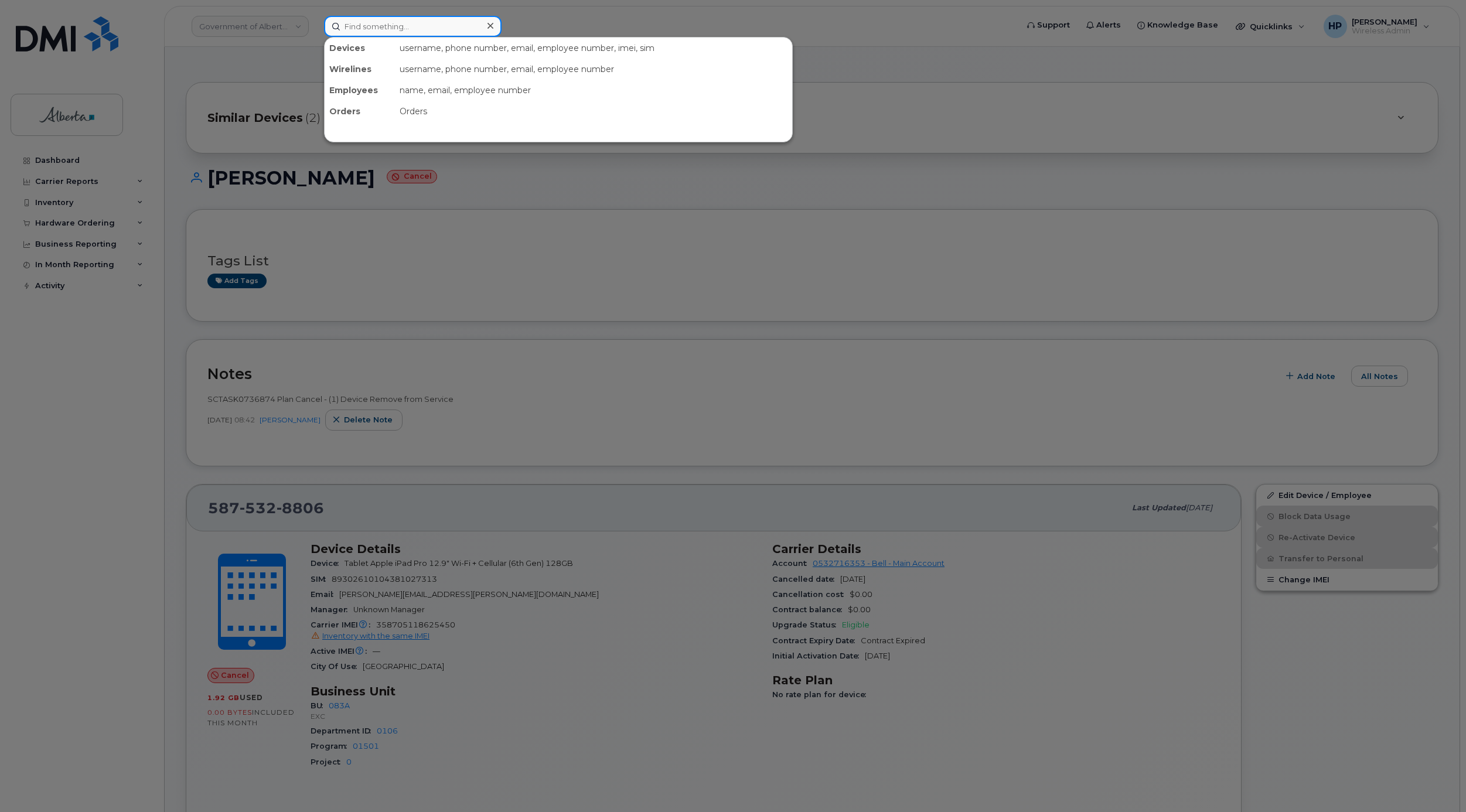
paste input "[PERSON_NAME]"
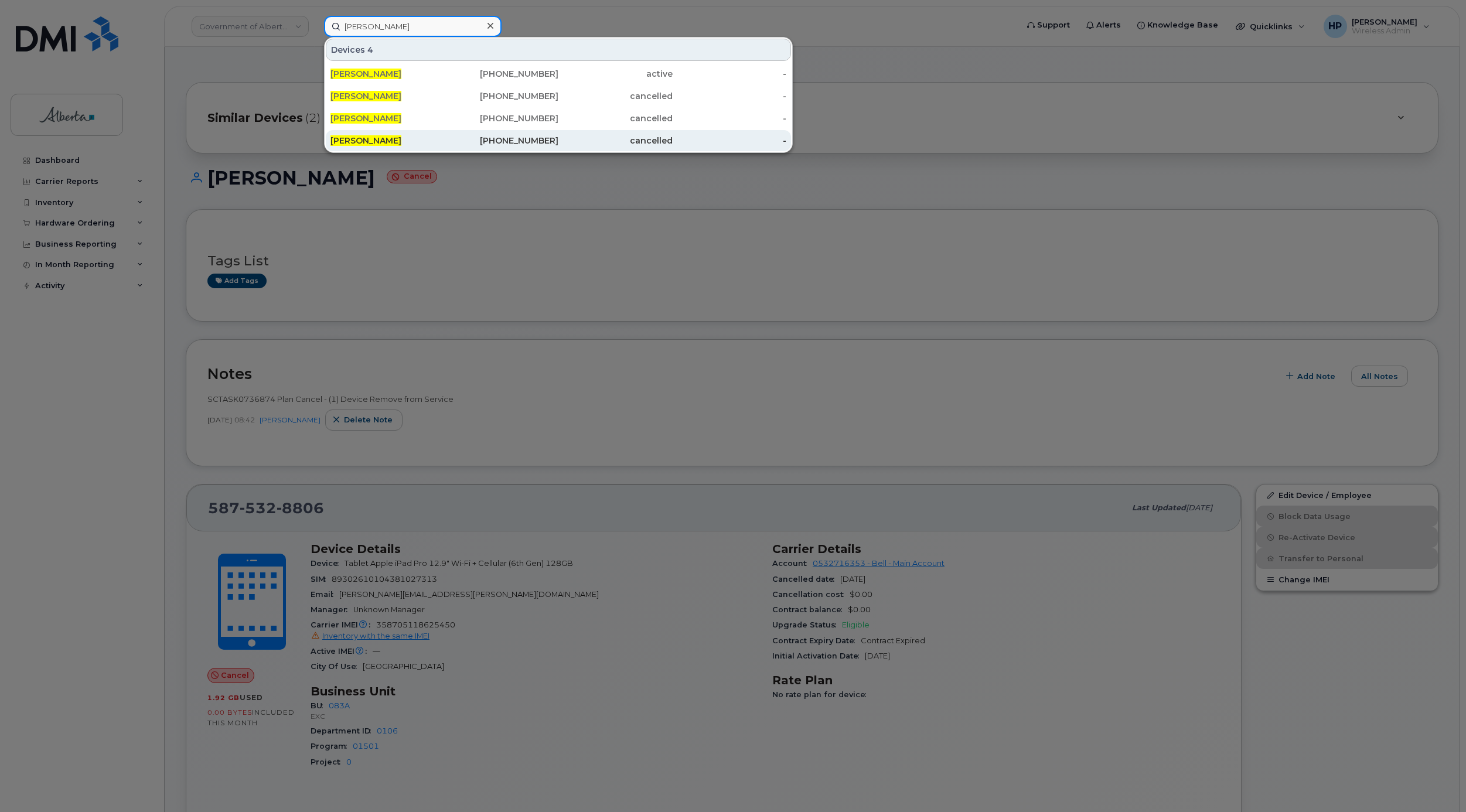
type input "[PERSON_NAME]"
click at [376, 140] on span "[PERSON_NAME]" at bounding box center [366, 140] width 71 height 11
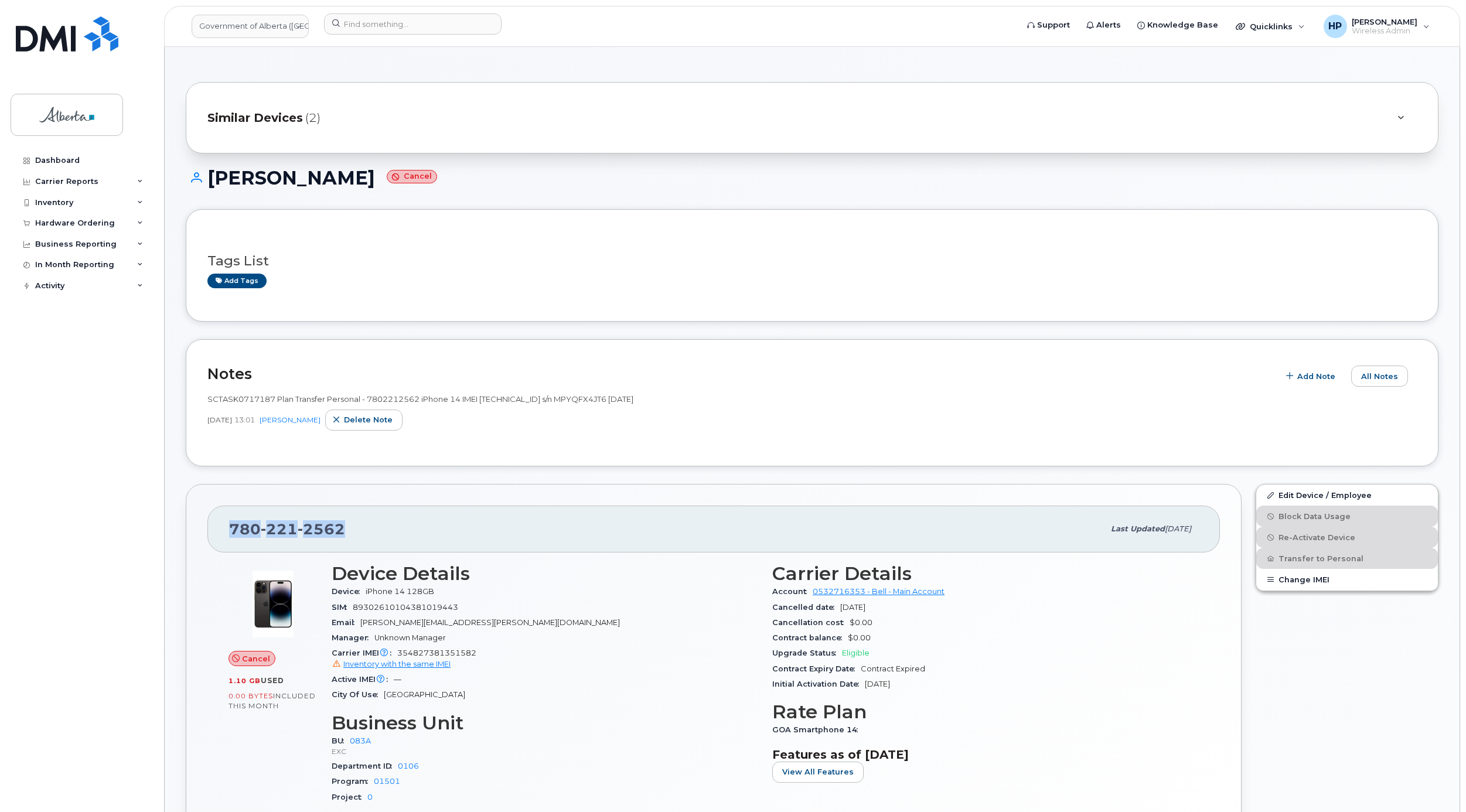
drag, startPoint x: 228, startPoint y: 526, endPoint x: 351, endPoint y: 524, distance: 123.0
click at [351, 524] on div "780 221 2562 Last updated Feb 03, 2025" at bounding box center [713, 529] width 1012 height 47
copy span "780 221 2562"
drag, startPoint x: 1465, startPoint y: 260, endPoint x: 1472, endPoint y: 177, distance: 83.3
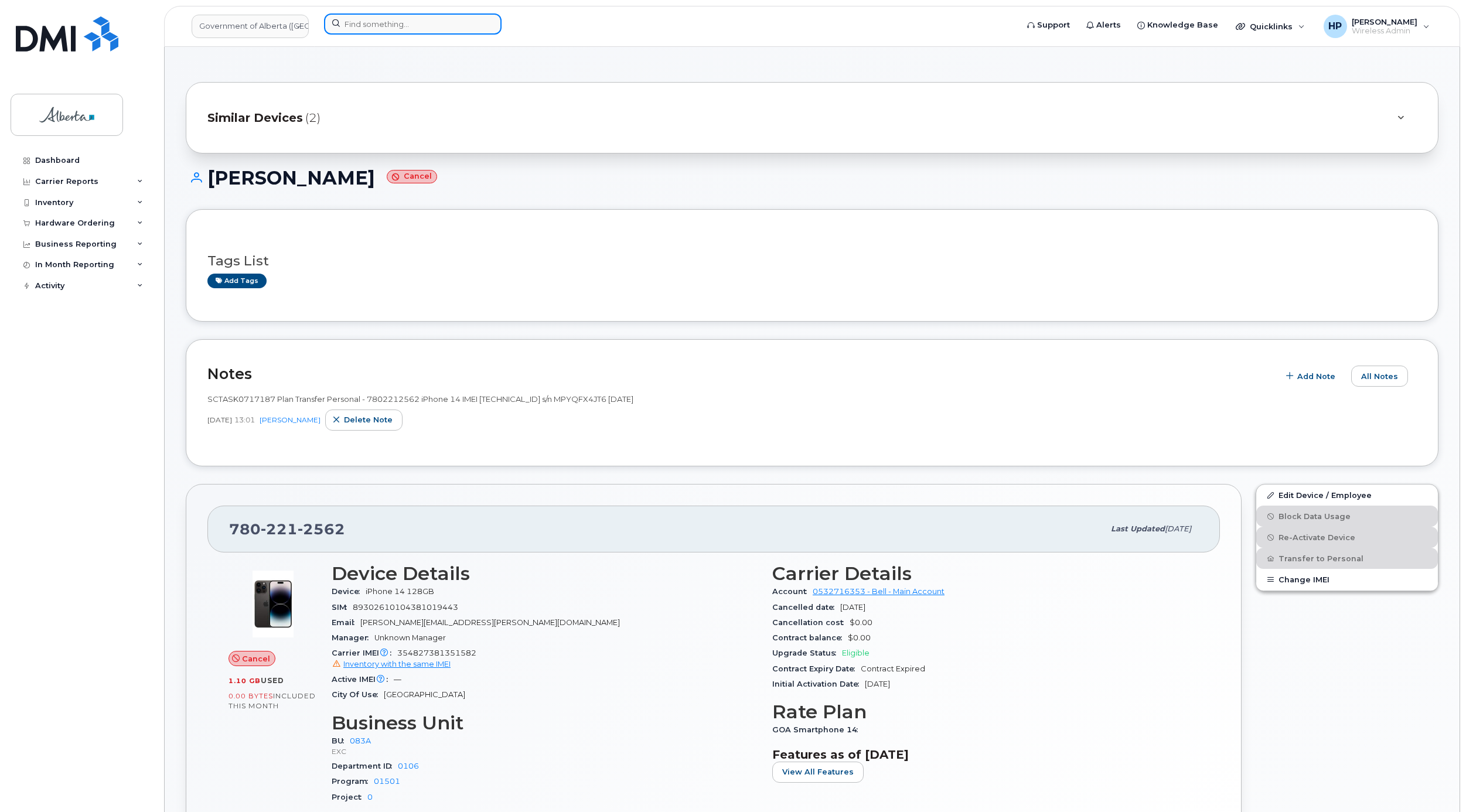
click at [371, 20] on input at bounding box center [413, 24] width 177 height 21
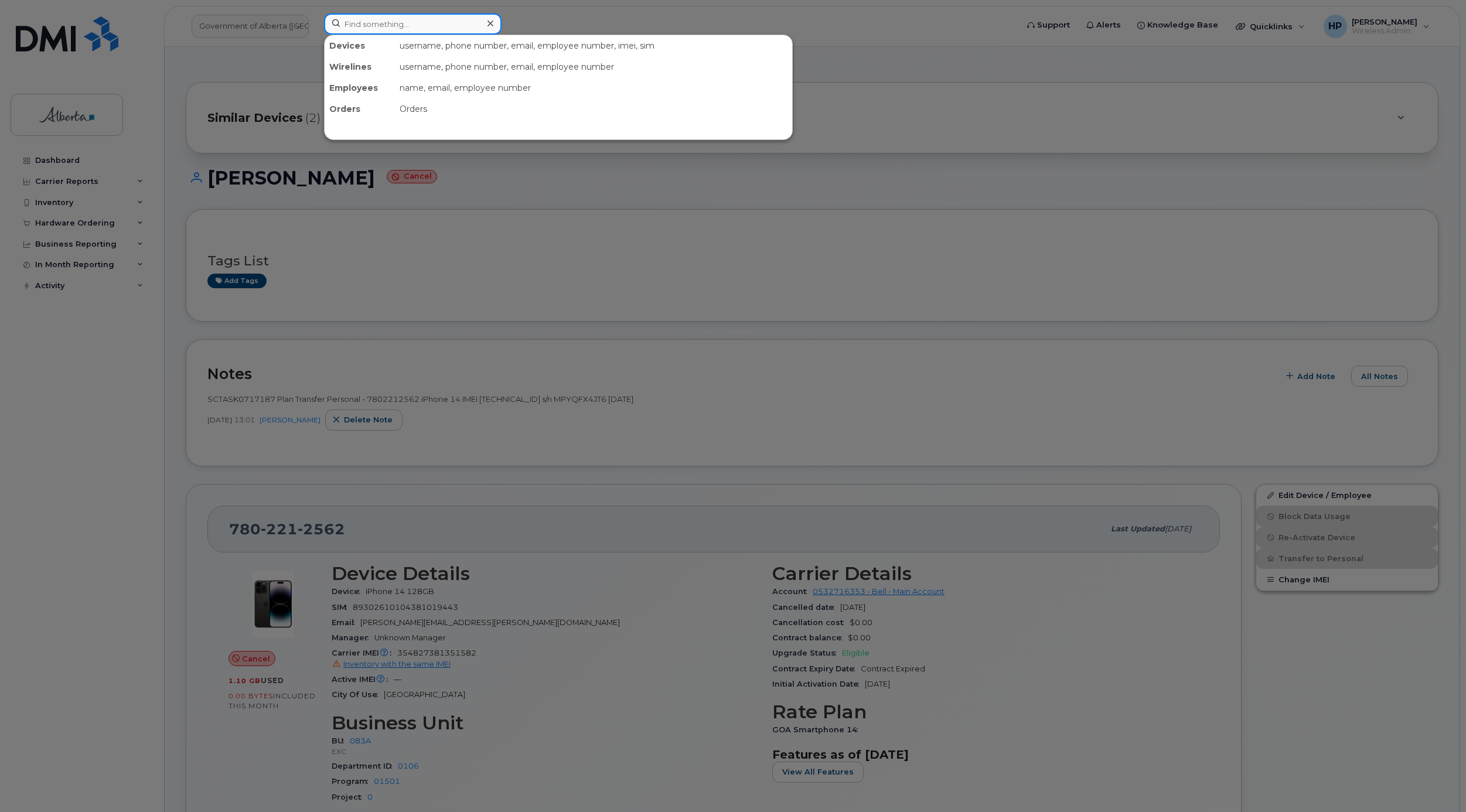
paste input "5873373585"
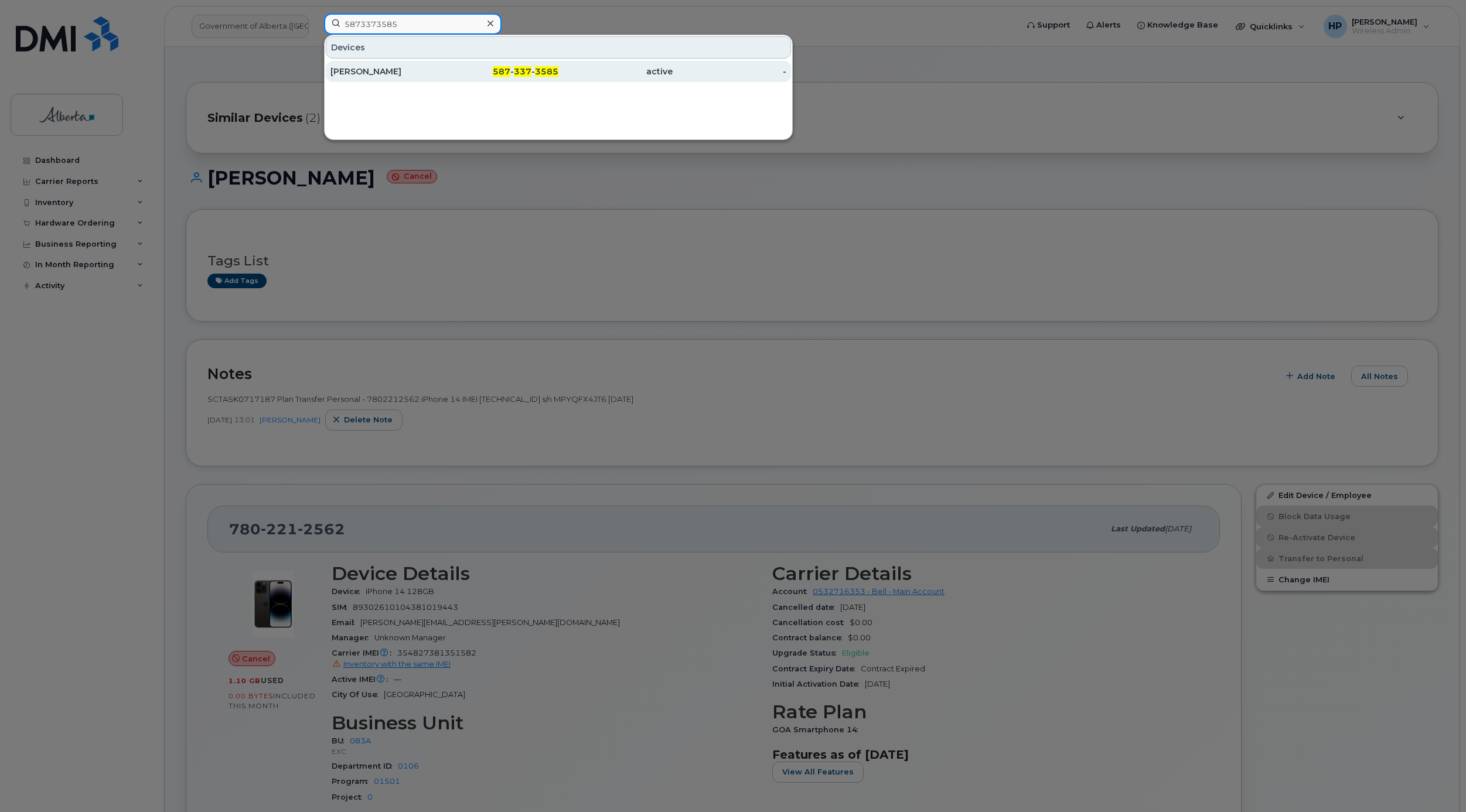
type input "5873373585"
click at [445, 81] on div "Paul Wynnyk" at bounding box center [502, 71] width 114 height 21
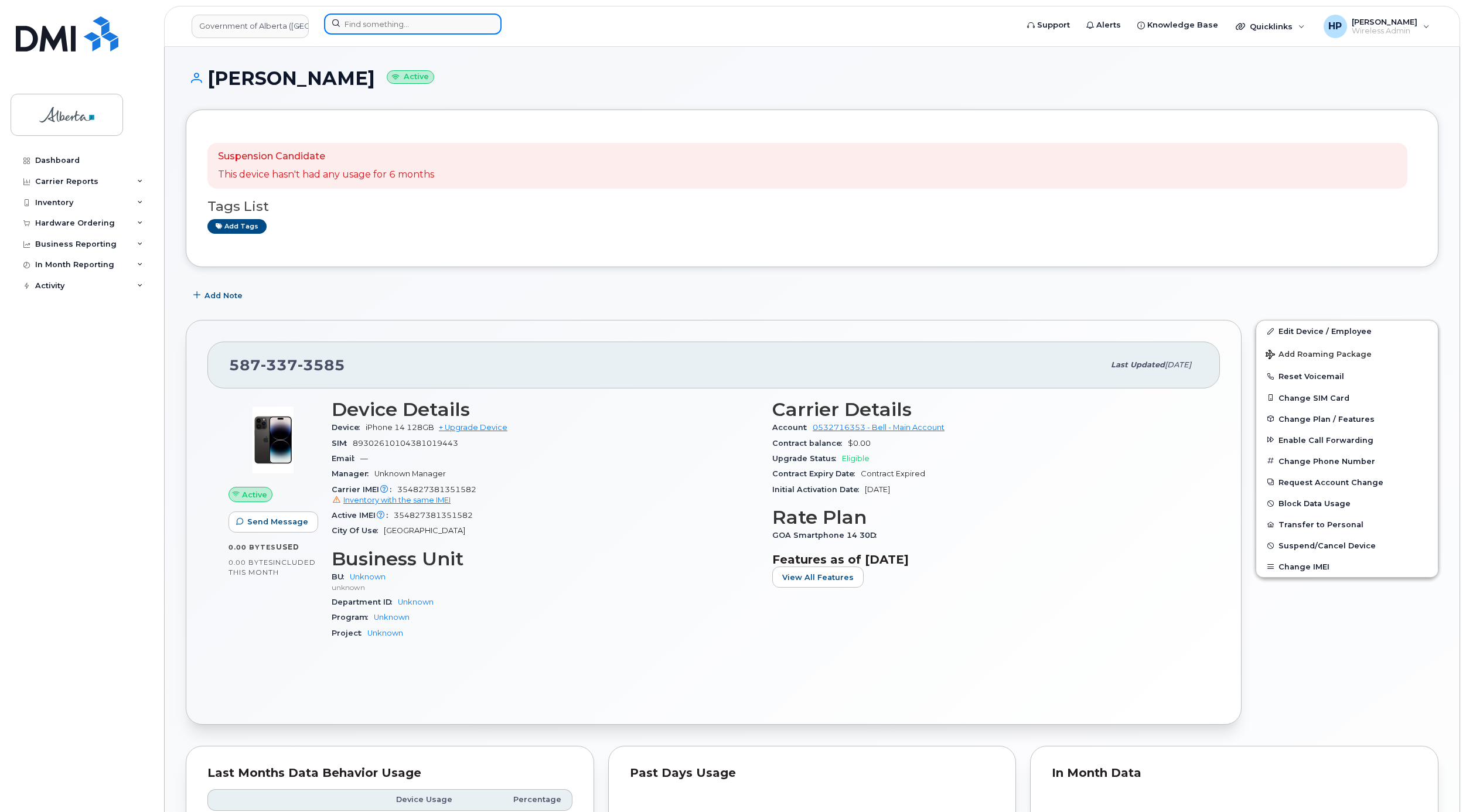
click at [364, 30] on input at bounding box center [413, 24] width 177 height 21
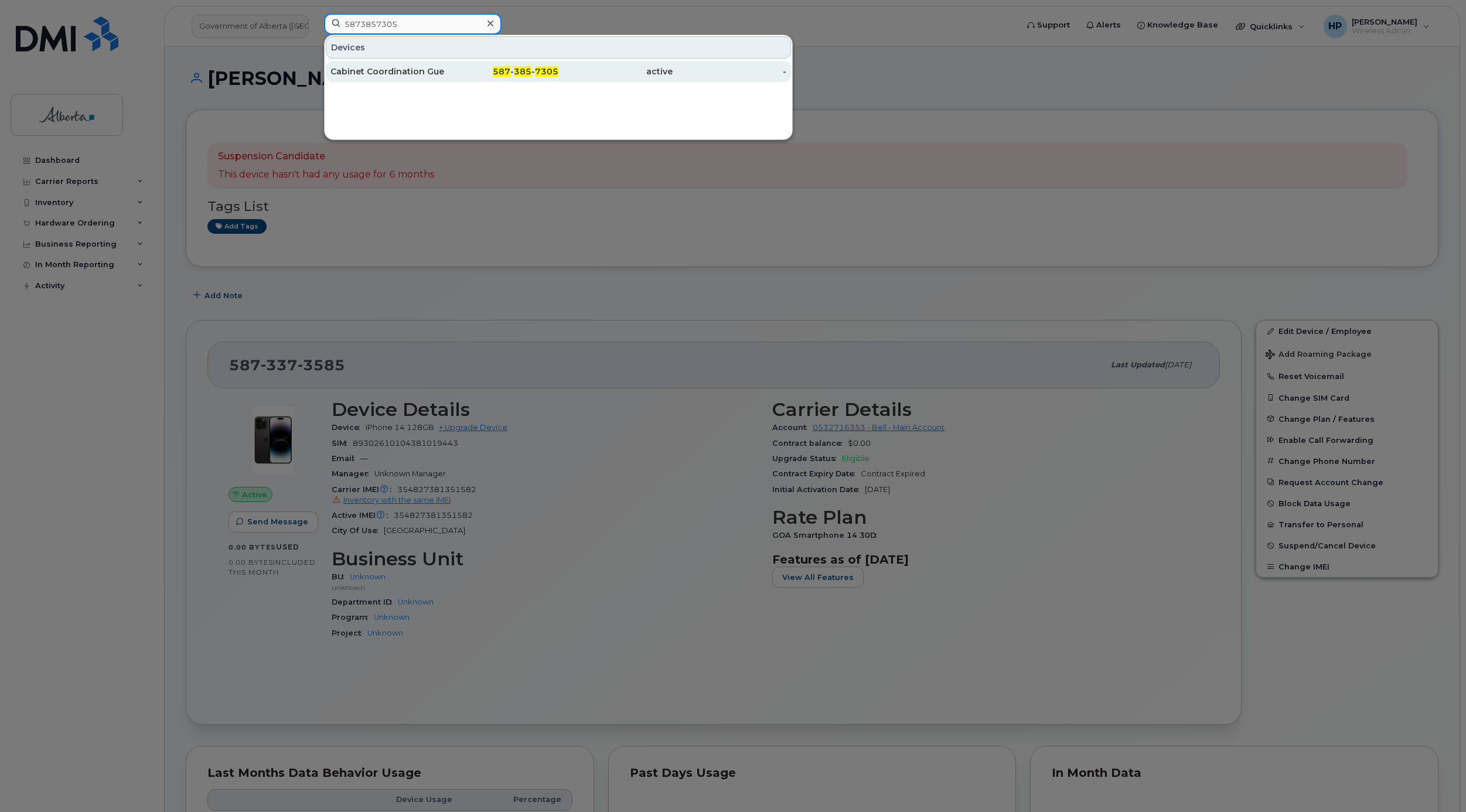
type input "5873857305"
click at [445, 66] on div "Cabinet Coordination Guest 02" at bounding box center [502, 71] width 114 height 21
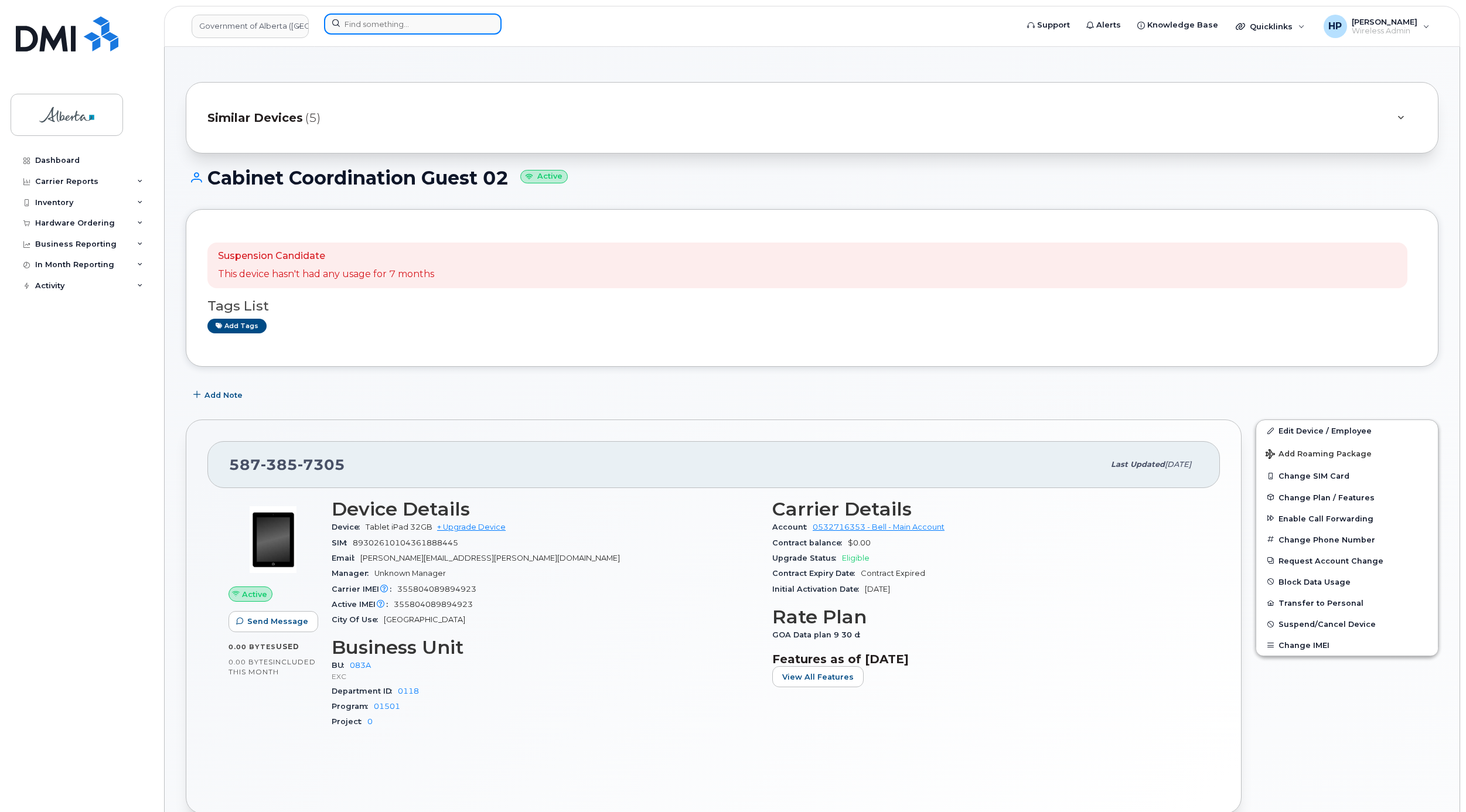
click at [375, 18] on input at bounding box center [413, 24] width 177 height 21
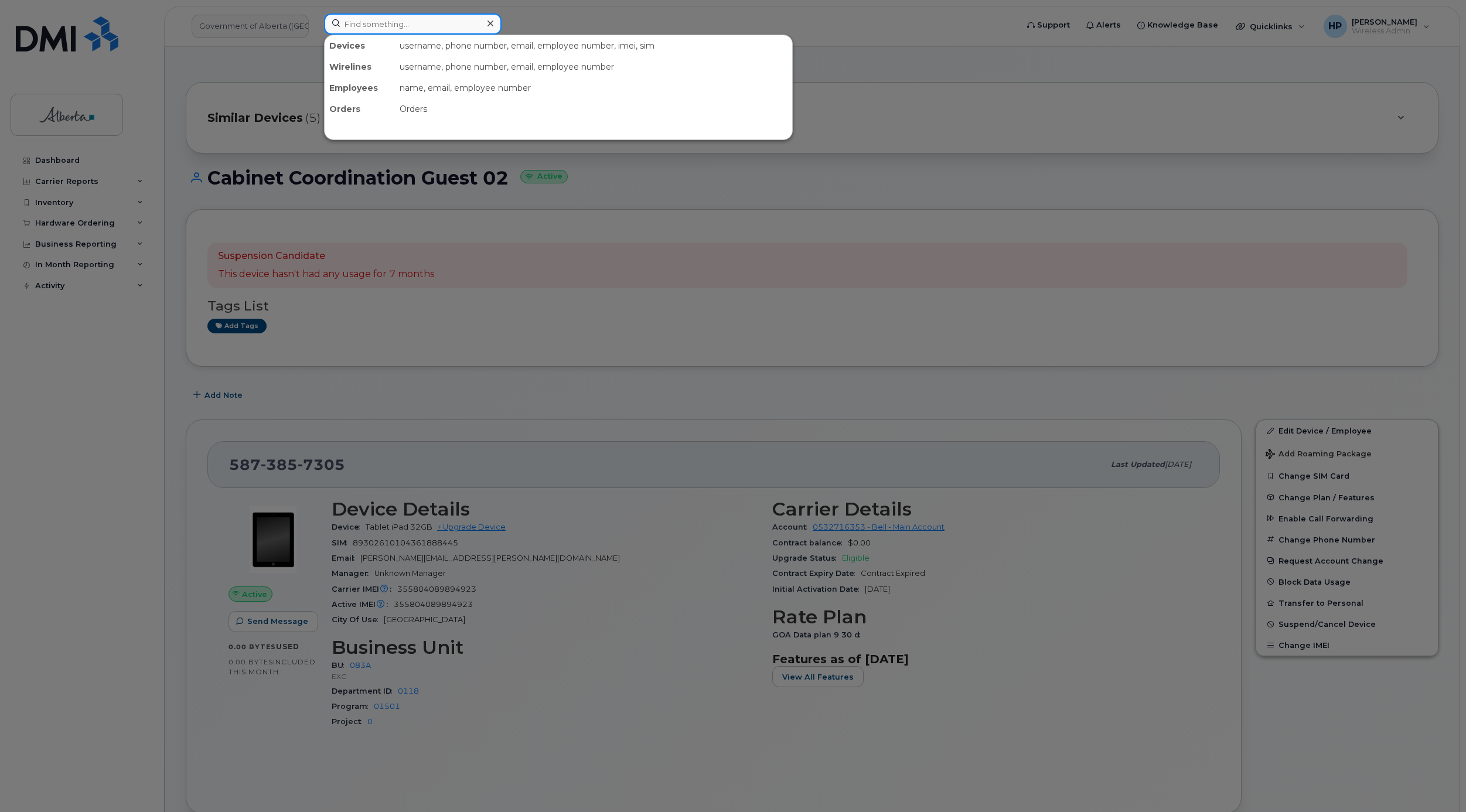
paste input "5878794123"
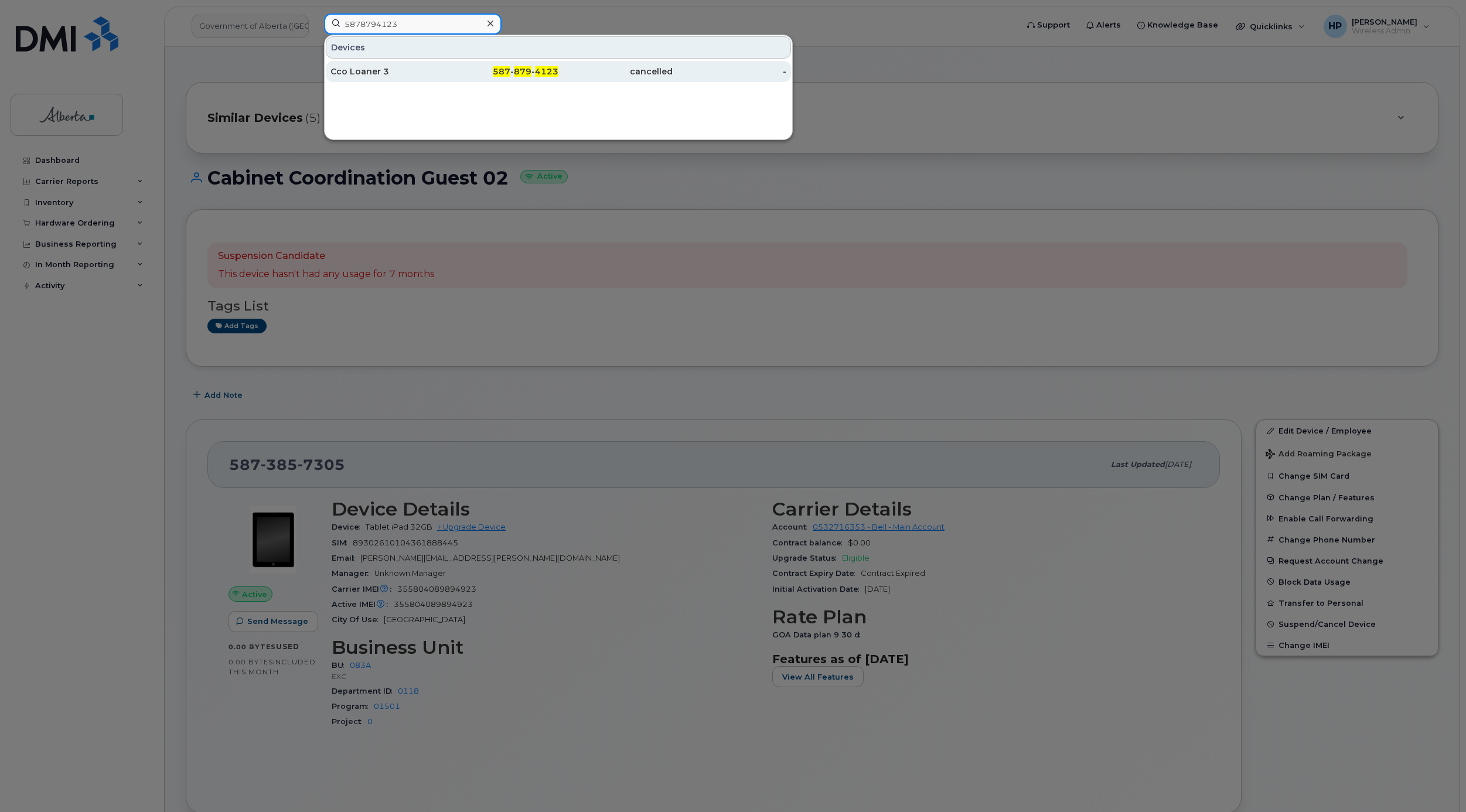
type input "5878794123"
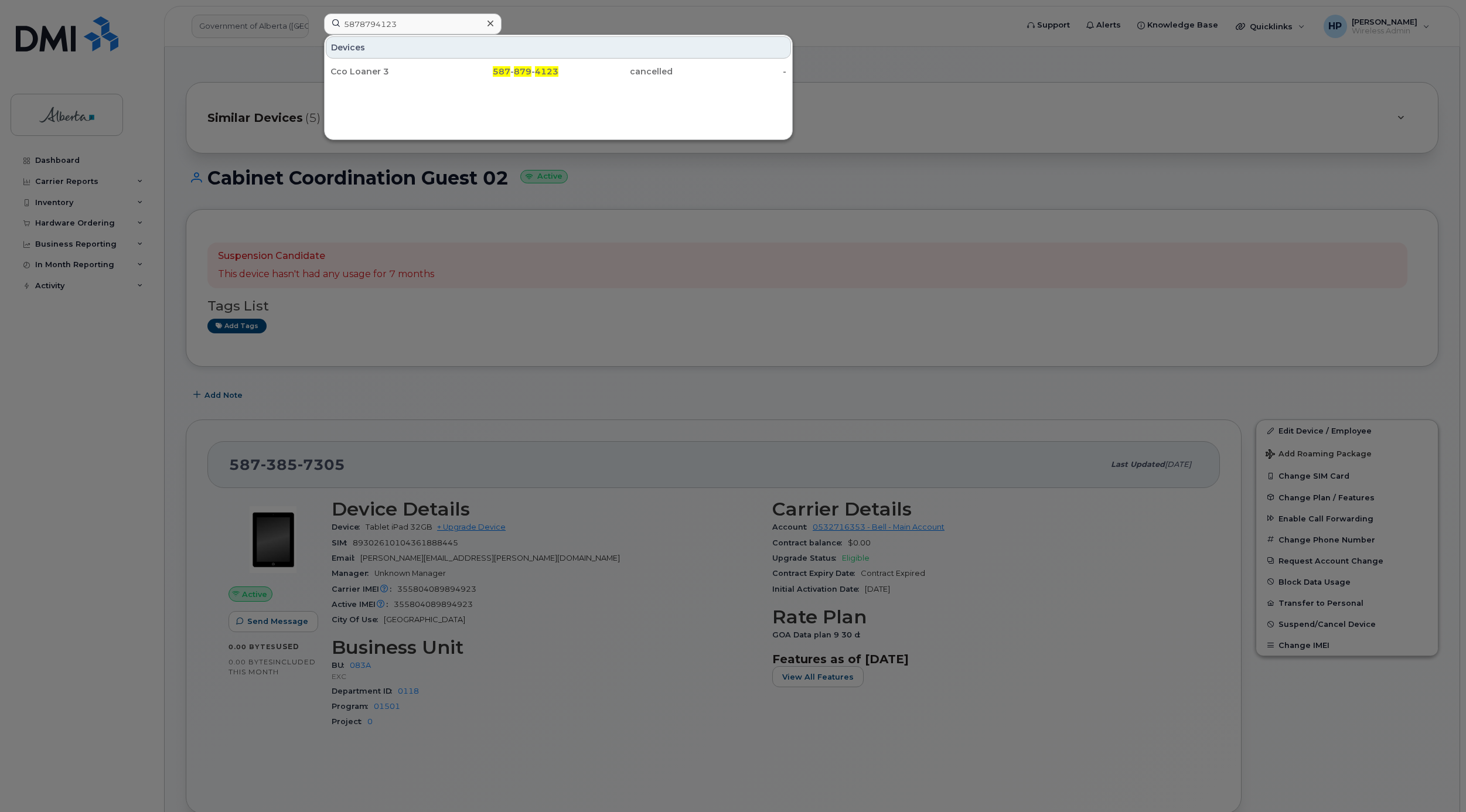
drag, startPoint x: 373, startPoint y: 74, endPoint x: 367, endPoint y: 122, distance: 48.4
click at [373, 74] on div "Cco Loaner 3" at bounding box center [388, 72] width 114 height 11
